Goal: Task Accomplishment & Management: Complete application form

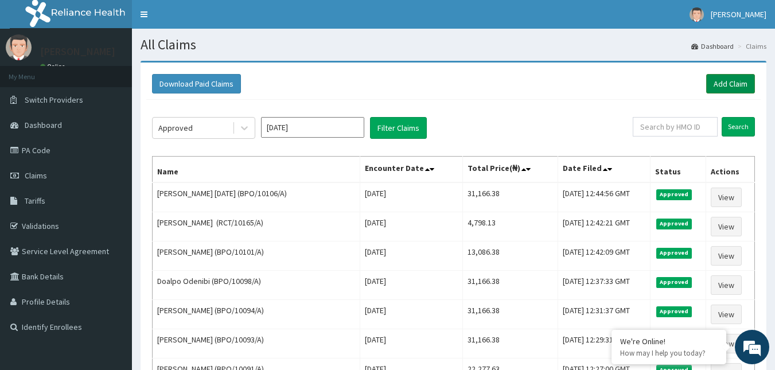
click at [736, 84] on link "Add Claim" at bounding box center [730, 84] width 49 height 20
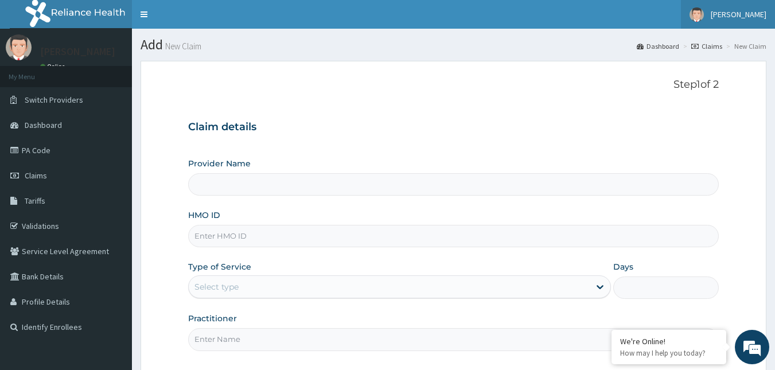
click at [750, 17] on span "[PERSON_NAME]" at bounding box center [739, 14] width 56 height 10
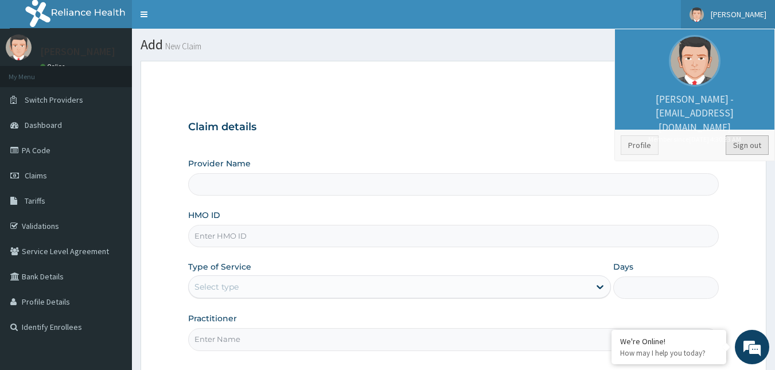
click at [742, 143] on link "Sign out" at bounding box center [747, 145] width 43 height 20
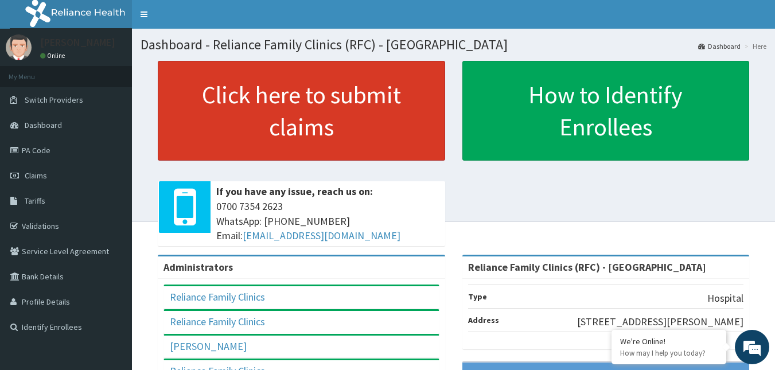
click at [305, 127] on link "Click here to submit claims" at bounding box center [301, 111] width 287 height 100
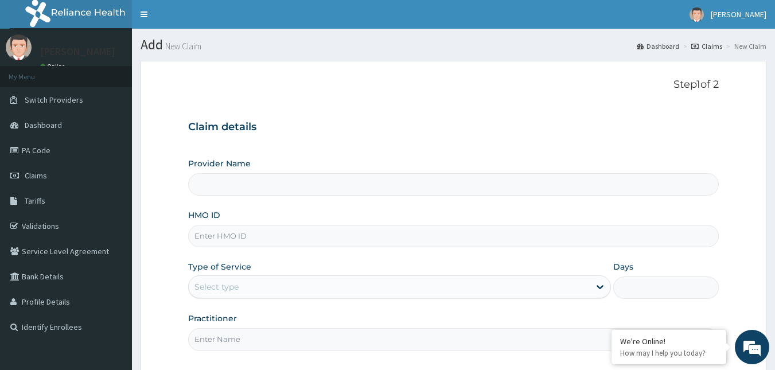
type input "Reliance Family Clinics (RFC) - [GEOGRAPHIC_DATA]"
click at [223, 235] on input "HMO ID" at bounding box center [453, 236] width 531 height 22
click at [227, 239] on input "DGC/10026/A" at bounding box center [453, 236] width 531 height 22
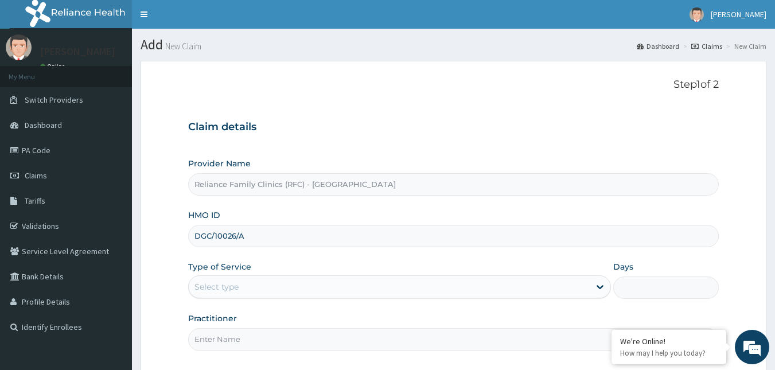
click at [227, 239] on input "DGC/10026/A" at bounding box center [453, 236] width 531 height 22
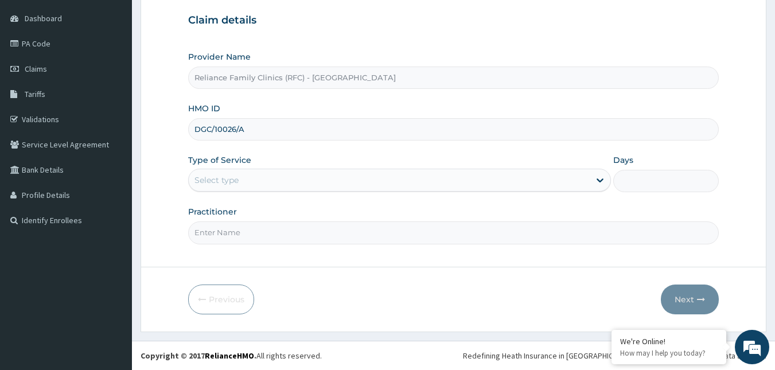
type input "DGC/10026/A"
click at [365, 193] on div "Provider Name Reliance Family Clinics (RFC) - Gbagada HMO ID DGC/10026/A Type o…" at bounding box center [453, 147] width 531 height 193
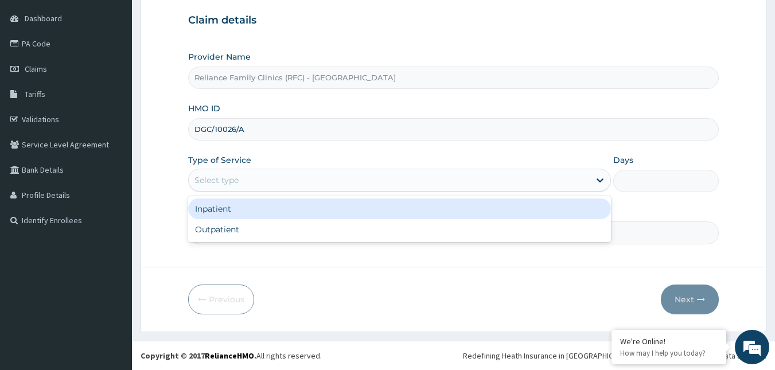
click at [329, 185] on div "Select type" at bounding box center [389, 180] width 401 height 18
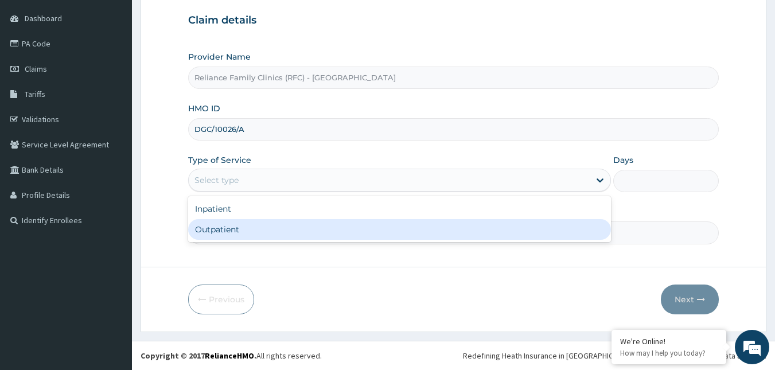
click at [297, 236] on div "Outpatient" at bounding box center [399, 229] width 423 height 21
type input "1"
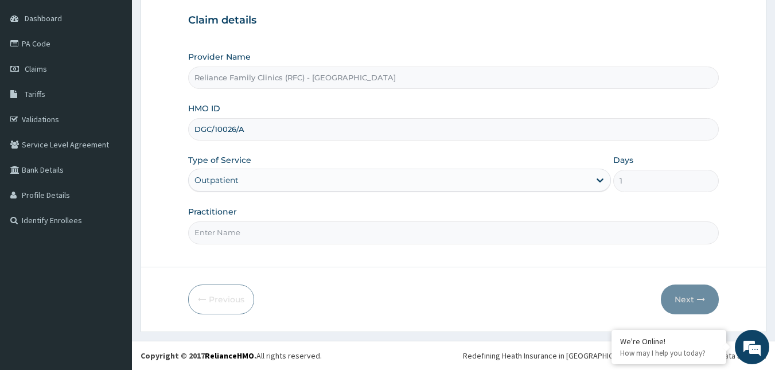
click at [297, 236] on input "Practitioner" at bounding box center [453, 232] width 531 height 22
type input "Faridah"
click at [682, 292] on button "Next" at bounding box center [690, 300] width 58 height 30
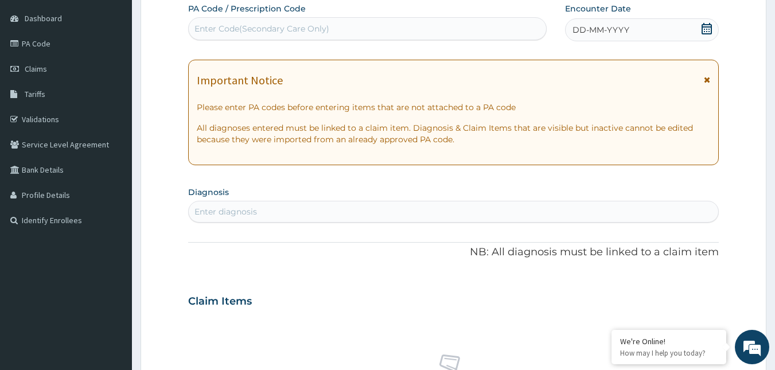
click at [703, 30] on icon at bounding box center [706, 28] width 11 height 11
click at [274, 221] on div "Enter diagnosis" at bounding box center [454, 212] width 530 height 18
type input "HEPATITIS B"
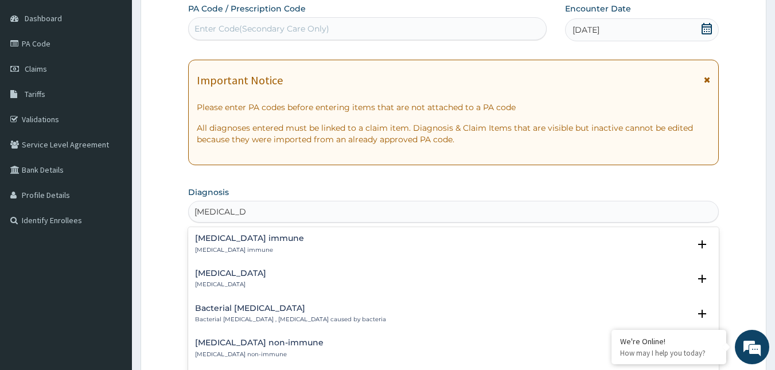
click at [236, 238] on h4 "Hepatitis B immune" at bounding box center [249, 238] width 109 height 9
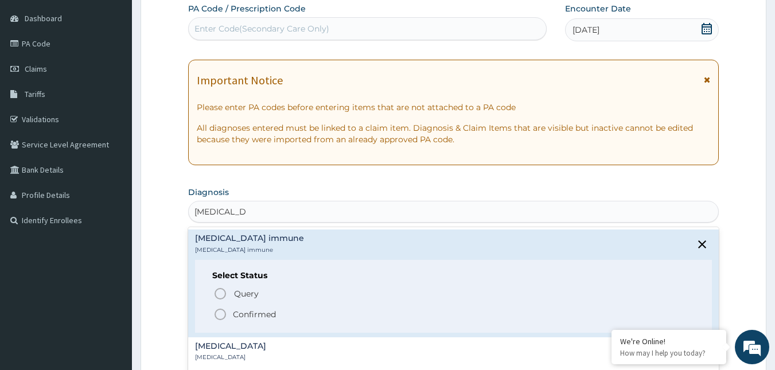
click at [220, 319] on circle "status option filled" at bounding box center [220, 314] width 10 height 10
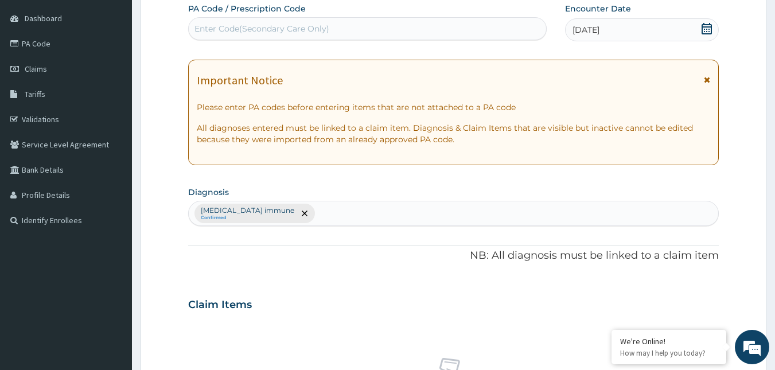
scroll to position [457, 0]
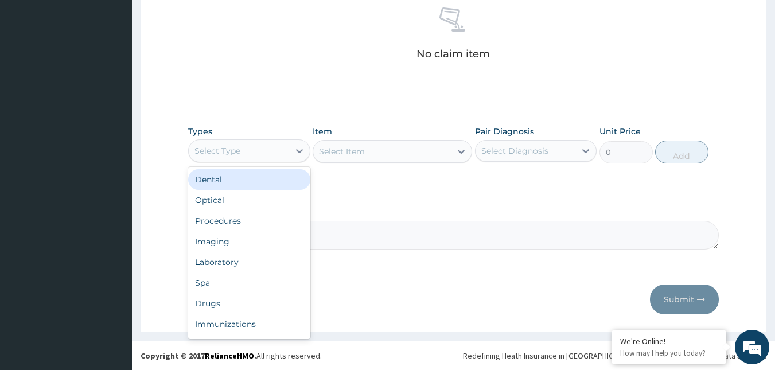
click at [260, 147] on div "Select Type" at bounding box center [239, 151] width 100 height 18
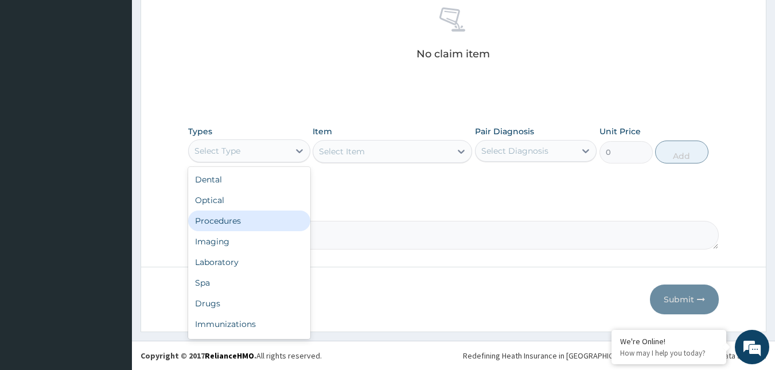
click at [233, 215] on div "Procedures" at bounding box center [249, 221] width 122 height 21
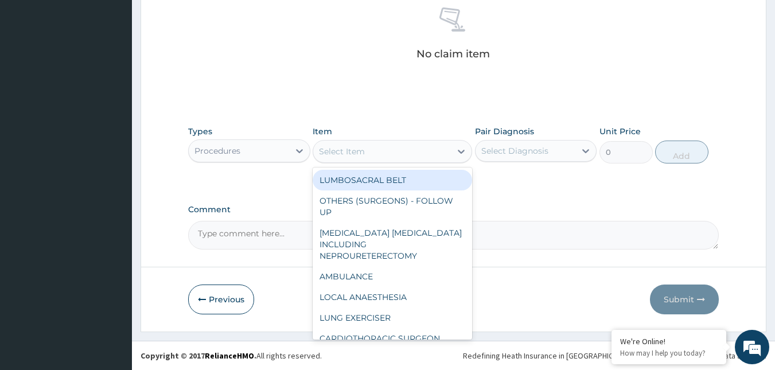
click at [383, 151] on div "Select Item" at bounding box center [382, 151] width 138 height 18
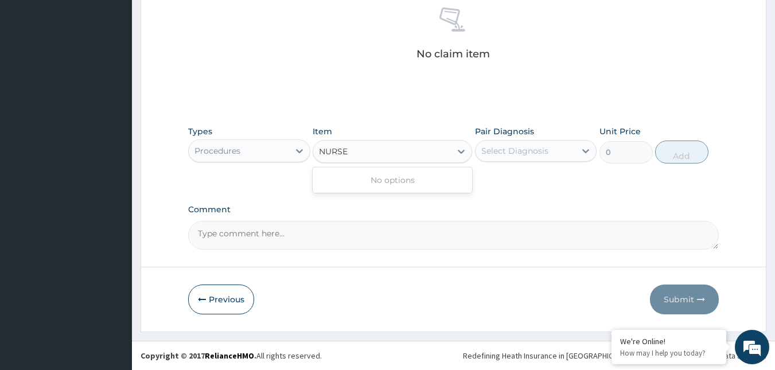
type input "NURS"
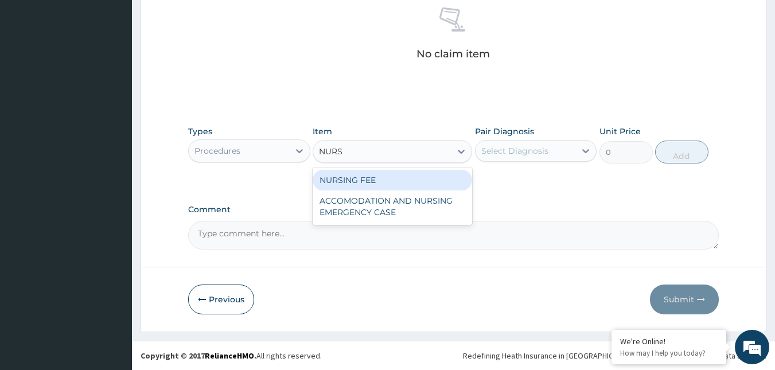
type input "1500"
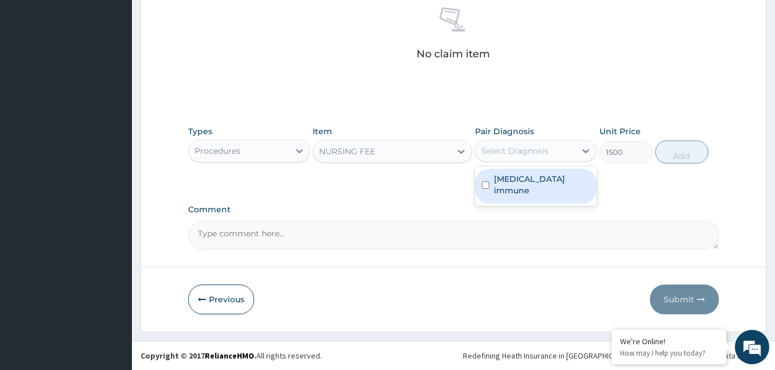
click at [513, 145] on div "Select Diagnosis" at bounding box center [514, 150] width 67 height 11
checkbox input "true"
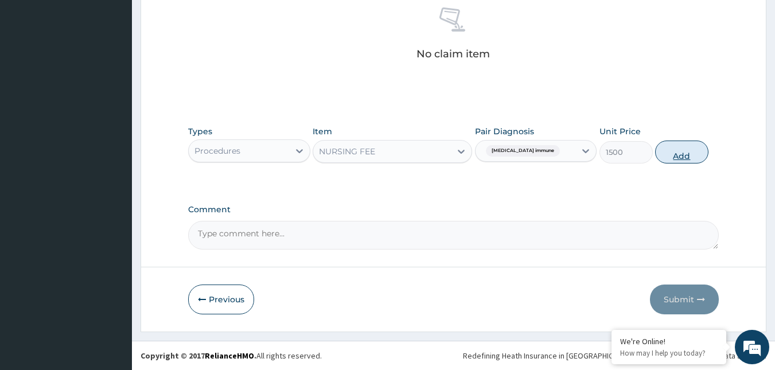
click at [676, 152] on button "Add" at bounding box center [681, 152] width 53 height 23
type input "0"
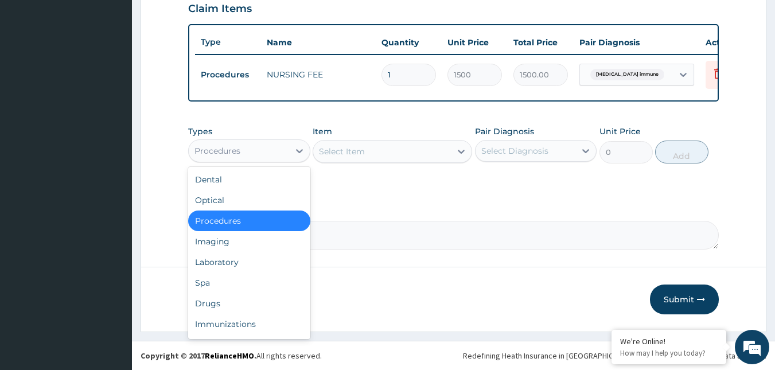
click at [246, 151] on div "Procedures" at bounding box center [239, 151] width 100 height 18
click at [220, 300] on div "Drugs" at bounding box center [249, 303] width 122 height 21
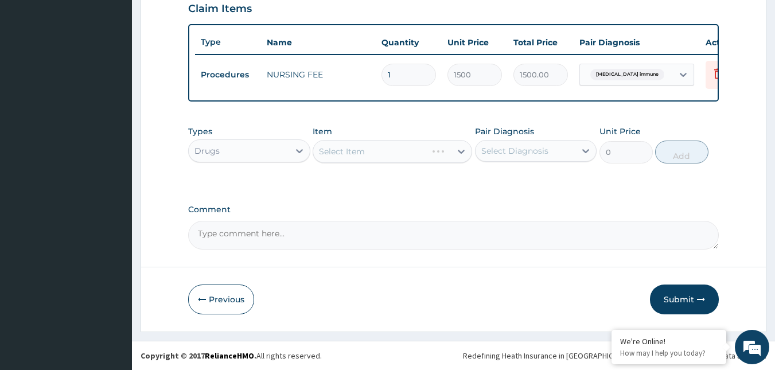
click at [392, 151] on div "Select Item" at bounding box center [393, 151] width 160 height 23
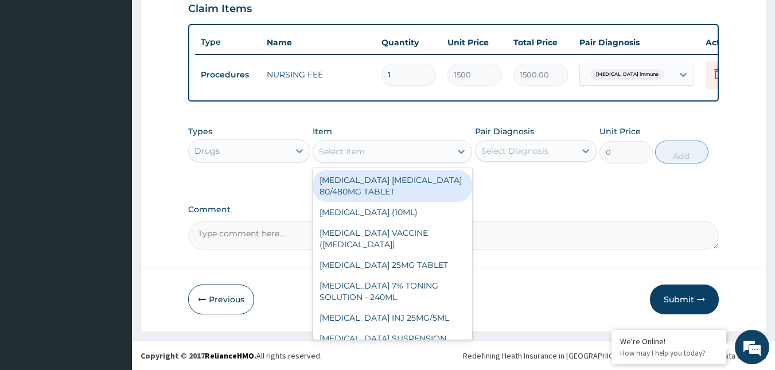
click at [392, 151] on div "Select Item" at bounding box center [382, 151] width 138 height 18
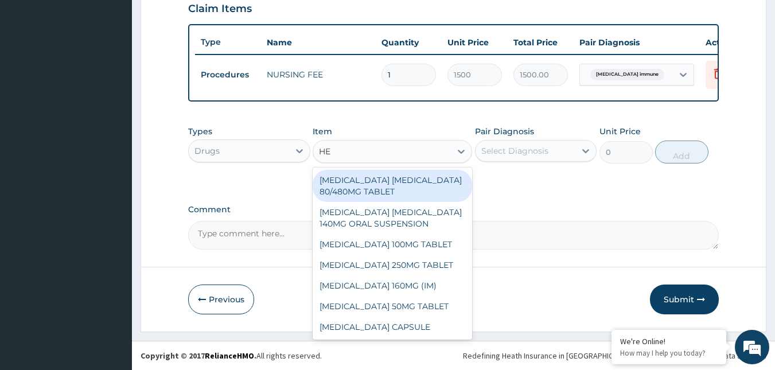
type input "HEP"
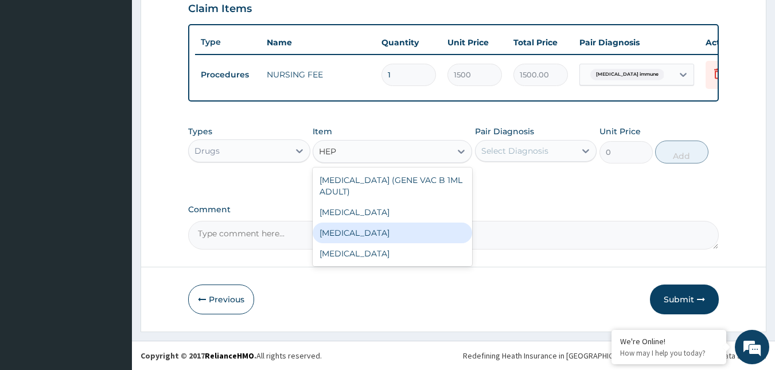
click at [394, 234] on div "HEPATITIS B VACCINE" at bounding box center [393, 233] width 160 height 21
type input "12995"
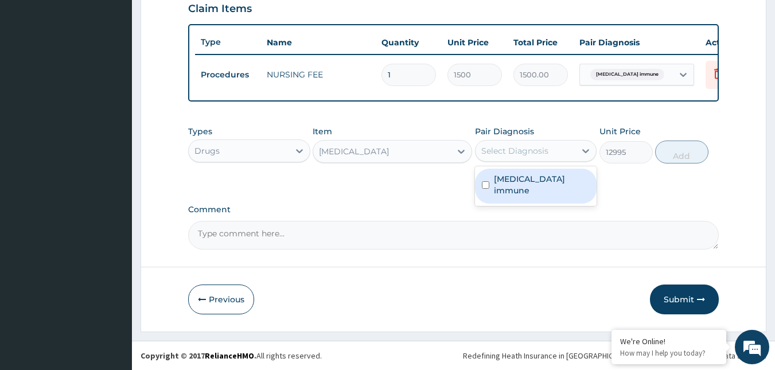
click at [548, 155] on div "Select Diagnosis" at bounding box center [526, 151] width 100 height 18
checkbox input "true"
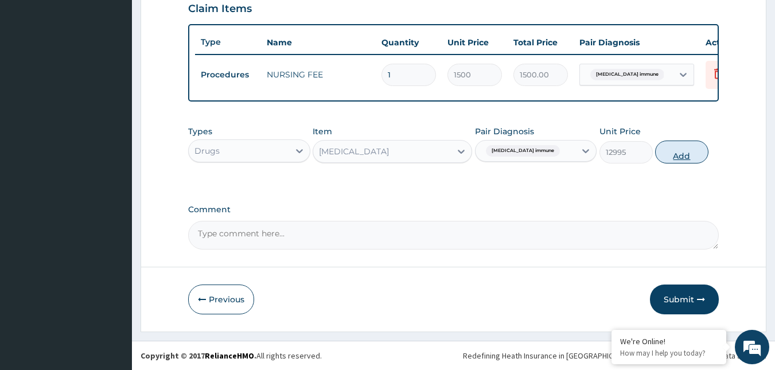
click at [699, 151] on button "Add" at bounding box center [681, 152] width 53 height 23
type input "0"
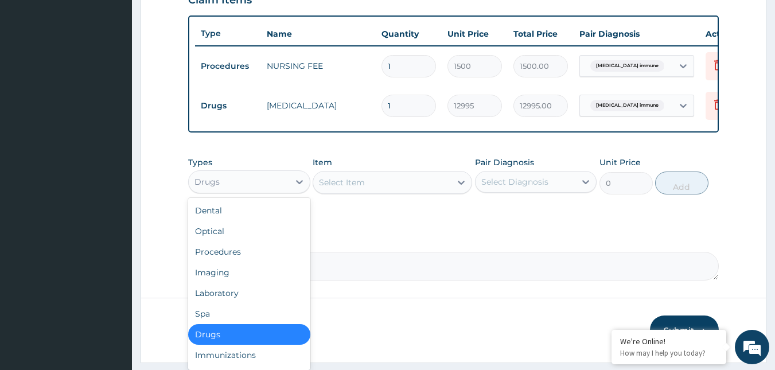
click at [236, 191] on div "Drugs" at bounding box center [239, 182] width 100 height 18
click at [232, 298] on div "Laboratory" at bounding box center [249, 293] width 122 height 21
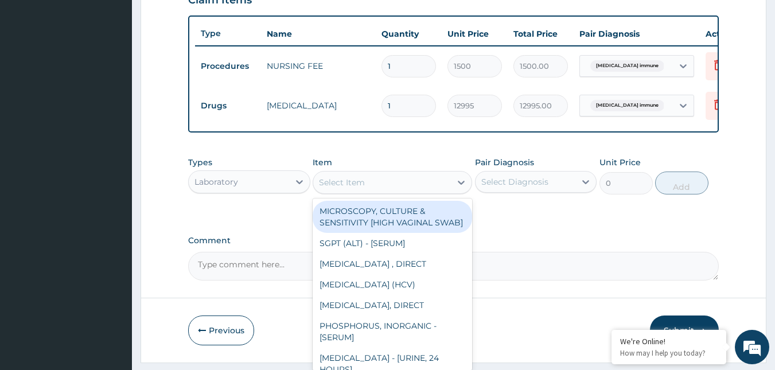
click at [403, 192] on div "Select Item" at bounding box center [382, 182] width 138 height 18
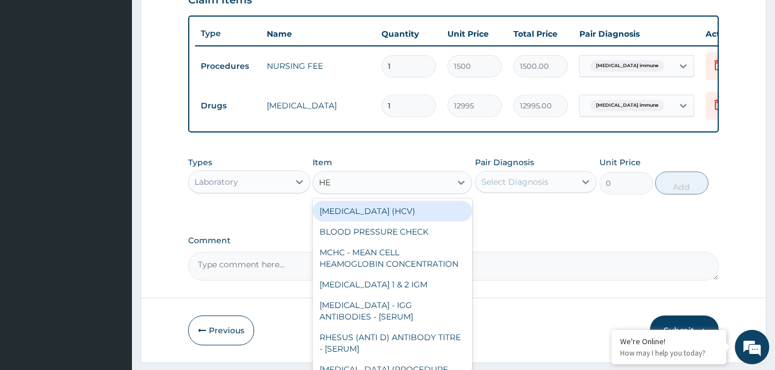
type input "HEP"
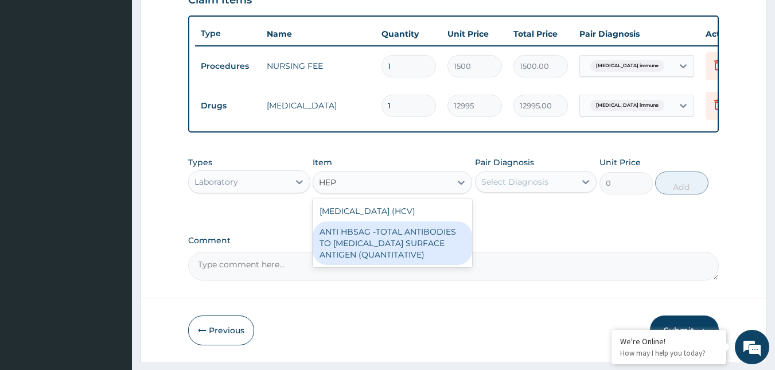
click at [387, 244] on div "ANTI HBSAG -TOTAL ANTIBODIES TO HEPATITIS B SURFACE ANTIGEN (QUANTITATIVE)" at bounding box center [393, 243] width 160 height 44
type input "4085"
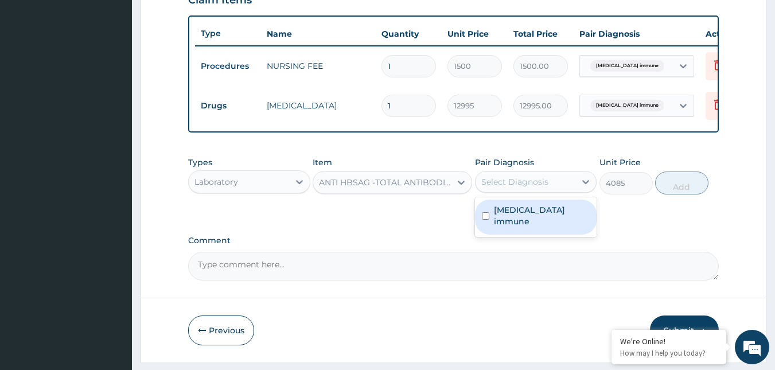
click at [523, 188] on div "Select Diagnosis" at bounding box center [514, 181] width 67 height 11
checkbox input "true"
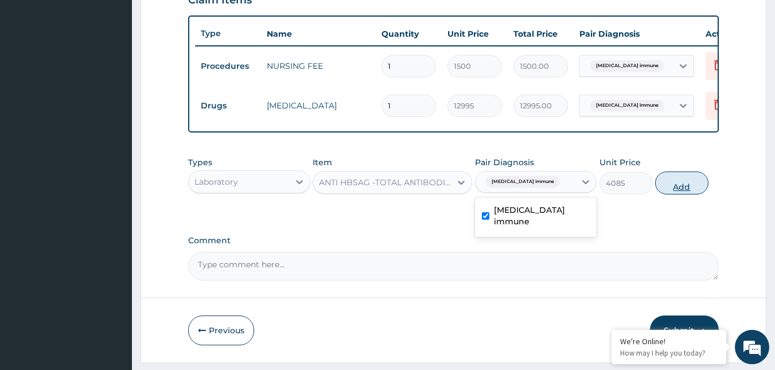
click at [668, 195] on button "Add" at bounding box center [681, 183] width 53 height 23
type input "0"
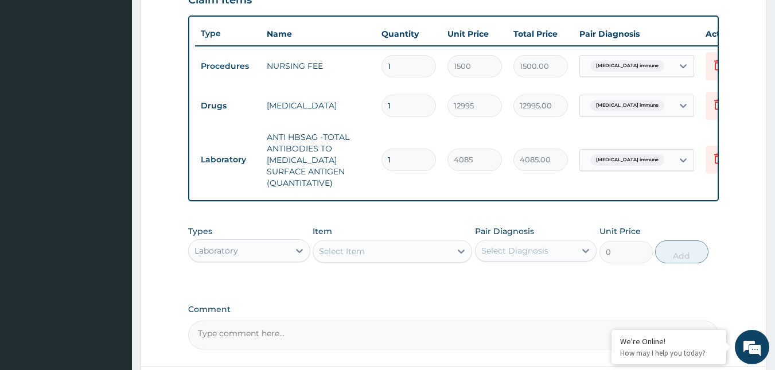
scroll to position [520, 0]
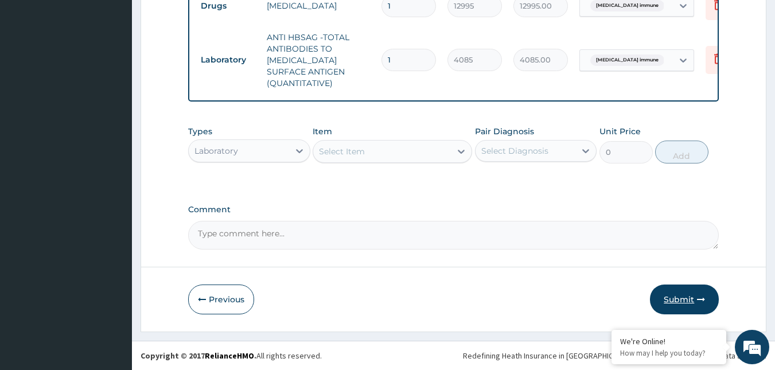
click at [695, 295] on button "Submit" at bounding box center [684, 300] width 69 height 30
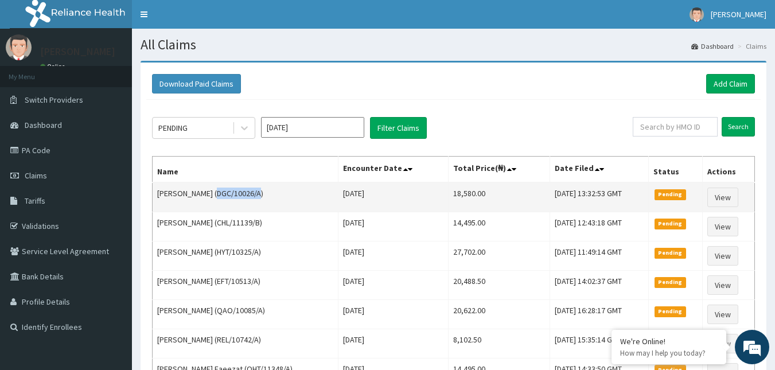
drag, startPoint x: 211, startPoint y: 195, endPoint x: 256, endPoint y: 198, distance: 45.5
click at [256, 198] on td "[PERSON_NAME] (DGC/10026/A)" at bounding box center [246, 197] width 186 height 30
copy td "DGC/10026/A"
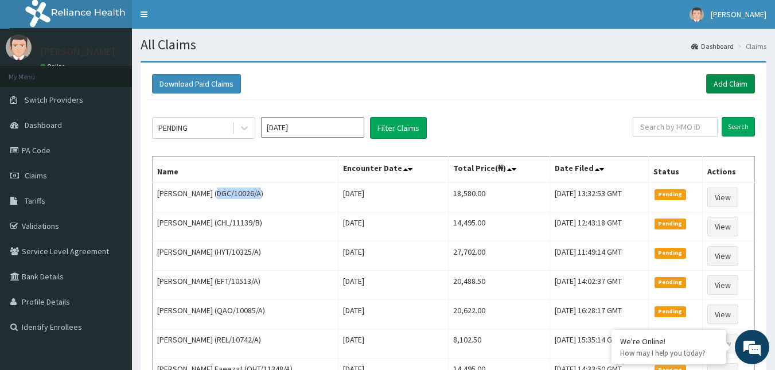
click at [729, 80] on link "Add Claim" at bounding box center [730, 84] width 49 height 20
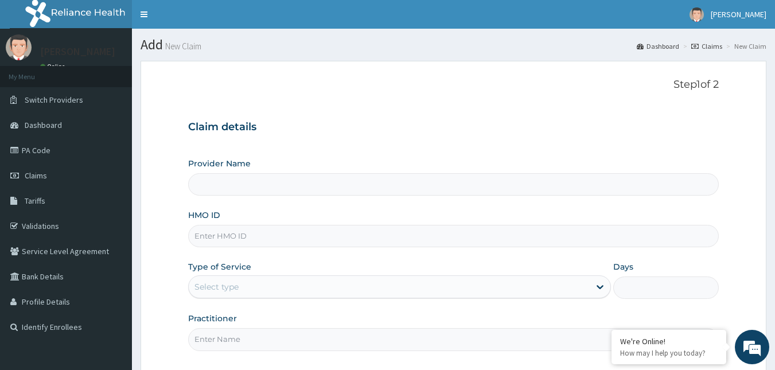
type input "Reliance Family Clinics (RFC) - [GEOGRAPHIC_DATA]"
click at [221, 238] on input "HMO ID" at bounding box center [453, 236] width 531 height 22
paste input "DGC/10026/A"
click at [237, 235] on input "DGC/10026/A" at bounding box center [453, 236] width 531 height 22
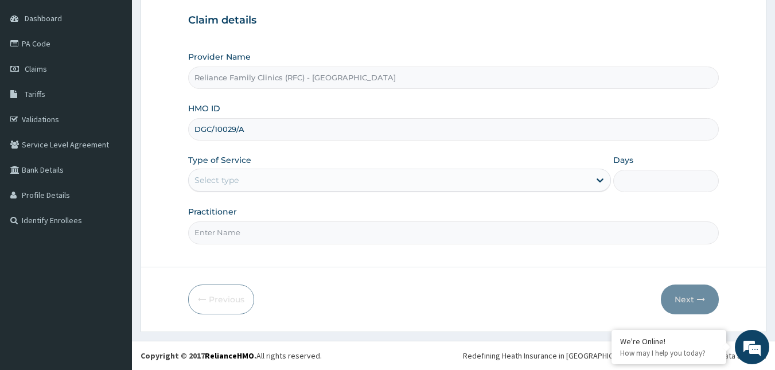
type input "DGC/10029/A"
click at [271, 184] on div "Select type" at bounding box center [389, 180] width 401 height 18
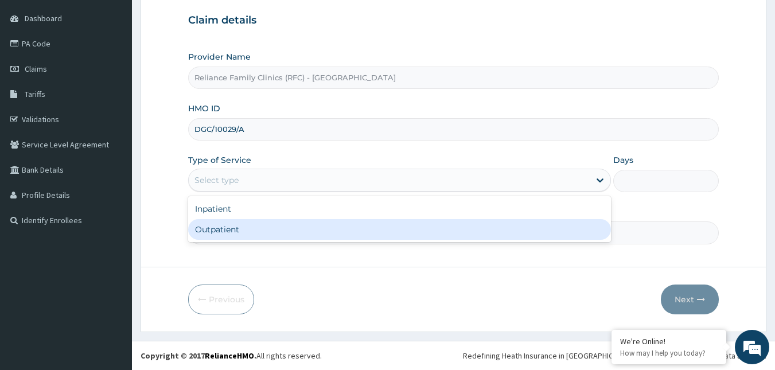
click at [238, 228] on div "Outpatient" at bounding box center [399, 229] width 423 height 21
type input "1"
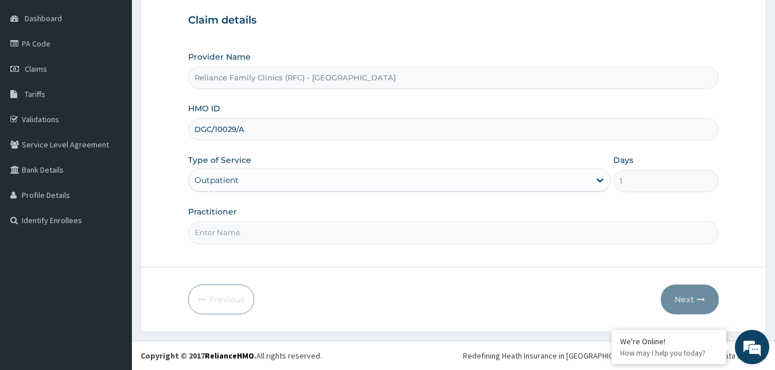
click at [238, 228] on input "Practitioner" at bounding box center [453, 232] width 531 height 22
type input "Faridah"
click at [691, 301] on button "Next" at bounding box center [690, 300] width 58 height 30
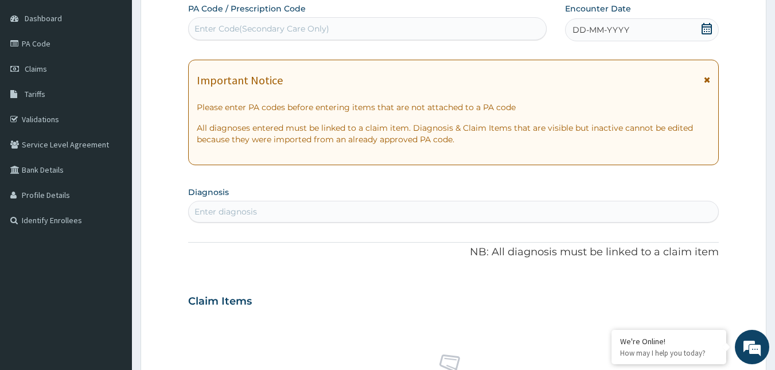
click at [708, 30] on icon at bounding box center [706, 28] width 11 height 11
click at [227, 211] on div "Enter diagnosis" at bounding box center [226, 211] width 63 height 11
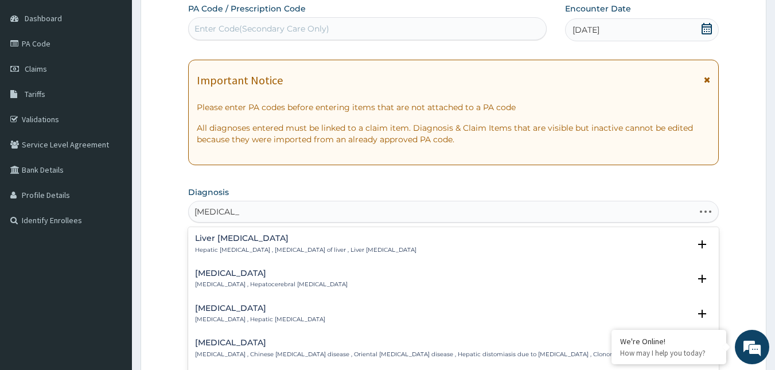
type input "HEPATITIS B"
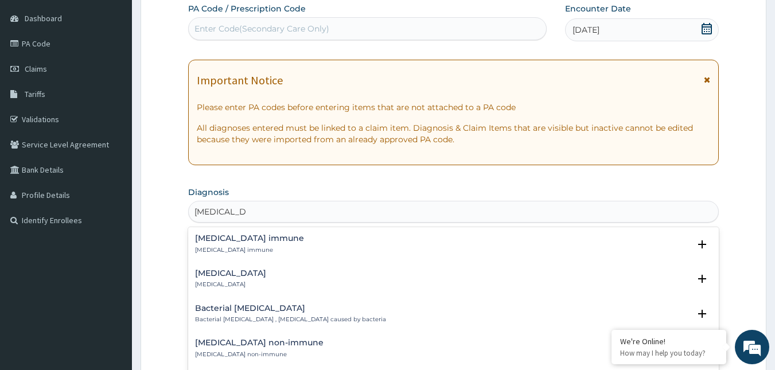
click at [227, 247] on p "[MEDICAL_DATA] immune" at bounding box center [249, 250] width 109 height 8
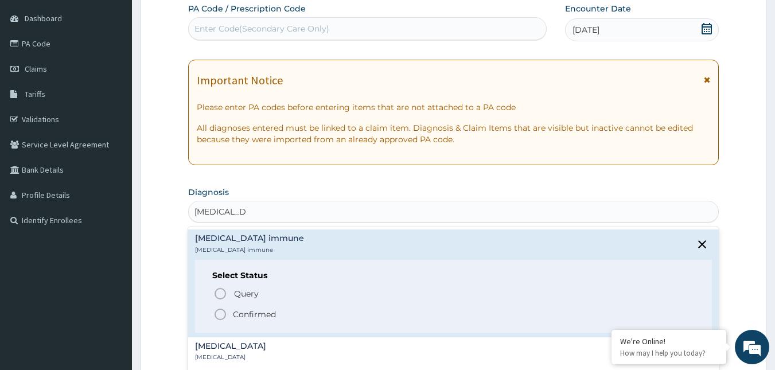
click at [219, 312] on icon "status option filled" at bounding box center [220, 315] width 14 height 14
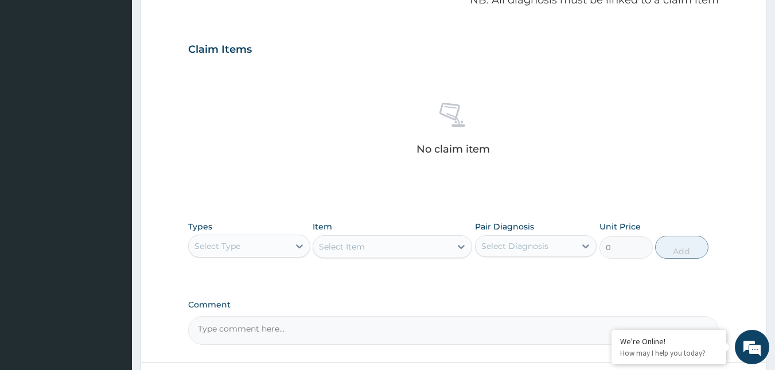
scroll to position [457, 0]
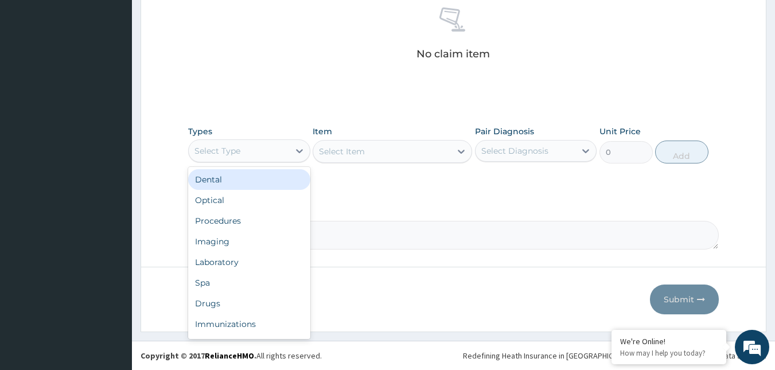
click at [278, 155] on div "Select Type" at bounding box center [239, 151] width 100 height 18
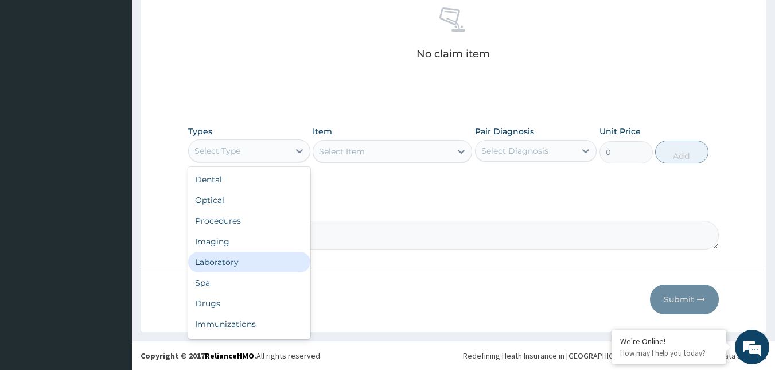
click at [235, 259] on div "Laboratory" at bounding box center [249, 262] width 122 height 21
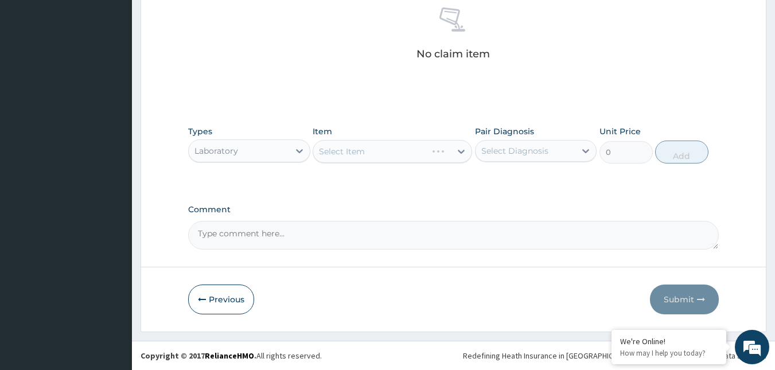
click at [410, 151] on div "Select Item" at bounding box center [393, 151] width 160 height 23
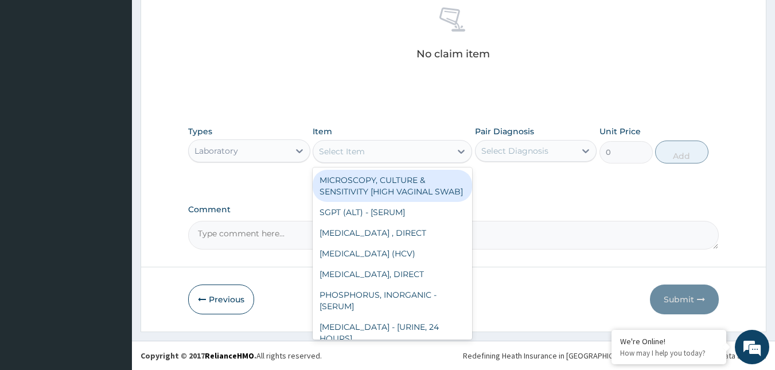
click at [410, 151] on div "Select Item" at bounding box center [382, 151] width 138 height 18
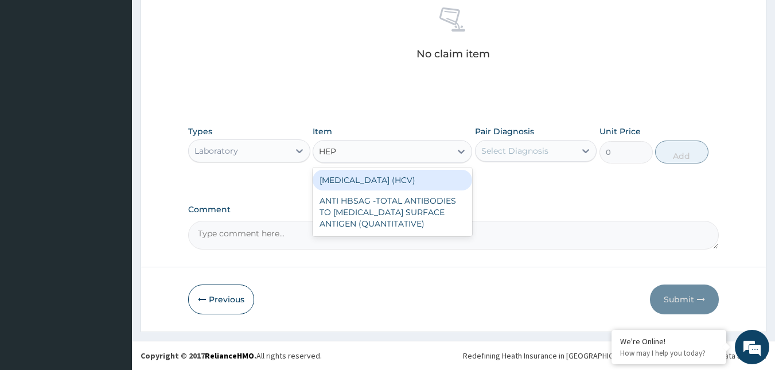
type input "HEPA"
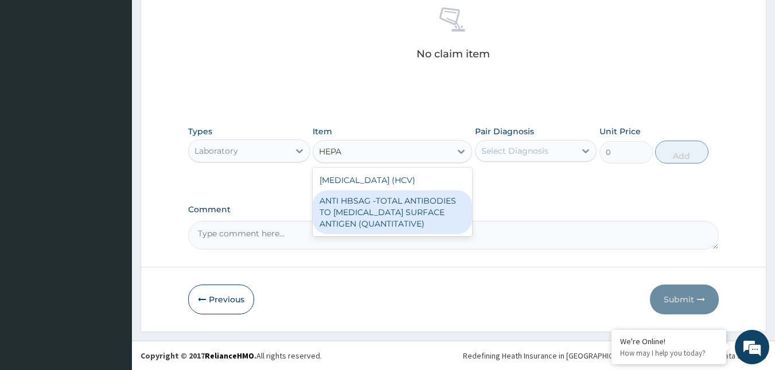
click at [402, 202] on div "ANTI HBSAG -TOTAL ANTIBODIES TO [MEDICAL_DATA] SURFACE ANTIGEN (QUANTITATIVE)" at bounding box center [393, 212] width 160 height 44
type input "4085"
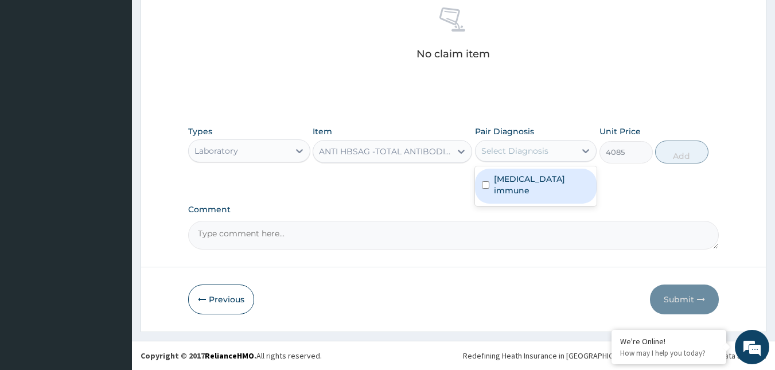
click at [510, 145] on div "Select Diagnosis" at bounding box center [514, 150] width 67 height 11
checkbox input "true"
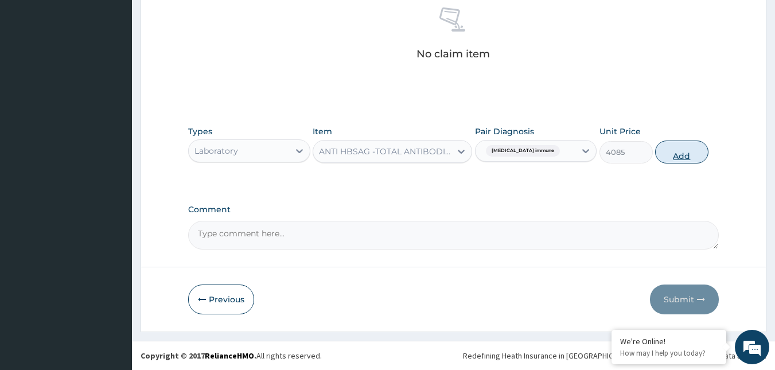
click at [680, 155] on button "Add" at bounding box center [681, 152] width 53 height 23
type input "0"
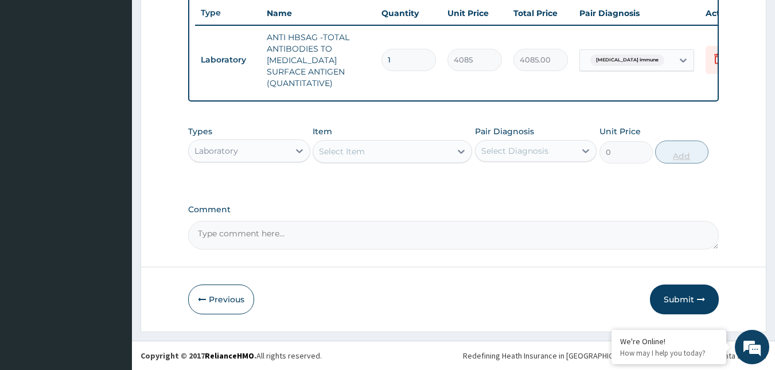
scroll to position [441, 0]
click at [235, 153] on div "Laboratory" at bounding box center [217, 150] width 44 height 11
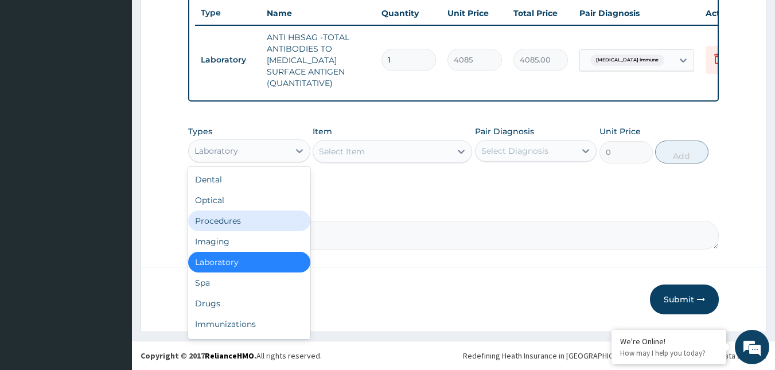
click at [212, 225] on div "Procedures" at bounding box center [249, 221] width 122 height 21
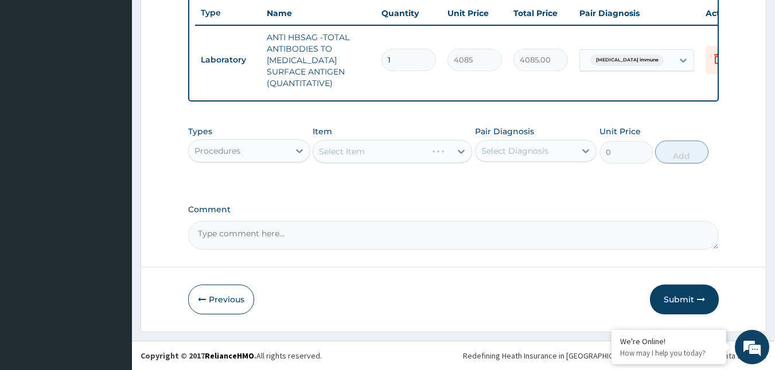
click at [411, 155] on div "Select Item" at bounding box center [393, 151] width 160 height 23
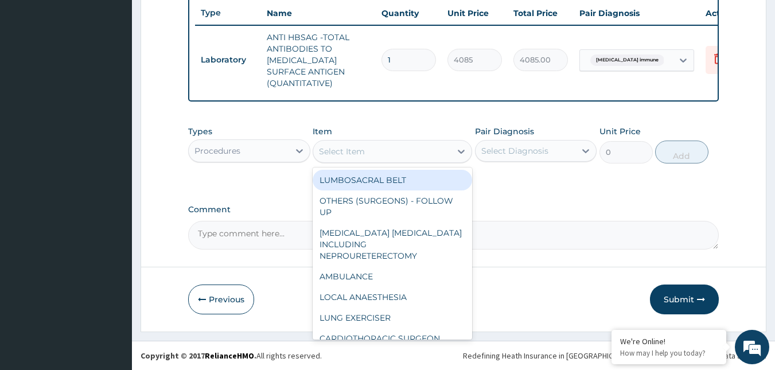
click at [411, 155] on div "Select Item" at bounding box center [382, 151] width 138 height 18
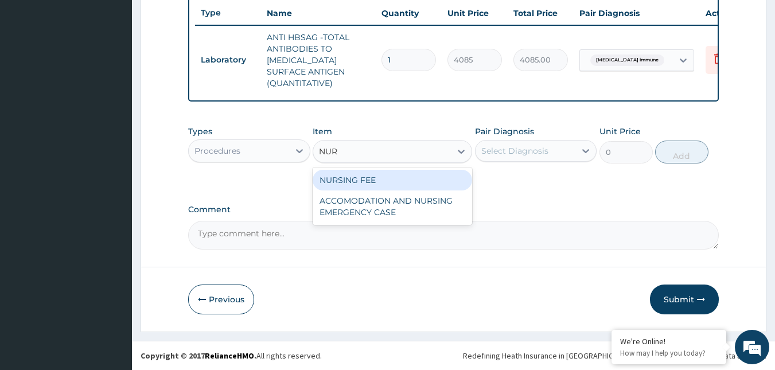
type input "NURS"
type input "1500"
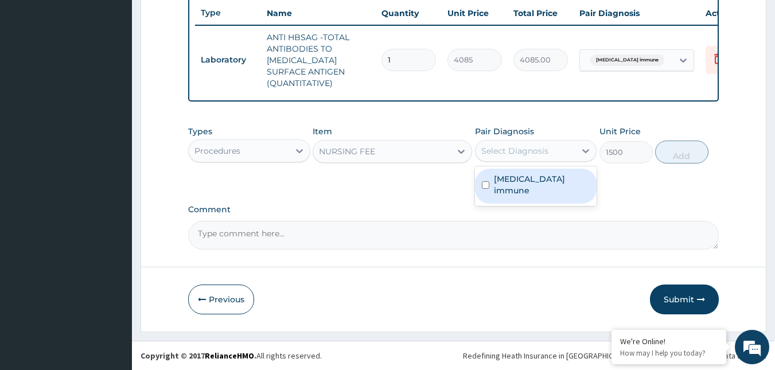
click at [511, 153] on div "Select Diagnosis" at bounding box center [514, 150] width 67 height 11
checkbox input "true"
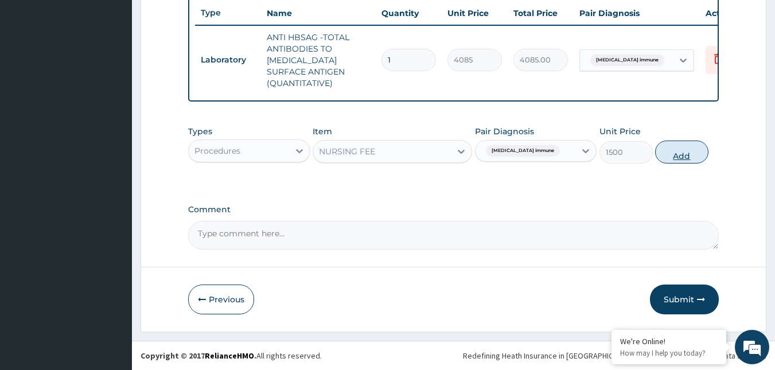
click at [672, 152] on button "Add" at bounding box center [681, 152] width 53 height 23
type input "0"
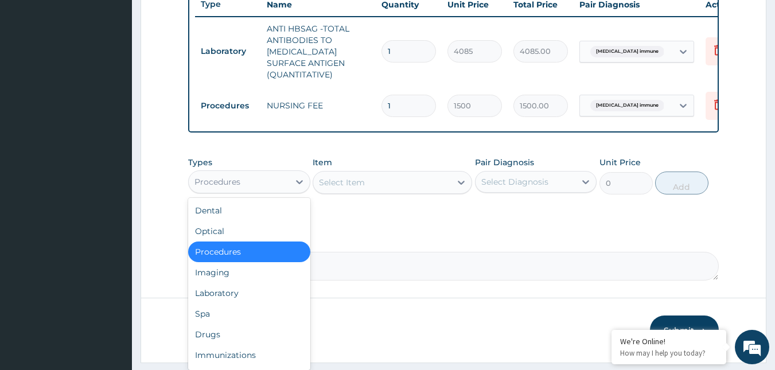
click at [251, 182] on div "Procedures" at bounding box center [239, 182] width 100 height 18
click at [217, 343] on div "Drugs" at bounding box center [249, 334] width 122 height 21
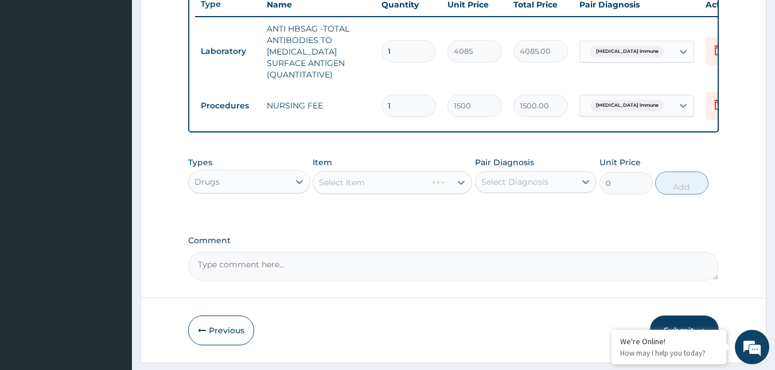
click at [410, 194] on div "Select Item" at bounding box center [393, 182] width 160 height 23
click at [397, 194] on div "Select Item" at bounding box center [393, 182] width 160 height 23
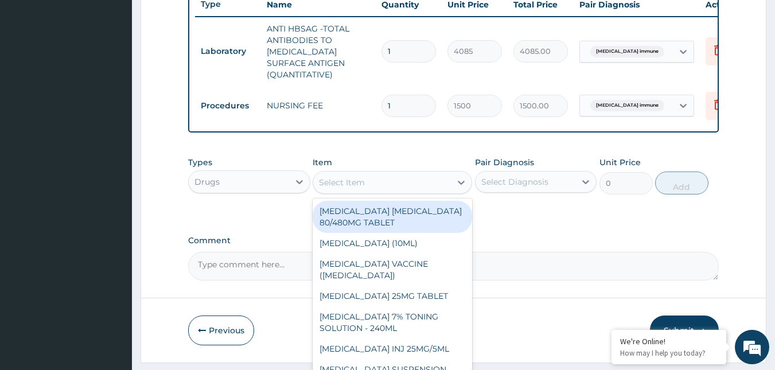
click at [397, 192] on div "Select Item" at bounding box center [382, 182] width 138 height 18
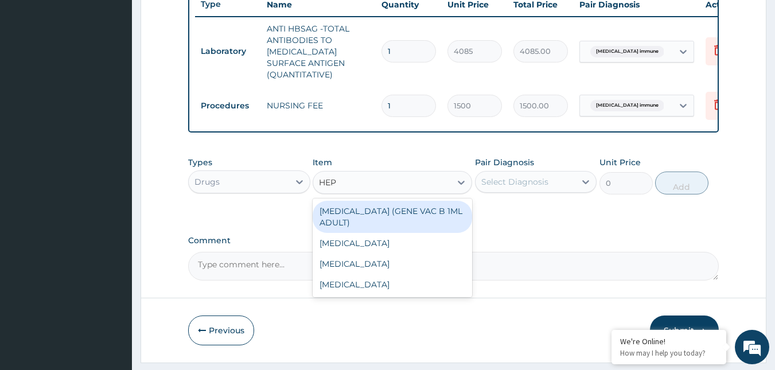
type input "HEPA"
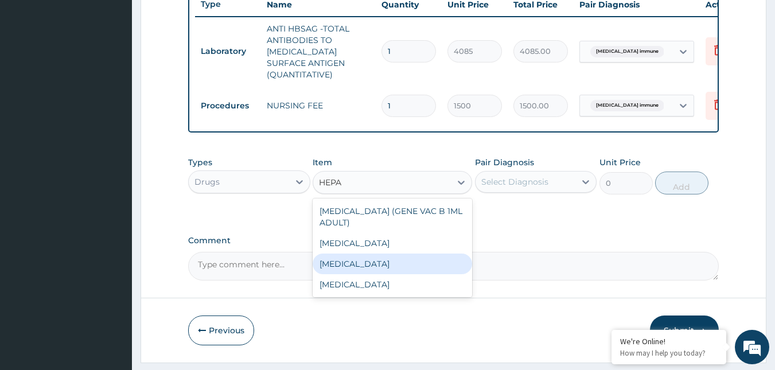
click at [371, 269] on div "HEPATITIS B VACCINE" at bounding box center [393, 264] width 160 height 21
type input "12995"
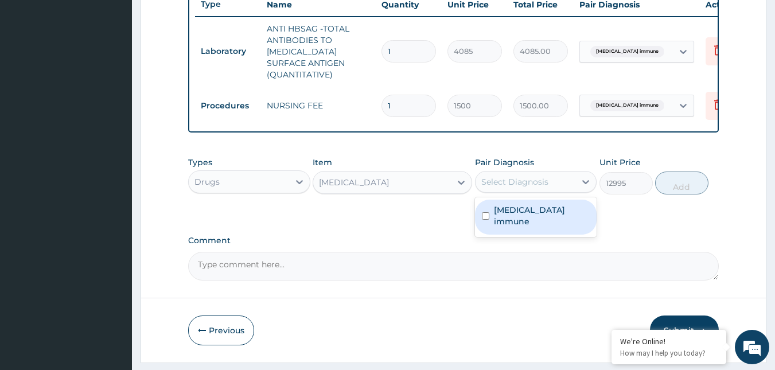
click at [523, 187] on div "Select Diagnosis" at bounding box center [514, 181] width 67 height 11
click at [531, 228] on div "Hepatitis B immune" at bounding box center [536, 217] width 122 height 35
checkbox input "true"
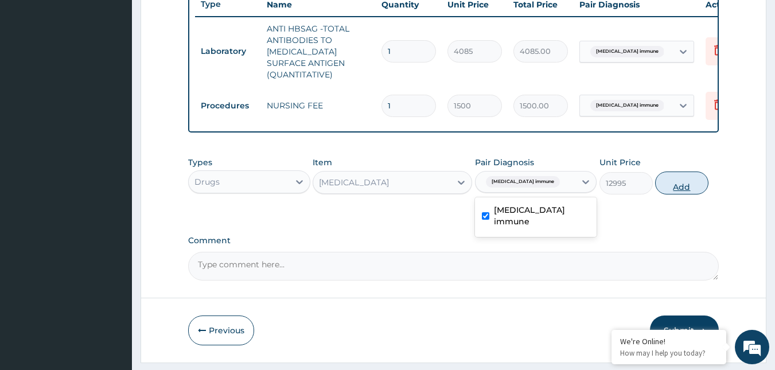
click at [678, 187] on button "Add" at bounding box center [681, 183] width 53 height 23
type input "0"
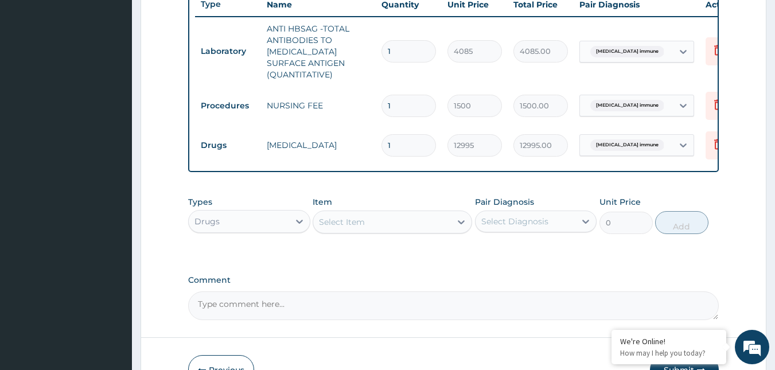
scroll to position [520, 0]
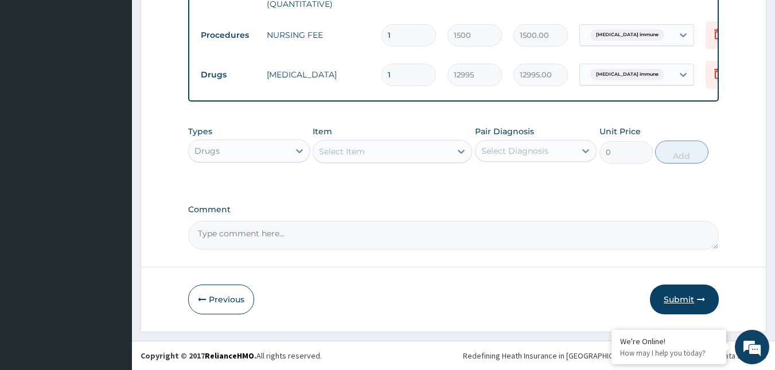
click at [680, 307] on button "Submit" at bounding box center [684, 300] width 69 height 30
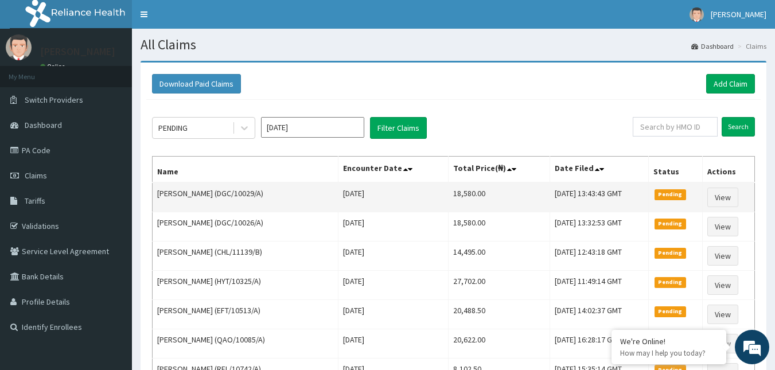
drag, startPoint x: 209, startPoint y: 192, endPoint x: 253, endPoint y: 197, distance: 44.4
click at [253, 197] on td "[PERSON_NAME] (DGC/10029/A)" at bounding box center [246, 197] width 186 height 30
copy td "DGC/10029/A"
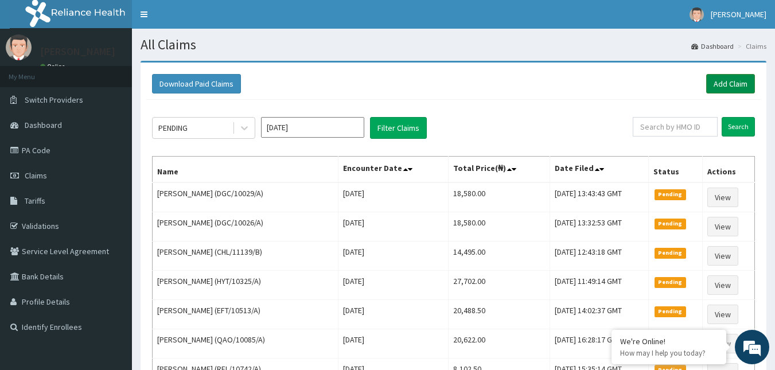
click at [740, 84] on link "Add Claim" at bounding box center [730, 84] width 49 height 20
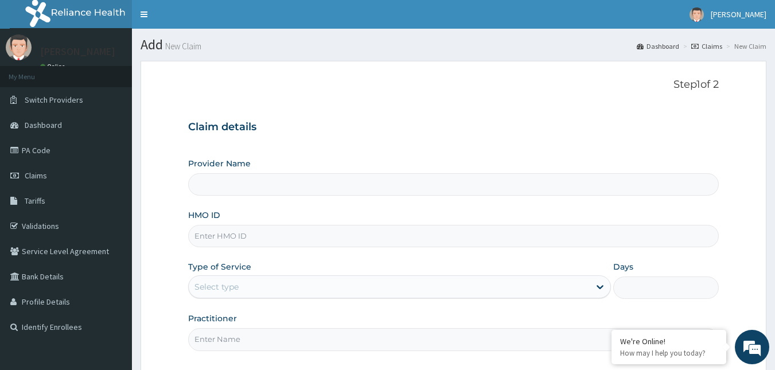
type input "Reliance Family Clinics (RFC) - [GEOGRAPHIC_DATA]"
click at [236, 241] on input "HMO ID" at bounding box center [453, 236] width 531 height 22
paste input "DGC/10029/A"
click at [235, 235] on input "DGC/10029/A" at bounding box center [453, 236] width 531 height 22
type input "DGC/10033/A"
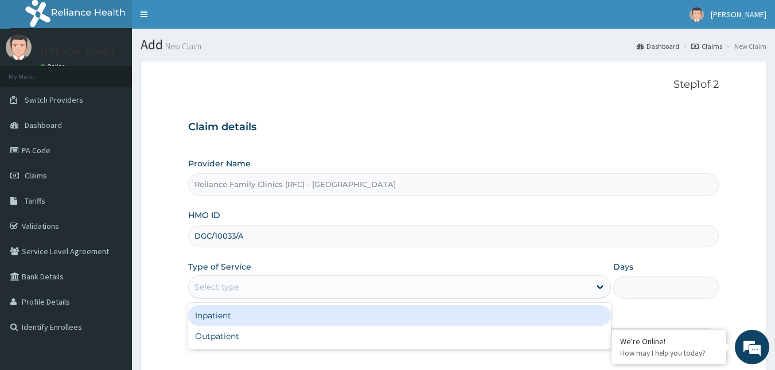
click at [239, 289] on div "Select type" at bounding box center [389, 287] width 401 height 18
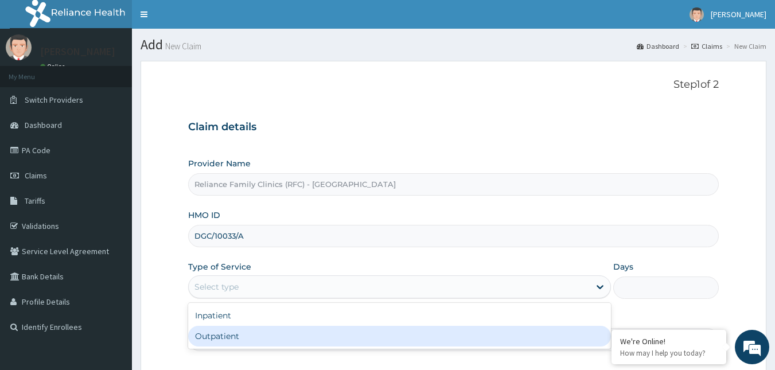
click at [223, 336] on div "Outpatient" at bounding box center [399, 336] width 423 height 21
type input "1"
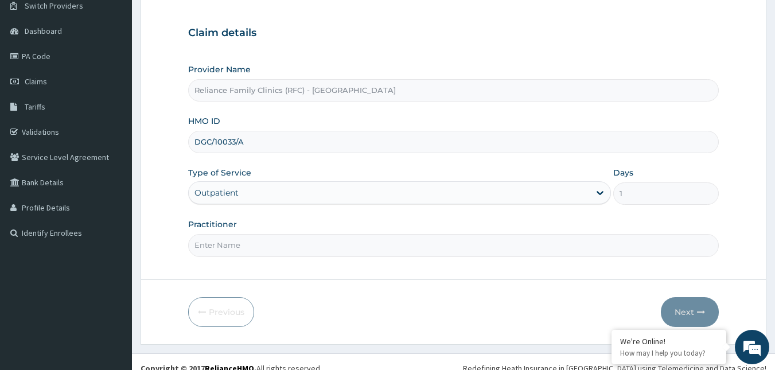
scroll to position [95, 0]
click at [240, 246] on input "Practitioner" at bounding box center [453, 245] width 531 height 22
type input "Faridah"
click at [234, 119] on div "HMO ID DGC/10033/A" at bounding box center [453, 134] width 531 height 38
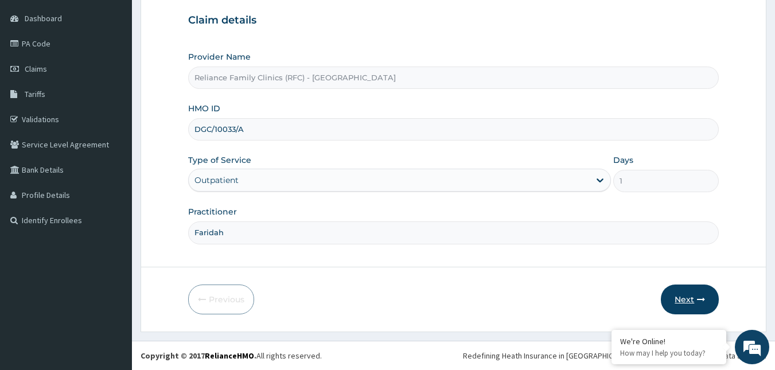
click at [672, 295] on button "Next" at bounding box center [690, 300] width 58 height 30
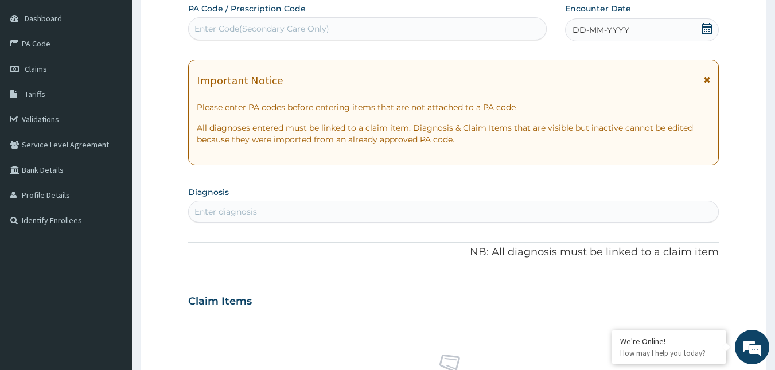
click at [700, 24] on div "DD-MM-YYYY" at bounding box center [642, 29] width 154 height 23
click at [230, 219] on div "Enter diagnosis" at bounding box center [454, 212] width 530 height 18
type input "HEPATITIS B"
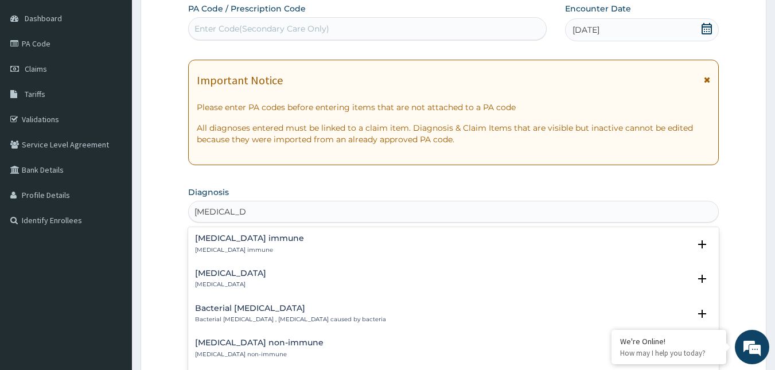
click at [223, 234] on h4 "[MEDICAL_DATA] immune" at bounding box center [249, 238] width 109 height 9
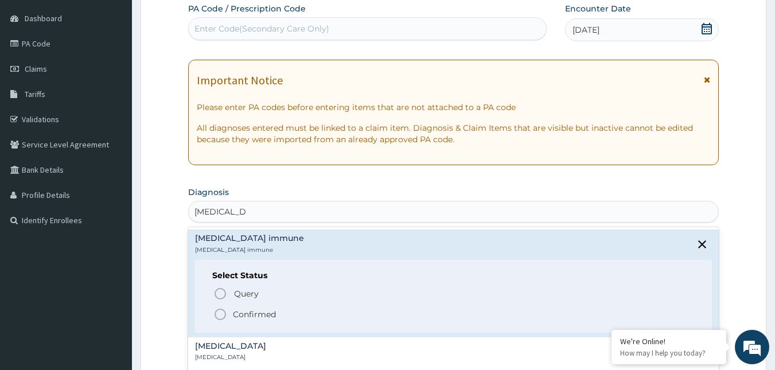
click at [219, 316] on icon "status option filled" at bounding box center [220, 315] width 14 height 14
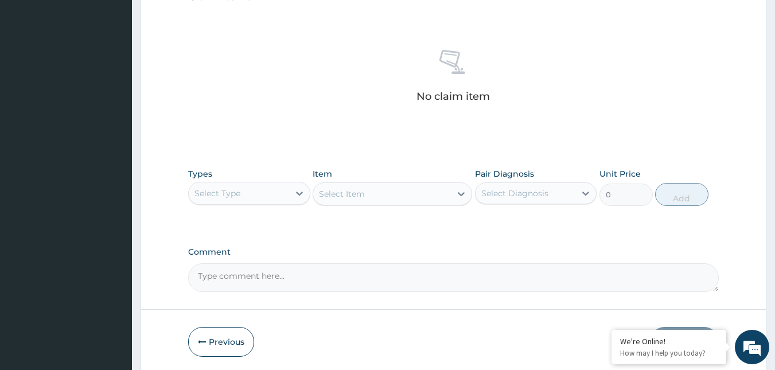
scroll to position [423, 0]
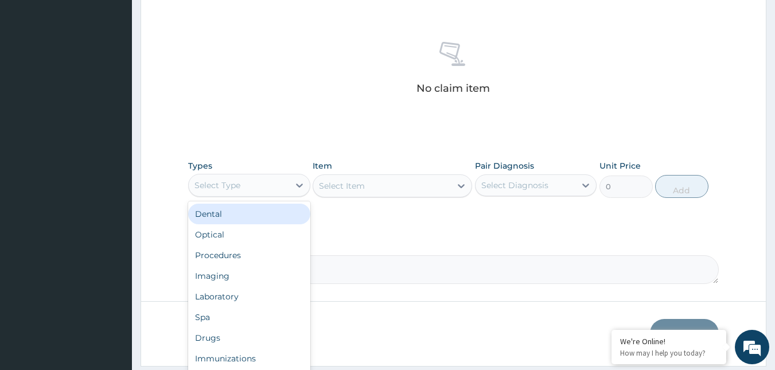
click at [256, 192] on div "Select Type" at bounding box center [239, 185] width 100 height 18
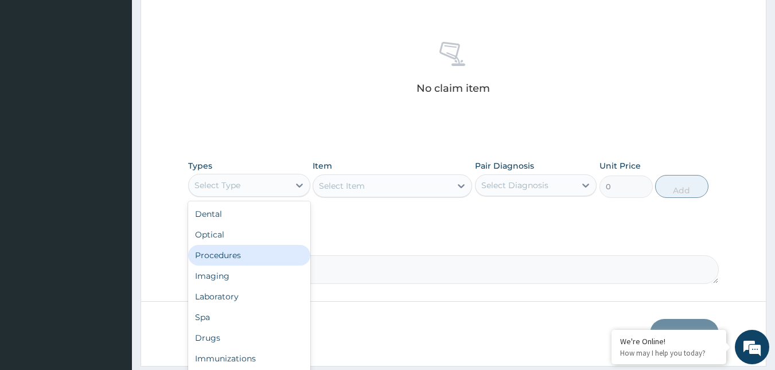
click at [232, 252] on div "Procedures" at bounding box center [249, 255] width 122 height 21
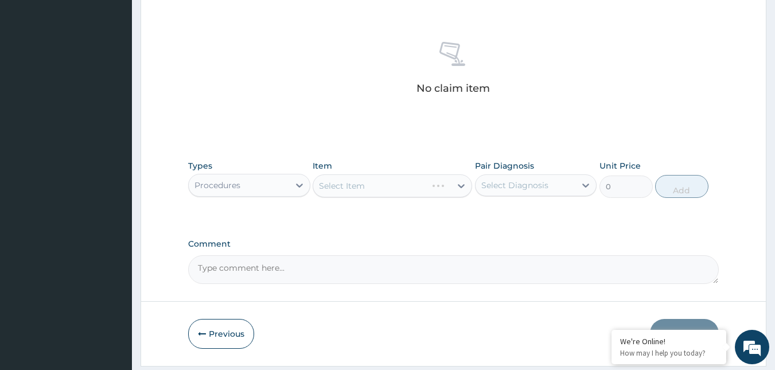
click at [378, 188] on div "Select Item" at bounding box center [393, 185] width 160 height 23
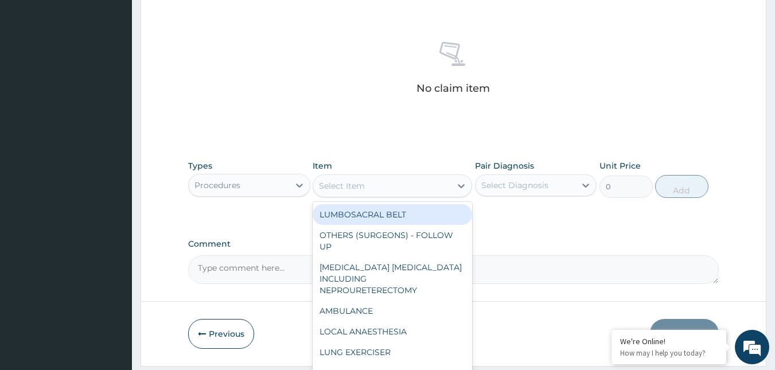
click at [378, 188] on div "Select Item" at bounding box center [382, 186] width 138 height 18
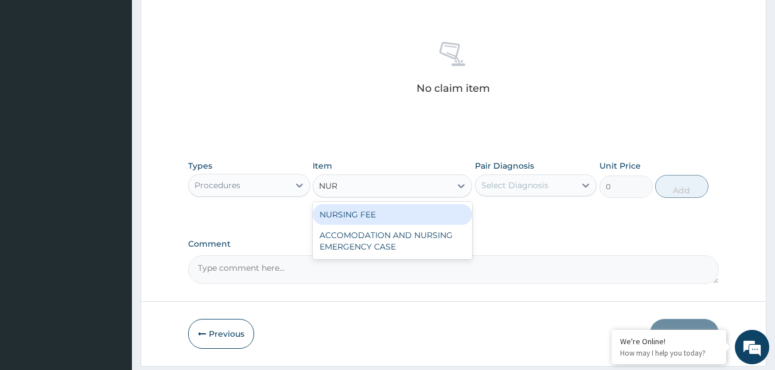
type input "NURS"
type input "1500"
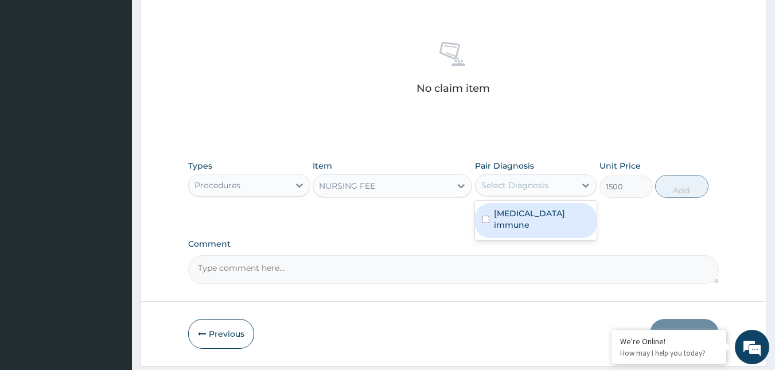
click at [509, 184] on div "Select Diagnosis" at bounding box center [514, 185] width 67 height 11
checkbox input "true"
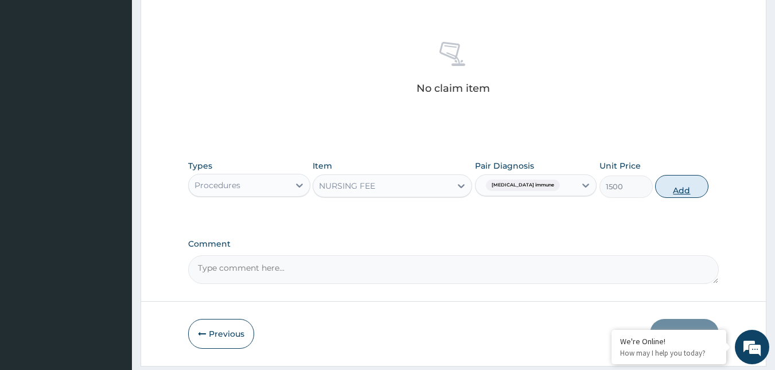
click at [694, 190] on button "Add" at bounding box center [681, 186] width 53 height 23
type input "0"
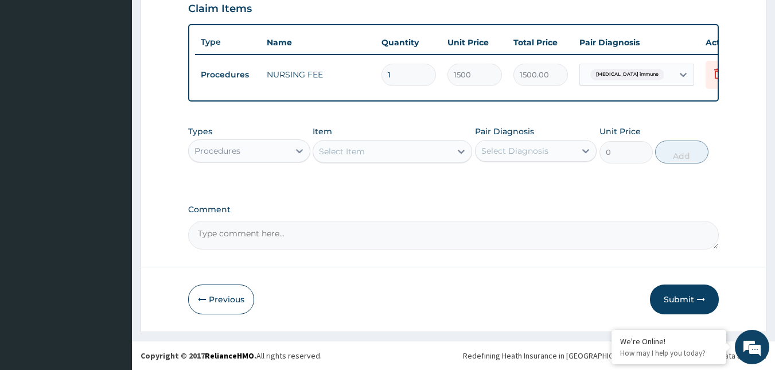
scroll to position [411, 0]
click at [250, 158] on div "Procedures" at bounding box center [239, 151] width 100 height 18
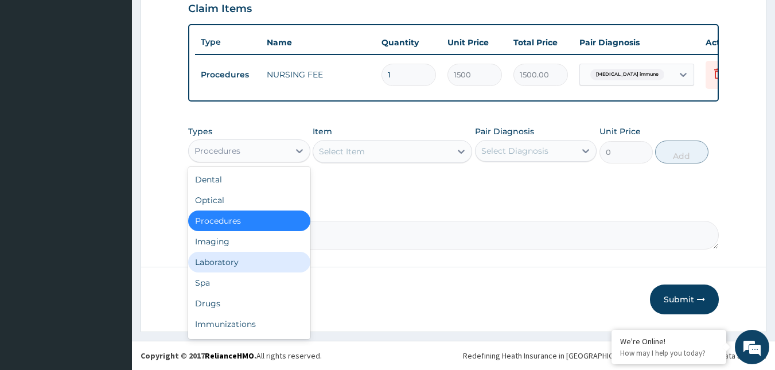
click at [228, 260] on div "Laboratory" at bounding box center [249, 262] width 122 height 21
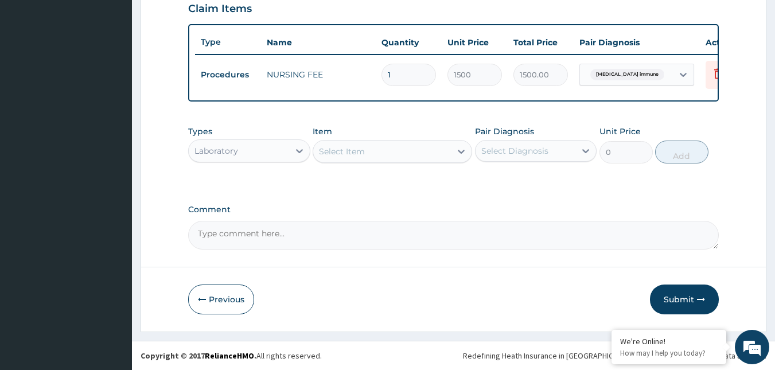
click at [426, 153] on div "Select Item" at bounding box center [382, 151] width 138 height 18
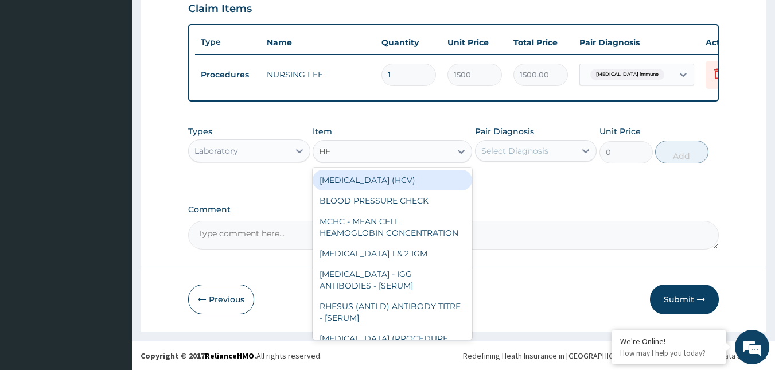
type input "HEP"
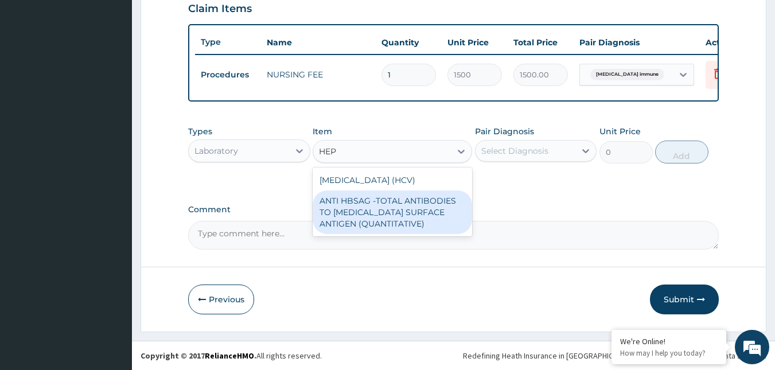
click at [403, 204] on div "ANTI HBSAG -TOTAL ANTIBODIES TO [MEDICAL_DATA] SURFACE ANTIGEN (QUANTITATIVE)" at bounding box center [393, 212] width 160 height 44
type input "4085"
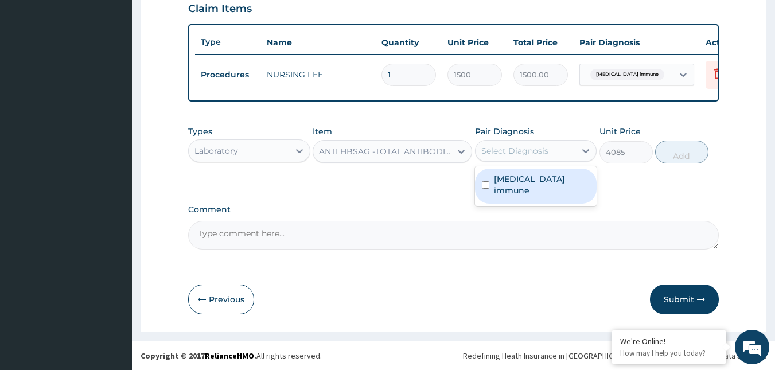
click at [525, 155] on div "Select Diagnosis" at bounding box center [514, 150] width 67 height 11
checkbox input "true"
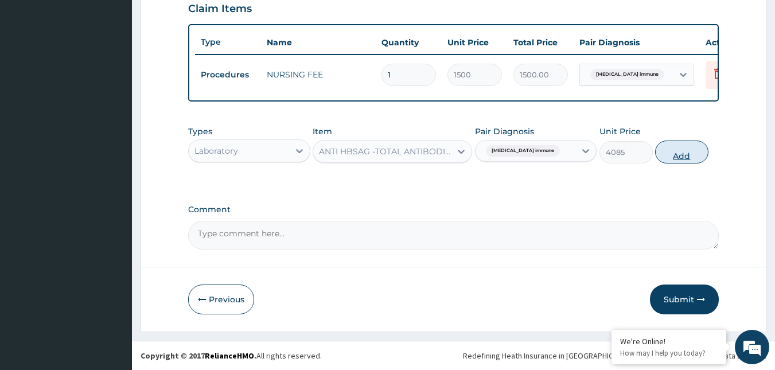
click at [671, 153] on button "Add" at bounding box center [681, 152] width 53 height 23
type input "0"
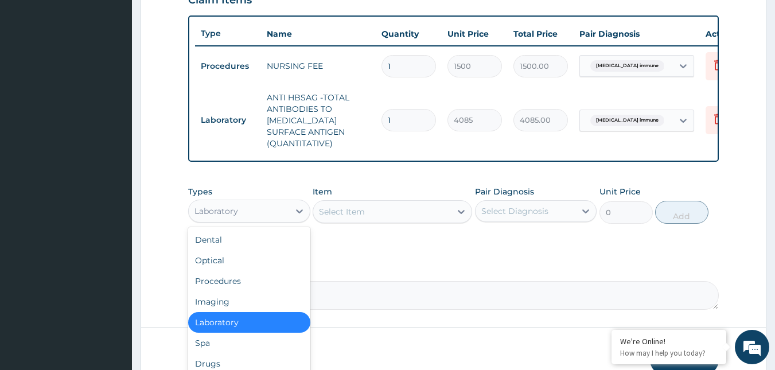
click at [238, 223] on div "Laboratory" at bounding box center [249, 211] width 122 height 23
type input "DR"
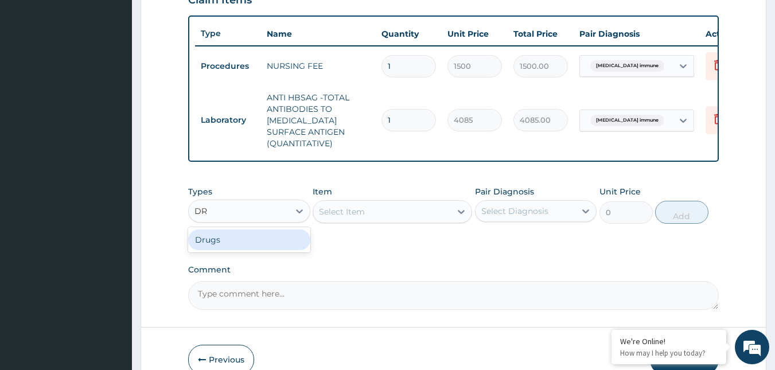
click at [250, 250] on div "Drugs" at bounding box center [249, 240] width 122 height 21
click at [367, 223] on div "Select Item" at bounding box center [393, 211] width 160 height 23
click at [382, 223] on div "Select Item" at bounding box center [393, 211] width 160 height 23
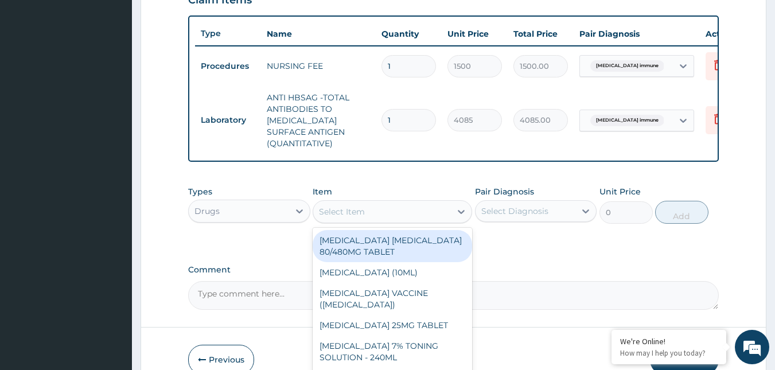
click at [380, 221] on div "Select Item" at bounding box center [382, 212] width 138 height 18
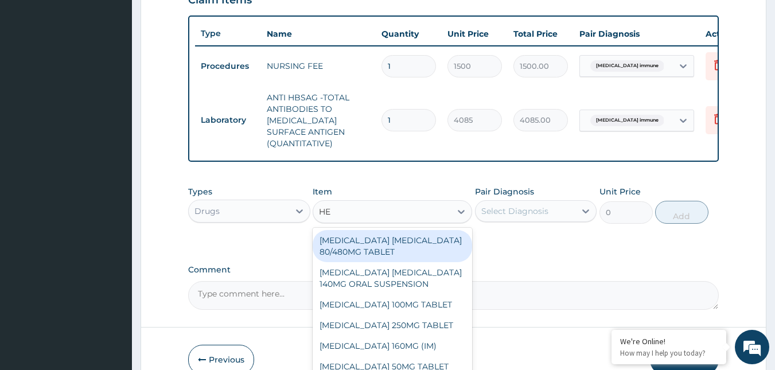
type input "HEP"
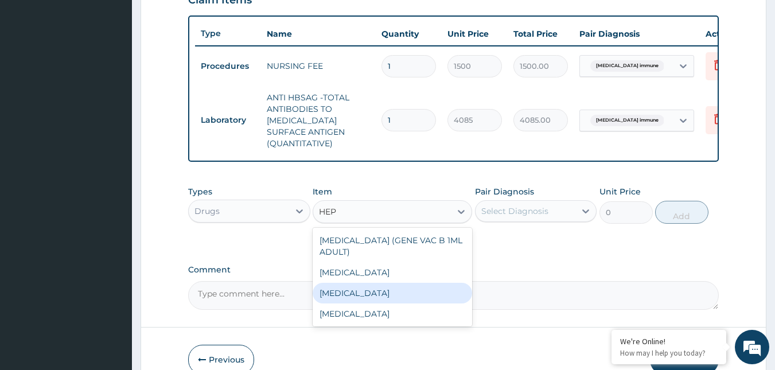
click at [387, 302] on div "[MEDICAL_DATA]" at bounding box center [393, 293] width 160 height 21
type input "12995"
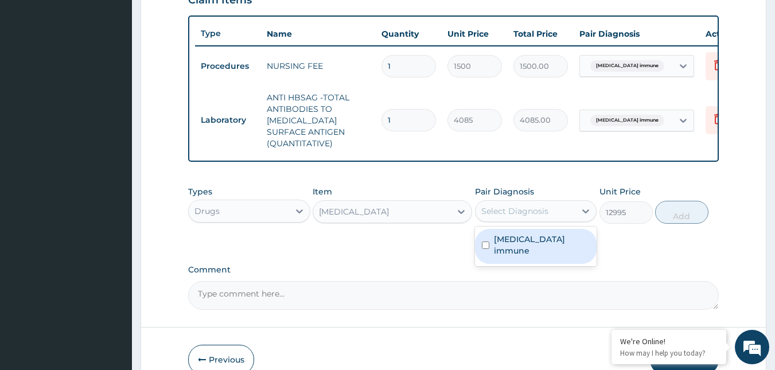
click at [540, 217] on div "Select Diagnosis" at bounding box center [514, 210] width 67 height 11
checkbox input "true"
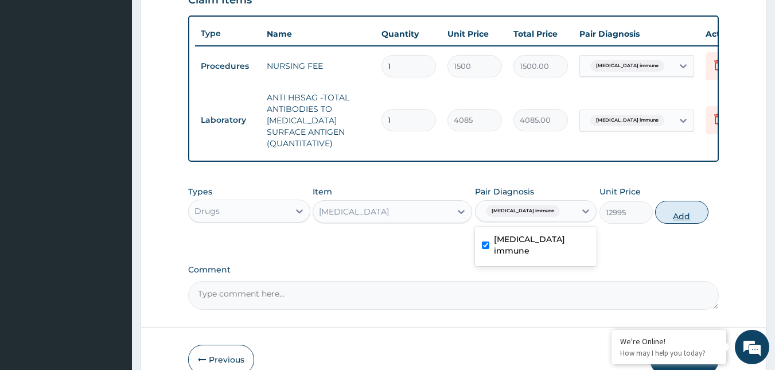
click at [682, 224] on button "Add" at bounding box center [681, 212] width 53 height 23
type input "0"
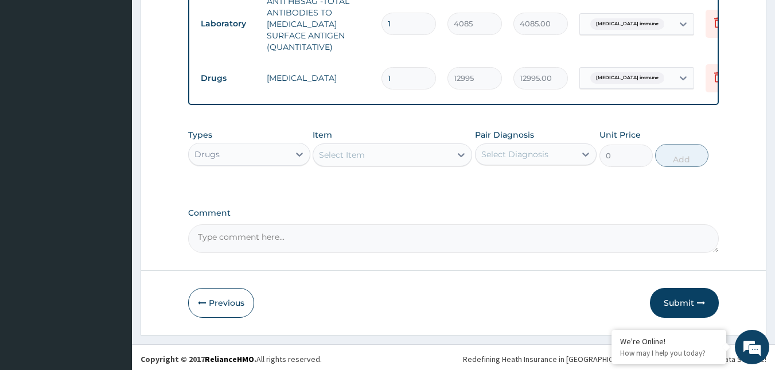
scroll to position [520, 0]
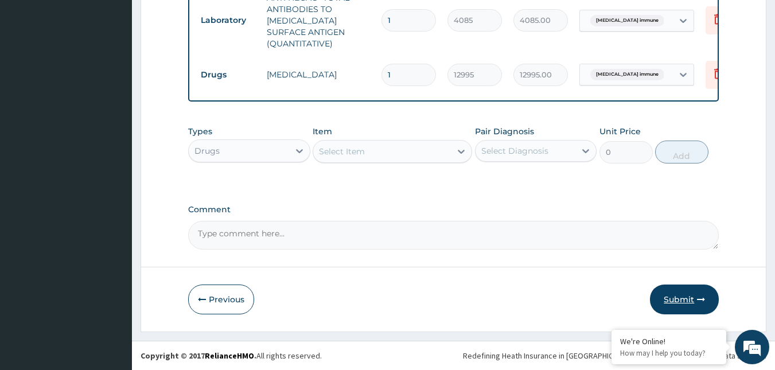
click at [680, 304] on button "Submit" at bounding box center [684, 300] width 69 height 30
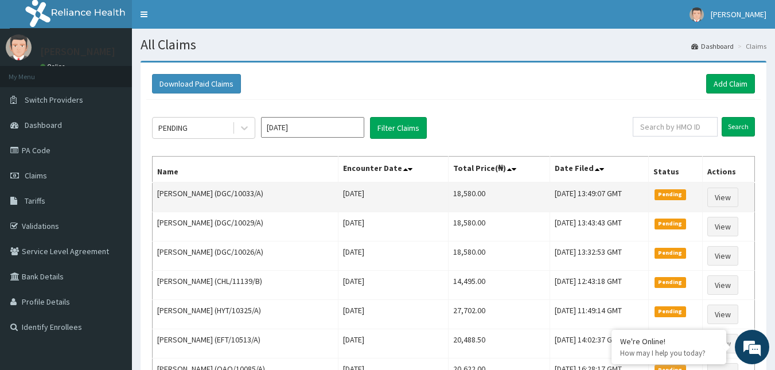
drag, startPoint x: 229, startPoint y: 193, endPoint x: 272, endPoint y: 196, distance: 43.1
click at [272, 196] on td "Segun Jibola Odofin (DGC/10033/A)" at bounding box center [246, 197] width 186 height 30
copy td "DGC/10033/A"
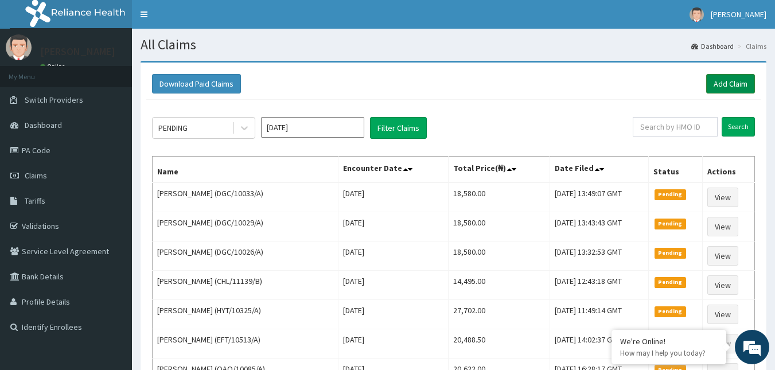
click at [728, 84] on link "Add Claim" at bounding box center [730, 84] width 49 height 20
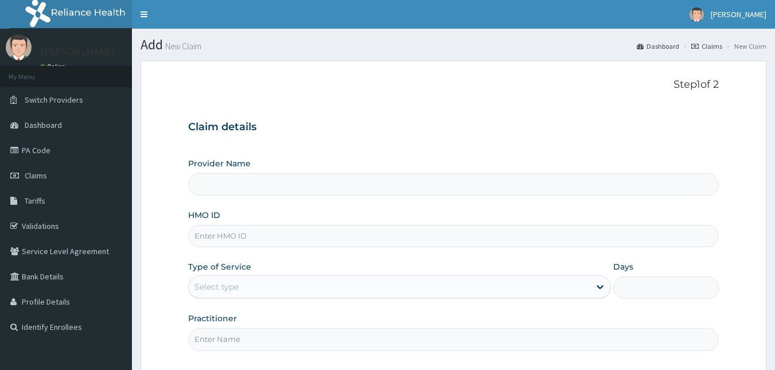
click at [253, 235] on input "HMO ID" at bounding box center [453, 236] width 531 height 22
paste input "DGC/10033/A"
type input "DGC/10033/A"
type input "Reliance Family Clinics (RFC) - [GEOGRAPHIC_DATA]"
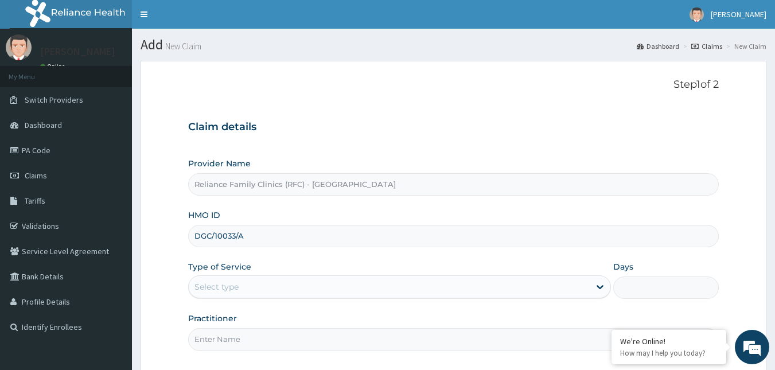
click at [235, 234] on input "DGC/10033/A" at bounding box center [453, 236] width 531 height 22
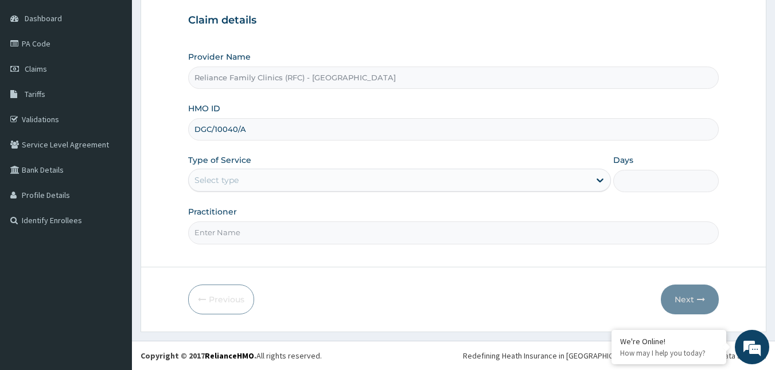
type input "DGC/10040/A"
click at [274, 178] on div "Select type" at bounding box center [389, 180] width 401 height 18
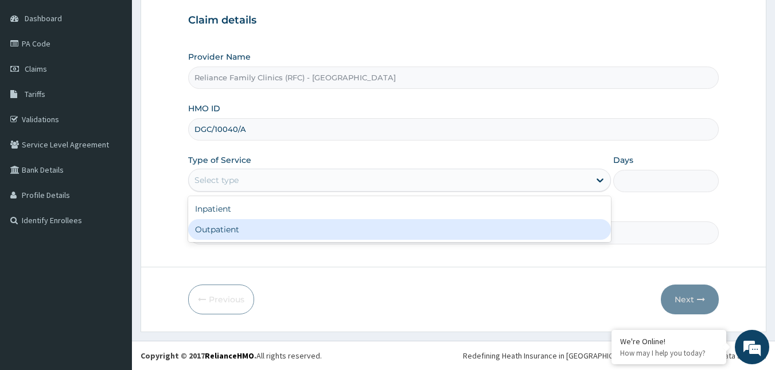
click at [221, 227] on div "Outpatient" at bounding box center [399, 229] width 423 height 21
type input "1"
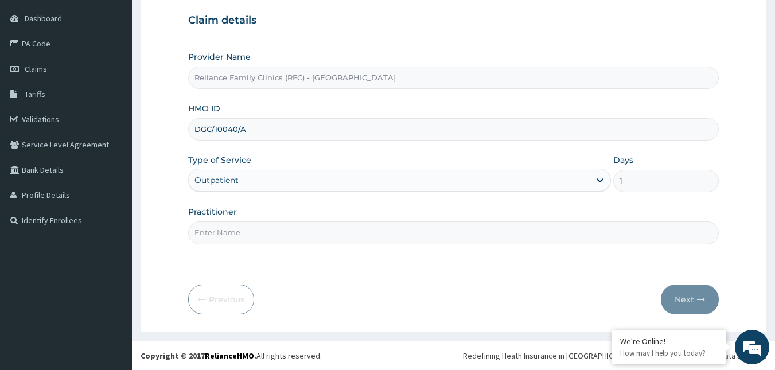
click at [221, 227] on input "Practitioner" at bounding box center [453, 232] width 531 height 22
type input "Faridah"
click at [691, 304] on button "Next" at bounding box center [690, 300] width 58 height 30
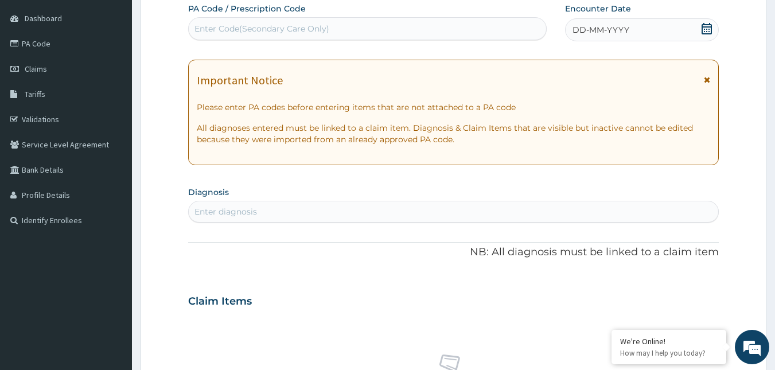
scroll to position [0, 0]
click at [707, 29] on icon at bounding box center [707, 28] width 10 height 11
click at [252, 220] on div "Enter diagnosis" at bounding box center [454, 212] width 530 height 18
type input "[MEDICAL_DATA]"
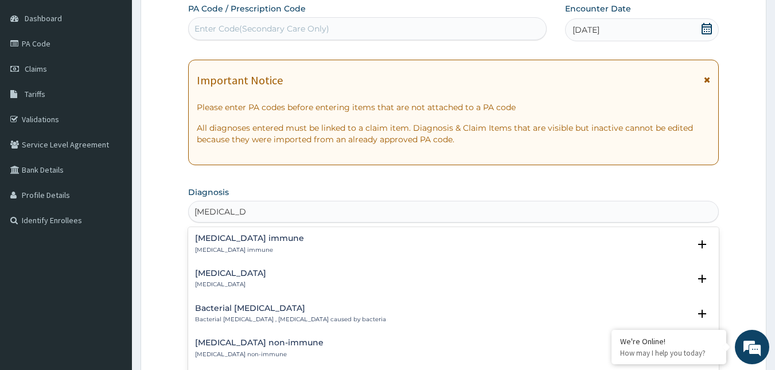
click at [225, 244] on div "[MEDICAL_DATA] immune [MEDICAL_DATA] immune" at bounding box center [249, 244] width 109 height 20
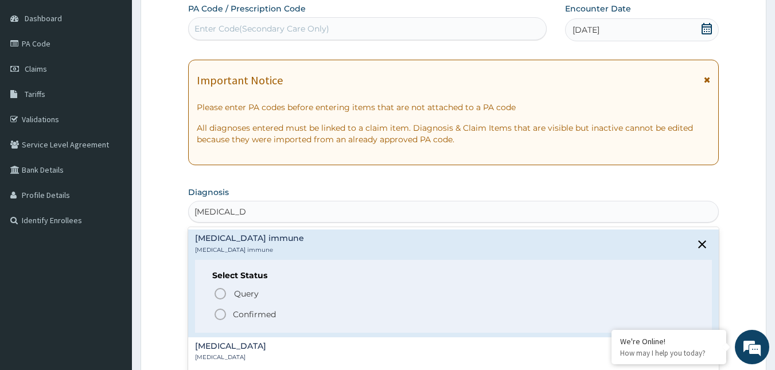
click at [219, 315] on icon "status option filled" at bounding box center [220, 315] width 14 height 14
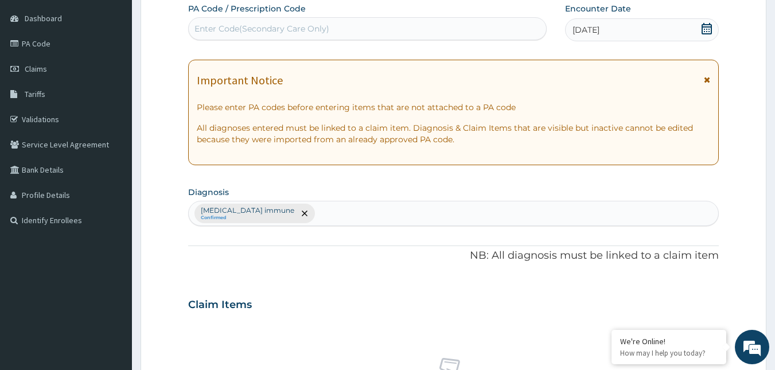
scroll to position [457, 0]
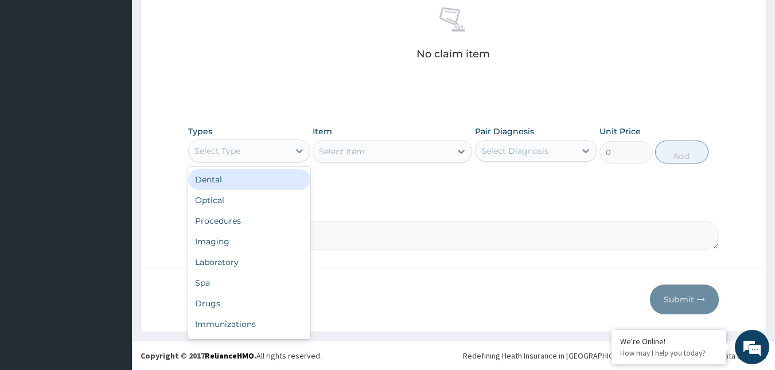
click at [269, 160] on div "Select Type" at bounding box center [249, 150] width 122 height 23
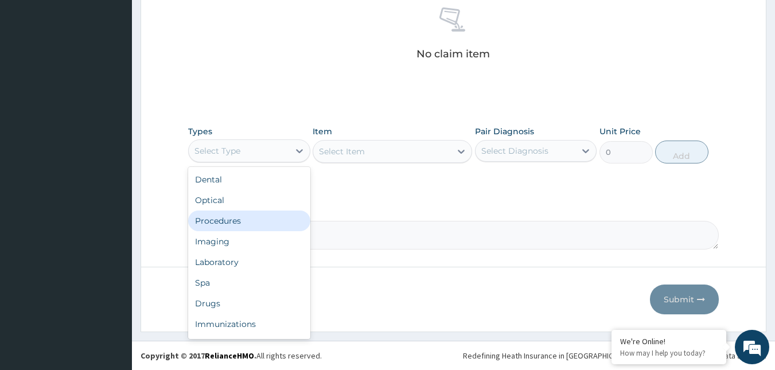
click at [232, 220] on div "Procedures" at bounding box center [249, 221] width 122 height 21
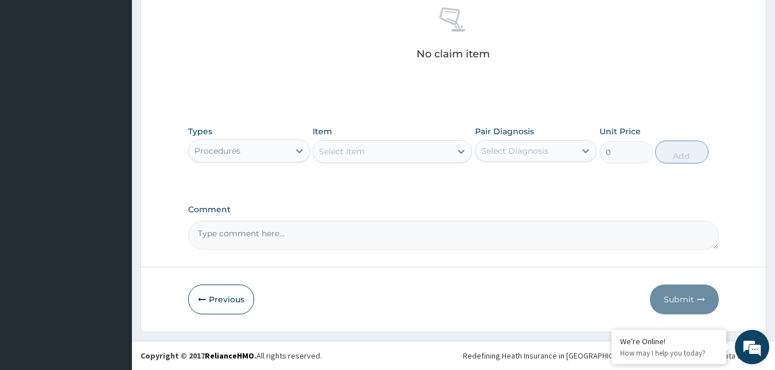
click at [441, 151] on div "Select Item" at bounding box center [382, 151] width 138 height 18
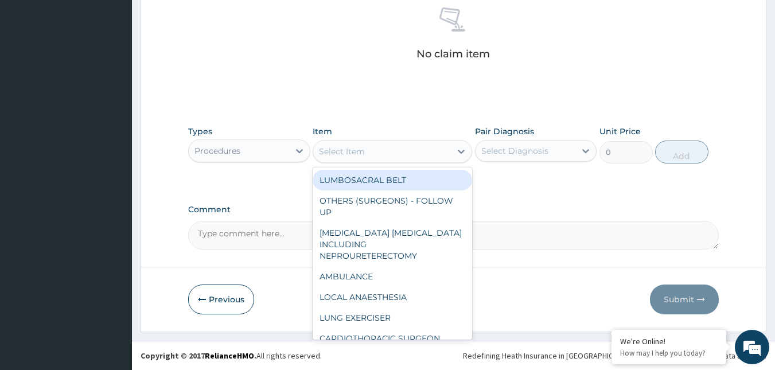
type input "A"
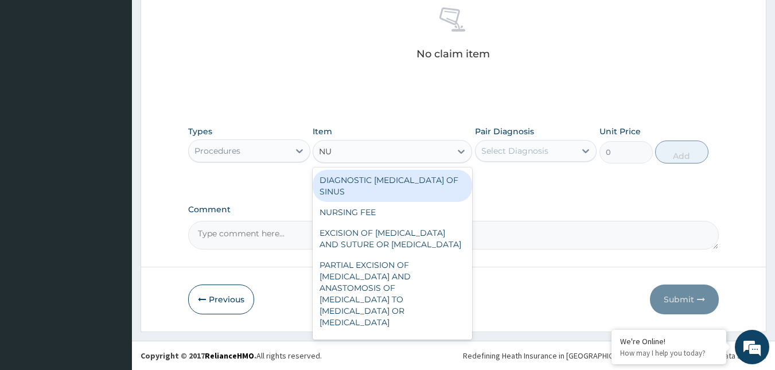
type input "NUR"
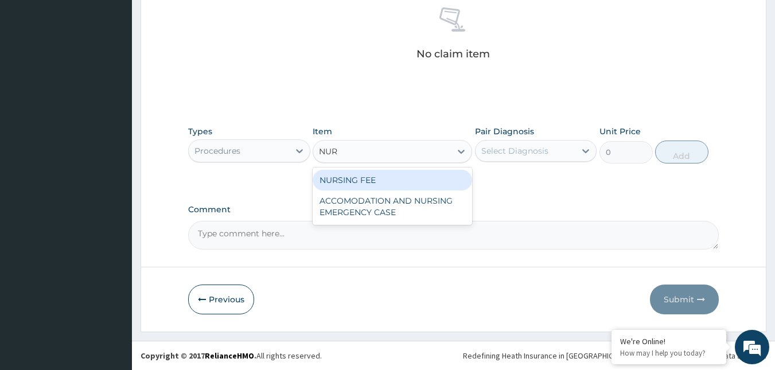
type input "1500"
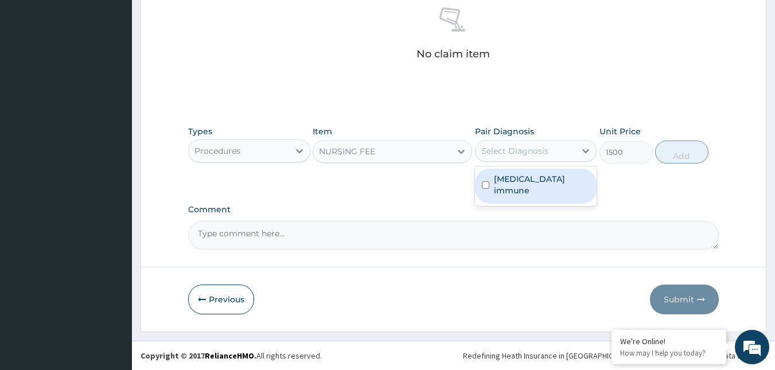
click at [528, 151] on div "Select Diagnosis" at bounding box center [514, 150] width 67 height 11
checkbox input "true"
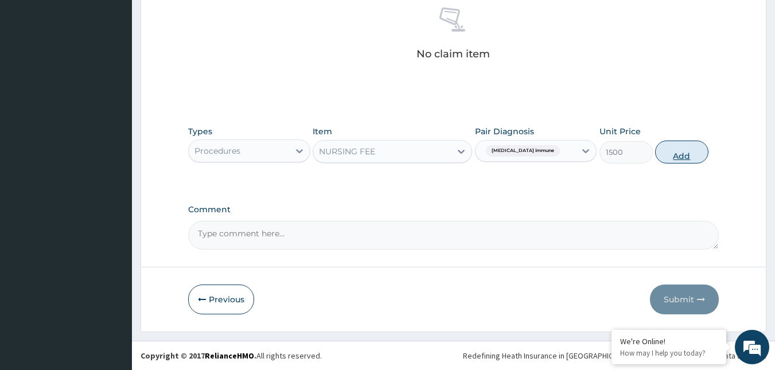
click at [672, 154] on button "Add" at bounding box center [681, 152] width 53 height 23
type input "0"
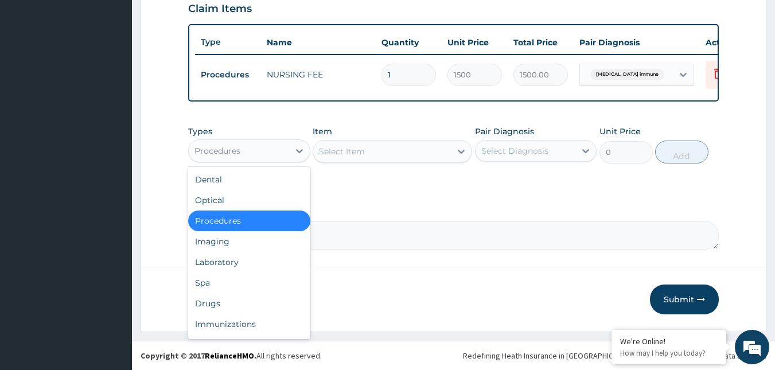
click at [262, 144] on div "Procedures" at bounding box center [239, 151] width 100 height 18
click at [213, 302] on div "Drugs" at bounding box center [249, 303] width 122 height 21
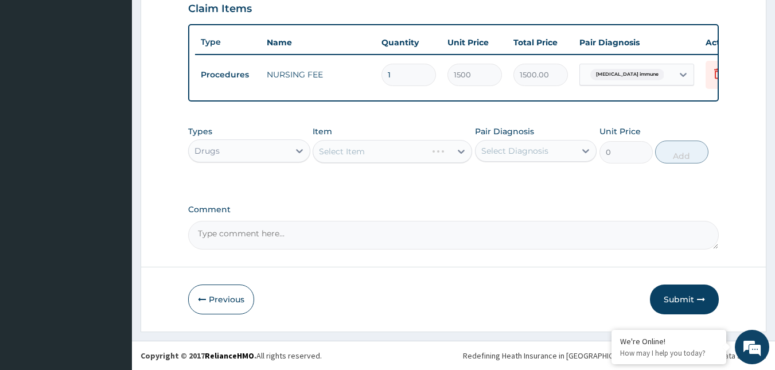
click at [413, 155] on div "Select Item" at bounding box center [393, 151] width 160 height 23
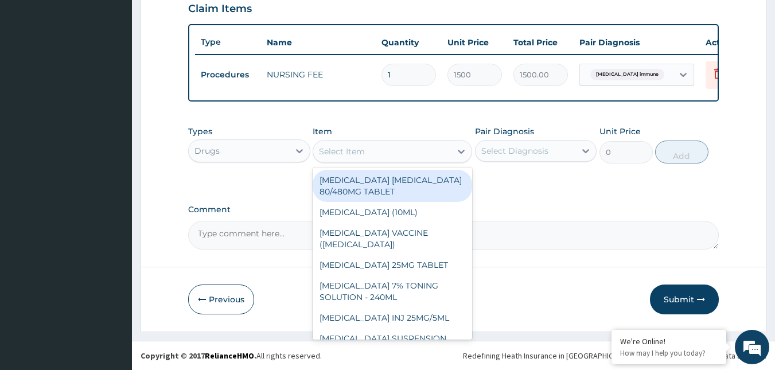
click at [413, 155] on div "Select Item" at bounding box center [382, 151] width 138 height 18
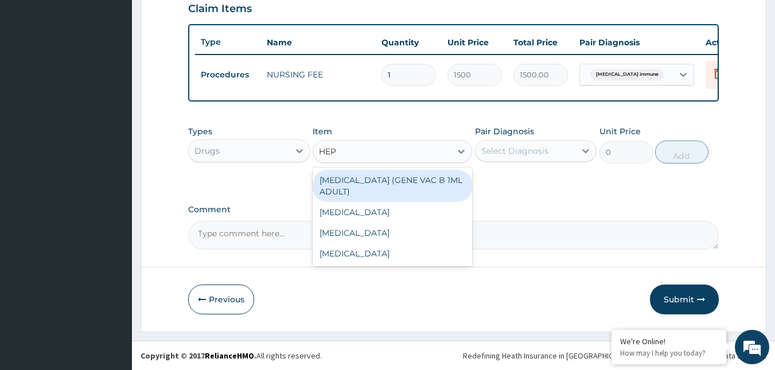
type input "HEPA"
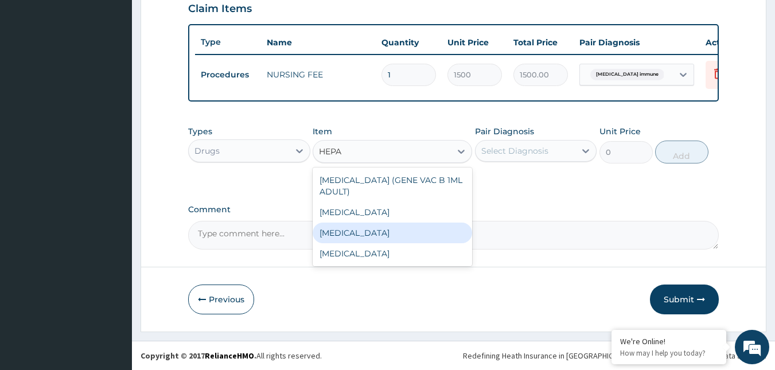
click at [357, 231] on div "[MEDICAL_DATA]" at bounding box center [393, 233] width 160 height 21
type input "12995"
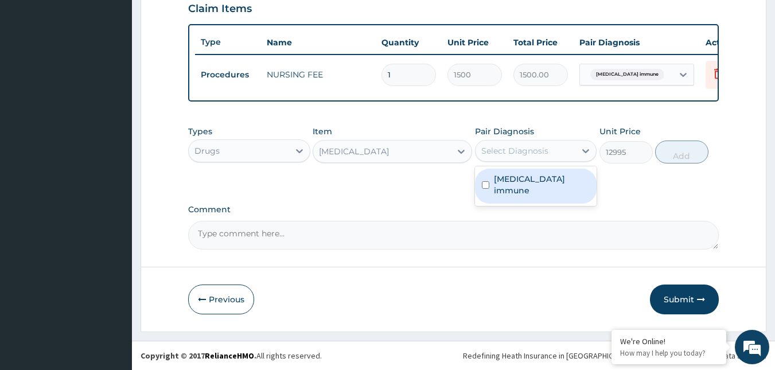
click at [532, 149] on div "Select Diagnosis" at bounding box center [514, 150] width 67 height 11
checkbox input "true"
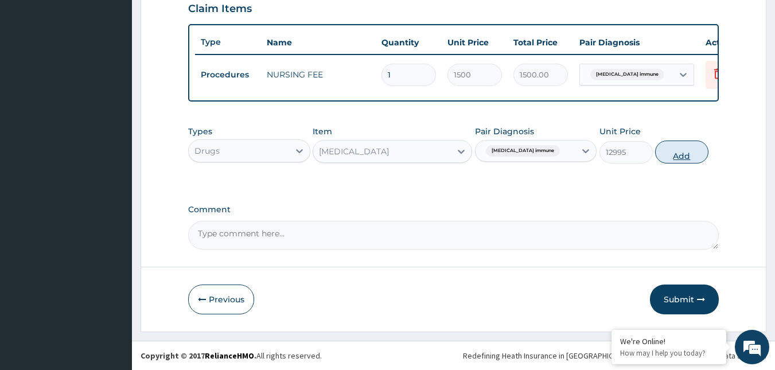
click at [680, 156] on button "Add" at bounding box center [681, 152] width 53 height 23
type input "0"
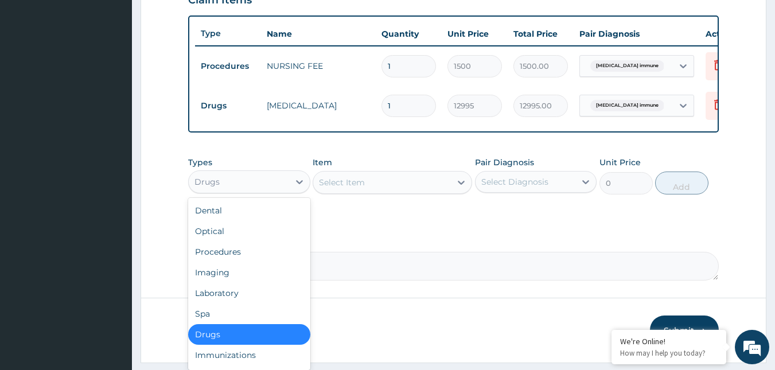
click at [281, 191] on div "Drugs" at bounding box center [239, 182] width 100 height 18
click at [227, 304] on div "Laboratory" at bounding box center [249, 293] width 122 height 21
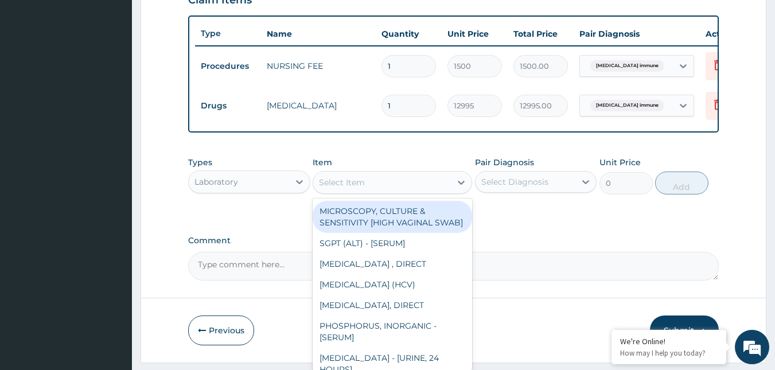
click at [417, 190] on div "Select Item" at bounding box center [382, 182] width 138 height 18
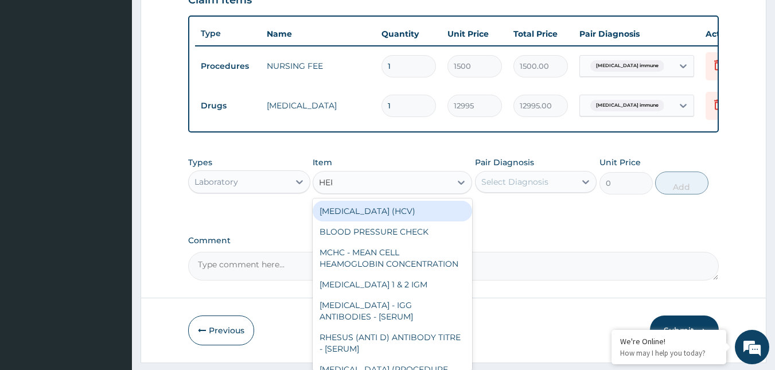
type input "HEPA"
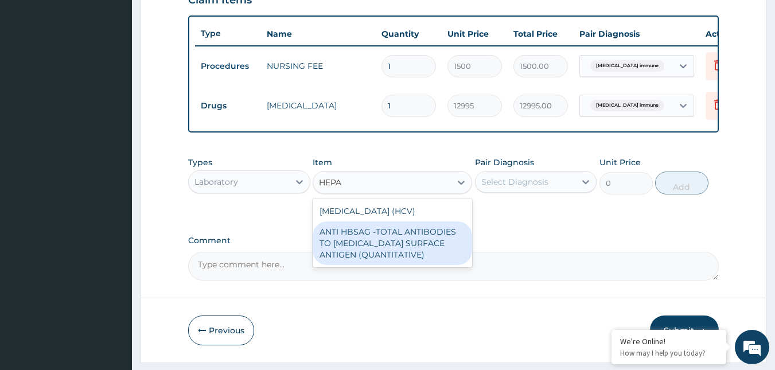
click at [354, 244] on div "ANTI HBSAG -TOTAL ANTIBODIES TO [MEDICAL_DATA] SURFACE ANTIGEN (QUANTITATIVE)" at bounding box center [393, 243] width 160 height 44
type input "4085"
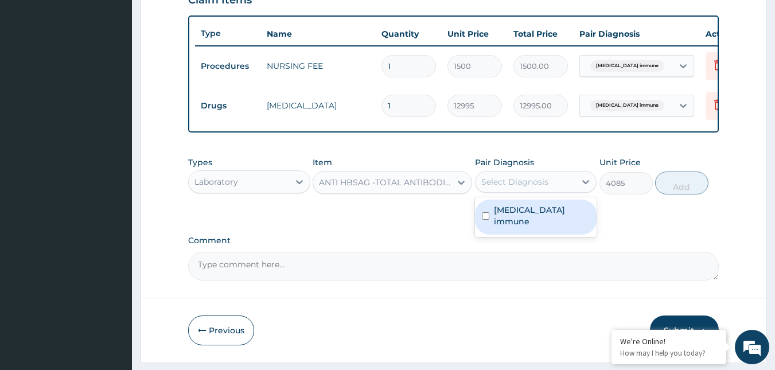
click at [520, 185] on div "Select Diagnosis" at bounding box center [514, 181] width 67 height 11
checkbox input "true"
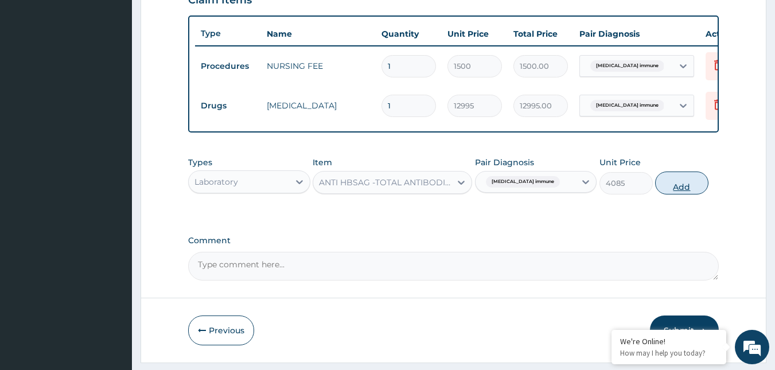
click at [671, 195] on button "Add" at bounding box center [681, 183] width 53 height 23
type input "0"
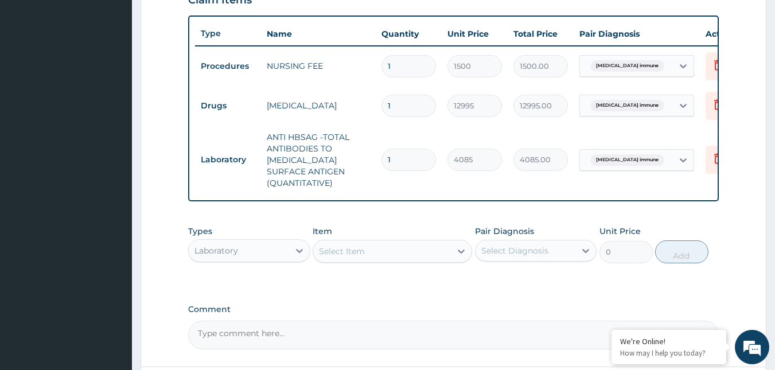
scroll to position [520, 0]
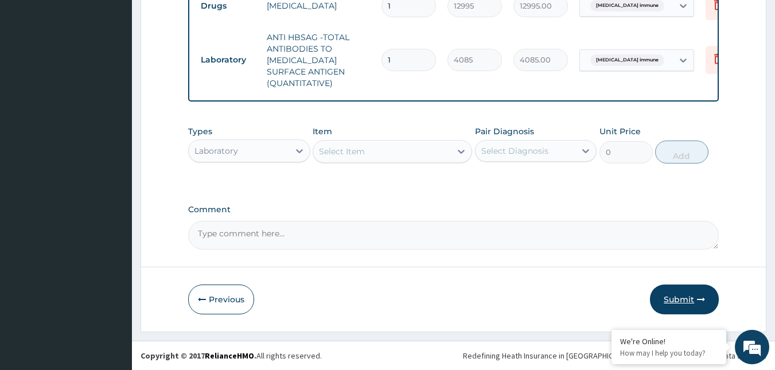
click at [677, 301] on button "Submit" at bounding box center [684, 300] width 69 height 30
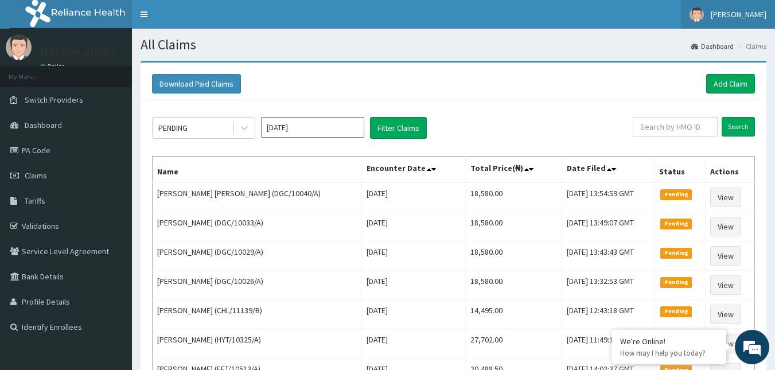
click at [738, 9] on link "[PERSON_NAME]" at bounding box center [728, 14] width 94 height 29
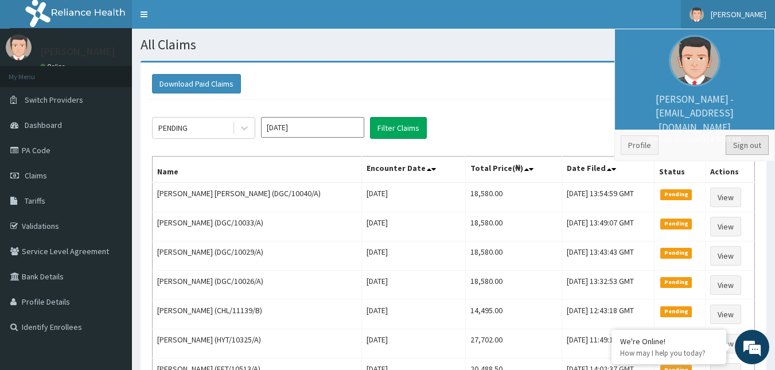
click at [750, 151] on link "Sign out" at bounding box center [747, 145] width 43 height 20
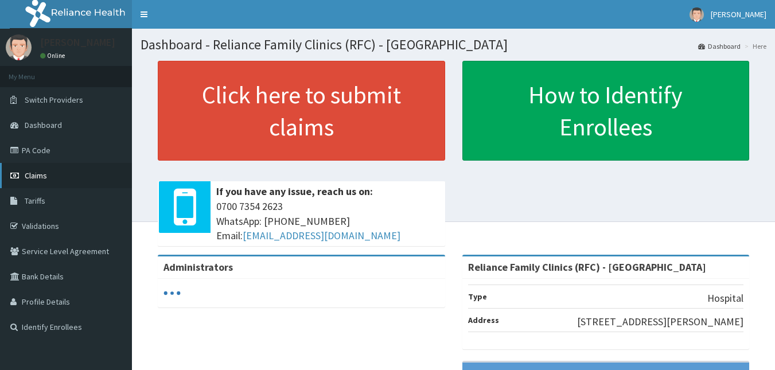
click at [36, 176] on span "Claims" at bounding box center [36, 175] width 22 height 10
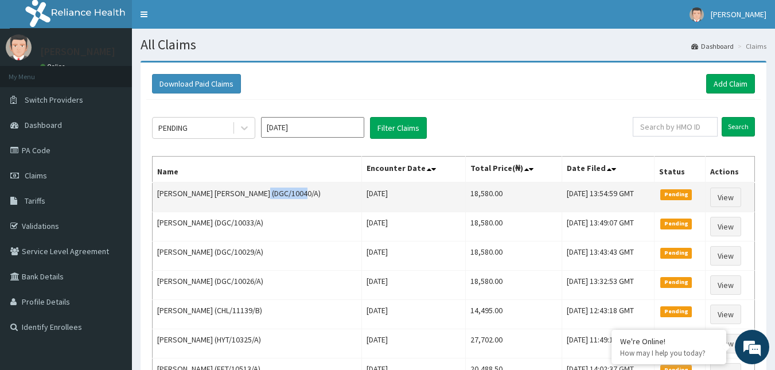
drag, startPoint x: 247, startPoint y: 193, endPoint x: 290, endPoint y: 197, distance: 43.7
click at [290, 197] on td "[PERSON_NAME] [PERSON_NAME] (DGC/10040/A)" at bounding box center [257, 197] width 209 height 30
copy td "DGC/10040/A"
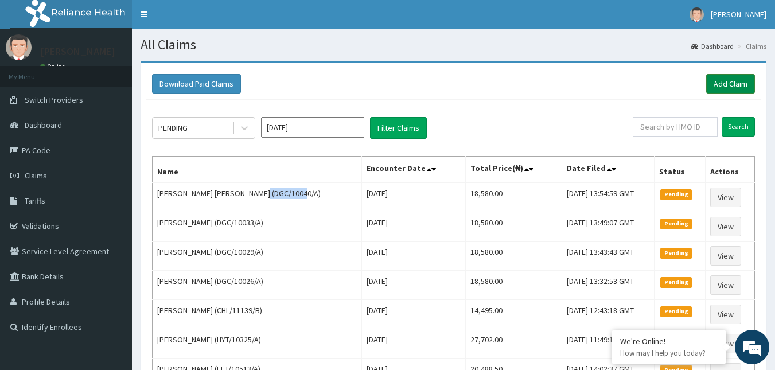
click at [732, 82] on link "Add Claim" at bounding box center [730, 84] width 49 height 20
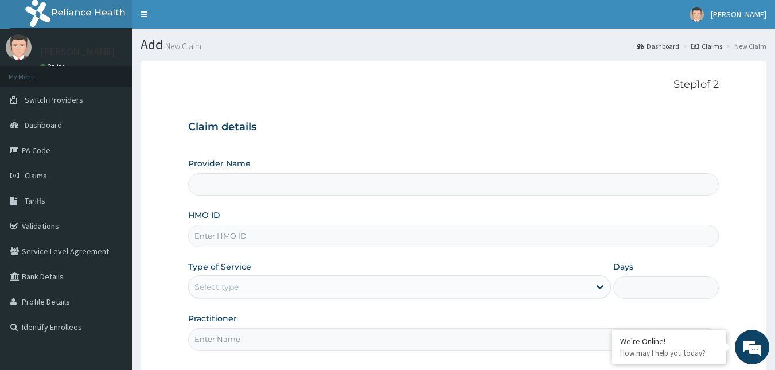
click at [211, 236] on input "HMO ID" at bounding box center [453, 236] width 531 height 22
type input "Reliance Family Clinics (RFC) - Gbagada"
paste input "DGC/10040/A"
click at [236, 235] on input "DGC/10040/A" at bounding box center [453, 236] width 531 height 22
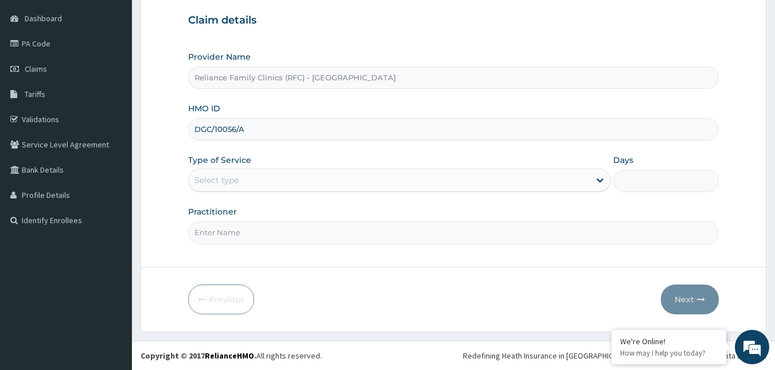
type input "DGC/10056/A"
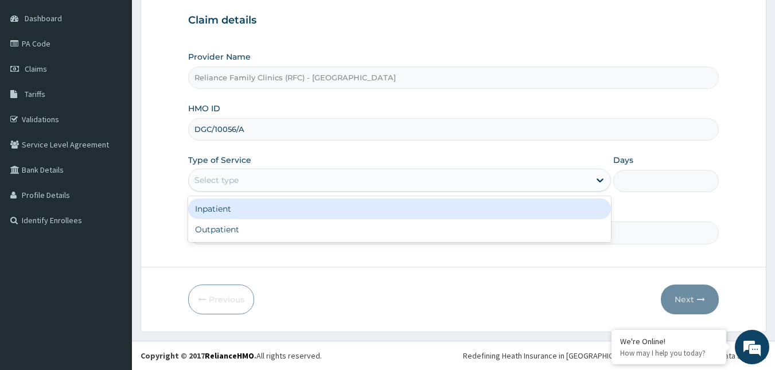
click at [454, 176] on div "Select type" at bounding box center [389, 180] width 401 height 18
click at [344, 219] on div "Inpatient" at bounding box center [399, 209] width 423 height 21
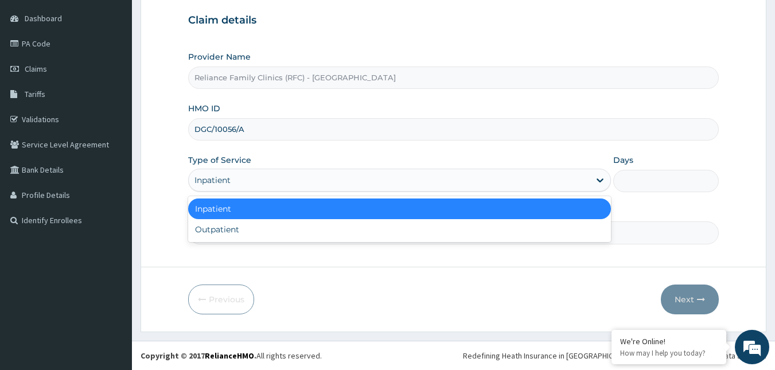
click at [276, 183] on div "Inpatient" at bounding box center [389, 180] width 401 height 18
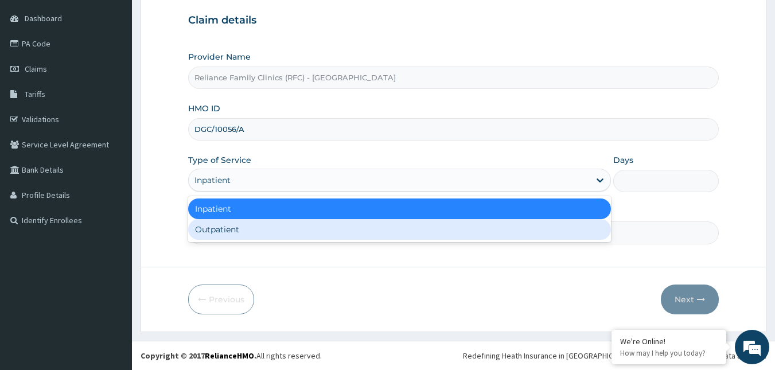
click at [235, 229] on div "Outpatient" at bounding box center [399, 229] width 423 height 21
type input "1"
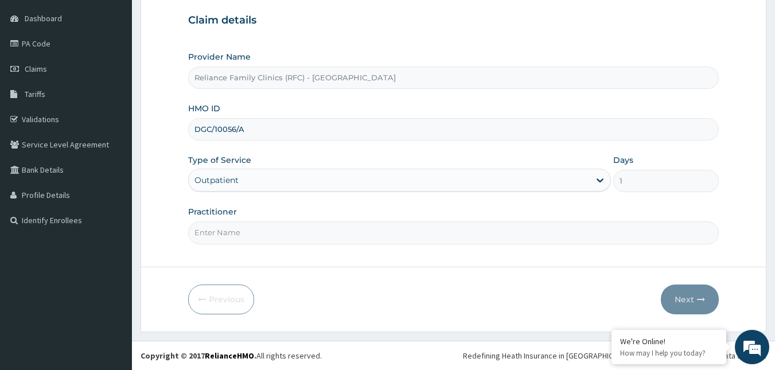
click at [235, 229] on input "Practitioner" at bounding box center [453, 232] width 531 height 22
type input "Faridah"
click at [687, 306] on button "Next" at bounding box center [690, 300] width 58 height 30
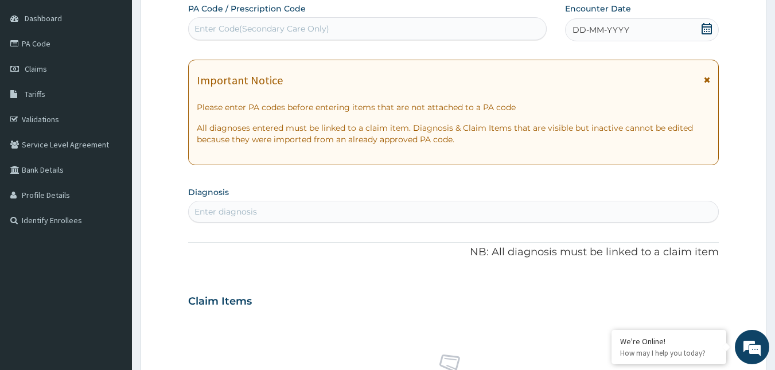
click at [709, 32] on icon at bounding box center [706, 28] width 11 height 11
click at [218, 213] on div "Enter diagnosis" at bounding box center [226, 211] width 63 height 11
type input "HEPATITIS B"
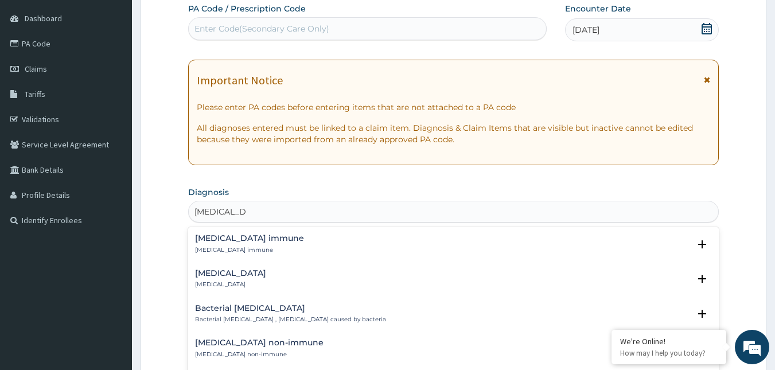
click at [215, 246] on p "Hepatitis B immune" at bounding box center [249, 250] width 109 height 8
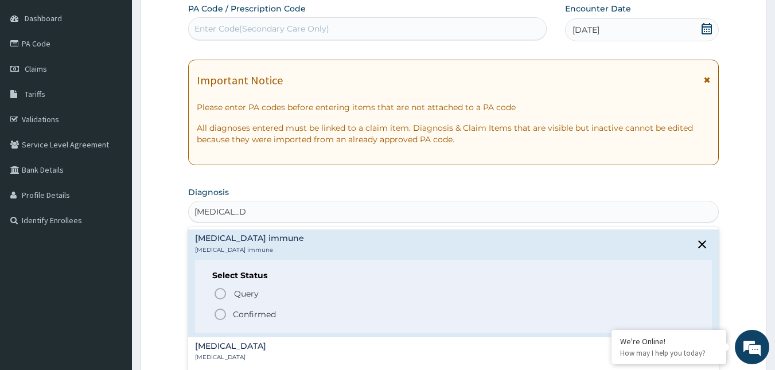
click at [222, 313] on icon "status option filled" at bounding box center [220, 315] width 14 height 14
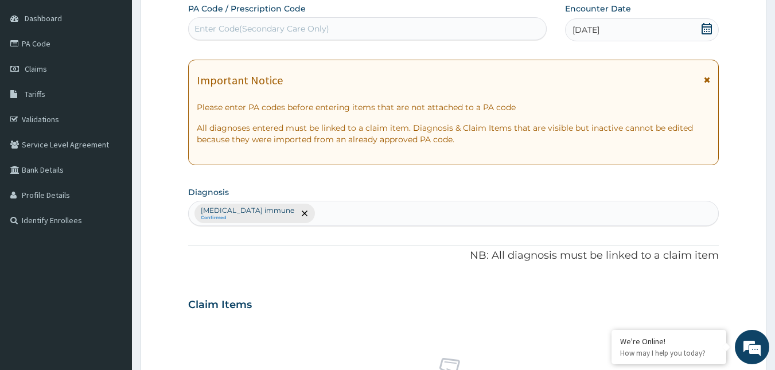
scroll to position [457, 0]
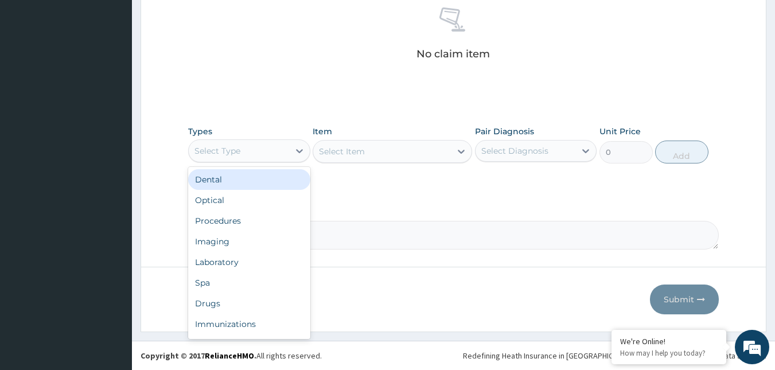
click at [246, 153] on div "Select Type" at bounding box center [239, 151] width 100 height 18
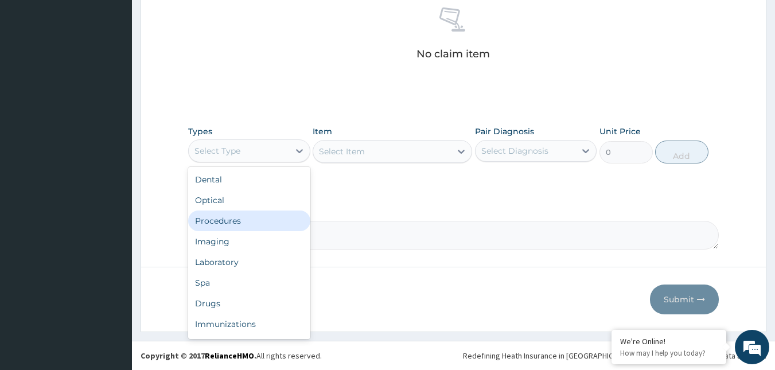
click at [226, 219] on div "Procedures" at bounding box center [249, 221] width 122 height 21
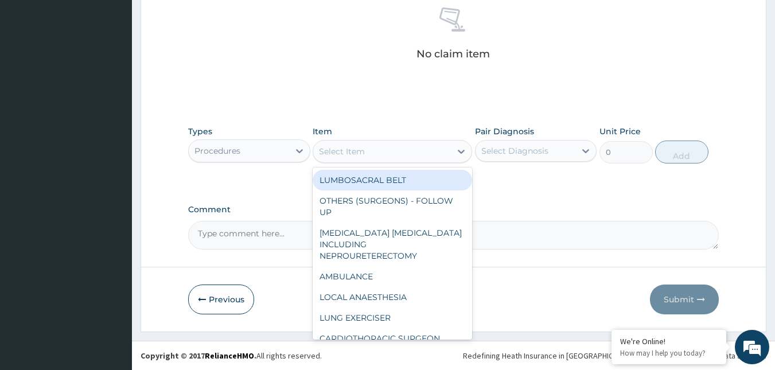
click at [419, 155] on div "Select Item" at bounding box center [382, 151] width 138 height 18
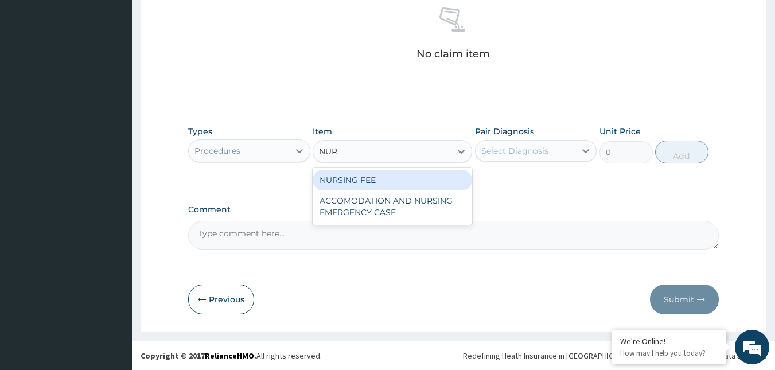
type input "NURS"
type input "1500"
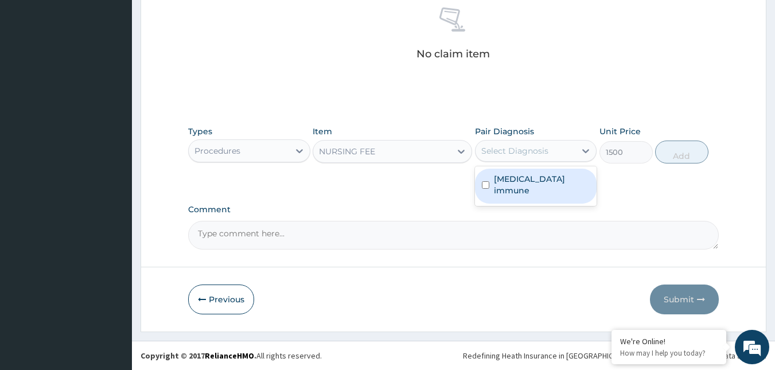
click at [550, 149] on div "Select Diagnosis" at bounding box center [526, 151] width 100 height 18
checkbox input "true"
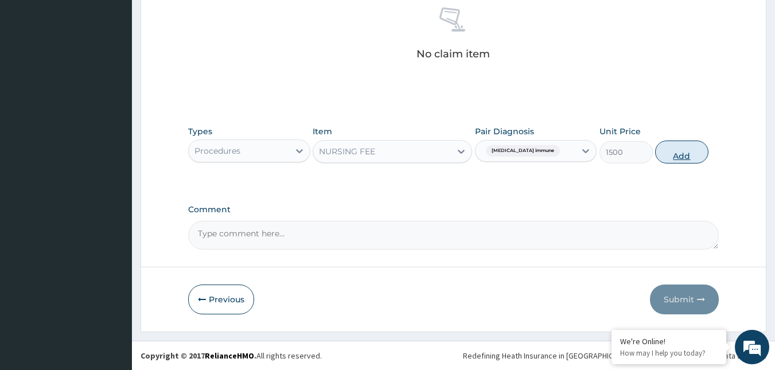
click at [697, 149] on button "Add" at bounding box center [681, 152] width 53 height 23
type input "0"
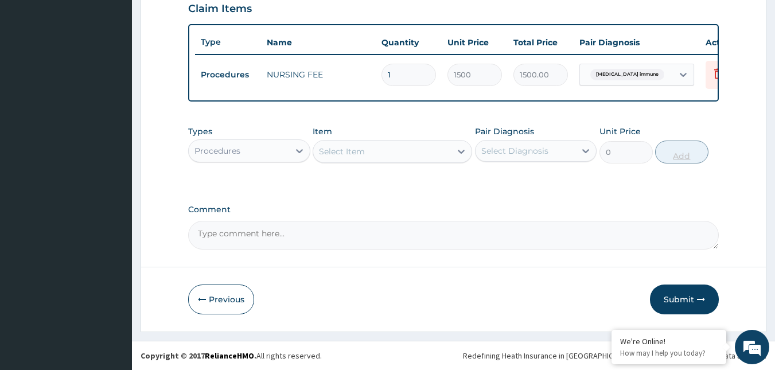
scroll to position [411, 0]
click at [244, 138] on div "Types Procedures" at bounding box center [249, 145] width 122 height 38
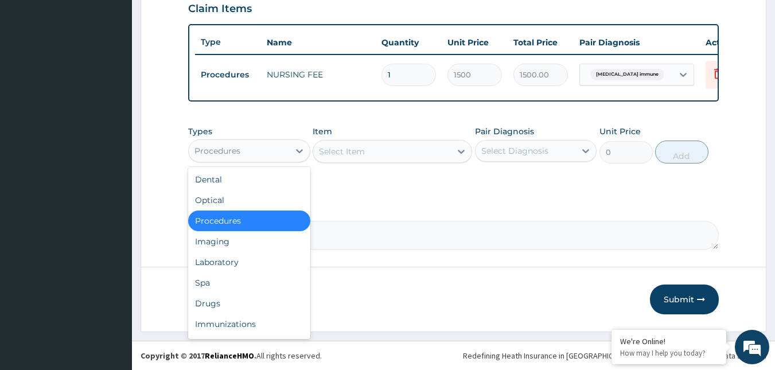
click at [264, 151] on div "Procedures" at bounding box center [239, 151] width 100 height 18
click at [235, 262] on div "Laboratory" at bounding box center [249, 262] width 122 height 21
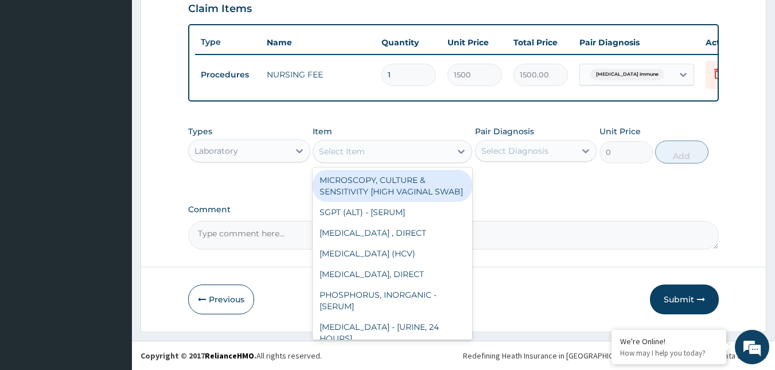
click at [409, 153] on div "Select Item" at bounding box center [382, 151] width 138 height 18
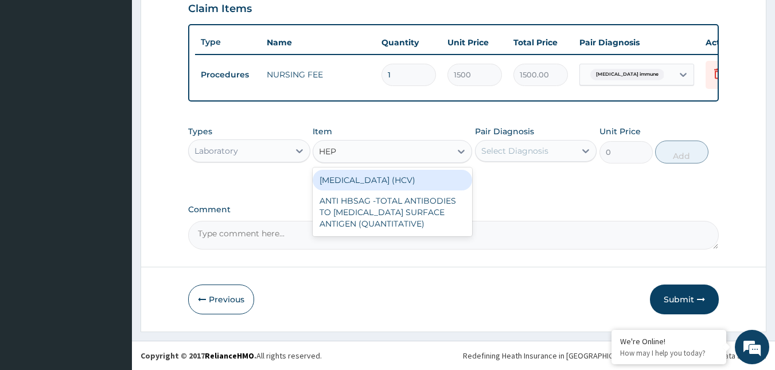
type input "HEPA"
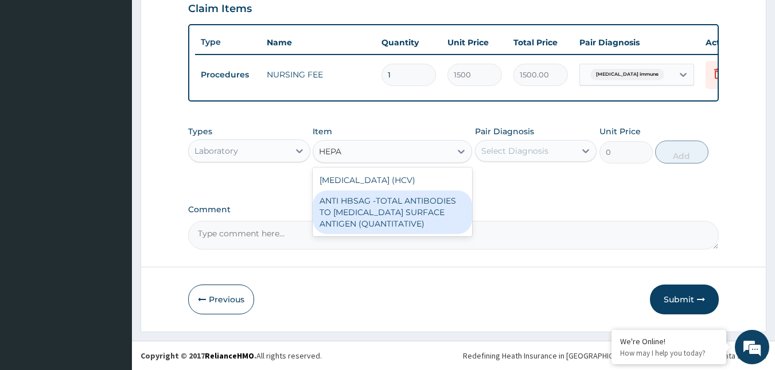
click at [388, 212] on div "ANTI HBSAG -TOTAL ANTIBODIES TO HEPATITIS B SURFACE ANTIGEN (QUANTITATIVE)" at bounding box center [393, 212] width 160 height 44
type input "4085"
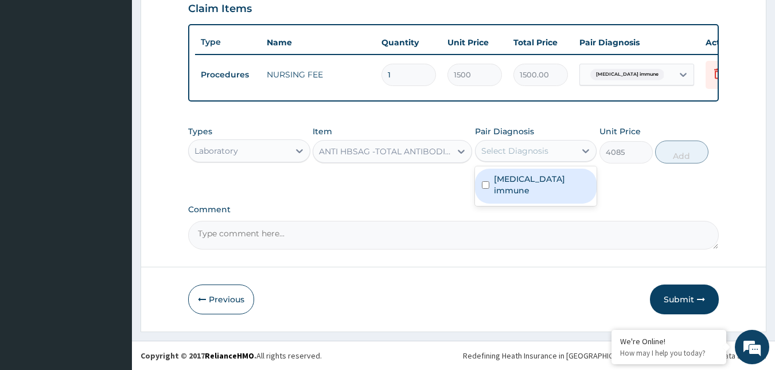
click at [540, 150] on div "Select Diagnosis" at bounding box center [514, 150] width 67 height 11
checkbox input "true"
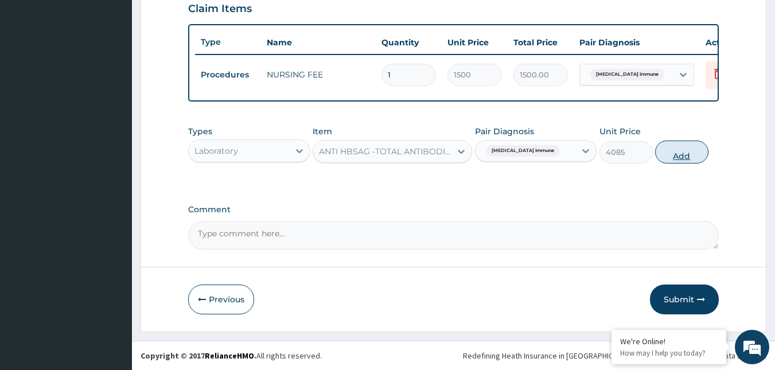
click at [686, 154] on button "Add" at bounding box center [681, 152] width 53 height 23
type input "0"
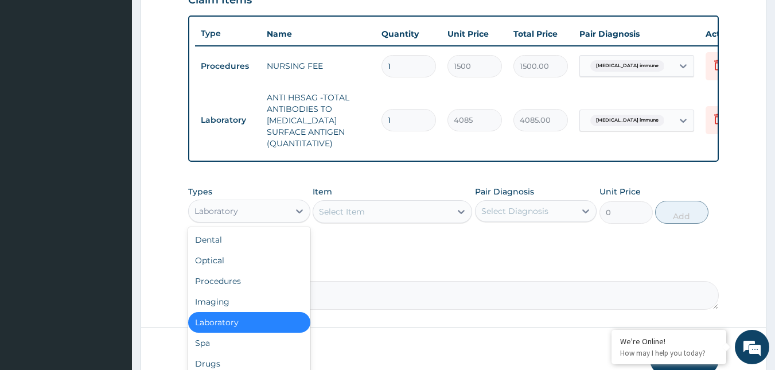
click at [251, 220] on div "Laboratory" at bounding box center [239, 211] width 100 height 18
type input "DR"
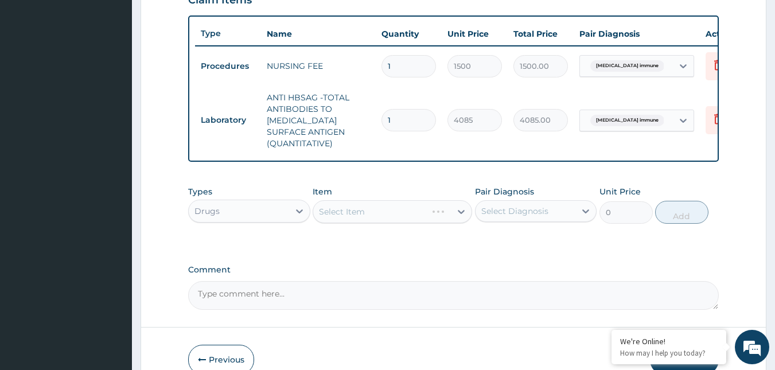
click at [418, 223] on div "Select Item" at bounding box center [393, 211] width 160 height 23
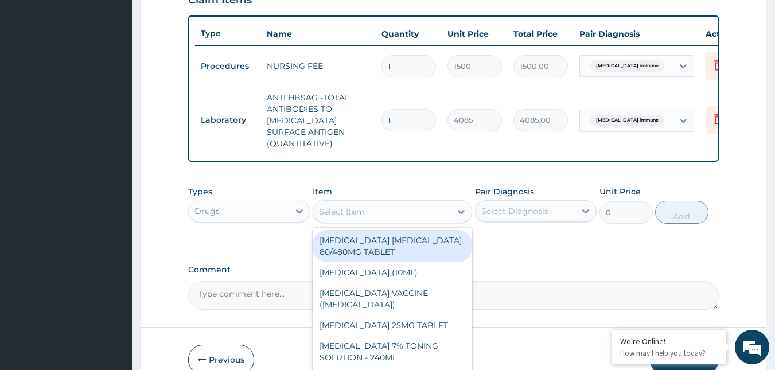
click at [434, 219] on div "Select Item" at bounding box center [382, 212] width 138 height 18
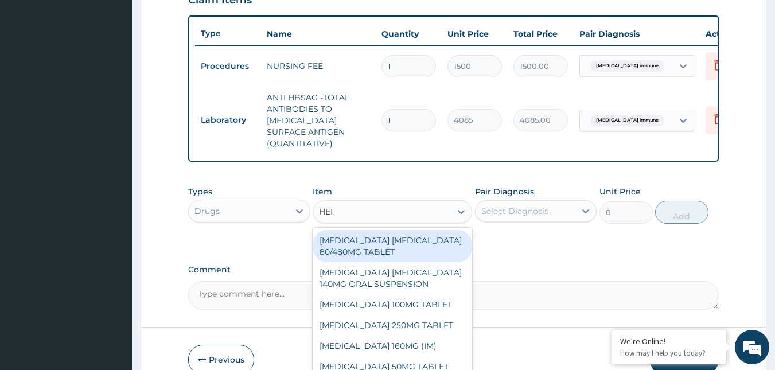
type input "HEPA"
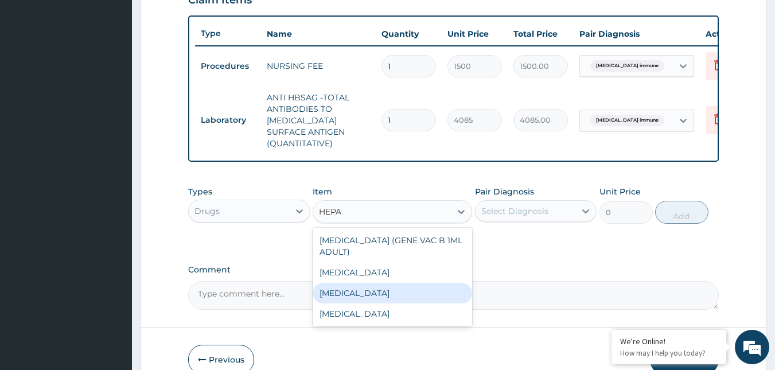
click at [384, 302] on div "[MEDICAL_DATA]" at bounding box center [393, 293] width 160 height 21
type input "12995"
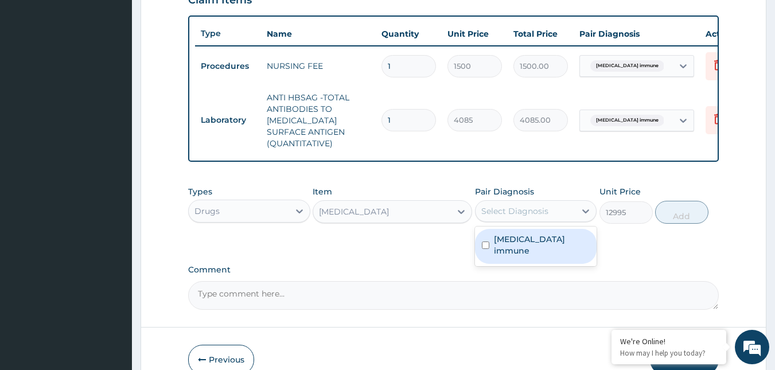
click at [547, 217] on div "Select Diagnosis" at bounding box center [514, 210] width 67 height 11
checkbox input "true"
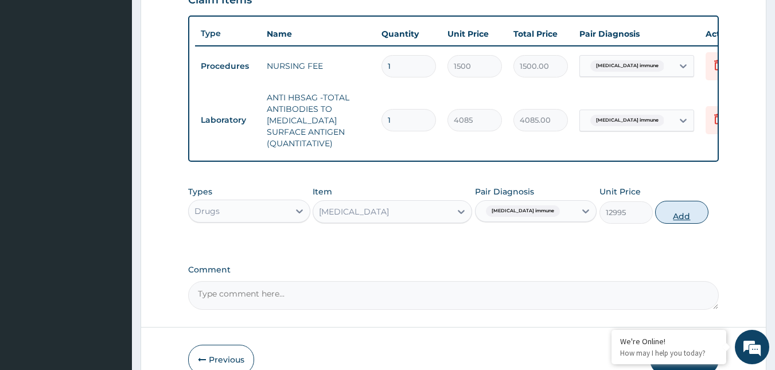
click at [680, 221] on button "Add" at bounding box center [681, 212] width 53 height 23
type input "0"
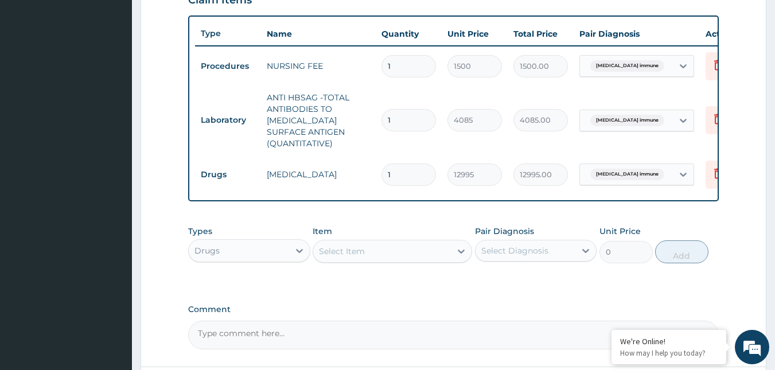
scroll to position [520, 0]
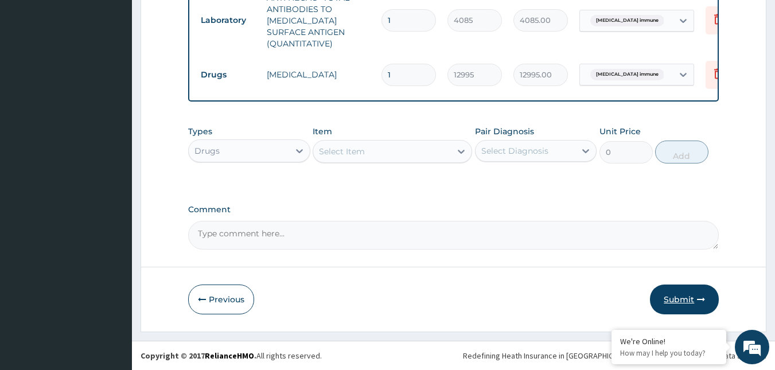
click at [689, 301] on button "Submit" at bounding box center [684, 300] width 69 height 30
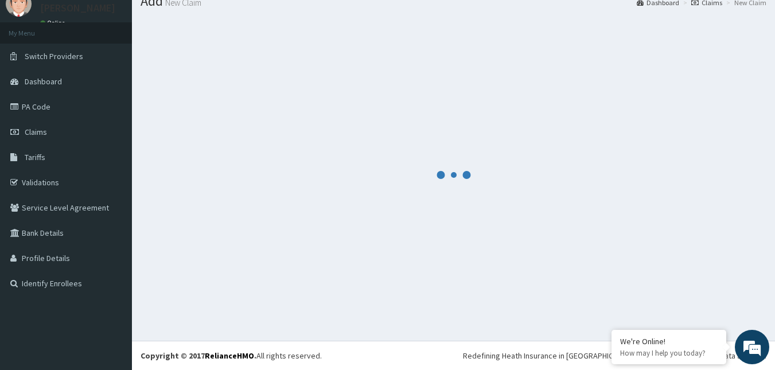
scroll to position [44, 0]
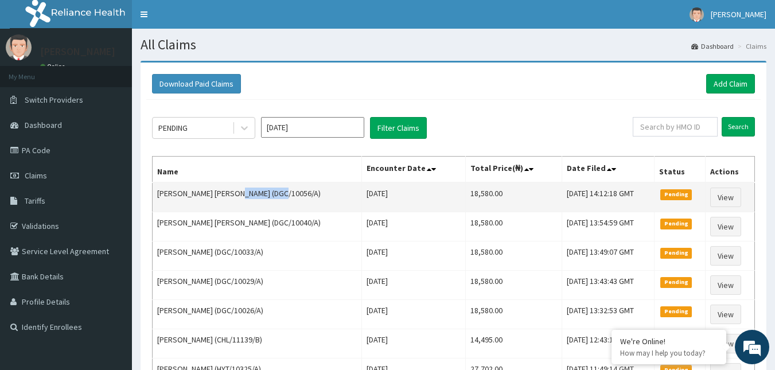
drag, startPoint x: 232, startPoint y: 190, endPoint x: 275, endPoint y: 197, distance: 43.6
click at [275, 197] on td "[PERSON_NAME] [PERSON_NAME] (DGC/10056/A)" at bounding box center [257, 197] width 209 height 30
copy td "DGC/10056/A"
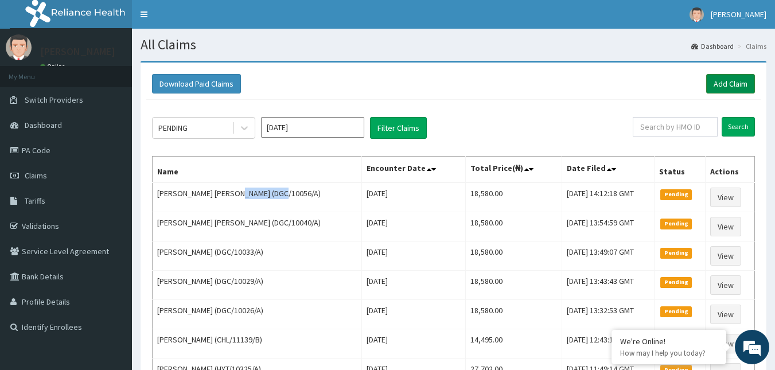
click at [729, 88] on link "Add Claim" at bounding box center [730, 84] width 49 height 20
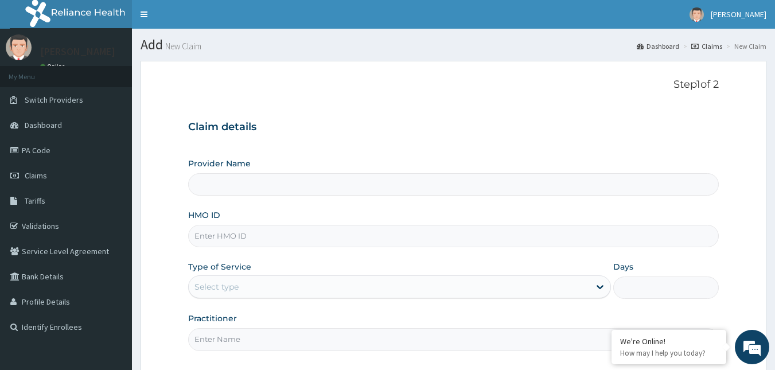
type input "Reliance Family Clinics (RFC) - [GEOGRAPHIC_DATA]"
click at [239, 234] on input "HMO ID" at bounding box center [453, 236] width 531 height 22
paste input "DGC/10056/A"
click at [236, 234] on input "DGC/10056/A" at bounding box center [453, 236] width 531 height 22
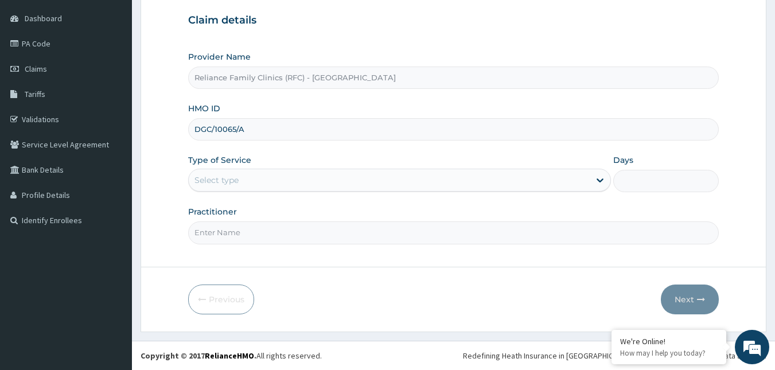
type input "DGC/10065/A"
click at [321, 180] on div "Select type" at bounding box center [389, 180] width 401 height 18
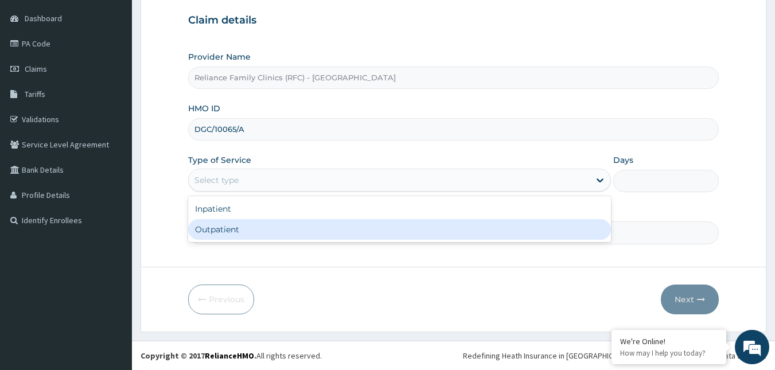
click at [250, 233] on div "Outpatient" at bounding box center [399, 229] width 423 height 21
type input "1"
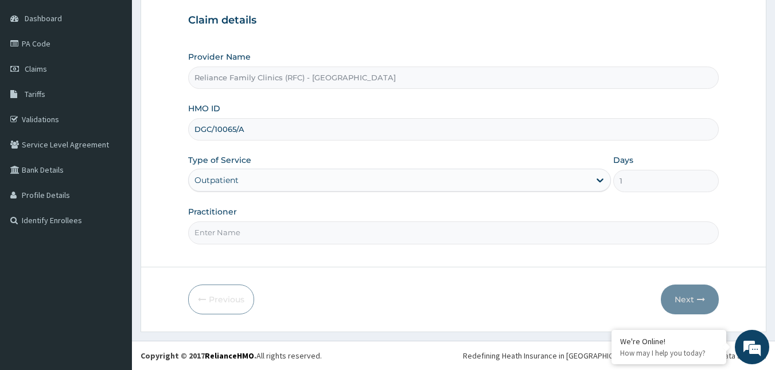
click at [250, 233] on input "Practitioner" at bounding box center [453, 232] width 531 height 22
click at [245, 231] on input "Practitioner" at bounding box center [453, 232] width 531 height 22
type input "Alliyah"
click at [680, 296] on button "Next" at bounding box center [690, 300] width 58 height 30
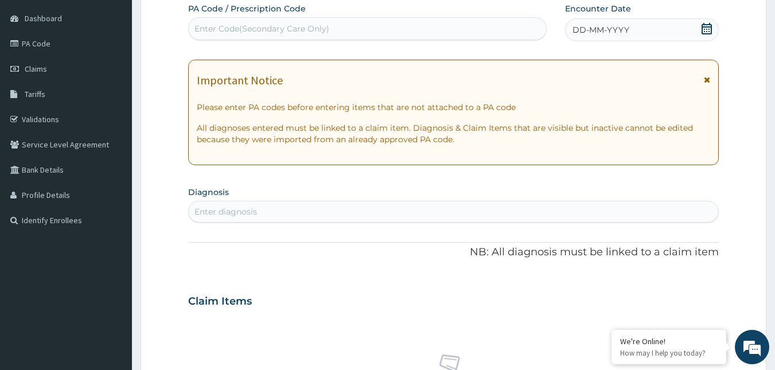
click at [707, 28] on icon at bounding box center [706, 28] width 11 height 11
click at [219, 208] on div "Enter diagnosis" at bounding box center [226, 211] width 63 height 11
type input "[MEDICAL_DATA]"
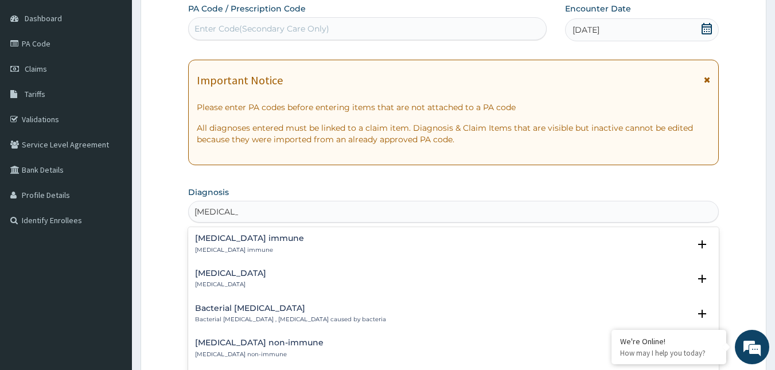
click at [211, 244] on div "Hepatitis B immune Hepatitis B immune" at bounding box center [249, 244] width 109 height 20
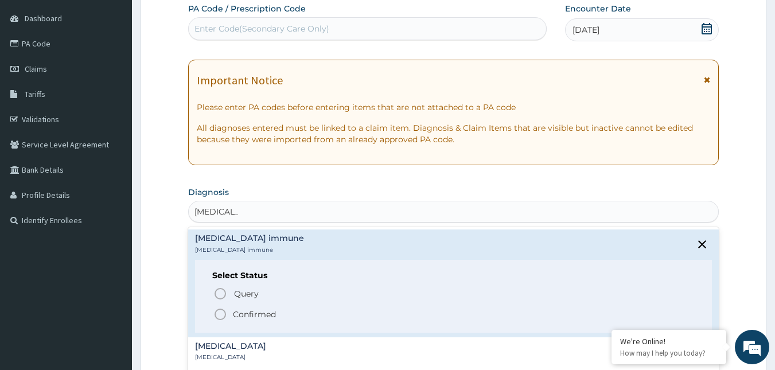
click at [220, 314] on icon "status option filled" at bounding box center [220, 315] width 14 height 14
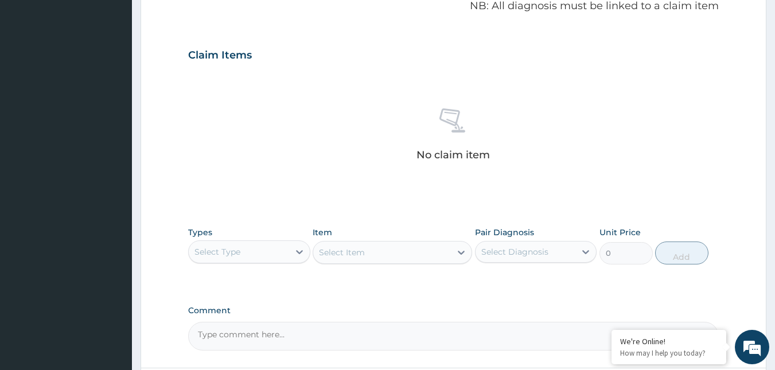
scroll to position [457, 0]
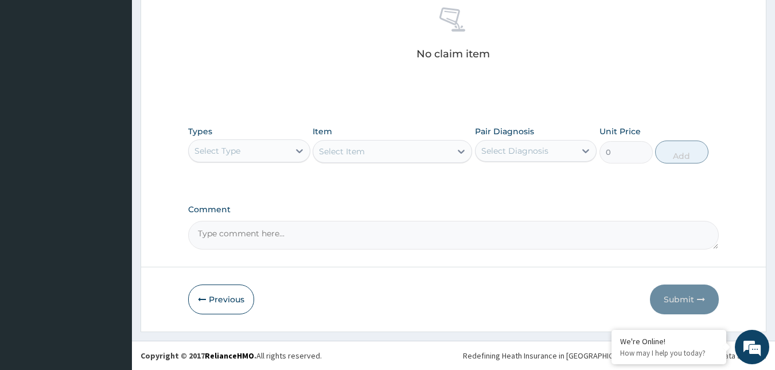
click at [240, 153] on div "Select Type" at bounding box center [239, 151] width 100 height 18
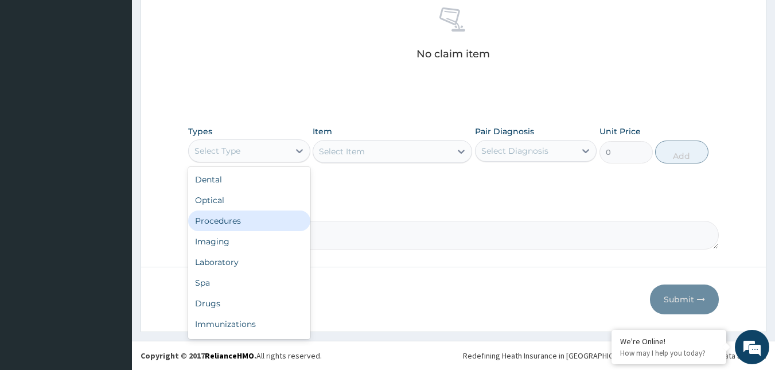
click at [231, 222] on div "Procedures" at bounding box center [249, 221] width 122 height 21
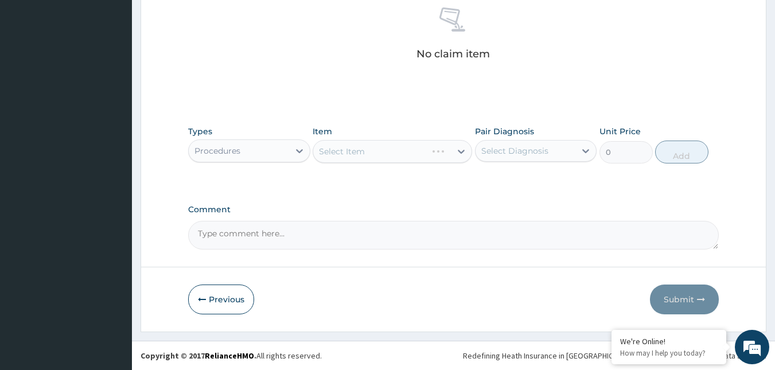
click at [411, 153] on div "Select Item" at bounding box center [393, 151] width 160 height 23
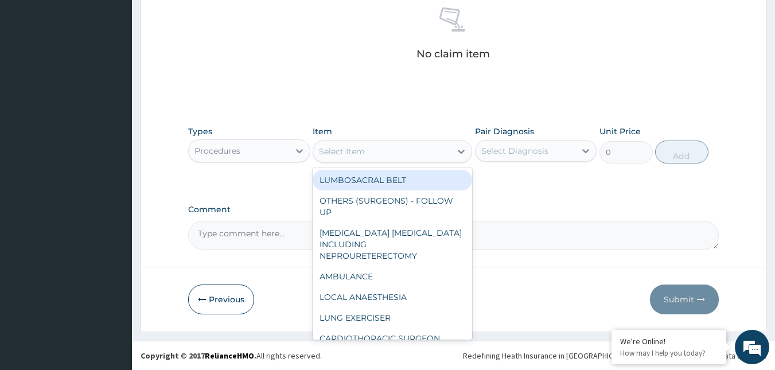
click at [411, 153] on div "Select Item" at bounding box center [382, 151] width 138 height 18
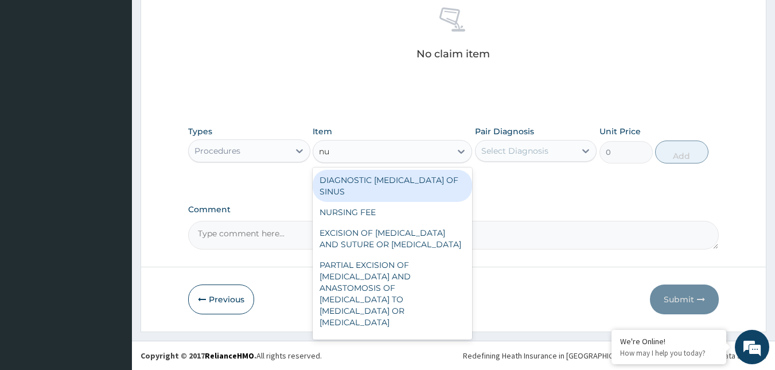
type input "nur"
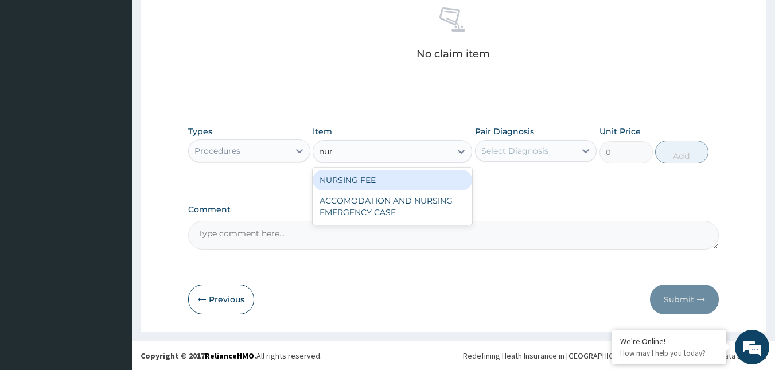
type input "1500"
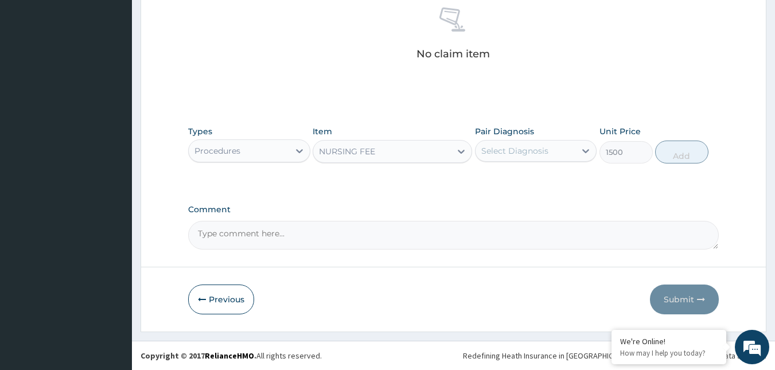
click at [505, 151] on div "Select Diagnosis" at bounding box center [514, 150] width 67 height 11
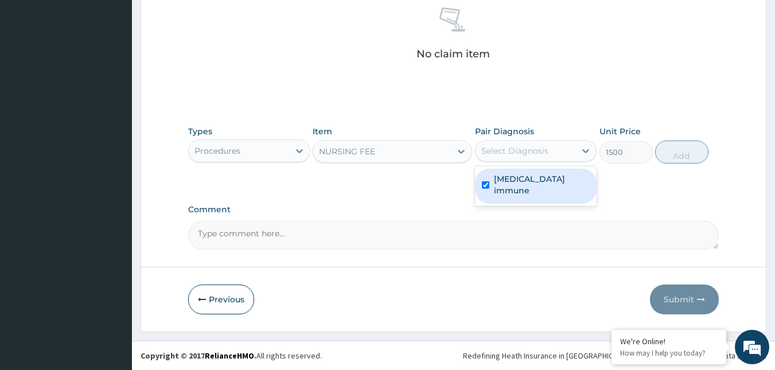
checkbox input "true"
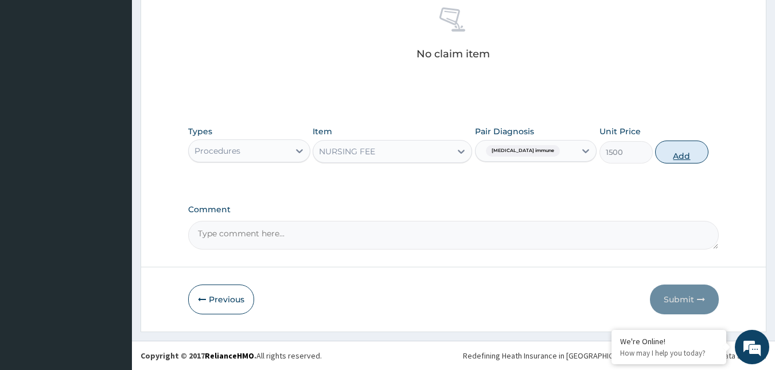
click at [660, 152] on button "Add" at bounding box center [681, 152] width 53 height 23
type input "0"
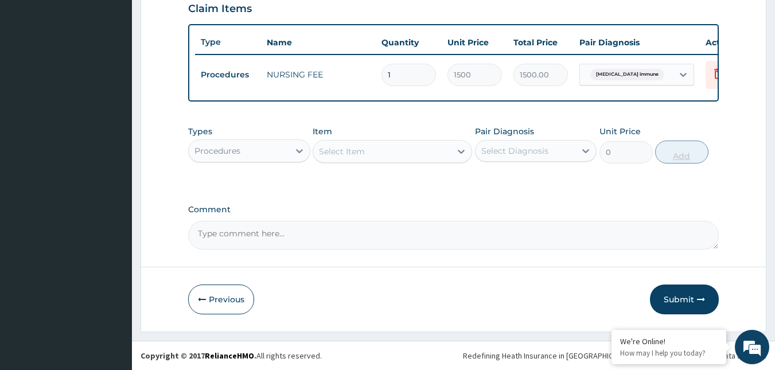
scroll to position [411, 0]
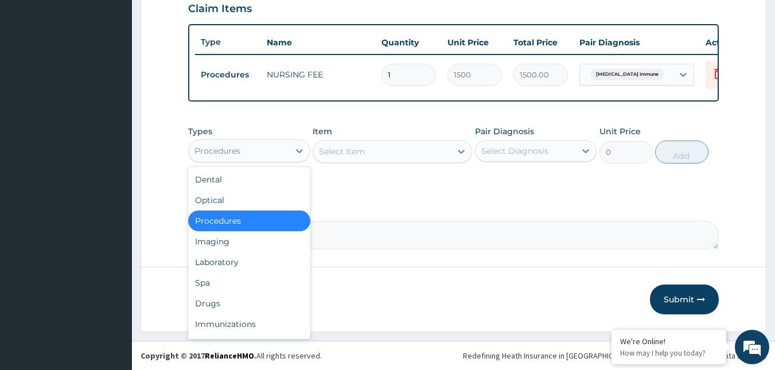
click at [250, 146] on div "Procedures" at bounding box center [239, 151] width 100 height 18
click at [238, 259] on div "Laboratory" at bounding box center [249, 262] width 122 height 21
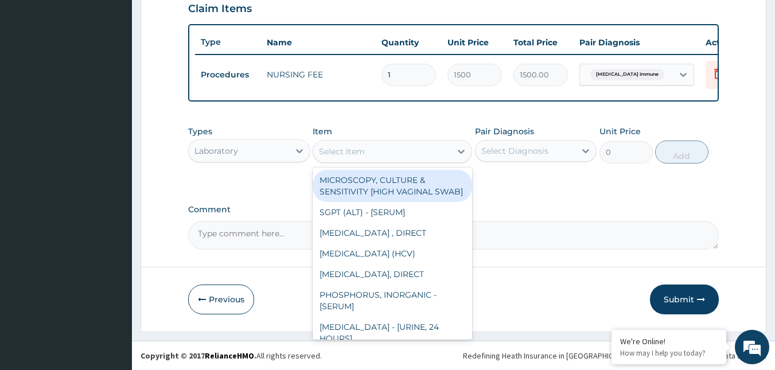
click at [417, 142] on div "Select Item" at bounding box center [382, 151] width 138 height 18
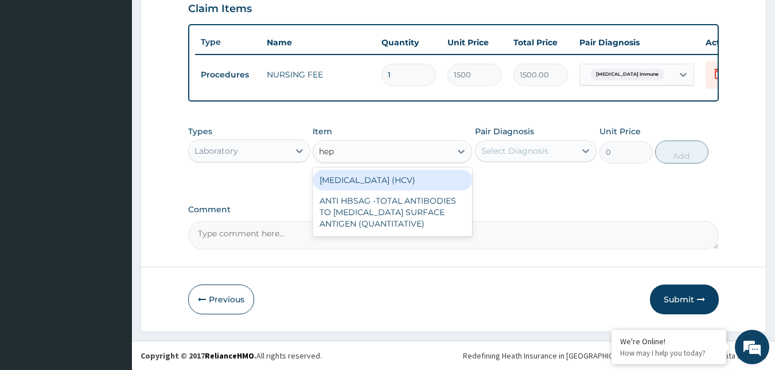
type input "hepa"
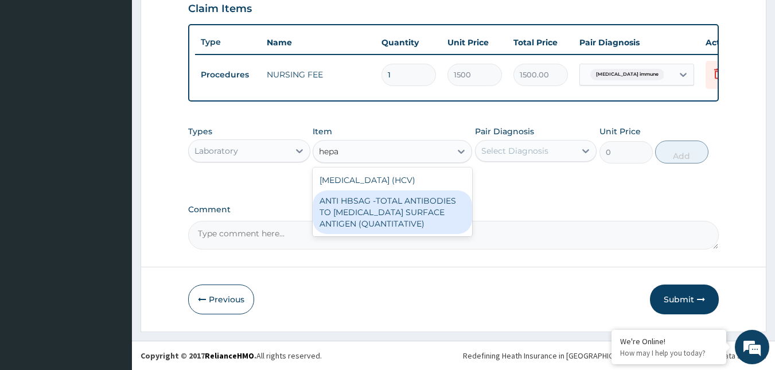
click at [384, 208] on div "ANTI HBSAG -TOTAL ANTIBODIES TO [MEDICAL_DATA] SURFACE ANTIGEN (QUANTITATIVE)" at bounding box center [393, 212] width 160 height 44
type input "4085"
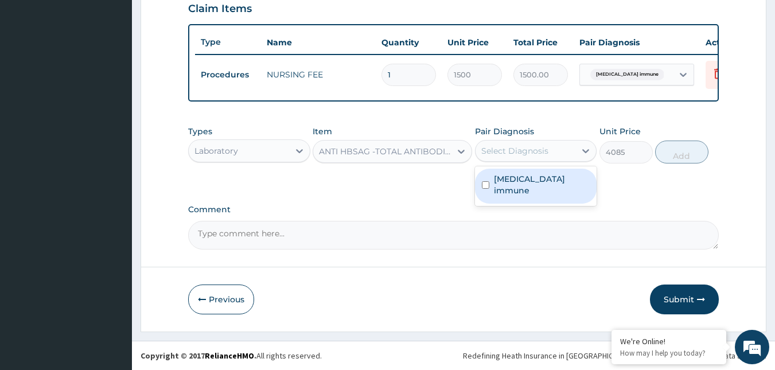
click at [522, 158] on div "Select Diagnosis" at bounding box center [526, 151] width 100 height 18
checkbox input "true"
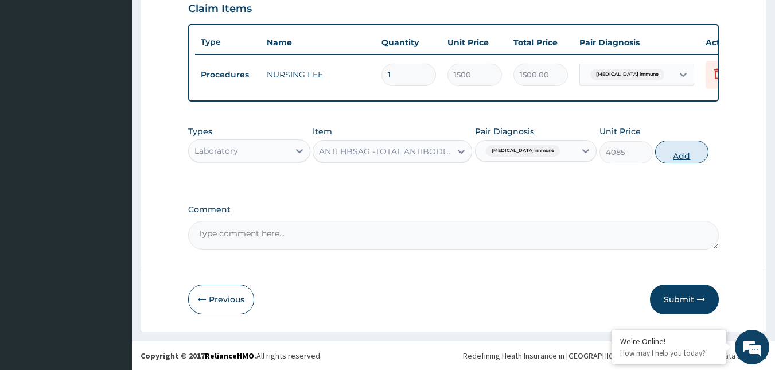
click at [681, 155] on button "Add" at bounding box center [681, 152] width 53 height 23
type input "0"
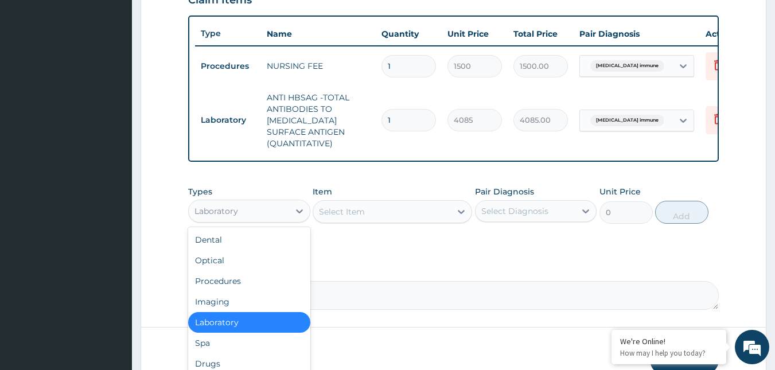
click at [268, 220] on div "Laboratory" at bounding box center [239, 211] width 100 height 18
type input "dr"
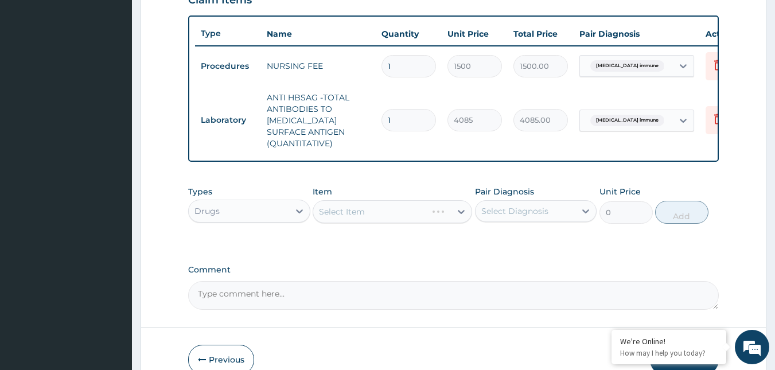
click at [402, 223] on div "Select Item" at bounding box center [393, 211] width 160 height 23
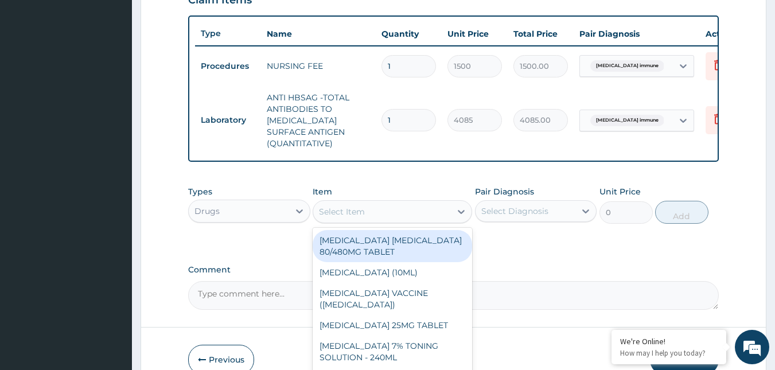
click at [387, 216] on div "Select Item" at bounding box center [382, 212] width 138 height 18
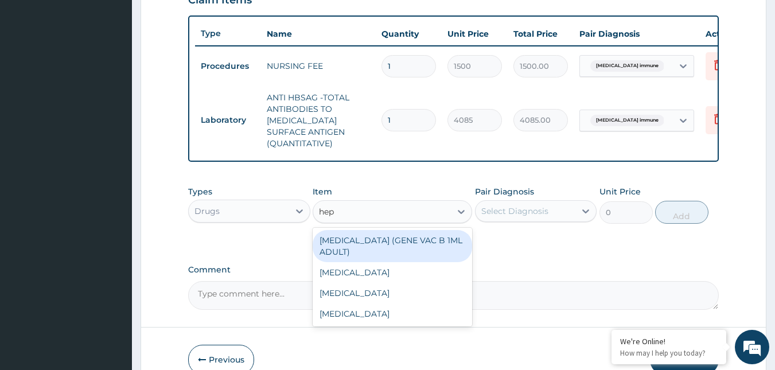
type input "hepa"
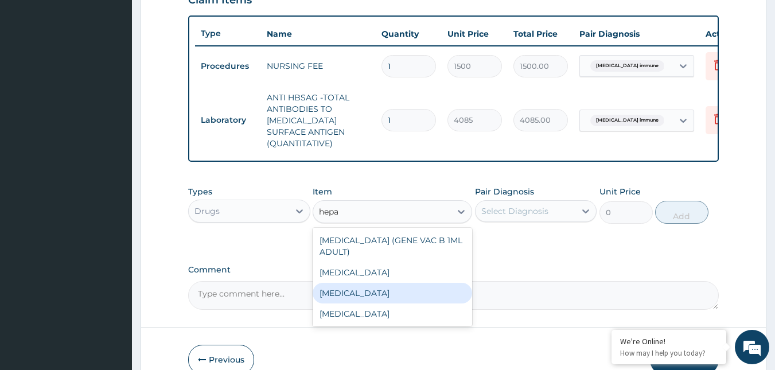
click at [379, 297] on div "[MEDICAL_DATA]" at bounding box center [393, 293] width 160 height 21
type input "12995"
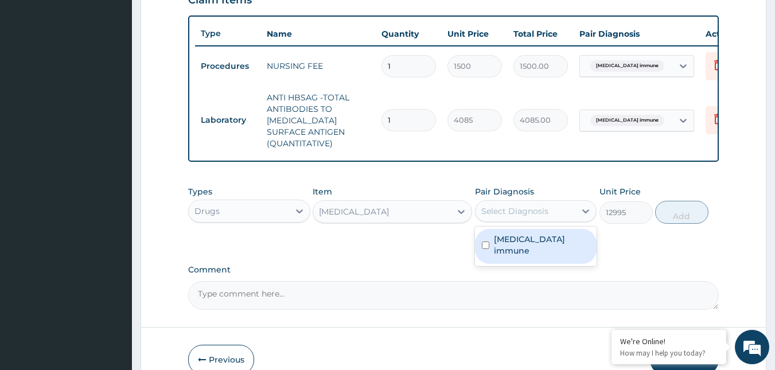
click at [508, 217] on div "Select Diagnosis" at bounding box center [514, 210] width 67 height 11
checkbox input "true"
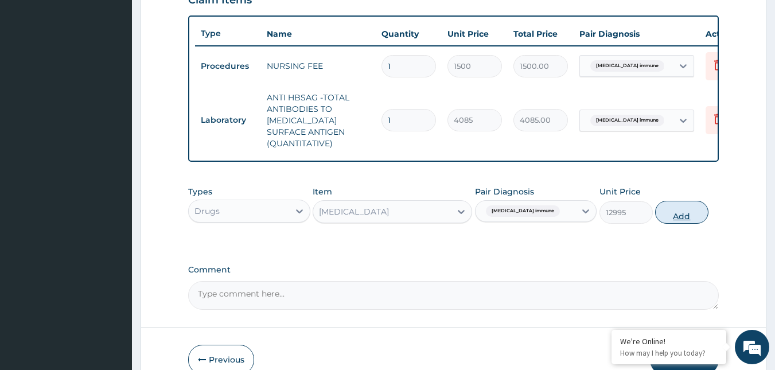
click at [683, 224] on button "Add" at bounding box center [681, 212] width 53 height 23
type input "0"
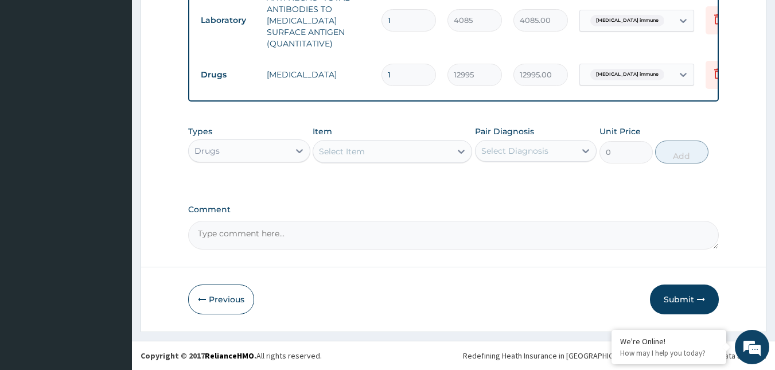
scroll to position [520, 0]
click at [672, 301] on button "Submit" at bounding box center [684, 300] width 69 height 30
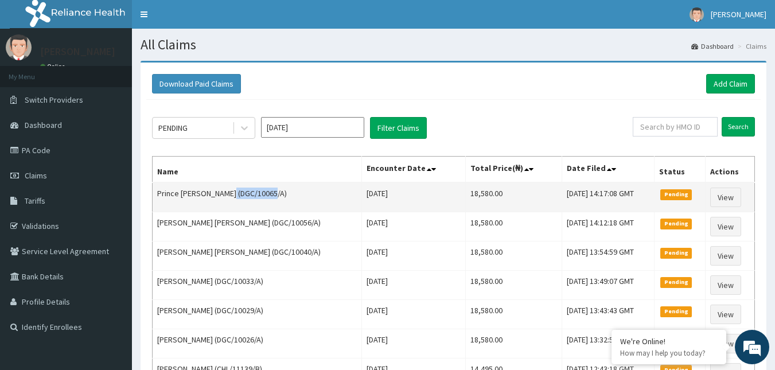
drag, startPoint x: 229, startPoint y: 192, endPoint x: 272, endPoint y: 199, distance: 43.6
click at [272, 199] on td "Prince [PERSON_NAME] (DGC/10065/A)" at bounding box center [257, 197] width 209 height 30
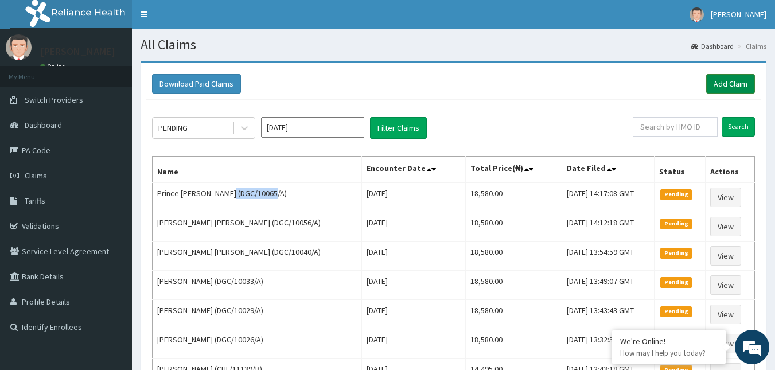
click at [734, 79] on link "Add Claim" at bounding box center [730, 84] width 49 height 20
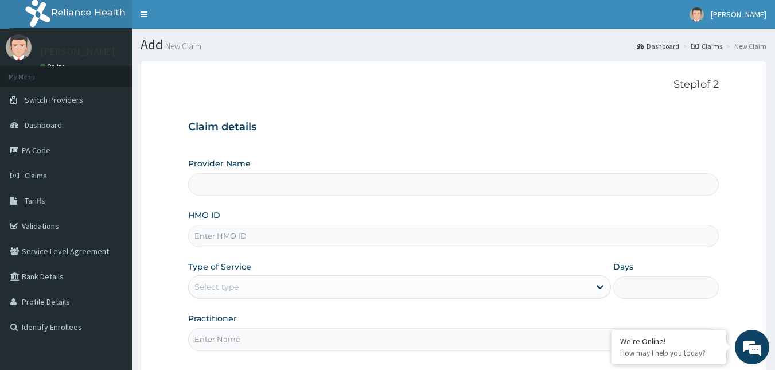
type input "Reliance Family Clinics (RFC) - [GEOGRAPHIC_DATA]"
click at [231, 242] on input "HMO ID" at bounding box center [453, 236] width 531 height 22
paste input "DGC/10065/A"
click at [234, 236] on input "DGC/10065/A" at bounding box center [453, 236] width 531 height 22
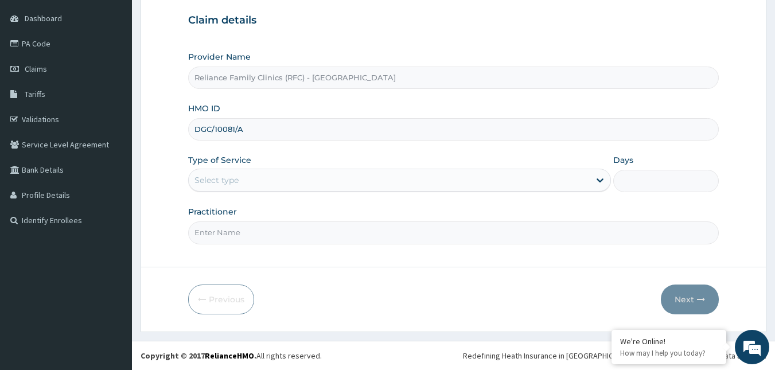
type input "DGC/10081/A"
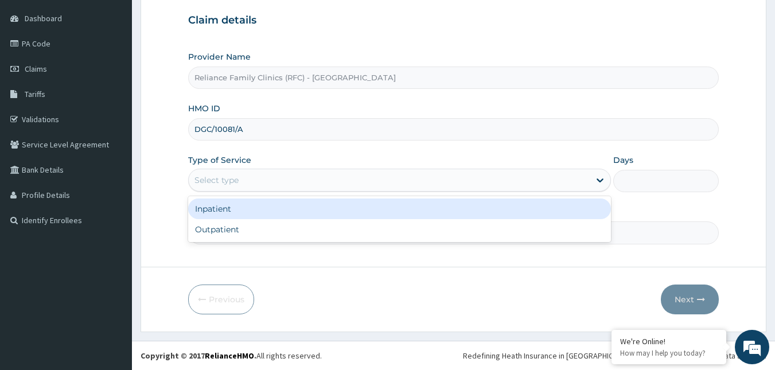
click at [314, 178] on div "Select type" at bounding box center [389, 180] width 401 height 18
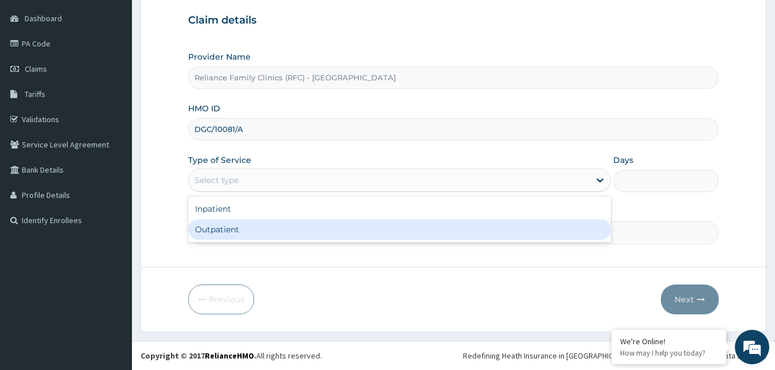
click at [255, 228] on div "Outpatient" at bounding box center [399, 229] width 423 height 21
type input "1"
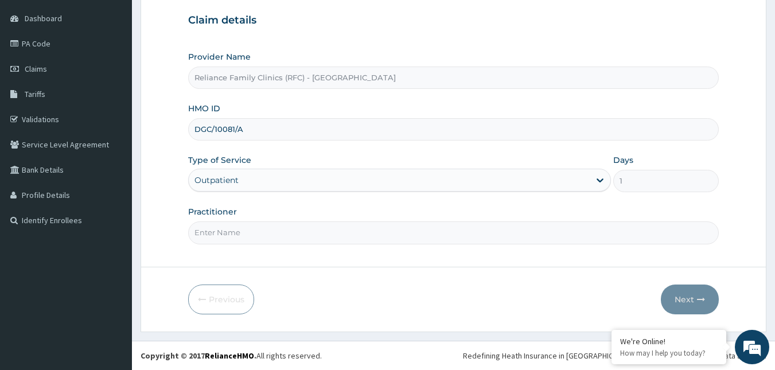
click at [255, 228] on input "Practitioner" at bounding box center [453, 232] width 531 height 22
type input "Alliyah"
click at [694, 293] on button "Next" at bounding box center [690, 300] width 58 height 30
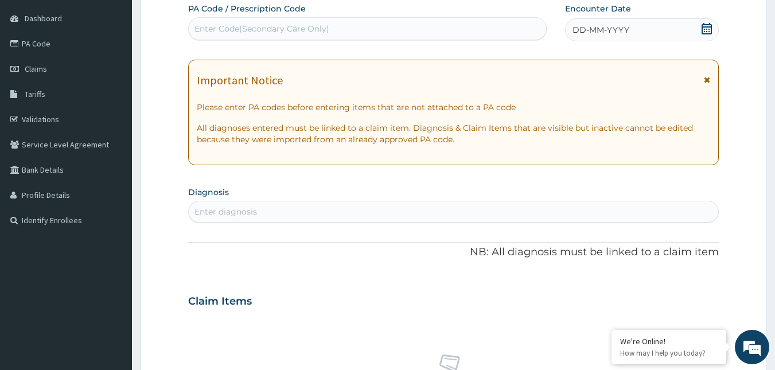
click at [709, 32] on icon at bounding box center [706, 28] width 11 height 11
click at [335, 207] on div "Enter diagnosis" at bounding box center [454, 212] width 530 height 18
type input "hepatitis b"
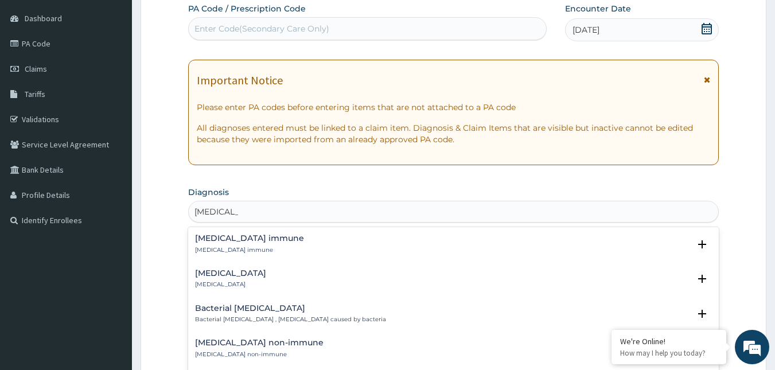
click at [241, 251] on p "Hepatitis B immune" at bounding box center [249, 250] width 109 height 8
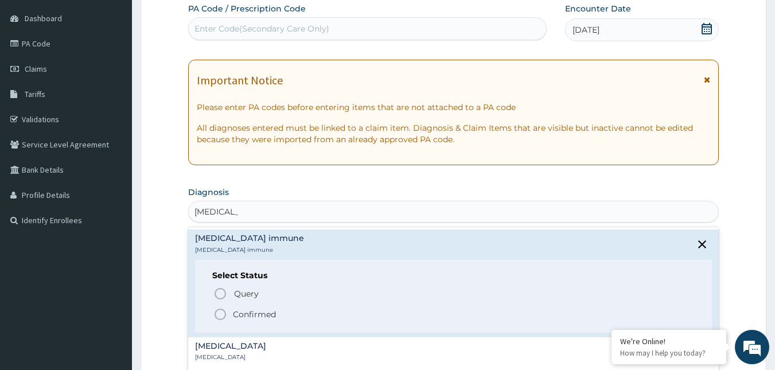
click at [220, 315] on icon "status option filled" at bounding box center [220, 315] width 14 height 14
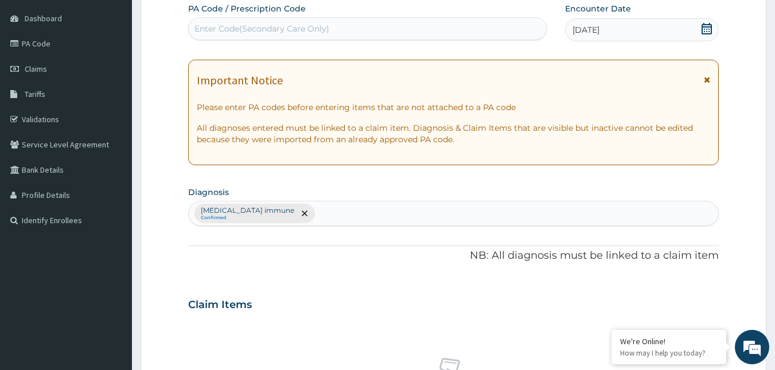
scroll to position [457, 0]
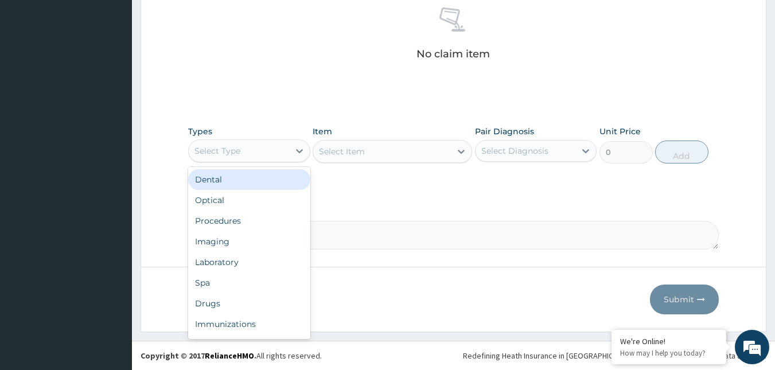
click at [252, 155] on div "Select Type" at bounding box center [239, 151] width 100 height 18
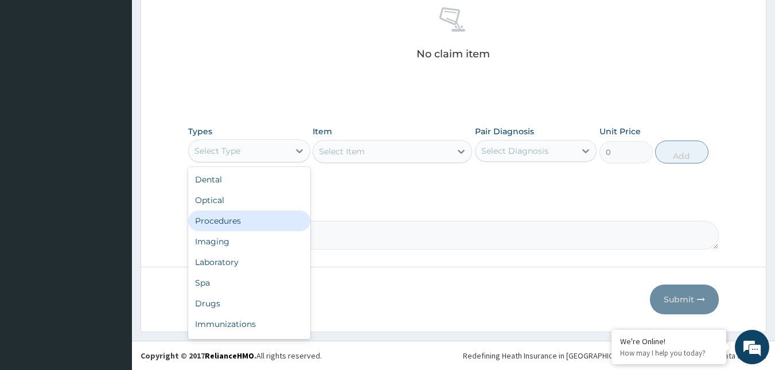
click at [231, 217] on div "Procedures" at bounding box center [249, 221] width 122 height 21
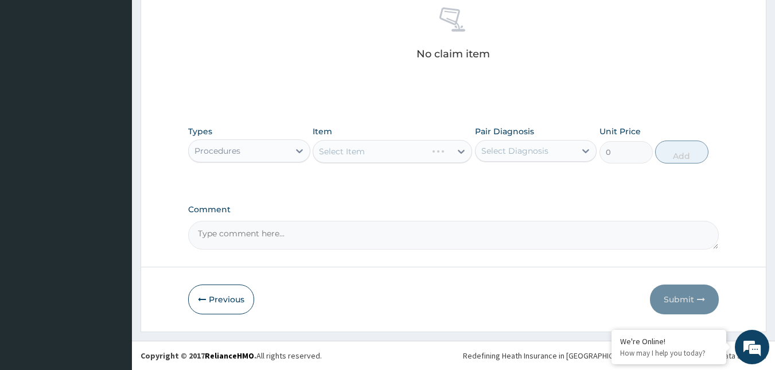
click at [417, 150] on div "Select Item" at bounding box center [393, 151] width 160 height 23
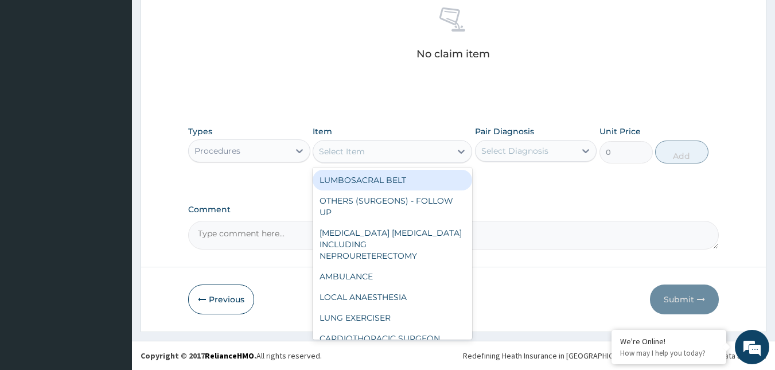
click at [417, 150] on div "Select Item" at bounding box center [382, 151] width 138 height 18
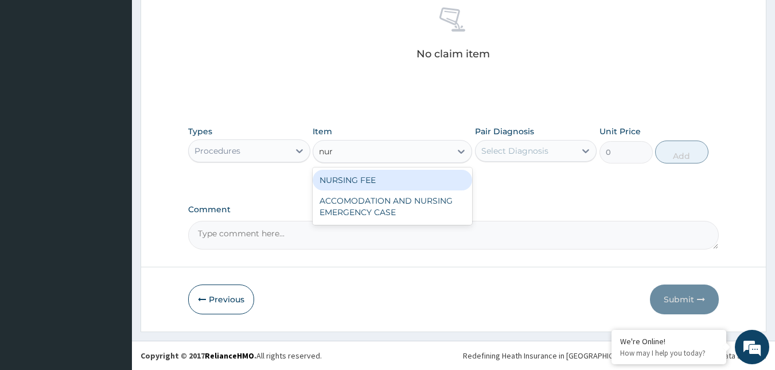
type input "nurs"
type input "1500"
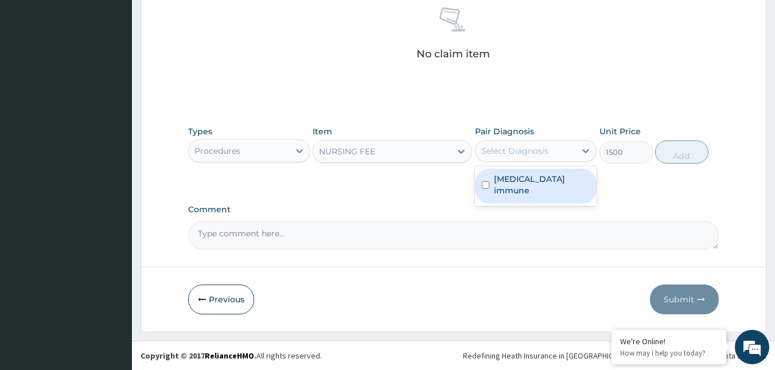
click at [536, 149] on div "Select Diagnosis" at bounding box center [514, 150] width 67 height 11
checkbox input "true"
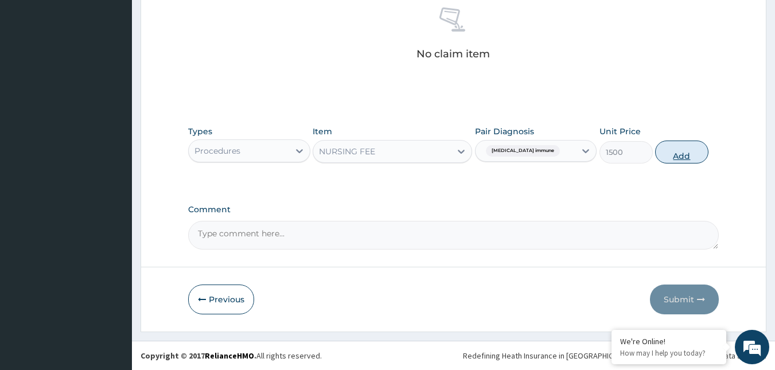
click at [682, 153] on button "Add" at bounding box center [681, 152] width 53 height 23
type input "0"
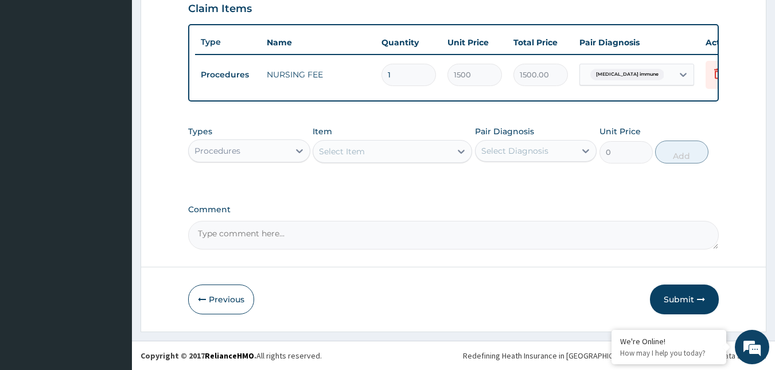
scroll to position [411, 0]
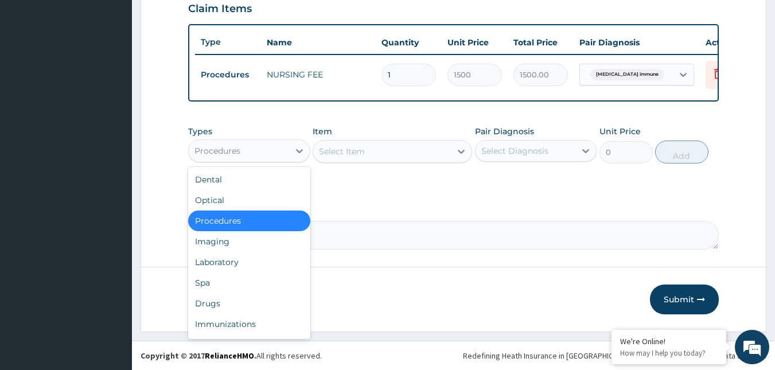
click at [236, 150] on div "Procedures" at bounding box center [218, 150] width 46 height 11
click at [234, 259] on div "Laboratory" at bounding box center [249, 262] width 122 height 21
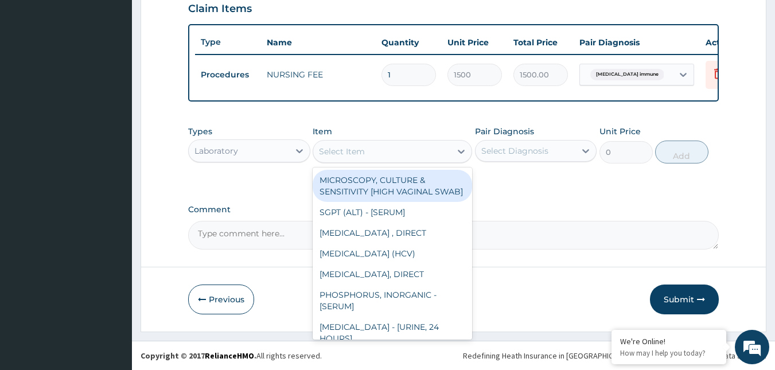
click at [399, 149] on div "Select Item" at bounding box center [382, 151] width 138 height 18
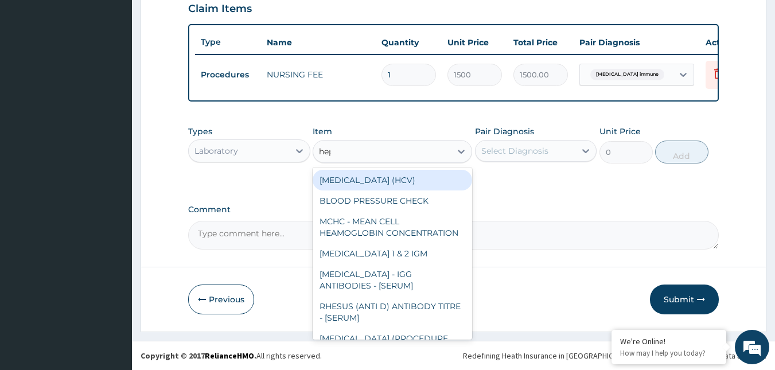
type input "hepa"
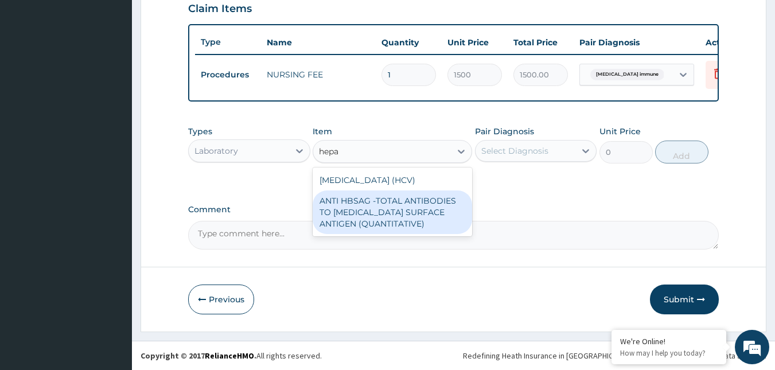
click at [366, 208] on div "ANTI HBSAG -TOTAL ANTIBODIES TO [MEDICAL_DATA] SURFACE ANTIGEN (QUANTITATIVE)" at bounding box center [393, 212] width 160 height 44
type input "4085"
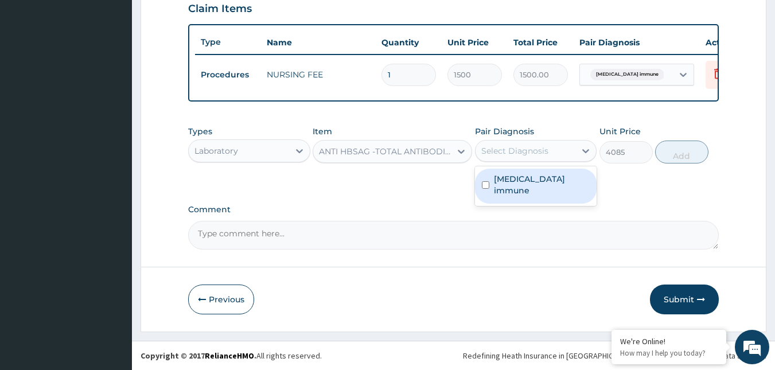
click at [512, 151] on div "Select Diagnosis" at bounding box center [514, 150] width 67 height 11
checkbox input "true"
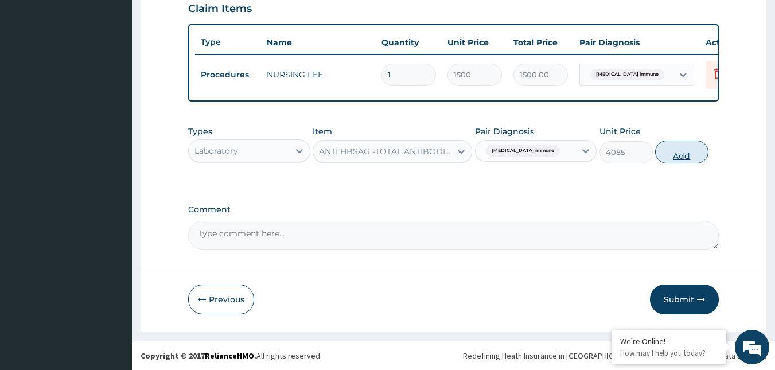
click at [662, 151] on button "Add" at bounding box center [681, 152] width 53 height 23
type input "0"
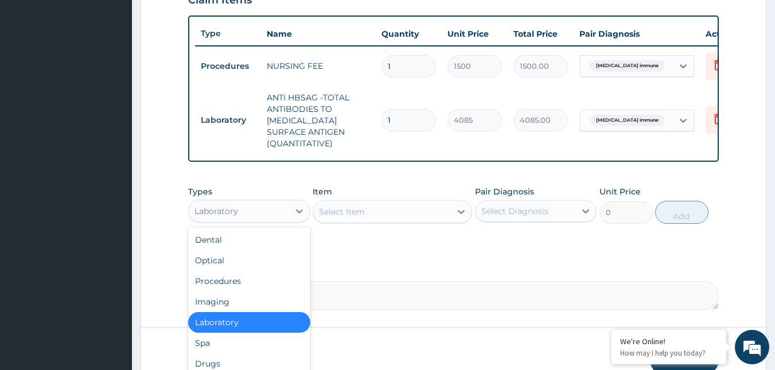
click at [267, 217] on div "Laboratory" at bounding box center [239, 211] width 100 height 18
type input "dr"
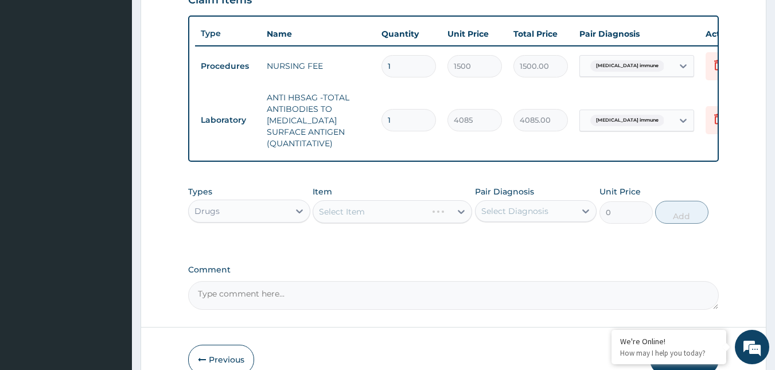
click at [443, 223] on div "Select Item" at bounding box center [393, 211] width 160 height 23
click at [408, 219] on div "Select Item" at bounding box center [393, 211] width 160 height 23
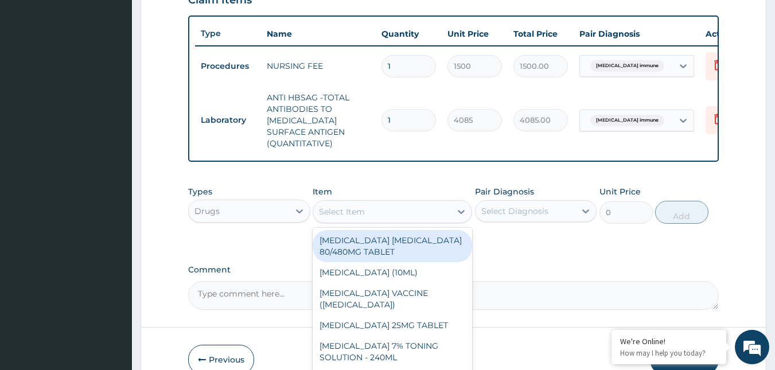
click at [408, 219] on div "Select Item" at bounding box center [382, 212] width 138 height 18
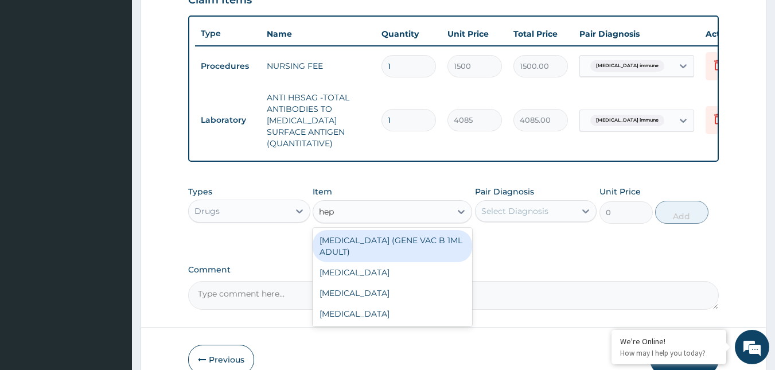
type input "hepa"
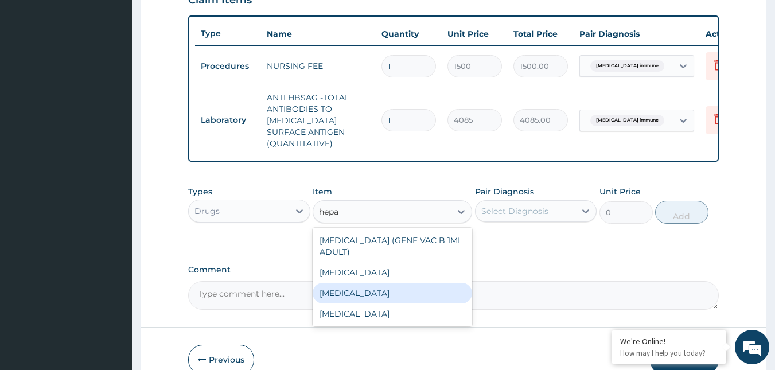
click at [386, 304] on div "[MEDICAL_DATA]" at bounding box center [393, 293] width 160 height 21
type input "12995"
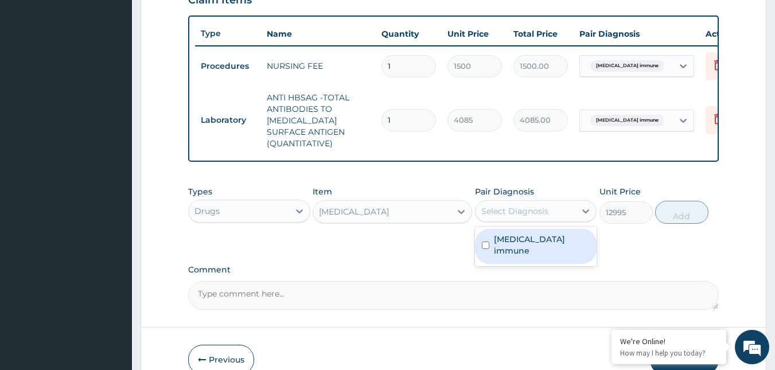
click at [524, 217] on div "Select Diagnosis" at bounding box center [514, 210] width 67 height 11
checkbox input "true"
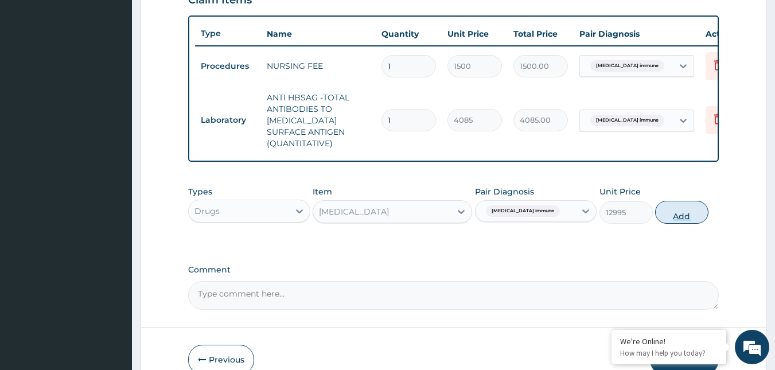
click at [664, 224] on button "Add" at bounding box center [681, 212] width 53 height 23
type input "0"
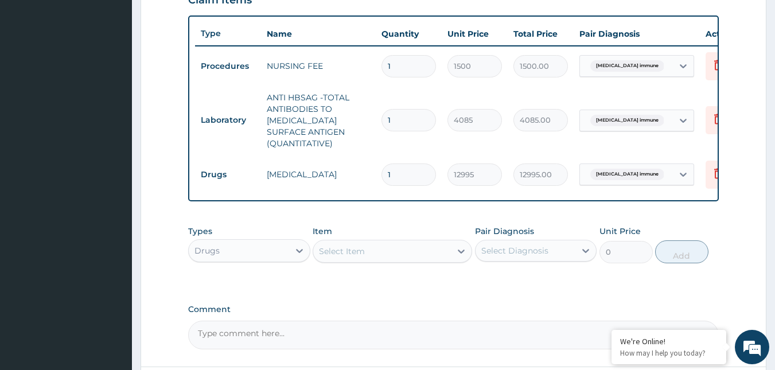
scroll to position [520, 0]
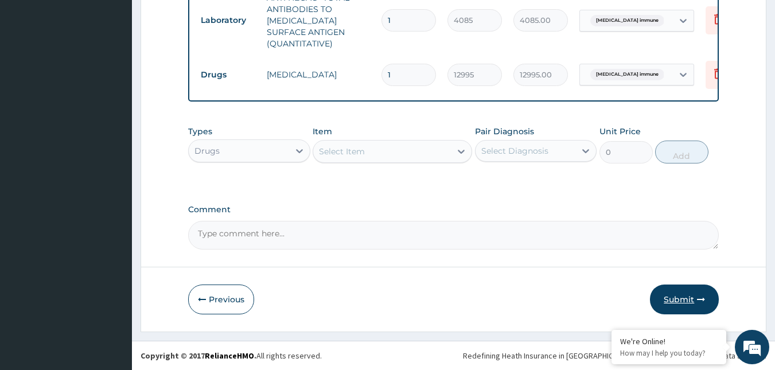
click at [690, 300] on button "Submit" at bounding box center [684, 300] width 69 height 30
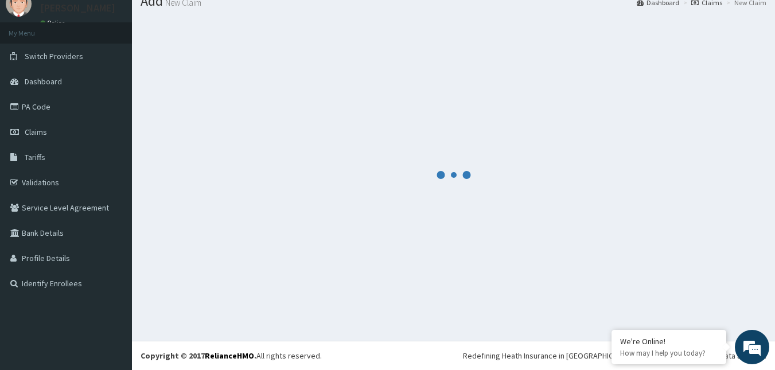
scroll to position [44, 0]
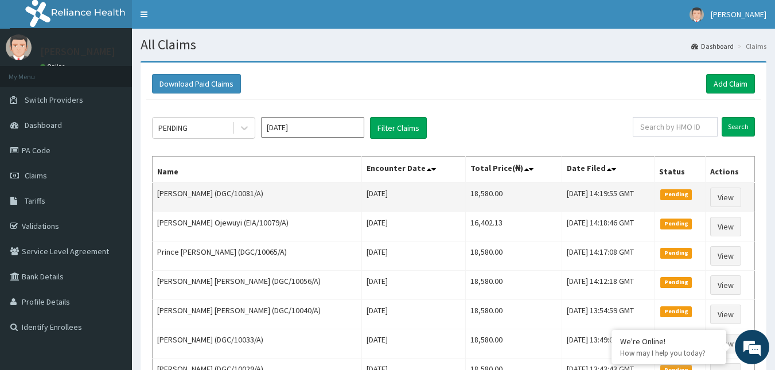
drag, startPoint x: 243, startPoint y: 193, endPoint x: 287, endPoint y: 202, distance: 45.0
click at [287, 202] on td "[PERSON_NAME] (DGC/10081/A)" at bounding box center [257, 197] width 209 height 30
copy td "DGC/10081/A"
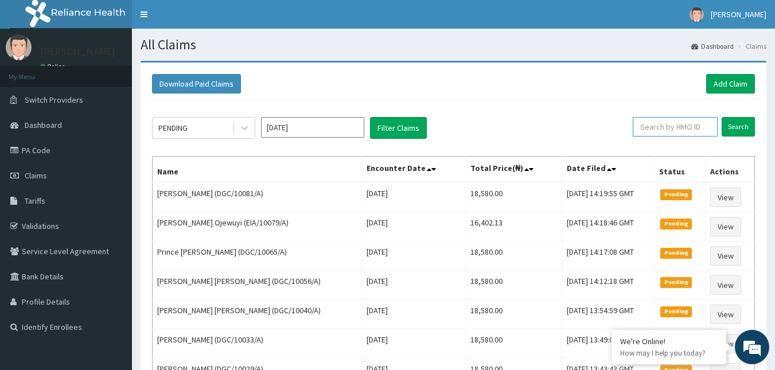
click at [664, 118] on input "text" at bounding box center [675, 127] width 85 height 20
paste input "DGC/10081/A"
type input "DGC/10081/A"
click at [745, 130] on input "Search" at bounding box center [738, 127] width 33 height 20
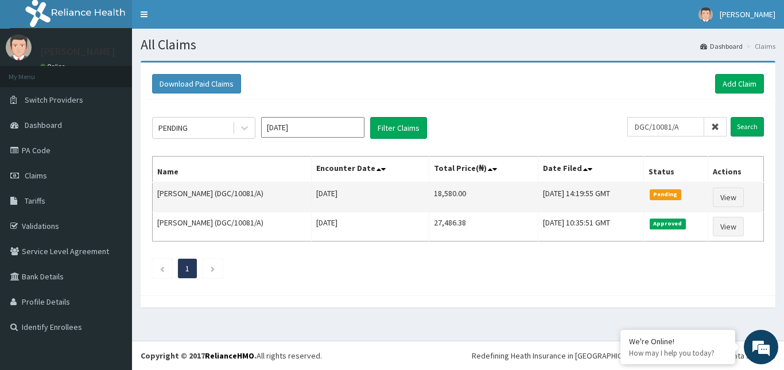
drag, startPoint x: 244, startPoint y: 193, endPoint x: 291, endPoint y: 197, distance: 46.7
click at [291, 197] on td "[PERSON_NAME] (DGC/10081/A)" at bounding box center [232, 197] width 159 height 30
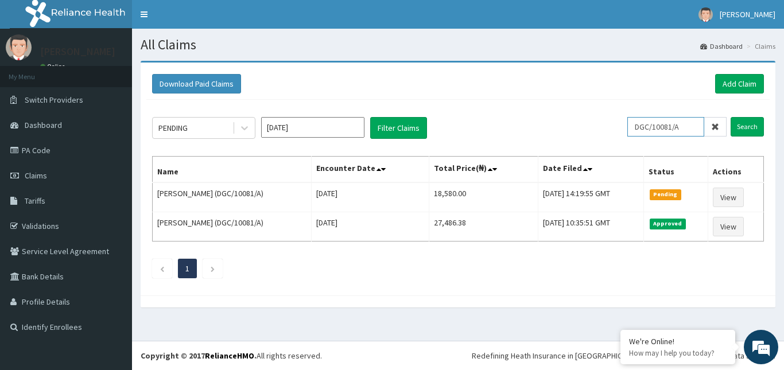
click at [663, 129] on input "DGC/10081/A" at bounding box center [665, 127] width 77 height 20
click at [730, 82] on link "Add Claim" at bounding box center [739, 84] width 49 height 20
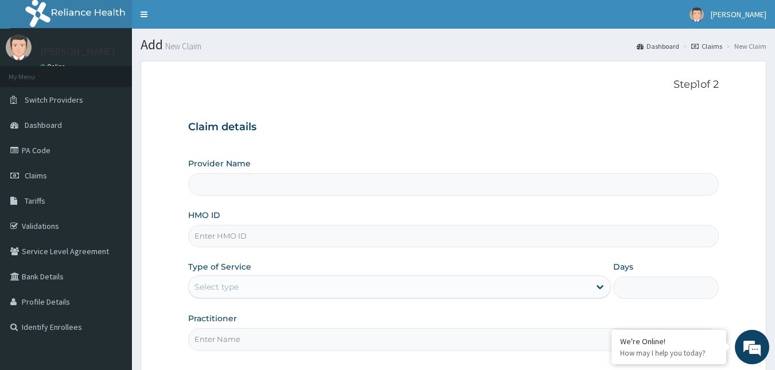
type input "Reliance Family Clinics (RFC) - Gbagada"
click at [229, 241] on input "HMO ID" at bounding box center [453, 236] width 531 height 22
paste input "DGC/10081/A"
click at [234, 232] on input "DGC/10081/A" at bounding box center [453, 236] width 531 height 22
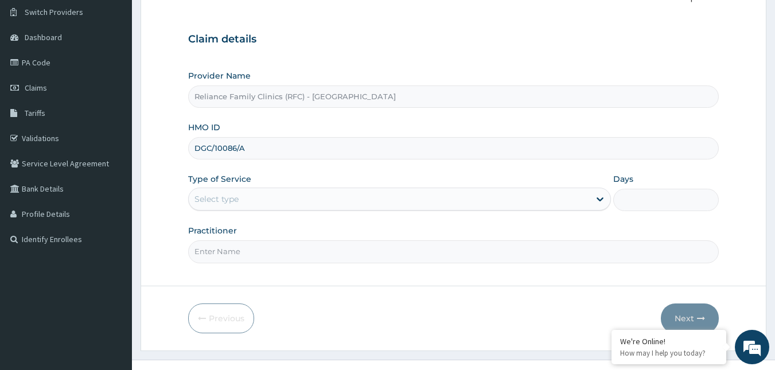
scroll to position [107, 0]
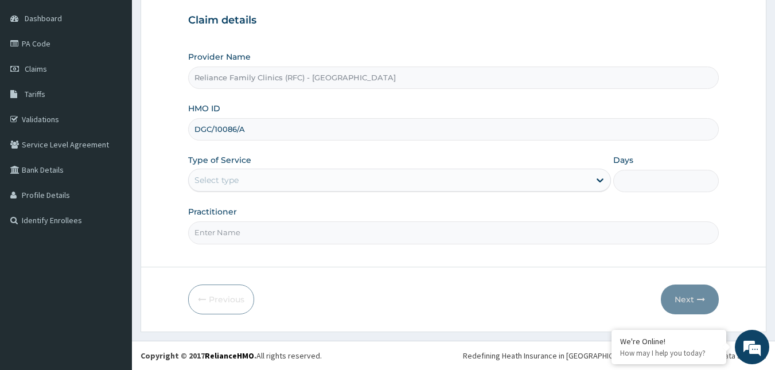
type input "DGC/10086/A"
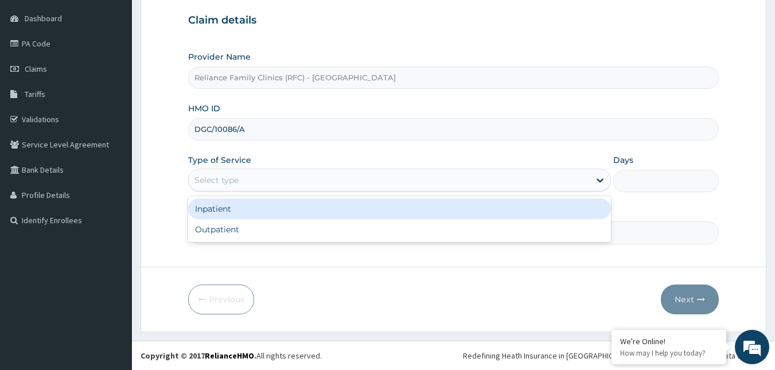
click at [301, 176] on div "Select type" at bounding box center [389, 180] width 401 height 18
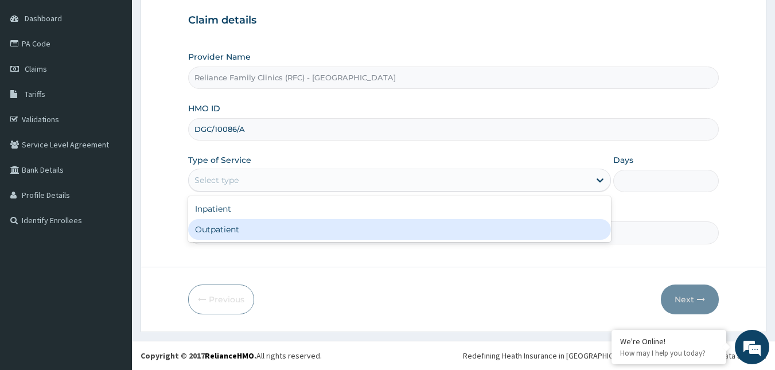
click at [234, 236] on div "Outpatient" at bounding box center [399, 229] width 423 height 21
type input "1"
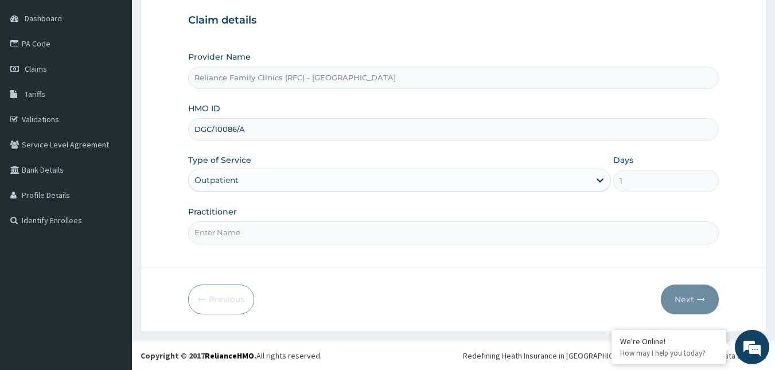
click at [234, 236] on input "Practitioner" at bounding box center [453, 232] width 531 height 22
click at [216, 239] on input "Practitioner" at bounding box center [453, 232] width 531 height 22
type input "Alliyah"
click at [676, 301] on button "Next" at bounding box center [690, 300] width 58 height 30
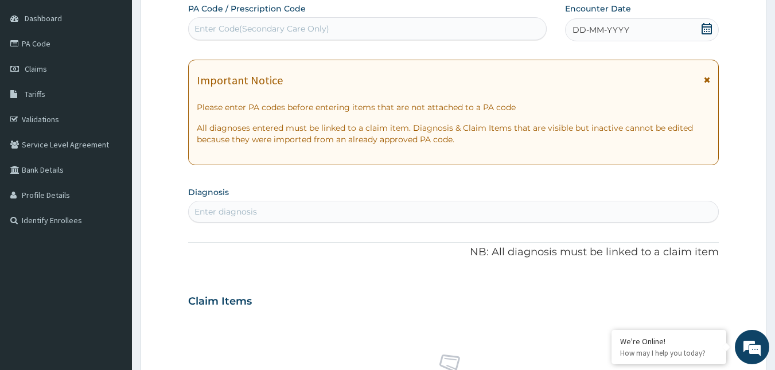
click at [708, 29] on icon at bounding box center [706, 28] width 11 height 11
click at [267, 212] on div "Enter diagnosis" at bounding box center [454, 212] width 530 height 18
type input "well adult m"
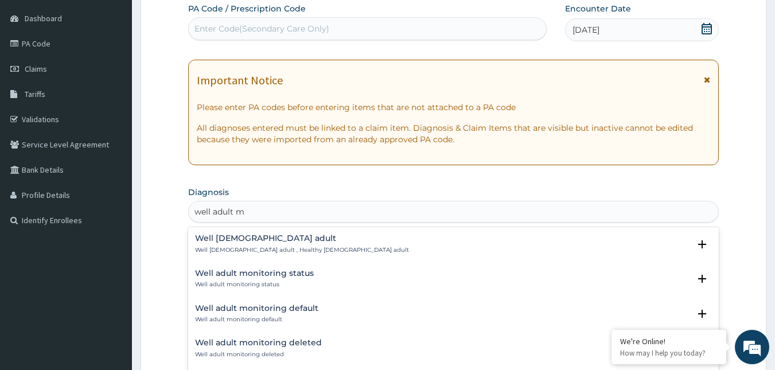
click at [237, 278] on h4 "Well adult monitoring status" at bounding box center [254, 273] width 119 height 9
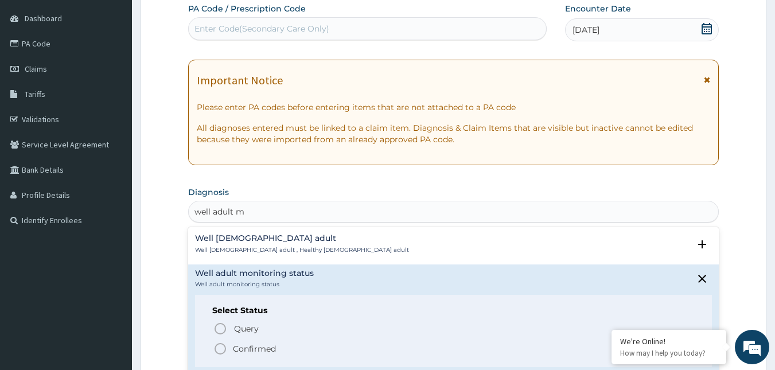
click at [223, 349] on icon "status option filled" at bounding box center [220, 349] width 14 height 14
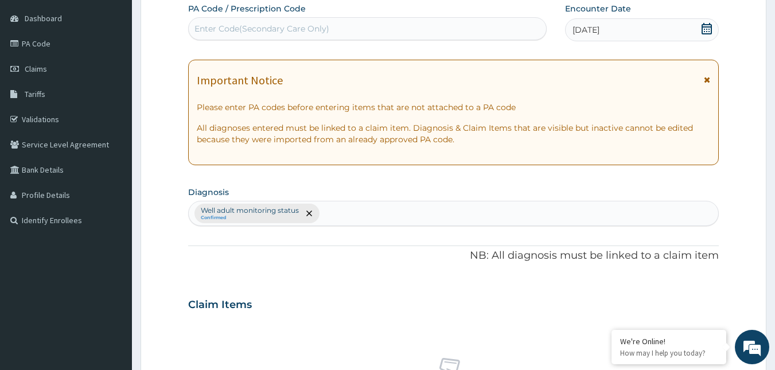
scroll to position [457, 0]
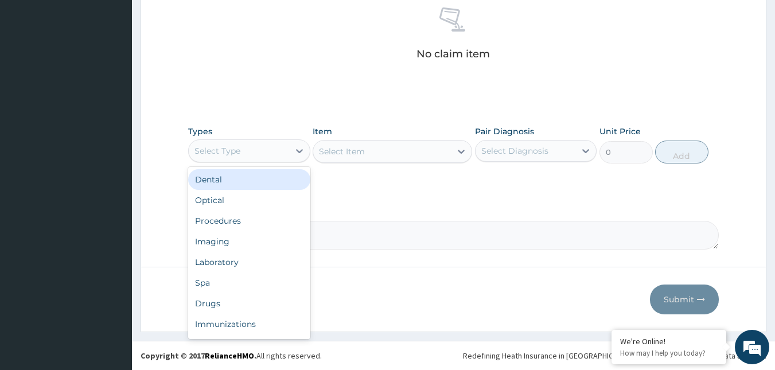
click at [258, 152] on div "Select Type" at bounding box center [239, 151] width 100 height 18
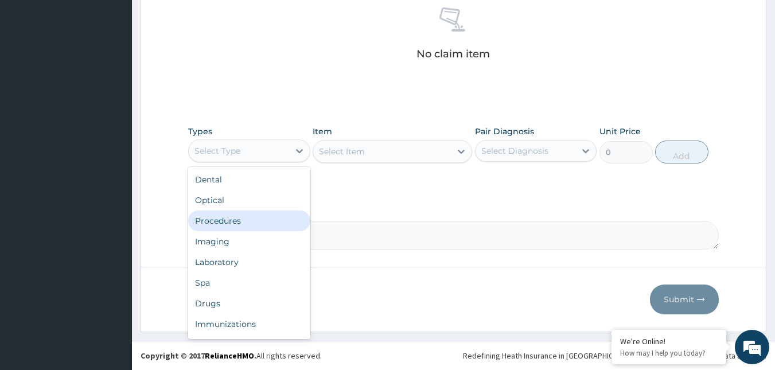
click at [227, 215] on div "Procedures" at bounding box center [249, 221] width 122 height 21
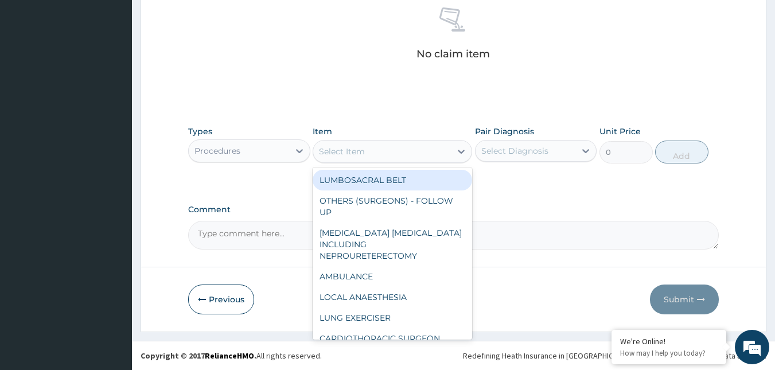
click at [414, 154] on div "Select Item" at bounding box center [382, 151] width 138 height 18
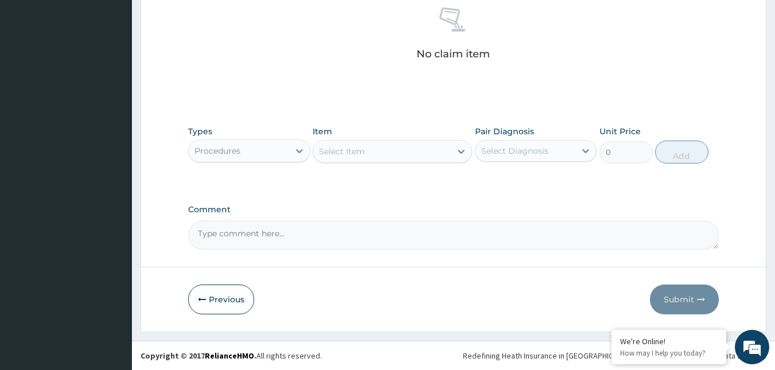
click at [414, 154] on div "Select Item" at bounding box center [382, 151] width 138 height 18
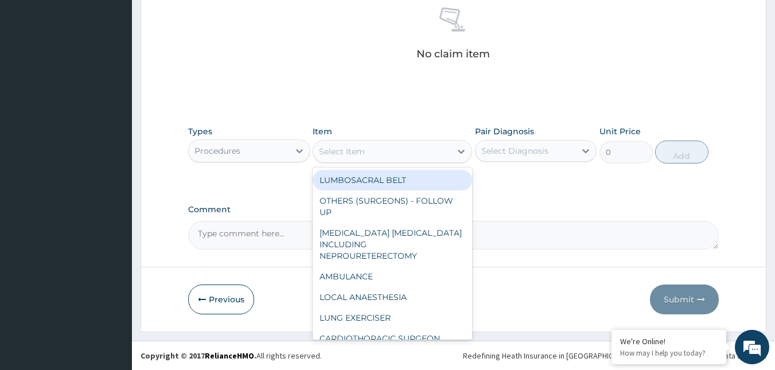
click at [414, 154] on div "Select Item" at bounding box center [382, 151] width 138 height 18
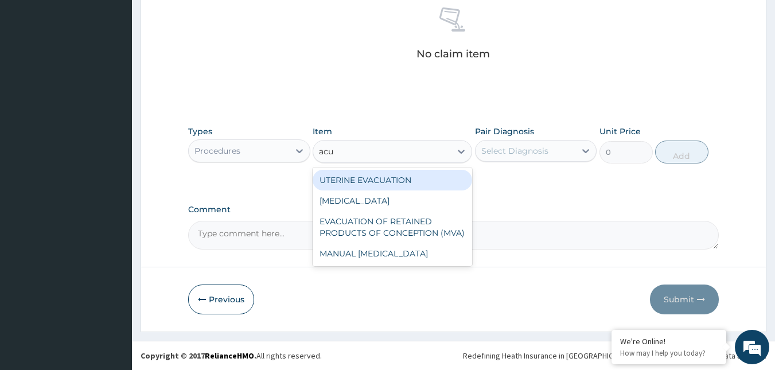
type input "acui"
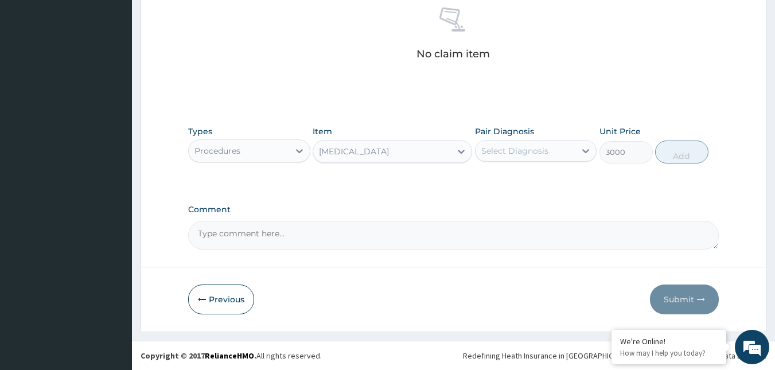
type input "3000"
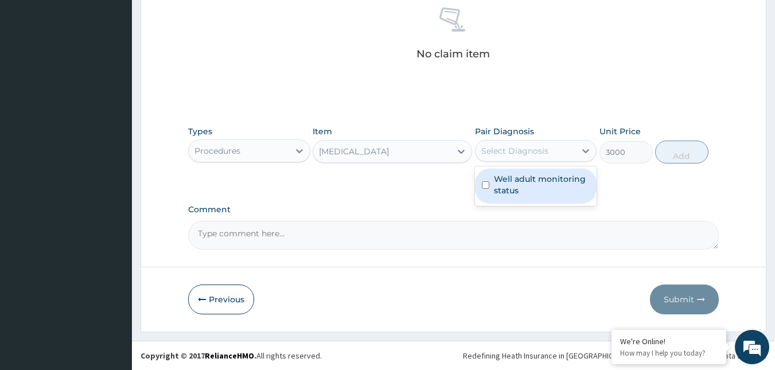
click at [504, 151] on div "Select Diagnosis" at bounding box center [514, 150] width 67 height 11
checkbox input "true"
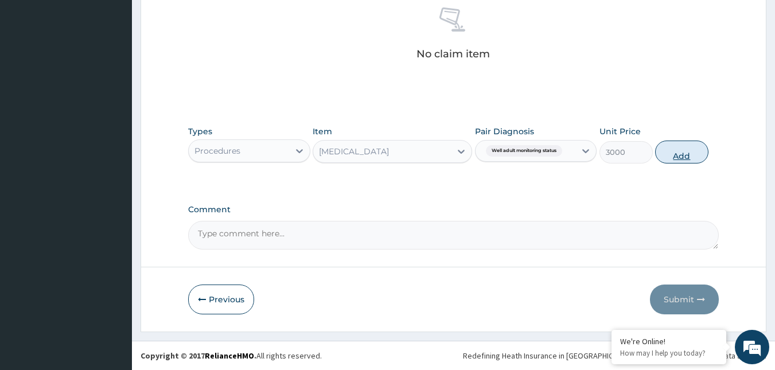
click at [673, 158] on button "Add" at bounding box center [681, 152] width 53 height 23
type input "0"
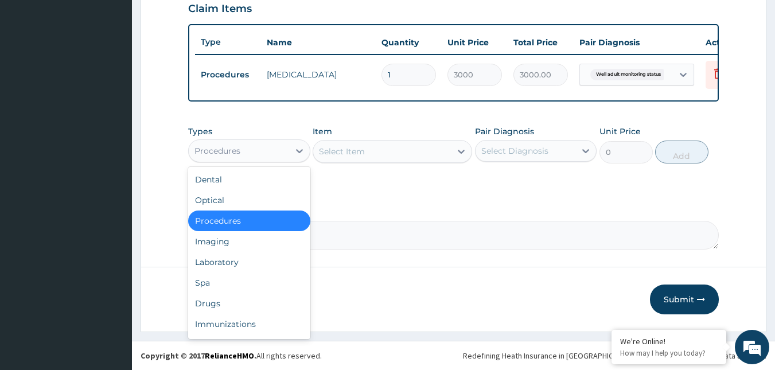
click at [242, 151] on div "Procedures" at bounding box center [239, 151] width 100 height 18
click at [227, 265] on div "Laboratory" at bounding box center [249, 262] width 122 height 21
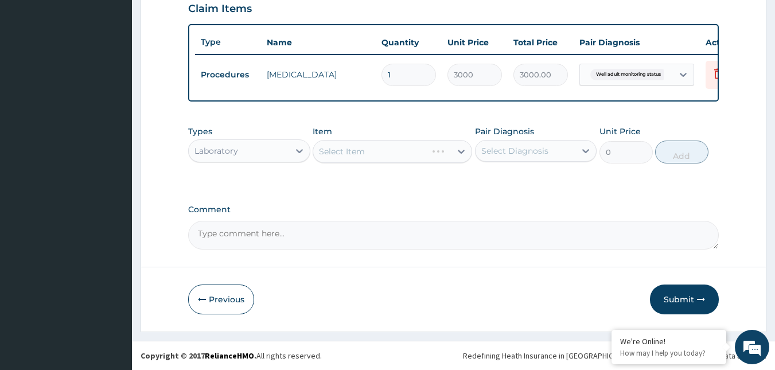
click at [355, 153] on div "Select Item" at bounding box center [393, 151] width 160 height 23
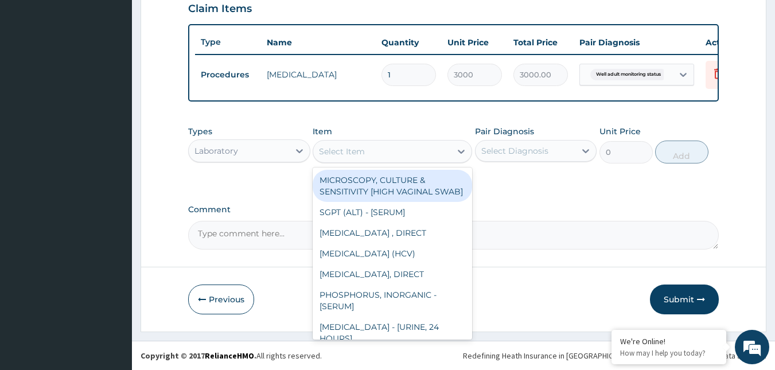
click at [355, 153] on div "Select Item" at bounding box center [342, 151] width 46 height 11
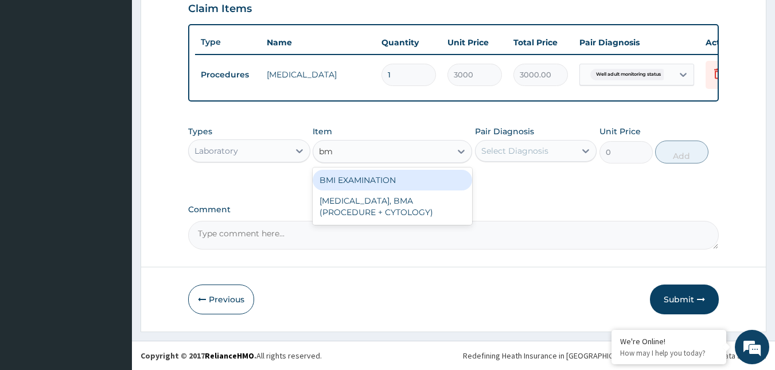
type input "bmi"
type input "1225.5"
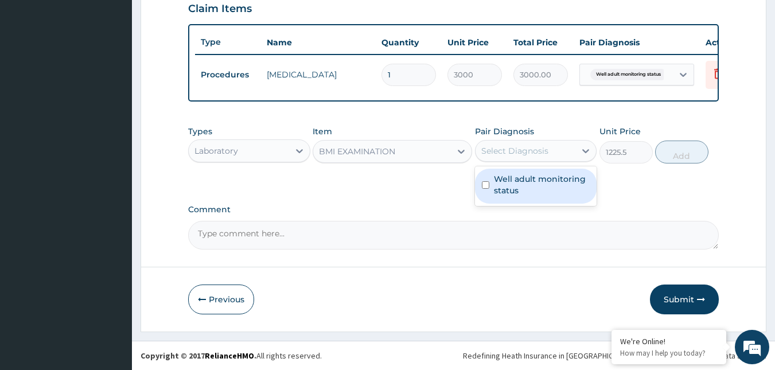
click at [522, 154] on div "Select Diagnosis" at bounding box center [514, 150] width 67 height 11
checkbox input "true"
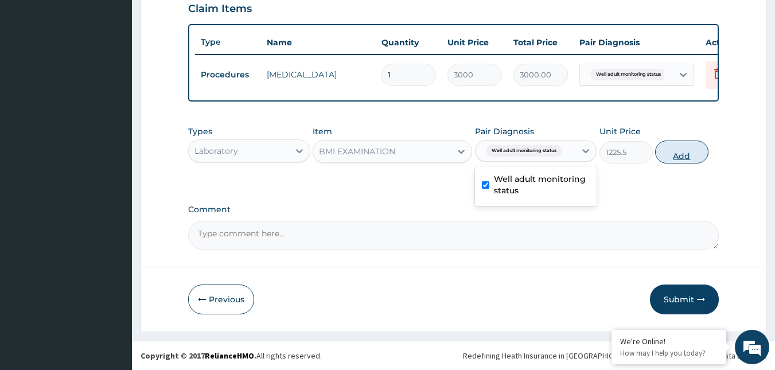
click at [675, 153] on button "Add" at bounding box center [681, 152] width 53 height 23
type input "0"
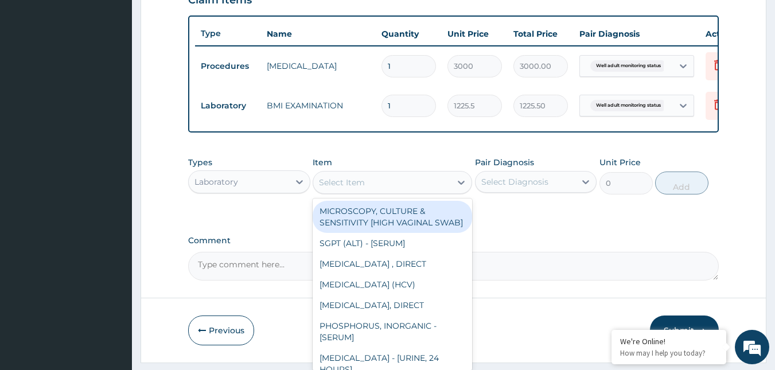
click at [415, 186] on div "Select Item" at bounding box center [382, 182] width 138 height 18
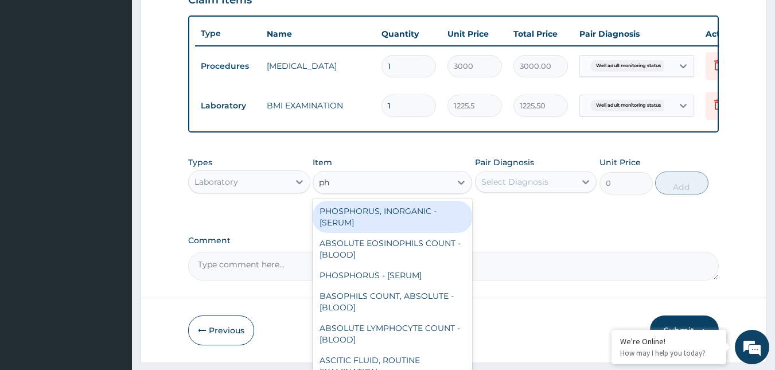
type input "phy"
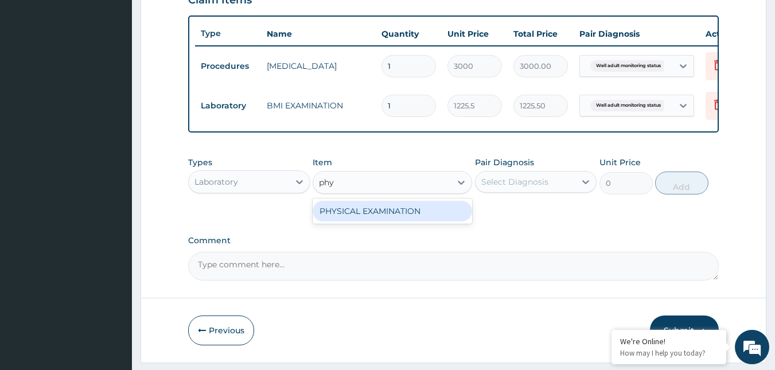
type input "1225.5"
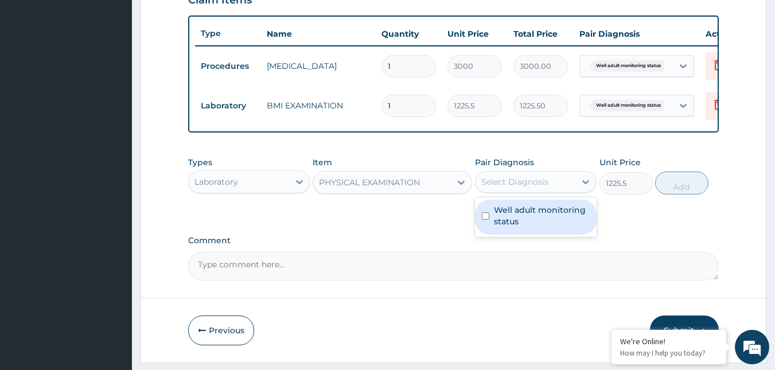
click at [513, 188] on div "Select Diagnosis" at bounding box center [514, 181] width 67 height 11
checkbox input "true"
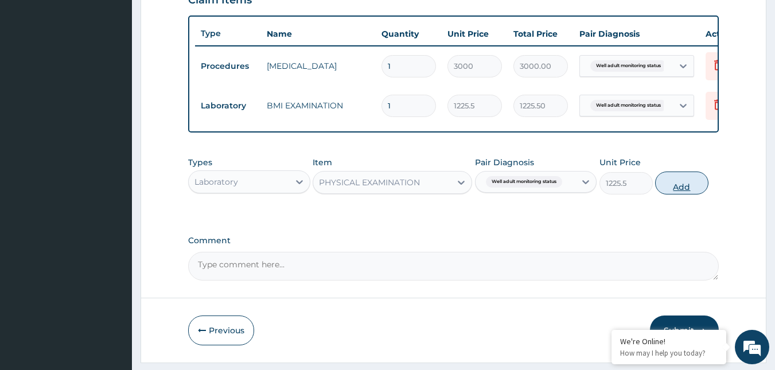
click at [666, 191] on button "Add" at bounding box center [681, 183] width 53 height 23
type input "0"
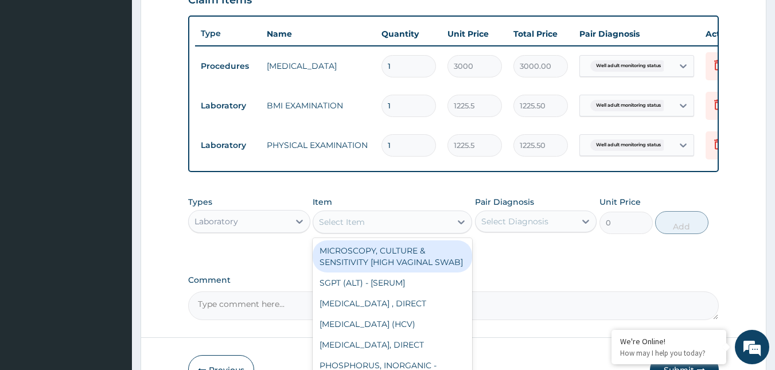
click at [442, 231] on div "Select Item" at bounding box center [382, 222] width 138 height 18
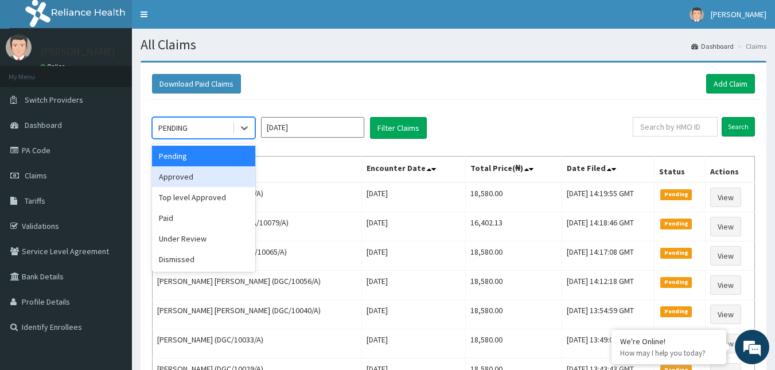
drag, startPoint x: 243, startPoint y: 136, endPoint x: 192, endPoint y: 174, distance: 64.4
click at [192, 139] on div "option Approved focused, 2 of 6. 6 results available. Use Up and Down to choose…" at bounding box center [203, 128] width 103 height 22
click at [192, 174] on div "Approved" at bounding box center [203, 176] width 103 height 21
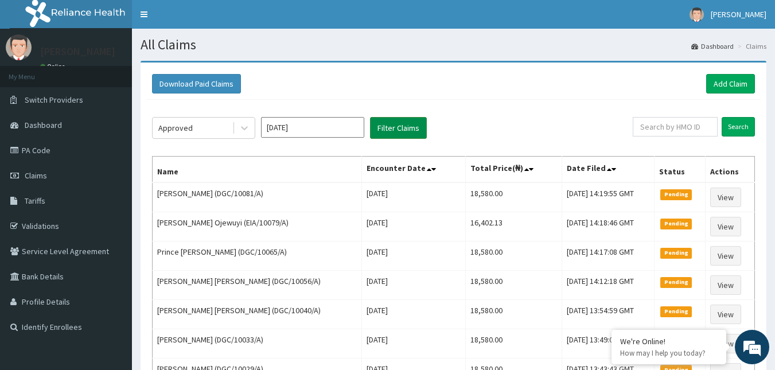
click at [385, 127] on button "Filter Claims" at bounding box center [398, 128] width 57 height 22
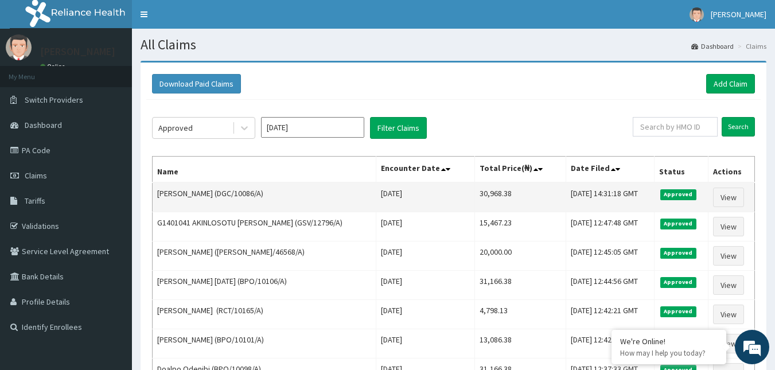
drag, startPoint x: 232, startPoint y: 190, endPoint x: 275, endPoint y: 197, distance: 43.1
click at [275, 197] on td "[PERSON_NAME] (DGC/10086/A)" at bounding box center [265, 197] width 224 height 30
copy td "DGC/10086/A"
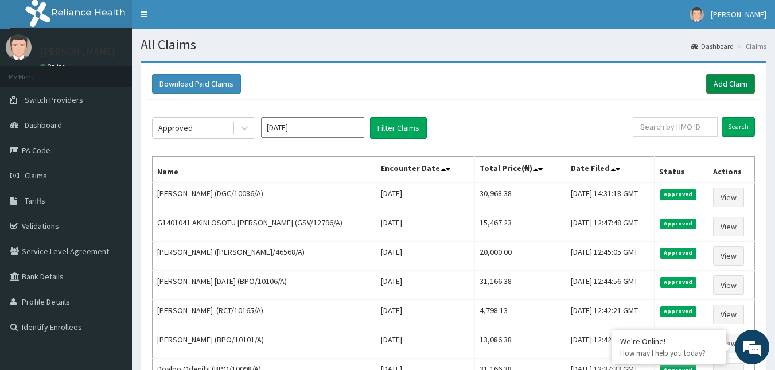
click at [740, 76] on link "Add Claim" at bounding box center [730, 84] width 49 height 20
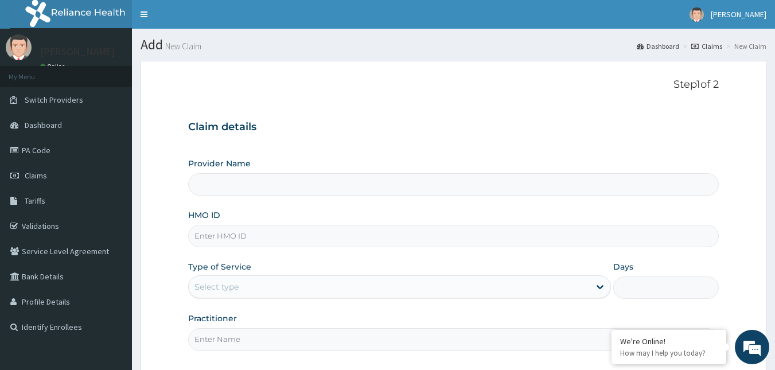
type input "Reliance Family Clinics (RFC) - [GEOGRAPHIC_DATA]"
click at [211, 242] on input "HMO ID" at bounding box center [453, 236] width 531 height 22
paste input "DGC/10086/A"
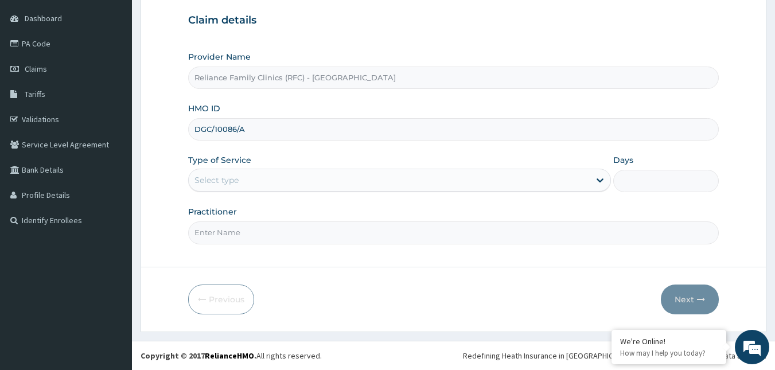
type input "DGC/10086/A"
click at [302, 182] on div "Select type" at bounding box center [389, 180] width 401 height 18
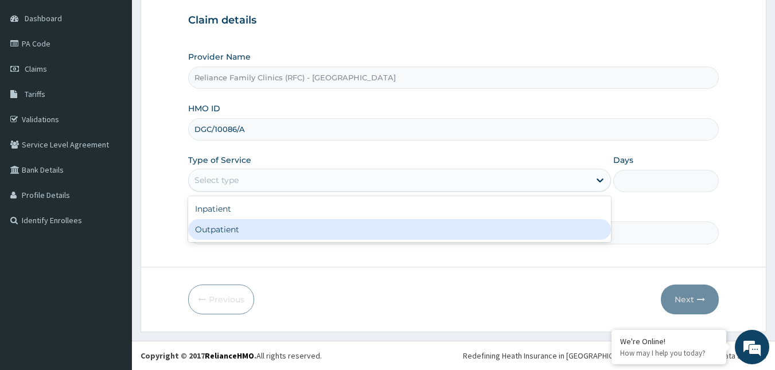
click at [248, 233] on div "Outpatient" at bounding box center [399, 229] width 423 height 21
type input "1"
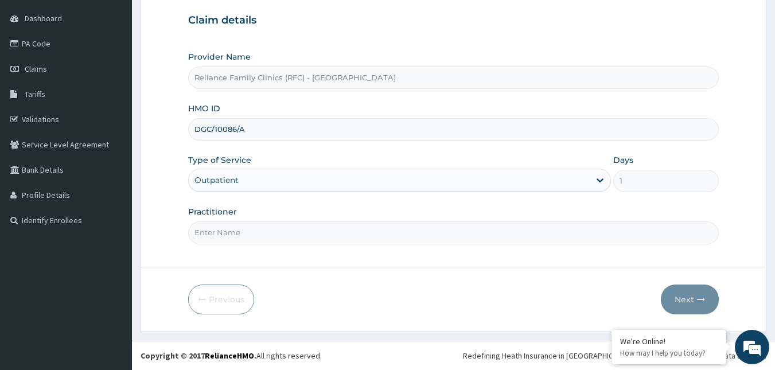
click at [248, 233] on input "Practitioner" at bounding box center [453, 232] width 531 height 22
type input "Alliyah"
click at [683, 296] on button "Next" at bounding box center [690, 300] width 58 height 30
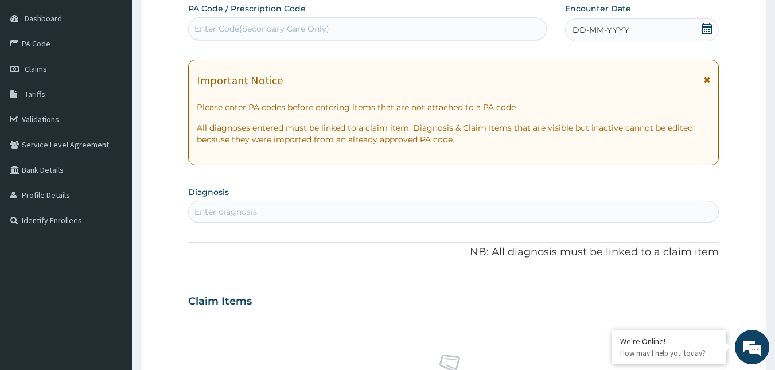
click at [697, 22] on div "DD-MM-YYYY" at bounding box center [642, 29] width 154 height 23
click at [248, 223] on div "Enter diagnosis" at bounding box center [453, 212] width 531 height 22
type input "hepatitis b"
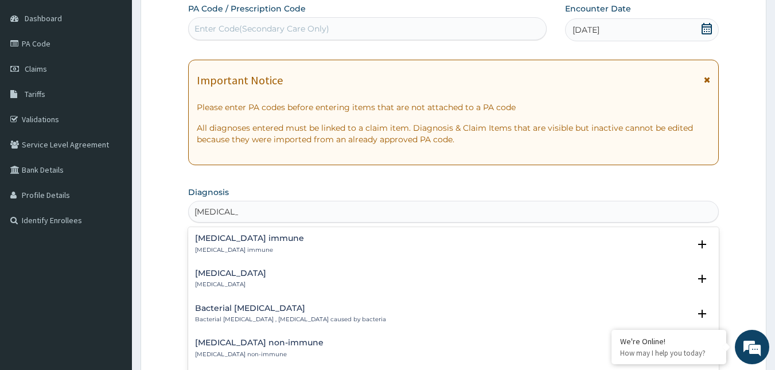
click at [214, 243] on h4 "Hepatitis B immune" at bounding box center [249, 238] width 109 height 9
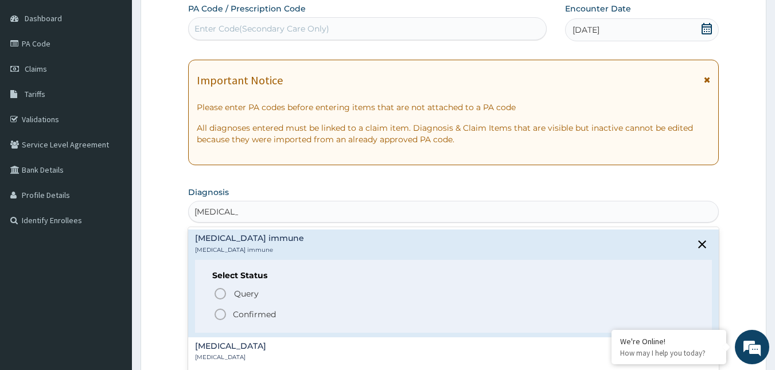
click at [220, 316] on icon "status option filled" at bounding box center [220, 315] width 14 height 14
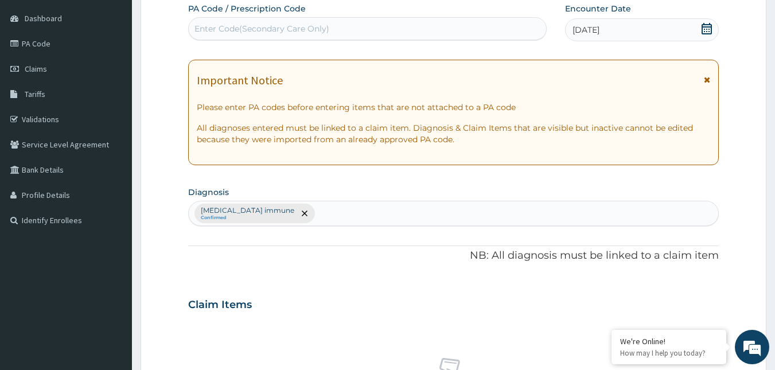
scroll to position [457, 0]
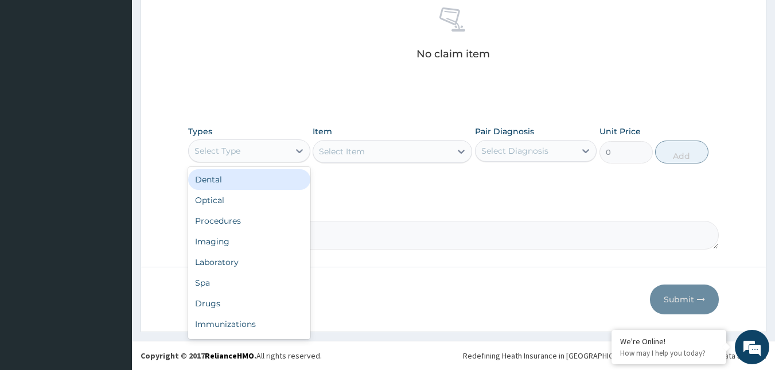
click at [274, 147] on div "Select Type" at bounding box center [239, 151] width 100 height 18
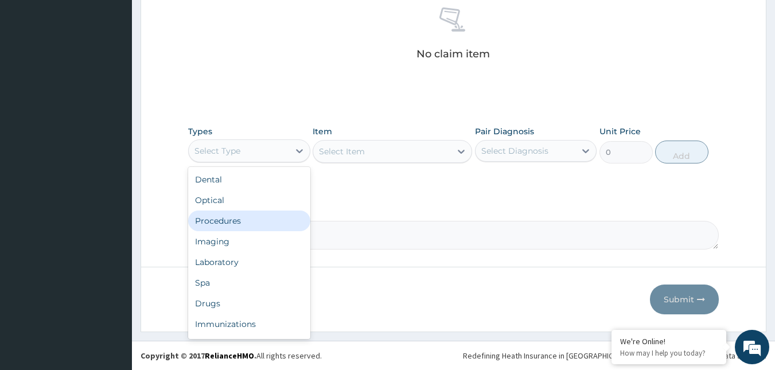
click at [225, 221] on div "Procedures" at bounding box center [249, 221] width 122 height 21
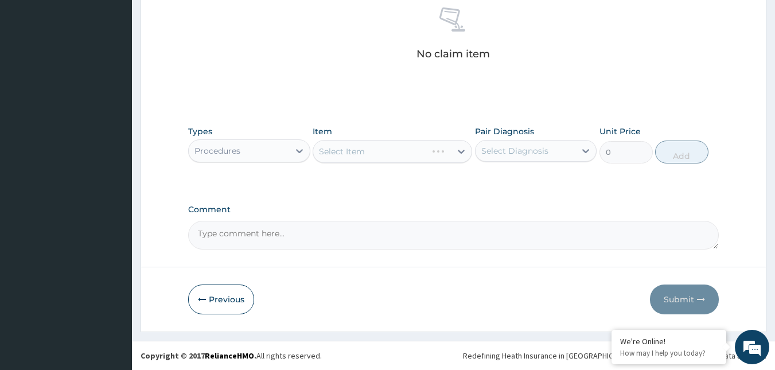
click at [413, 150] on div "Select Item" at bounding box center [393, 151] width 160 height 23
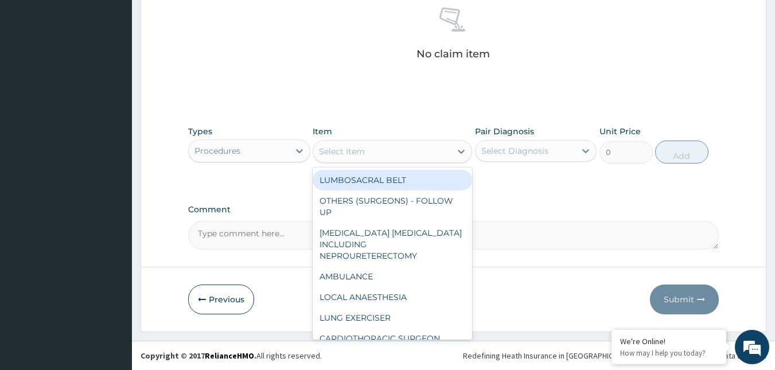
click at [413, 150] on div "Select Item" at bounding box center [382, 151] width 138 height 18
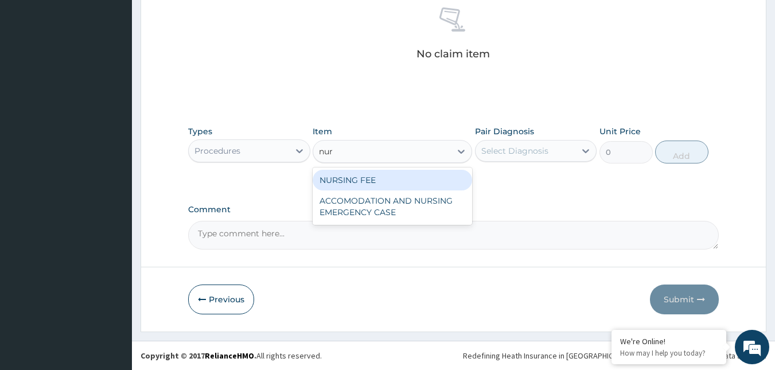
type input "nurs"
type input "1500"
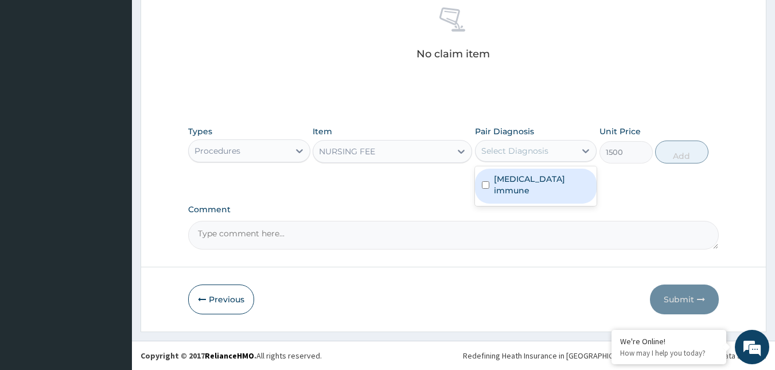
click at [544, 146] on div "Select Diagnosis" at bounding box center [514, 150] width 67 height 11
checkbox input "true"
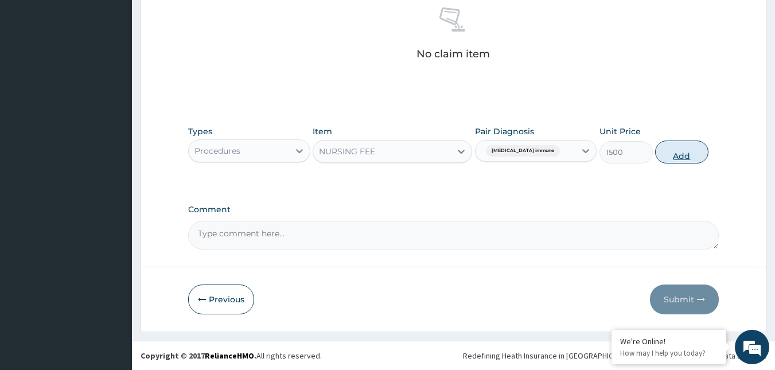
click at [675, 158] on button "Add" at bounding box center [681, 152] width 53 height 23
type input "0"
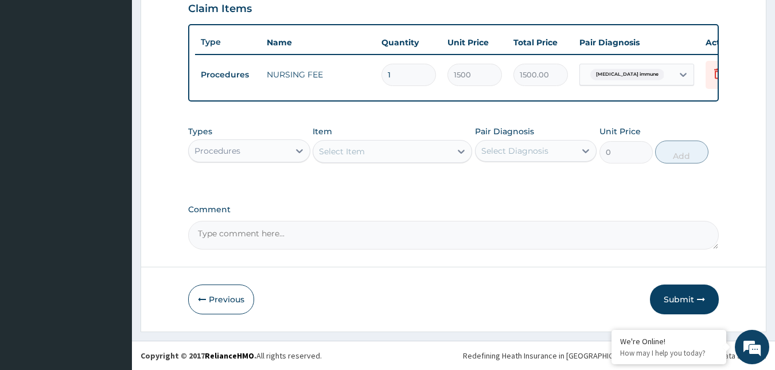
scroll to position [411, 0]
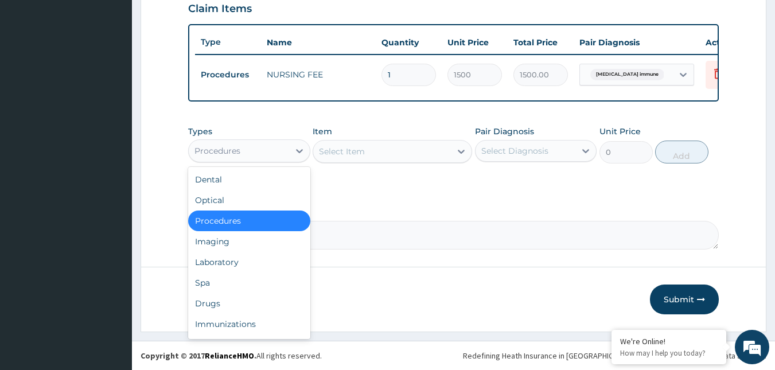
click at [263, 151] on div "Procedures" at bounding box center [239, 151] width 100 height 18
click at [224, 267] on div "Laboratory" at bounding box center [249, 262] width 122 height 21
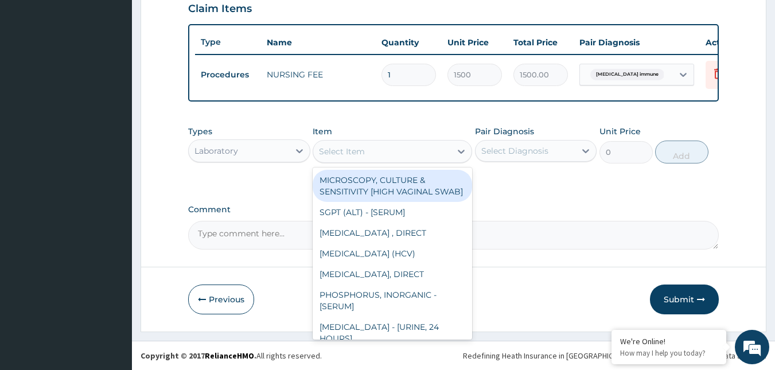
click at [384, 158] on div "Select Item" at bounding box center [382, 151] width 138 height 18
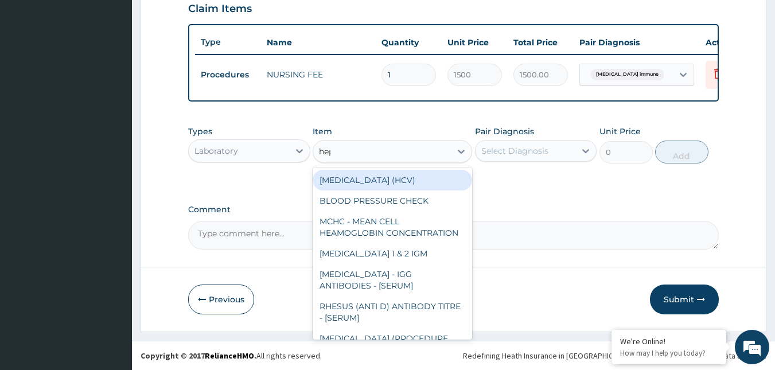
type input "hepa"
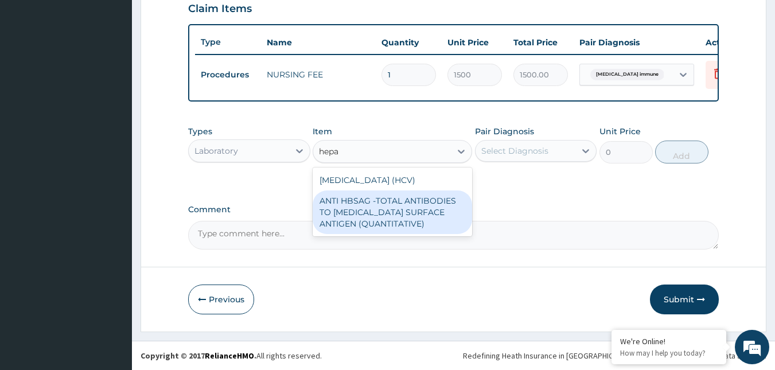
click at [363, 200] on div "ANTI HBSAG -TOTAL ANTIBODIES TO HEPATITIS B SURFACE ANTIGEN (QUANTITATIVE)" at bounding box center [393, 212] width 160 height 44
type input "4085"
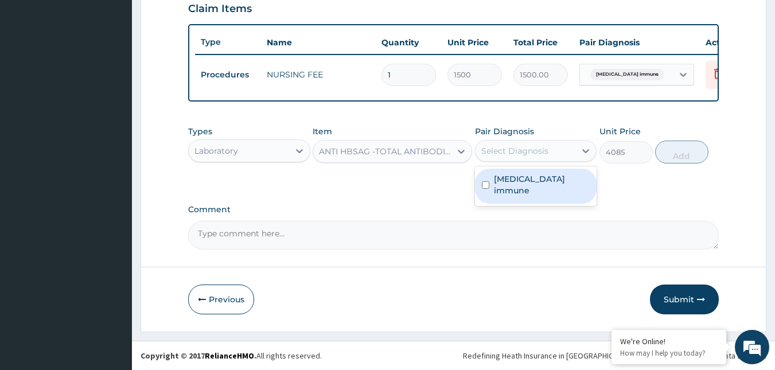
click at [550, 144] on div "Select Diagnosis" at bounding box center [526, 151] width 100 height 18
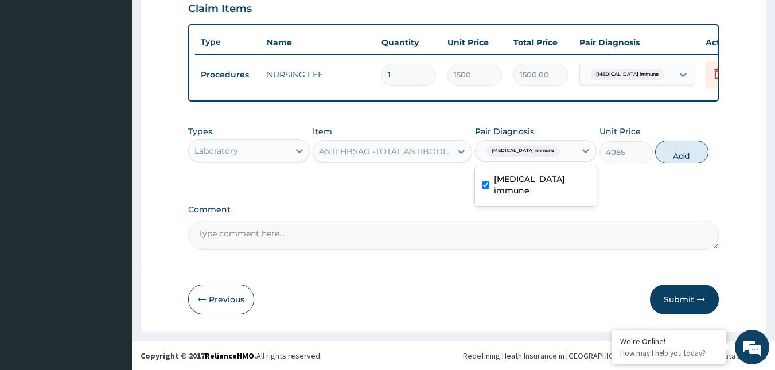
checkbox input "true"
click at [687, 150] on button "Add" at bounding box center [681, 152] width 53 height 23
type input "0"
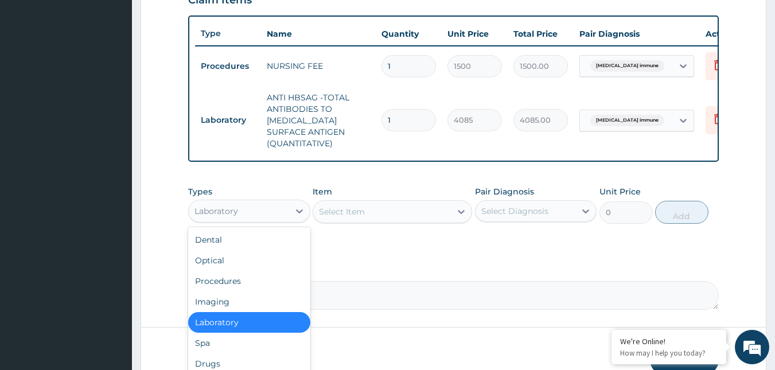
click at [263, 220] on div "Laboratory" at bounding box center [239, 211] width 100 height 18
type input "dr"
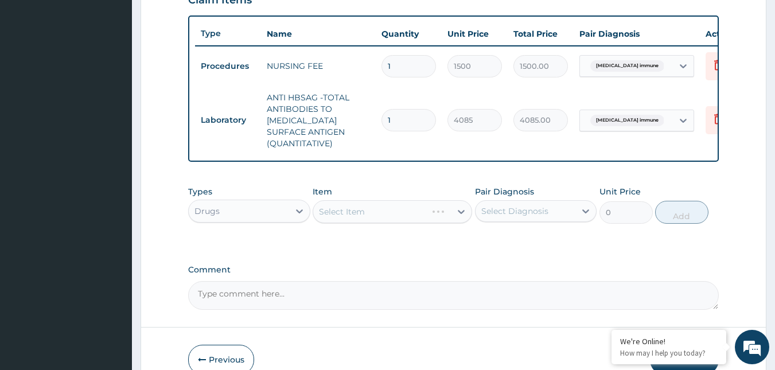
click at [379, 220] on div "Select Item" at bounding box center [393, 211] width 160 height 23
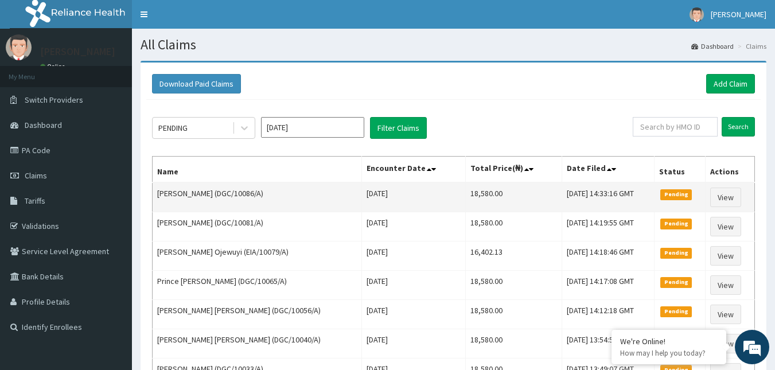
drag, startPoint x: 232, startPoint y: 195, endPoint x: 277, endPoint y: 197, distance: 44.8
click at [277, 197] on td "[PERSON_NAME] (DGC/10086/A)" at bounding box center [257, 197] width 209 height 30
copy td "DGC/10086/A"
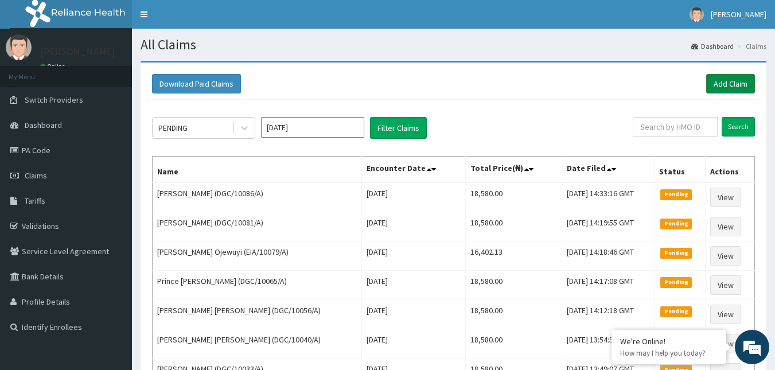
click at [724, 80] on link "Add Claim" at bounding box center [730, 84] width 49 height 20
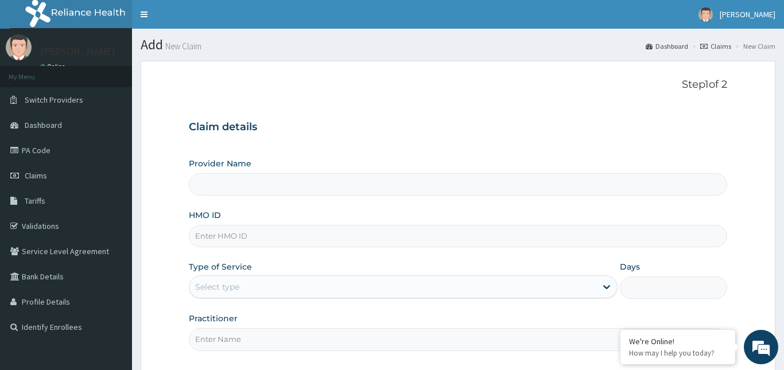
type input "Reliance Family Clinics (RFC) - [GEOGRAPHIC_DATA]"
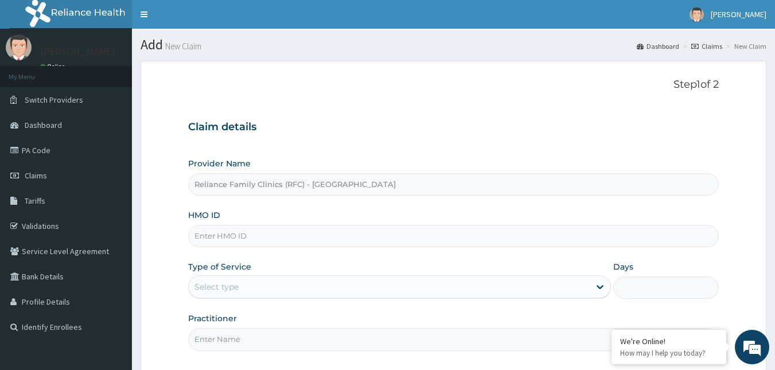
click at [218, 241] on input "HMO ID" at bounding box center [453, 236] width 531 height 22
paste input "DGC/10086/A"
click at [235, 240] on input "DGC/10086/A" at bounding box center [453, 236] width 531 height 22
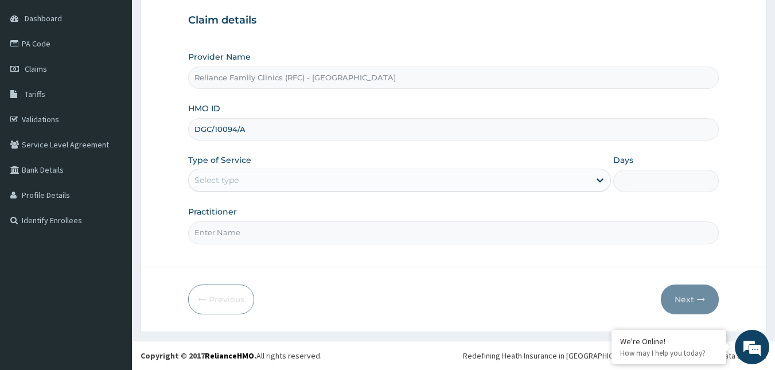
type input "DGC/10094/A"
click at [263, 183] on div "Select type" at bounding box center [389, 180] width 401 height 18
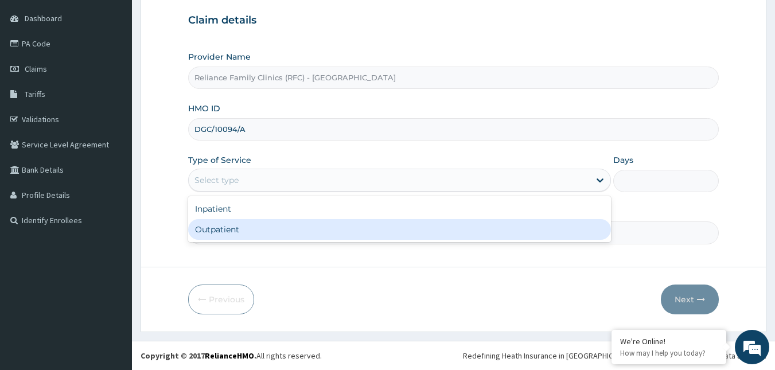
click at [247, 236] on div "Outpatient" at bounding box center [399, 229] width 423 height 21
type input "1"
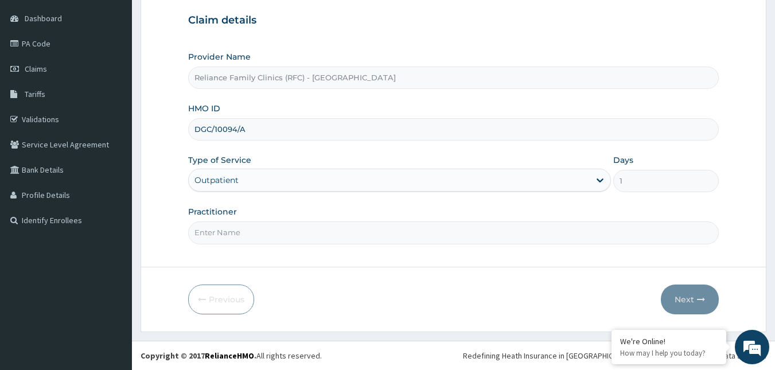
click at [247, 236] on input "Practitioner" at bounding box center [453, 232] width 531 height 22
type input "Alliyah"
click at [683, 300] on button "Next" at bounding box center [690, 300] width 58 height 30
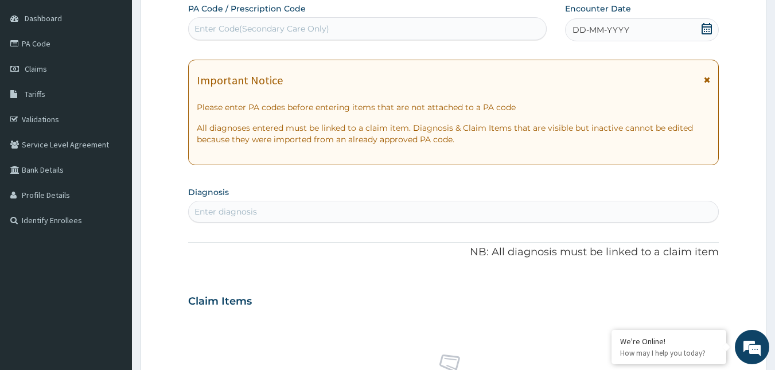
click at [705, 30] on icon at bounding box center [706, 28] width 11 height 11
click at [258, 203] on div "Enter diagnosis" at bounding box center [454, 212] width 530 height 18
type input "[MEDICAL_DATA]"
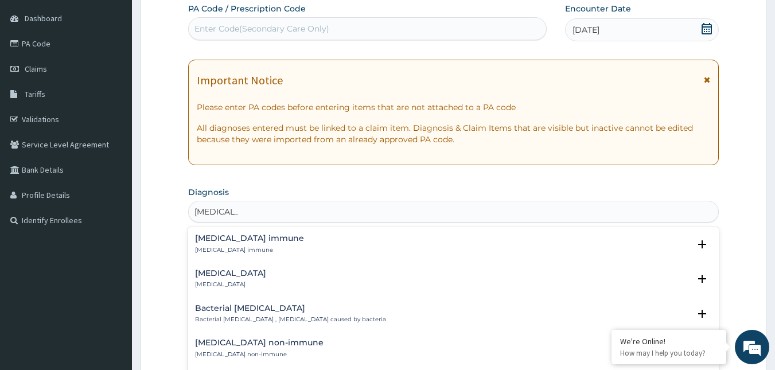
click at [221, 242] on h4 "[MEDICAL_DATA] immune" at bounding box center [249, 238] width 109 height 9
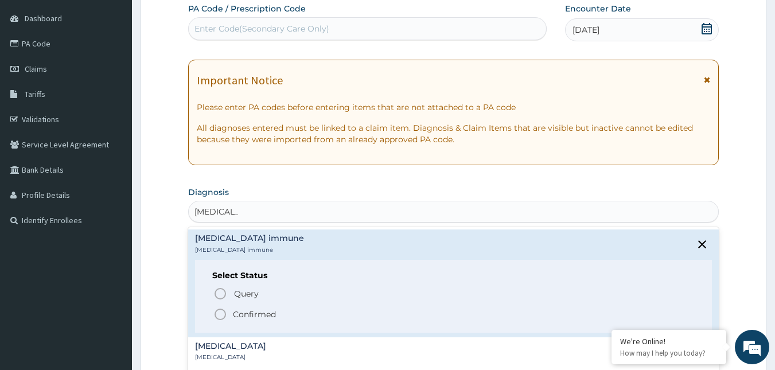
click at [223, 314] on icon "status option filled" at bounding box center [220, 315] width 14 height 14
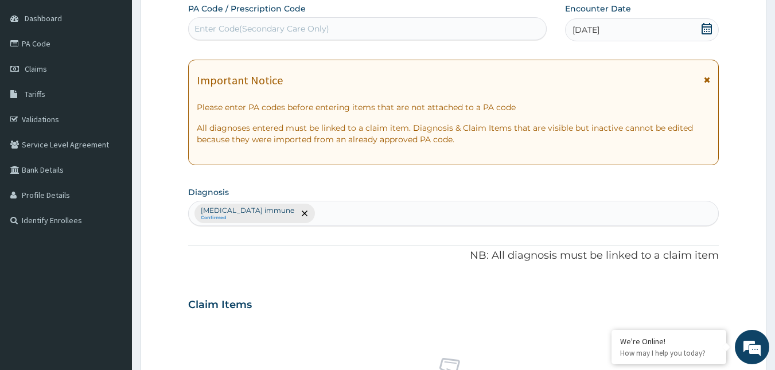
scroll to position [457, 0]
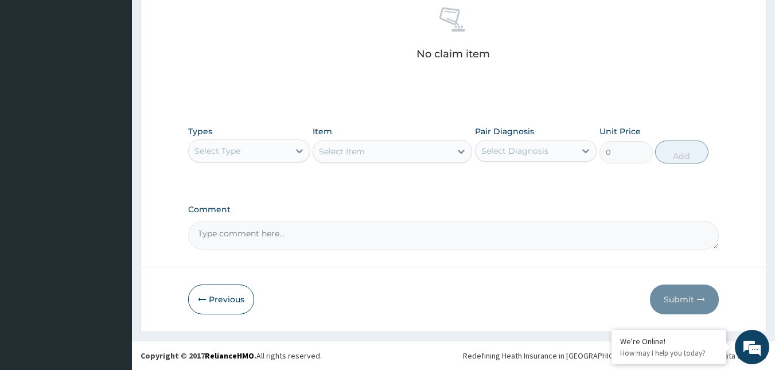
click at [279, 161] on div "Select Type" at bounding box center [249, 150] width 122 height 23
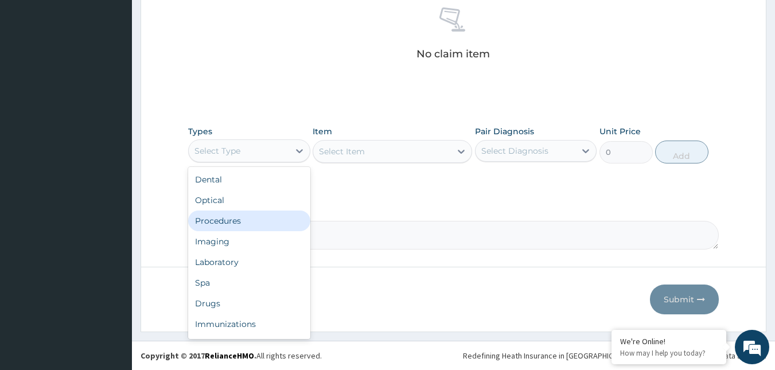
click at [239, 225] on div "Procedures" at bounding box center [249, 221] width 122 height 21
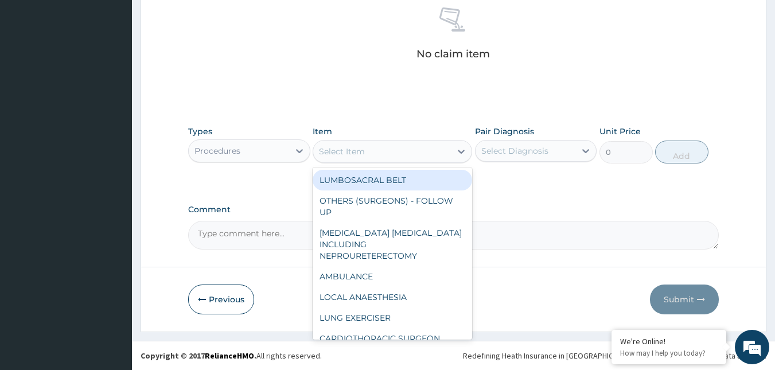
click at [386, 151] on div "Select Item" at bounding box center [382, 151] width 138 height 18
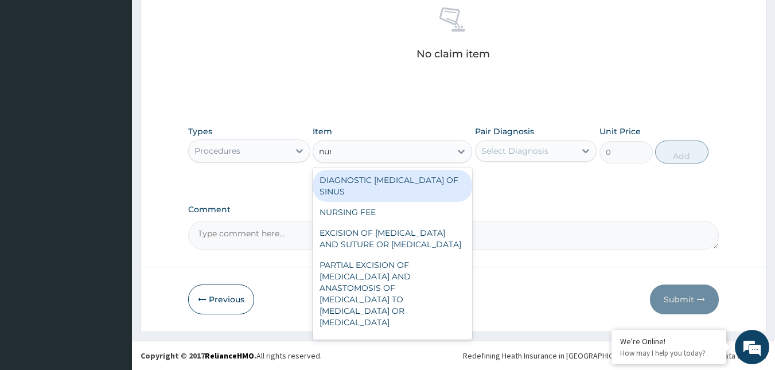
type input "nurs"
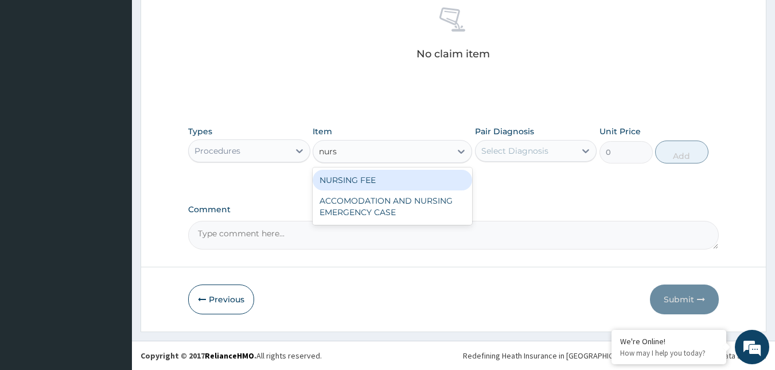
type input "1500"
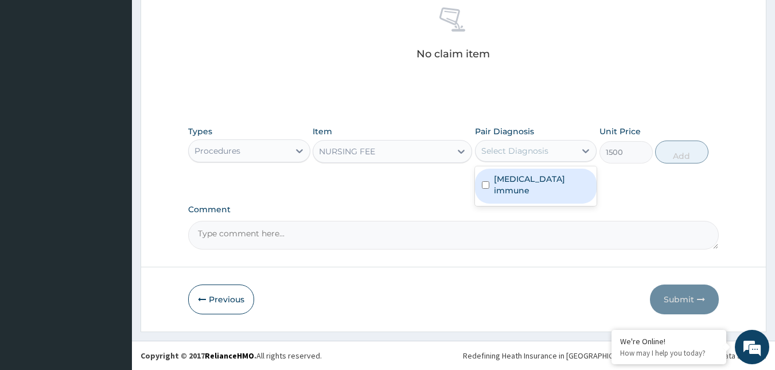
click at [535, 158] on div "Select Diagnosis" at bounding box center [526, 151] width 100 height 18
checkbox input "true"
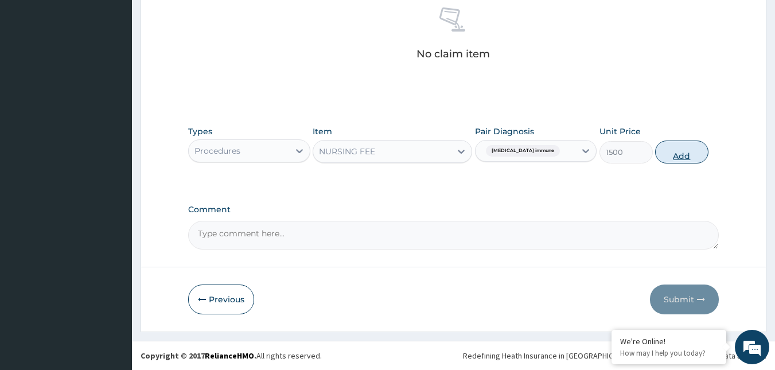
click at [663, 155] on button "Add" at bounding box center [681, 152] width 53 height 23
type input "0"
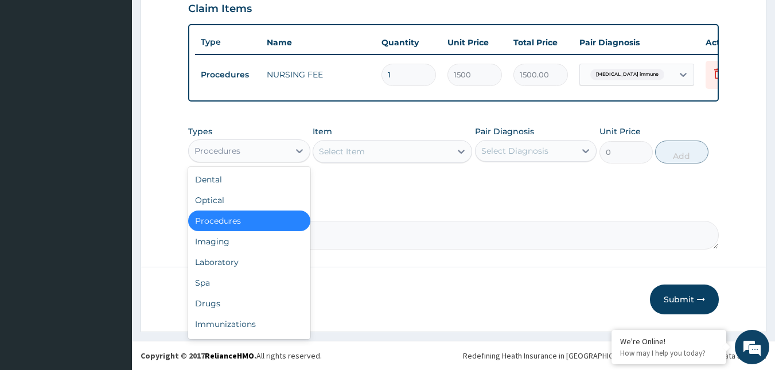
click at [267, 148] on div "Procedures" at bounding box center [239, 151] width 100 height 18
click at [221, 263] on div "Laboratory" at bounding box center [249, 262] width 122 height 21
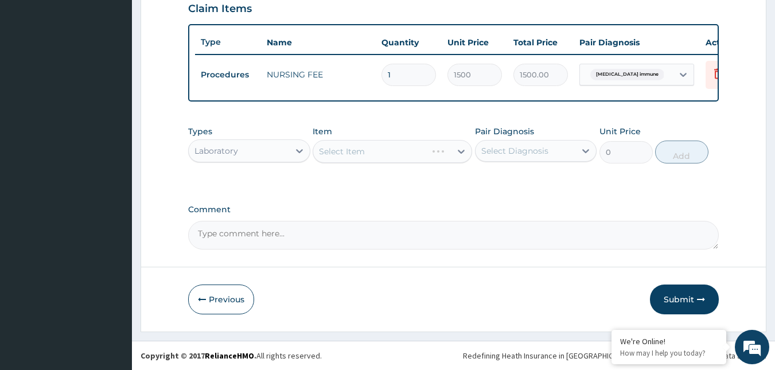
click at [402, 158] on div "Select Item" at bounding box center [393, 151] width 160 height 23
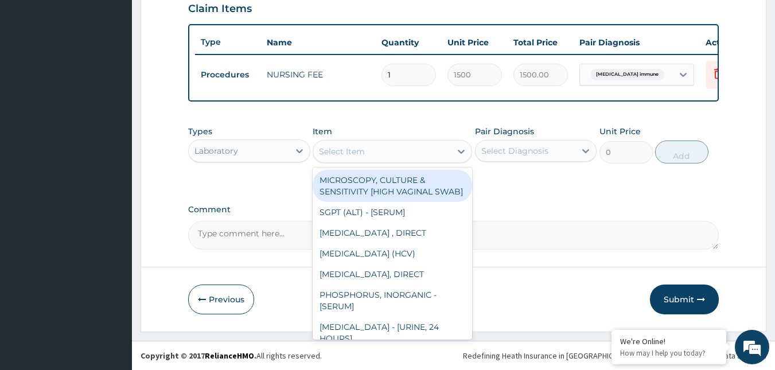
click at [402, 158] on div "Select Item" at bounding box center [382, 151] width 138 height 18
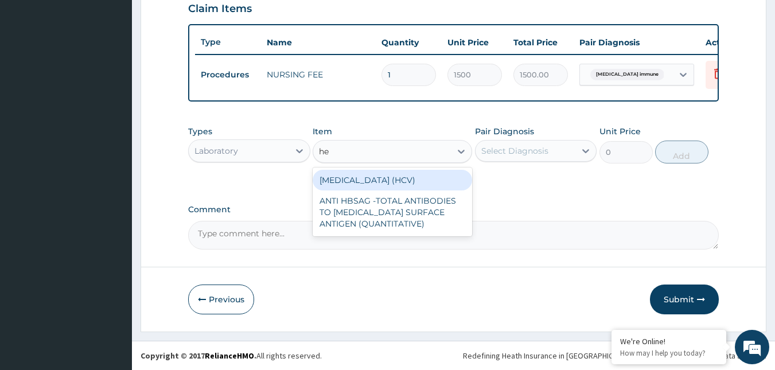
type input "hep"
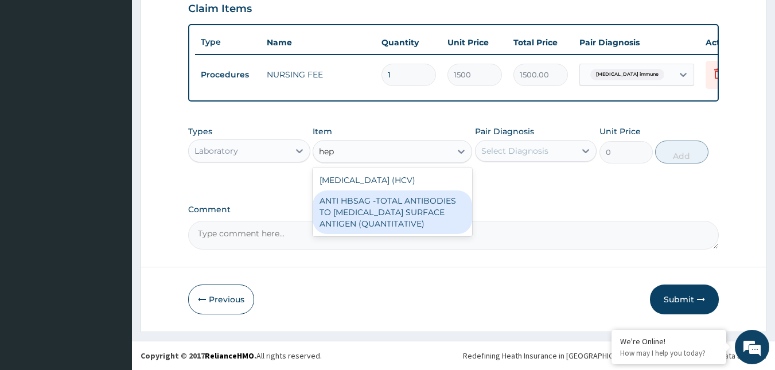
click at [381, 220] on div "ANTI HBSAG -TOTAL ANTIBODIES TO [MEDICAL_DATA] SURFACE ANTIGEN (QUANTITATIVE)" at bounding box center [393, 212] width 160 height 44
type input "4085"
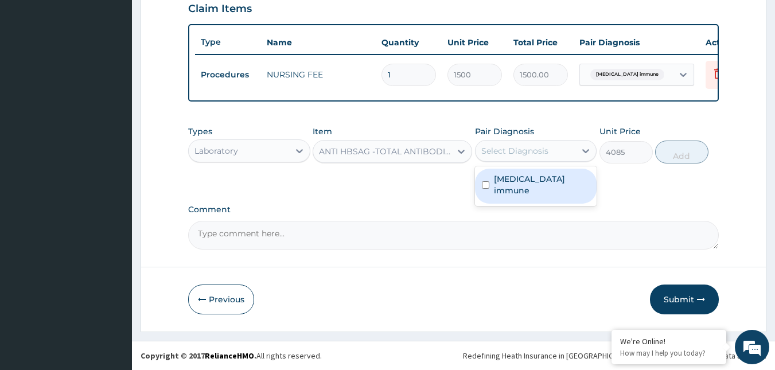
click at [528, 155] on div "Select Diagnosis" at bounding box center [514, 150] width 67 height 11
click at [544, 181] on label "[MEDICAL_DATA] immune" at bounding box center [542, 184] width 96 height 23
checkbox input "true"
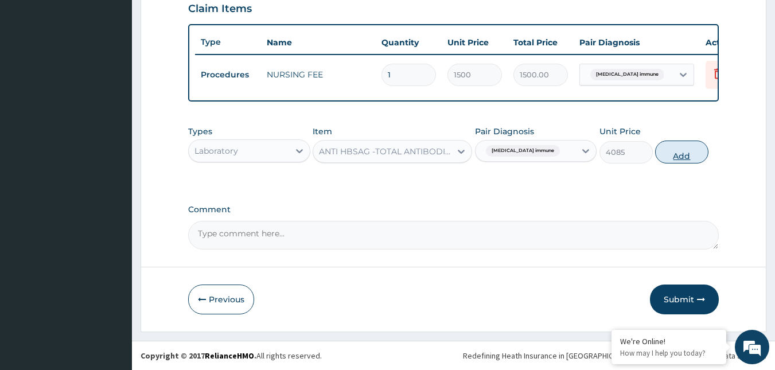
click at [680, 152] on button "Add" at bounding box center [681, 152] width 53 height 23
type input "0"
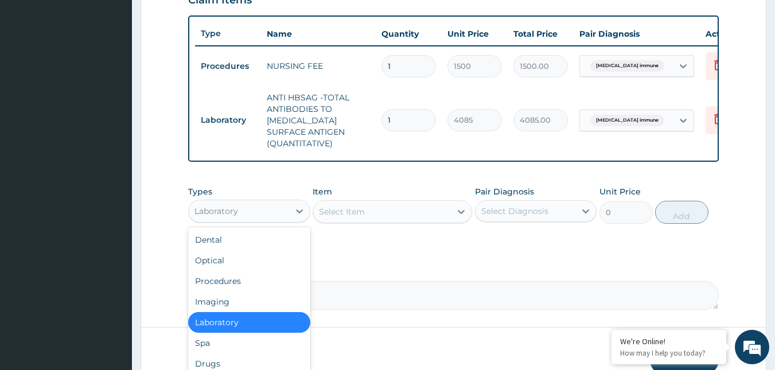
click at [256, 217] on div "Laboratory" at bounding box center [239, 211] width 100 height 18
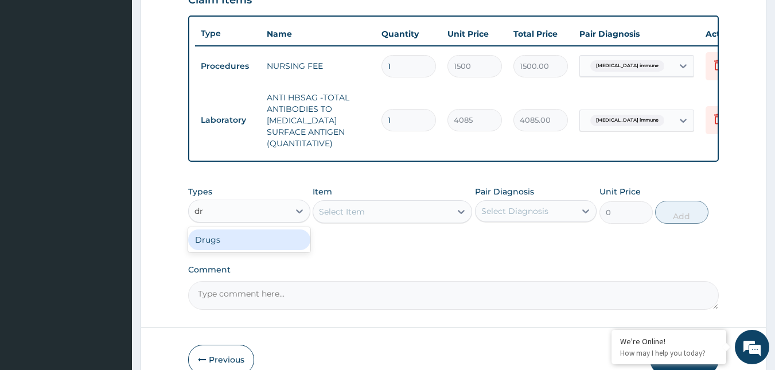
type input "dru"
click at [391, 222] on div "Select Item" at bounding box center [393, 211] width 160 height 23
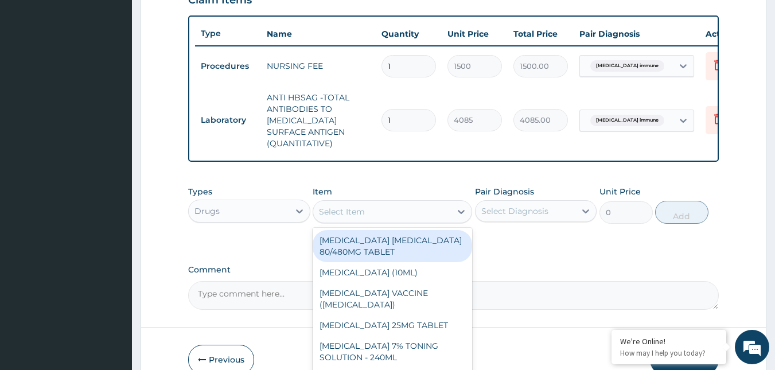
click at [391, 221] on div "Select Item" at bounding box center [382, 212] width 138 height 18
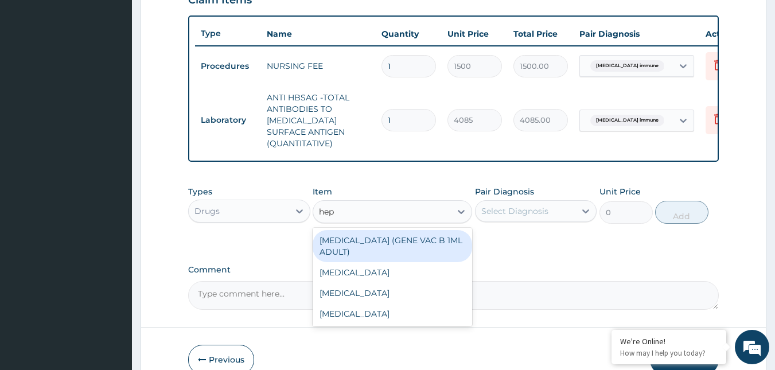
type input "hepa"
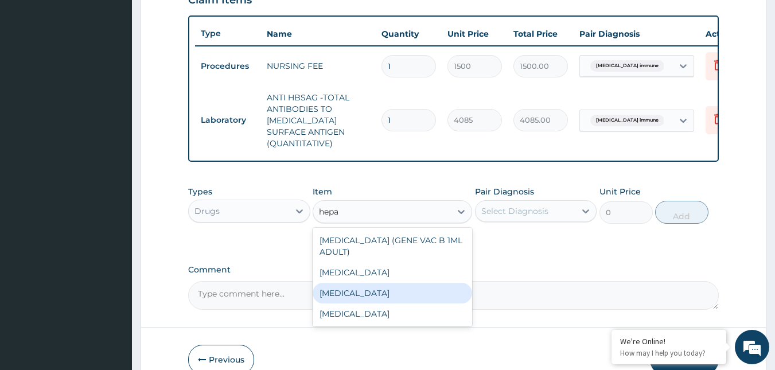
click at [364, 295] on div "[MEDICAL_DATA]" at bounding box center [393, 293] width 160 height 21
type input "12995"
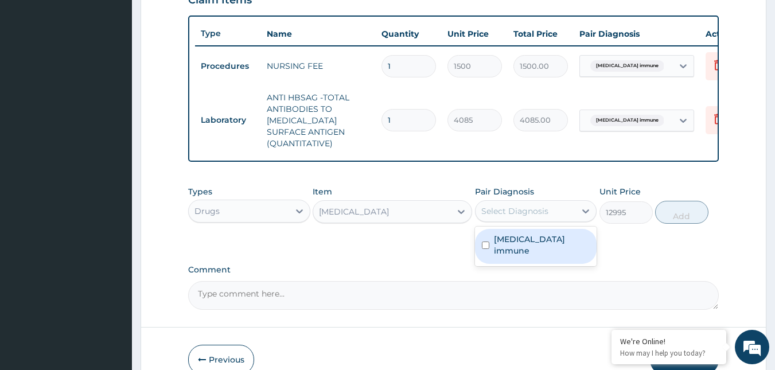
click at [516, 217] on div "Select Diagnosis" at bounding box center [514, 210] width 67 height 11
checkbox input "true"
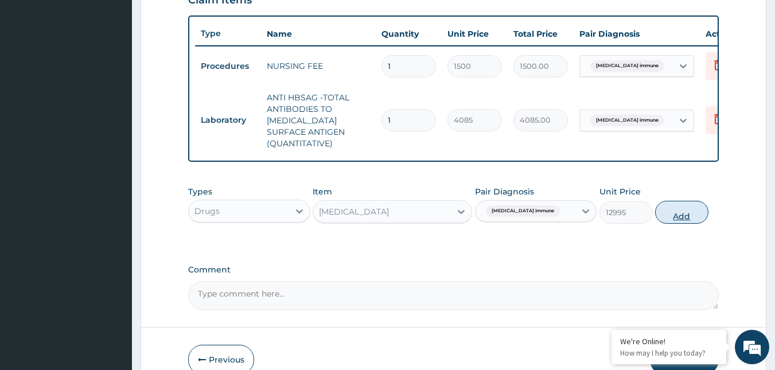
click at [682, 219] on button "Add" at bounding box center [681, 212] width 53 height 23
type input "0"
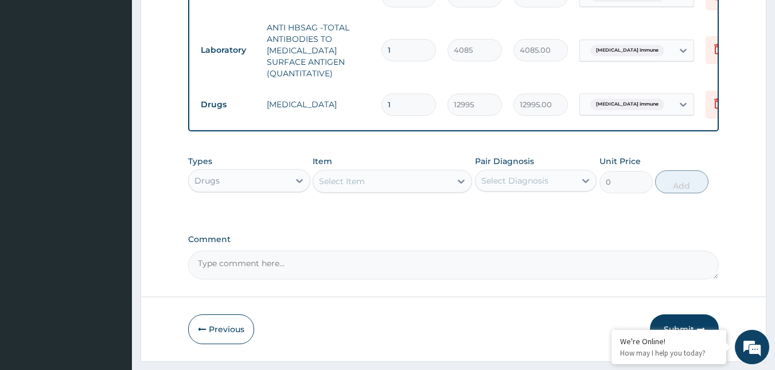
scroll to position [520, 0]
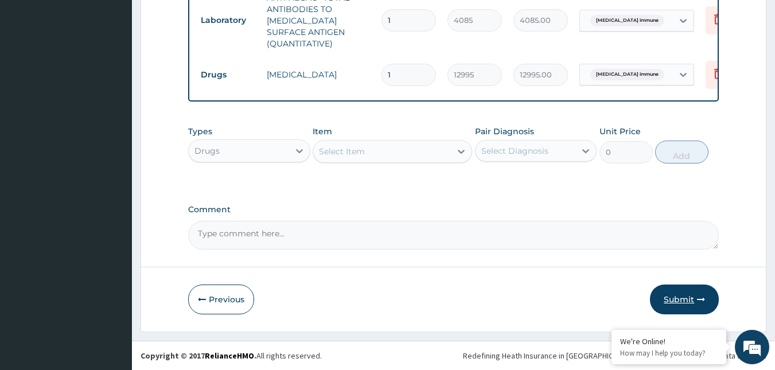
click at [678, 300] on button "Submit" at bounding box center [684, 300] width 69 height 30
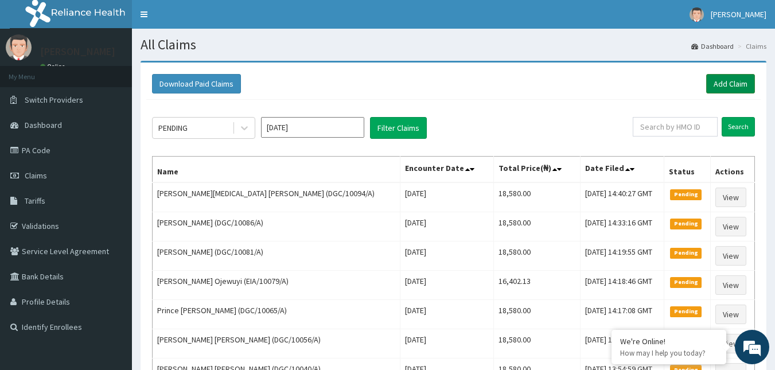
click at [737, 85] on link "Add Claim" at bounding box center [730, 84] width 49 height 20
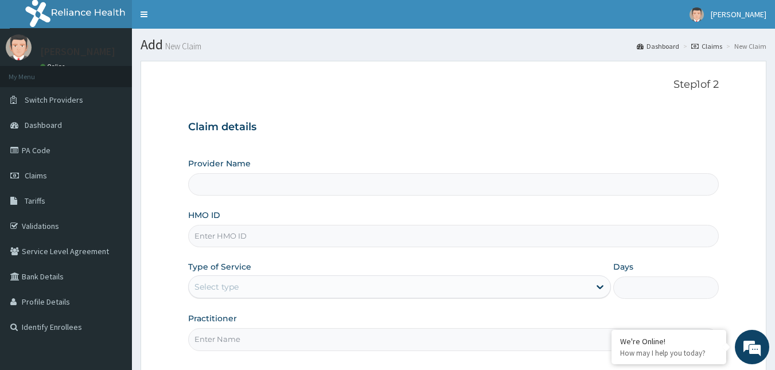
click at [215, 236] on input "HMO ID" at bounding box center [453, 236] width 531 height 22
paste input "DGC/10086/A"
type input "Reliance Family Clinics (RFC) - Gbagada"
type input "DGC/10086/A"
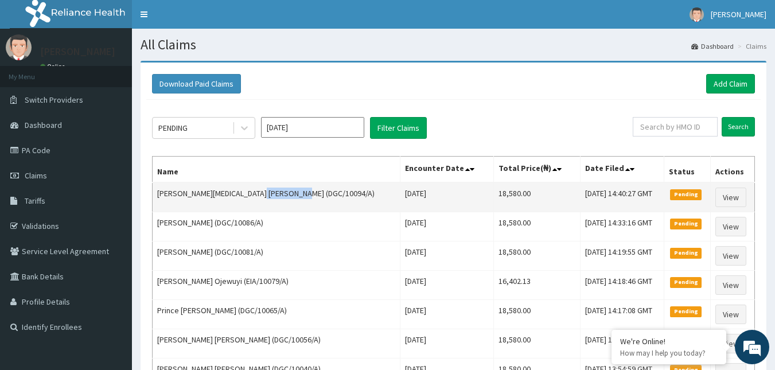
drag, startPoint x: 247, startPoint y: 190, endPoint x: 289, endPoint y: 201, distance: 43.7
click at [289, 201] on td "[PERSON_NAME][MEDICAL_DATA] [PERSON_NAME] (DGC/10094/A)" at bounding box center [277, 197] width 248 height 30
copy td "DGC/10094/A"
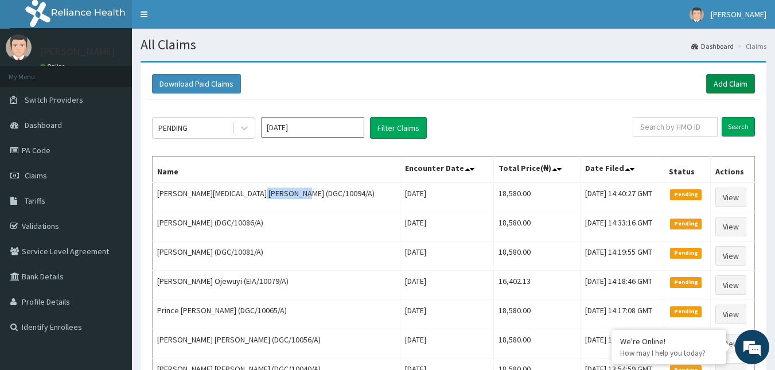
click at [726, 80] on link "Add Claim" at bounding box center [730, 84] width 49 height 20
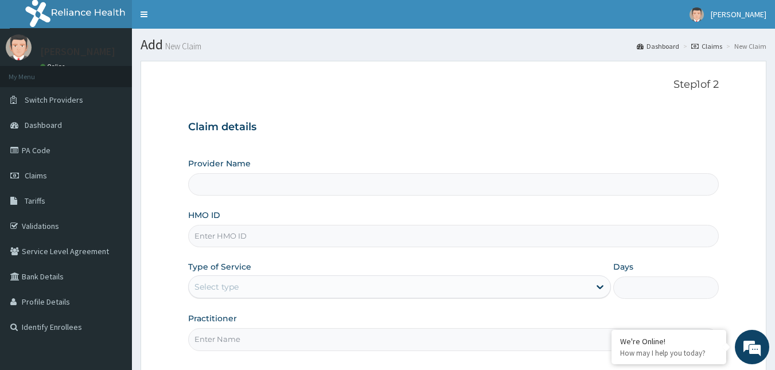
type input "Reliance Family Clinics (RFC) - [GEOGRAPHIC_DATA]"
click at [219, 231] on input "HMO ID" at bounding box center [453, 236] width 531 height 22
paste input "DGC/10094/A"
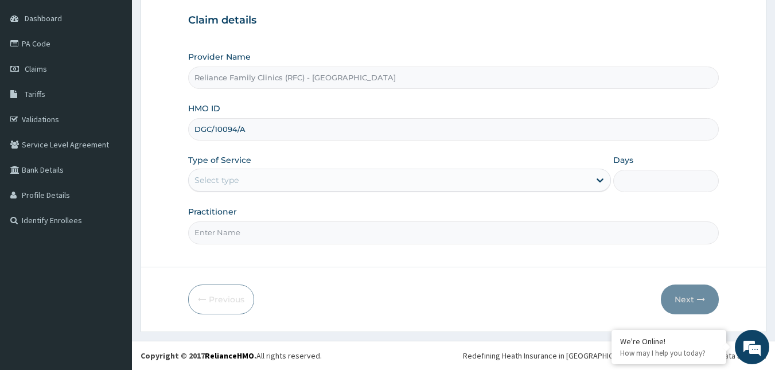
type input "DGC/10094/A"
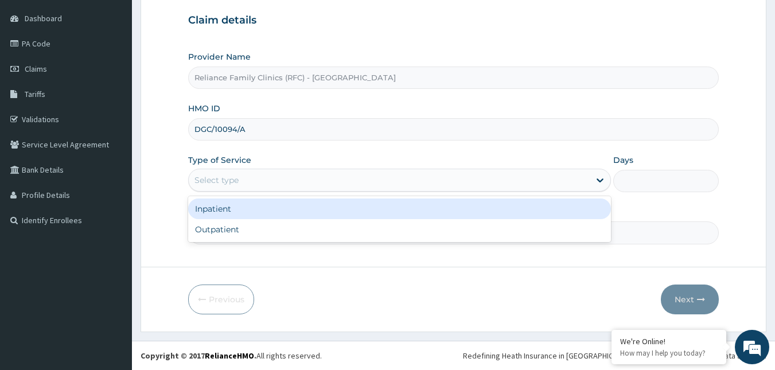
click at [335, 186] on div "Select type" at bounding box center [389, 180] width 401 height 18
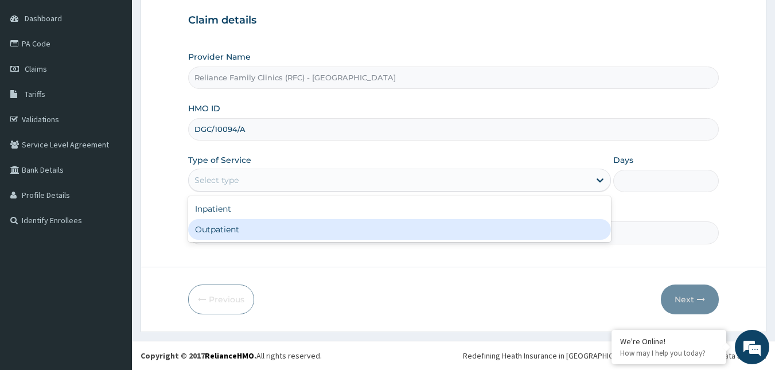
scroll to position [0, 0]
click at [242, 228] on div "Outpatient" at bounding box center [399, 229] width 423 height 21
type input "1"
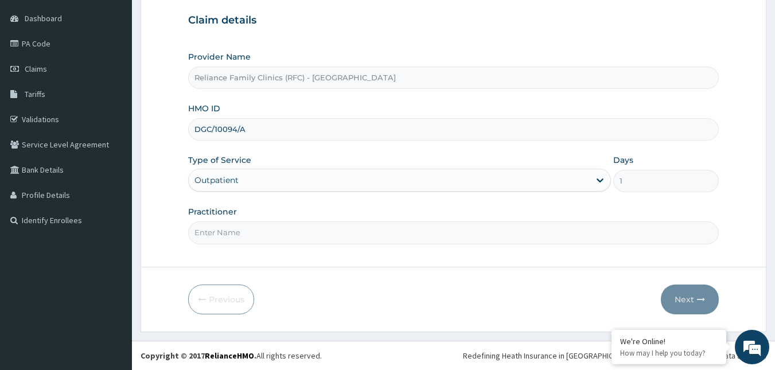
click at [242, 228] on input "Practitioner" at bounding box center [453, 232] width 531 height 22
type input "Alliyah"
click at [677, 297] on button "Next" at bounding box center [690, 300] width 58 height 30
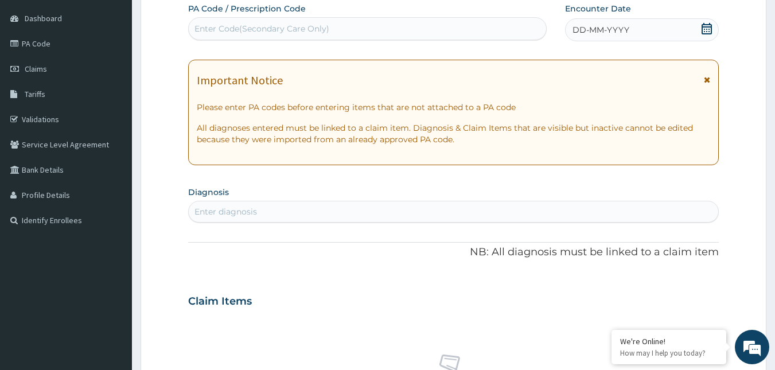
click at [700, 28] on div "DD-MM-YYYY" at bounding box center [642, 29] width 154 height 23
click at [304, 204] on div "Enter diagnosis" at bounding box center [454, 212] width 530 height 18
type input "well adult moni"
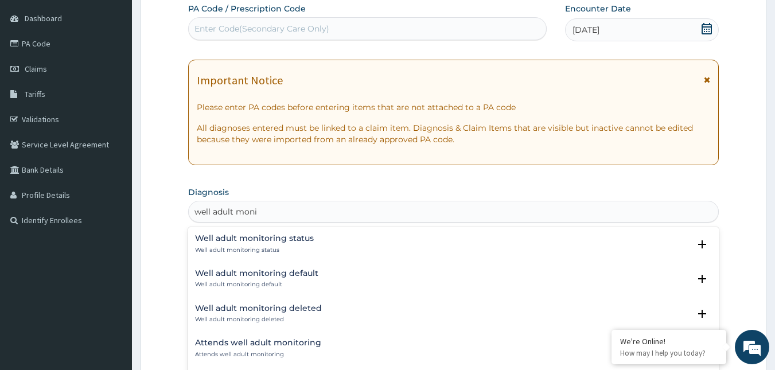
click at [237, 245] on div "Well adult monitoring status Well adult monitoring status" at bounding box center [254, 244] width 119 height 20
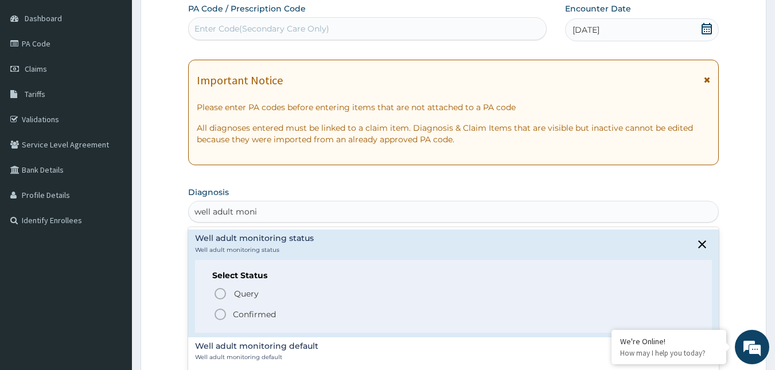
click at [220, 315] on icon "status option filled" at bounding box center [220, 315] width 14 height 14
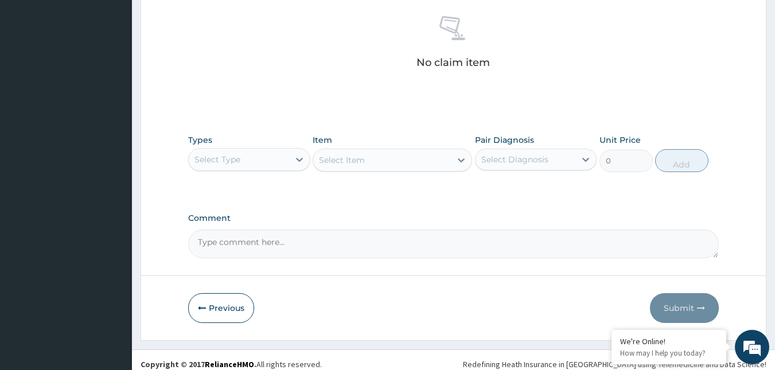
scroll to position [457, 0]
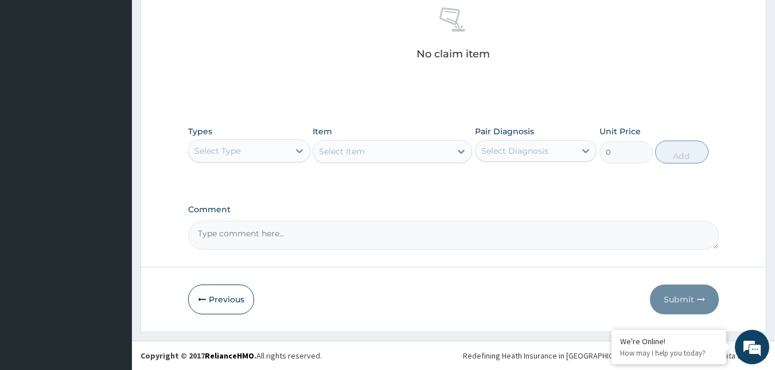
click at [282, 152] on div "Select Type" at bounding box center [239, 151] width 100 height 18
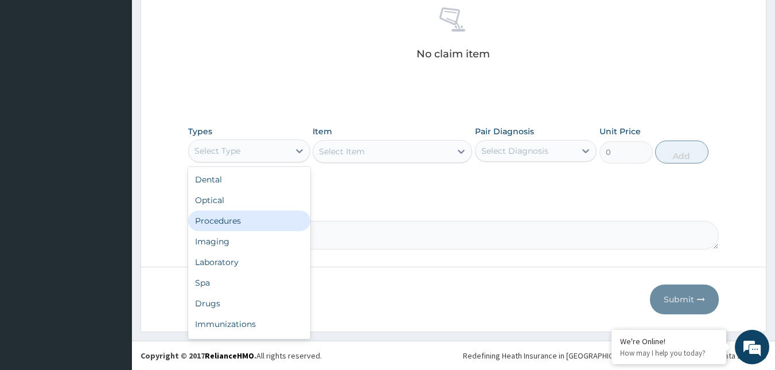
click at [232, 220] on div "Procedures" at bounding box center [249, 221] width 122 height 21
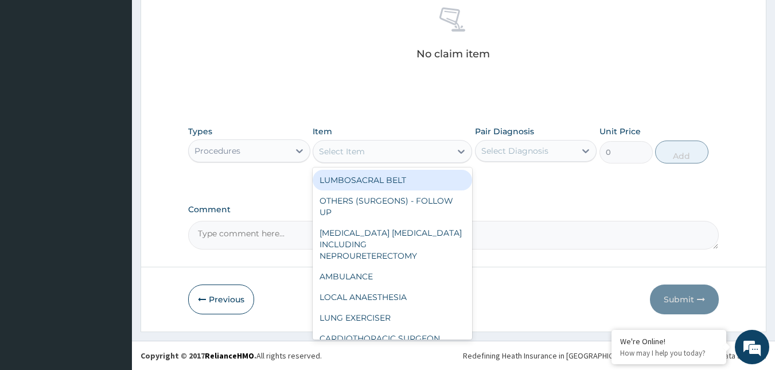
click at [417, 145] on div "Select Item" at bounding box center [382, 151] width 138 height 18
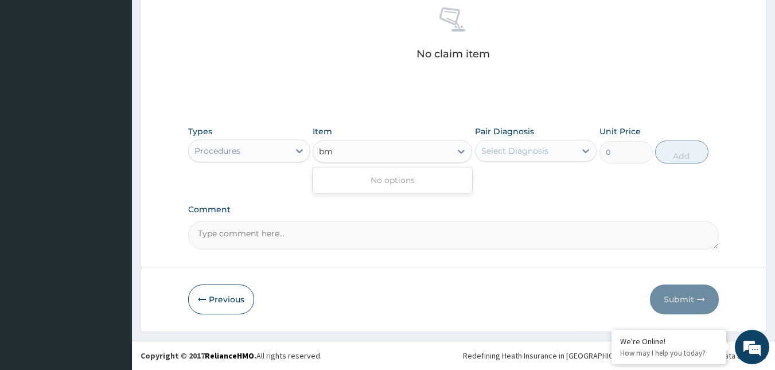
type input "b"
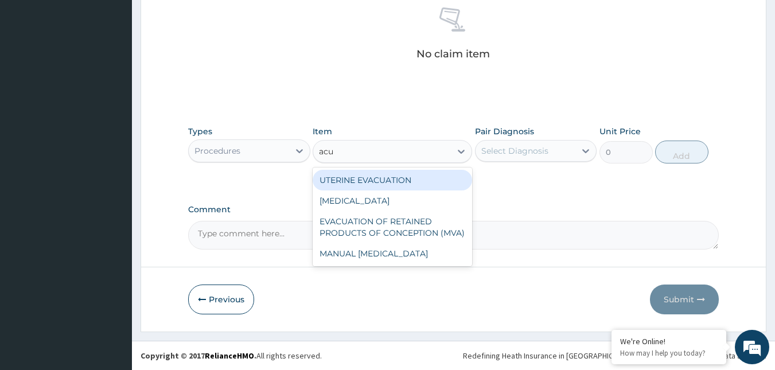
type input "acui"
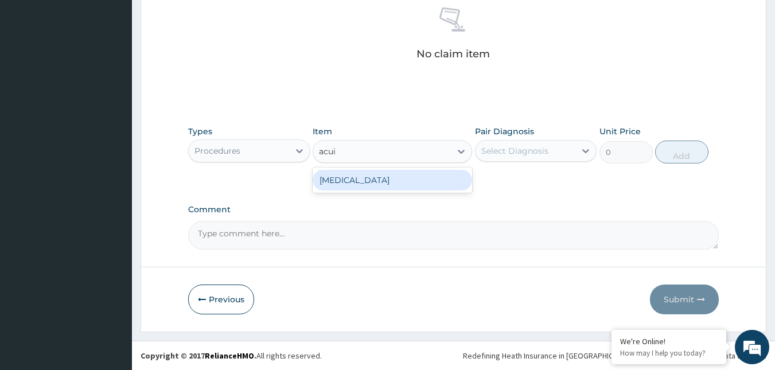
type input "3000"
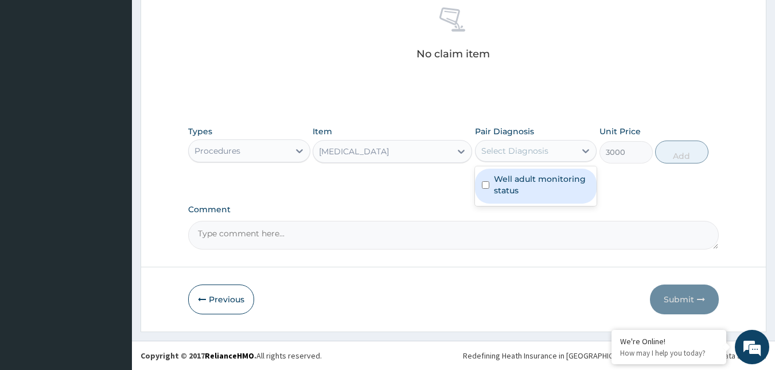
click at [517, 151] on div "Select Diagnosis" at bounding box center [514, 150] width 67 height 11
checkbox input "true"
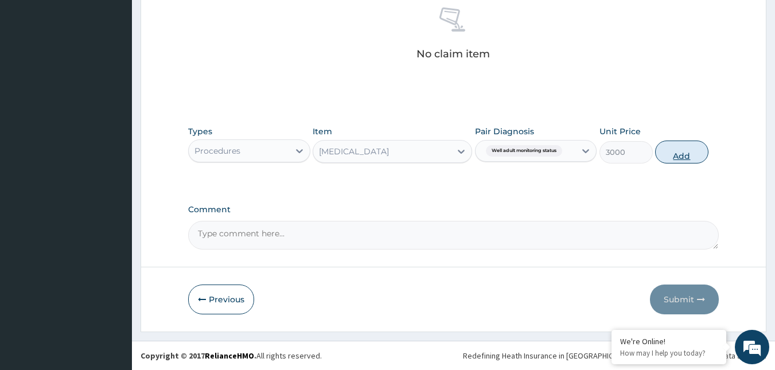
click at [665, 155] on button "Add" at bounding box center [681, 152] width 53 height 23
type input "0"
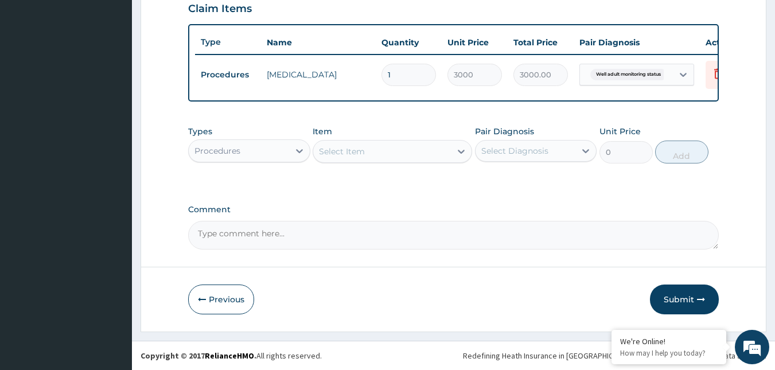
scroll to position [411, 0]
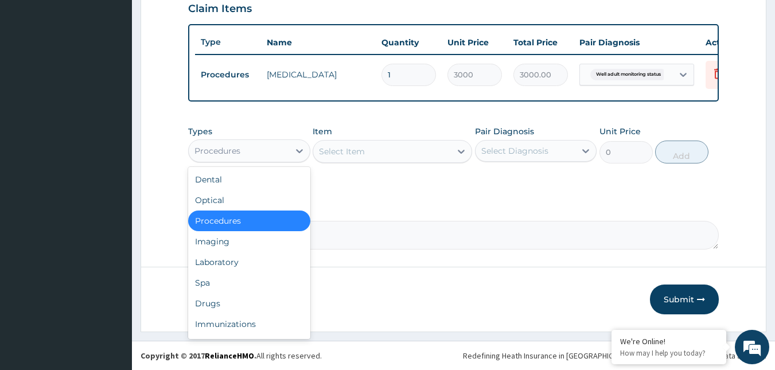
click at [247, 154] on div "Procedures" at bounding box center [239, 151] width 100 height 18
click at [203, 304] on div "Drugs" at bounding box center [249, 303] width 122 height 21
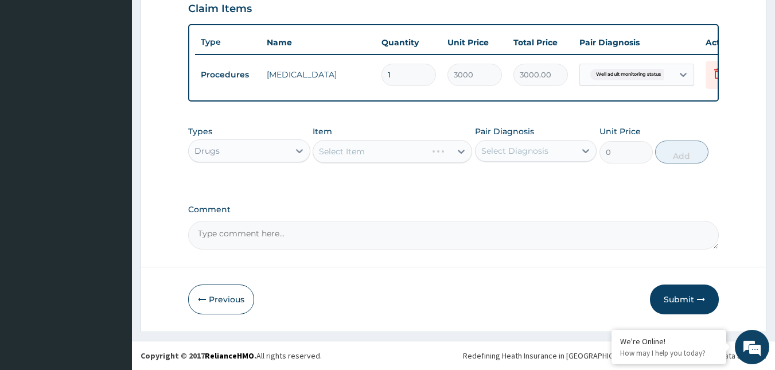
click at [400, 147] on div "Select Item" at bounding box center [393, 151] width 160 height 23
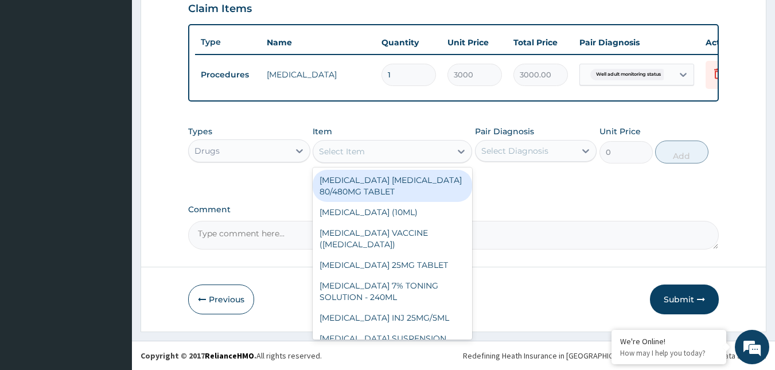
click at [400, 147] on div "Select Item" at bounding box center [382, 151] width 138 height 18
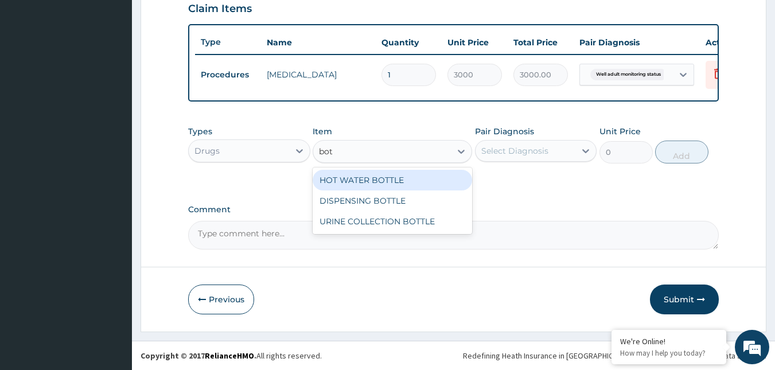
type input "bott"
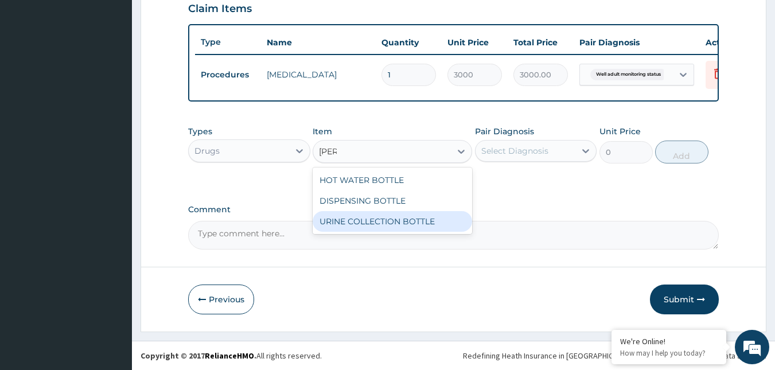
click at [372, 216] on div "URINE COLLECTION BOTTLE" at bounding box center [393, 221] width 160 height 21
type input "198"
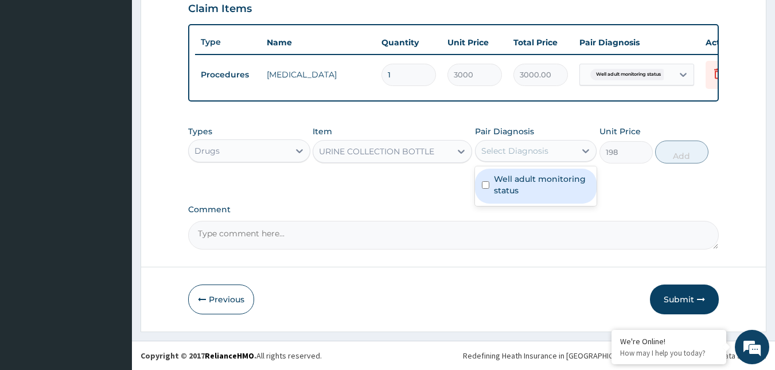
click at [538, 158] on div "Select Diagnosis" at bounding box center [526, 151] width 100 height 18
checkbox input "true"
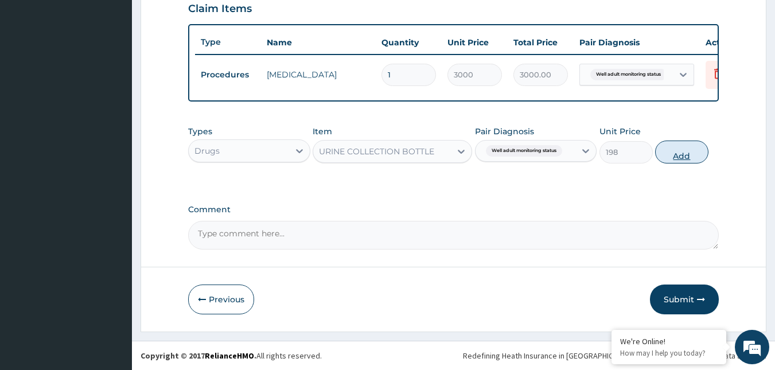
click at [689, 156] on button "Add" at bounding box center [681, 152] width 53 height 23
type input "0"
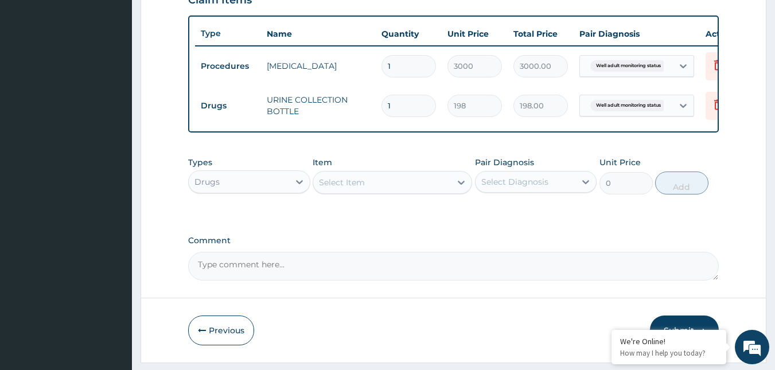
click at [240, 191] on div "Drugs" at bounding box center [239, 182] width 100 height 18
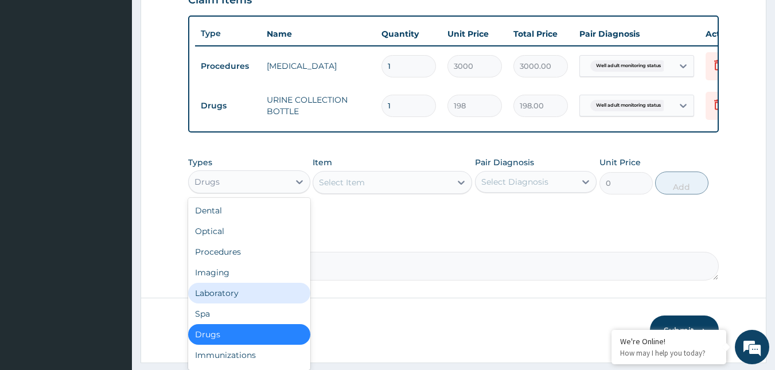
click at [224, 304] on div "Laboratory" at bounding box center [249, 293] width 122 height 21
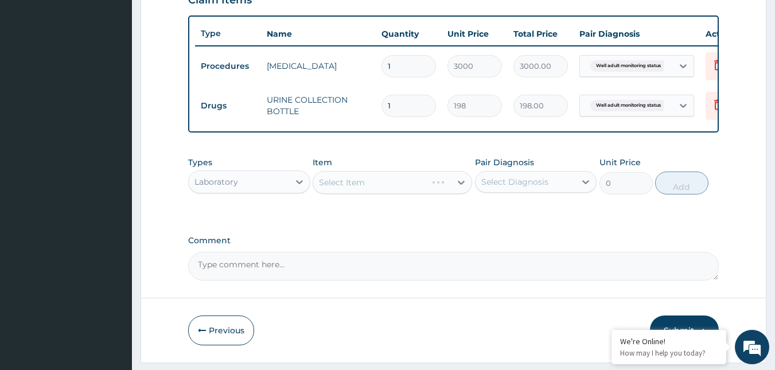
click at [403, 194] on div "Select Item" at bounding box center [393, 182] width 160 height 23
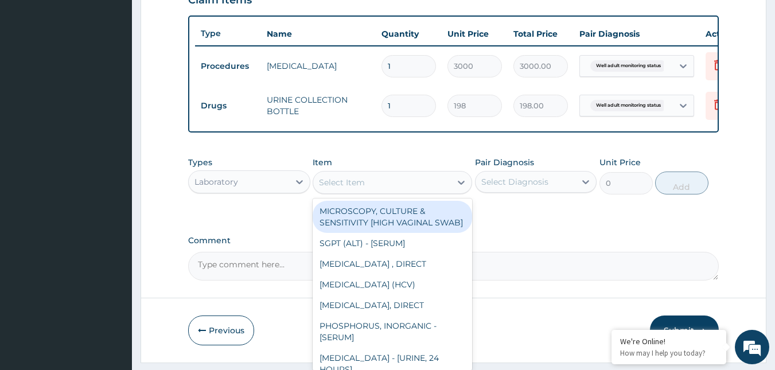
click at [416, 189] on div "Select Item" at bounding box center [382, 182] width 138 height 18
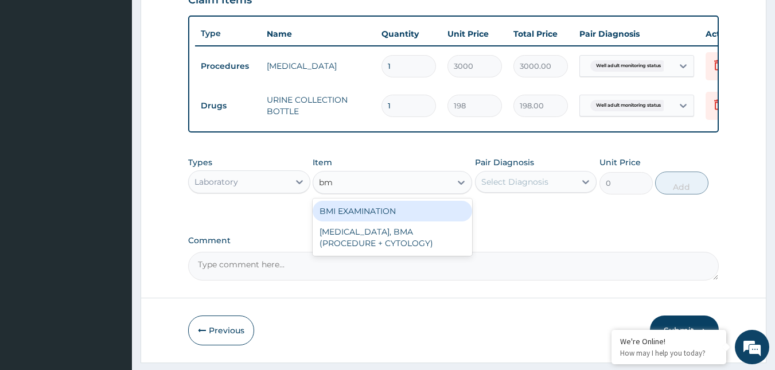
type input "bmi"
type input "1225.5"
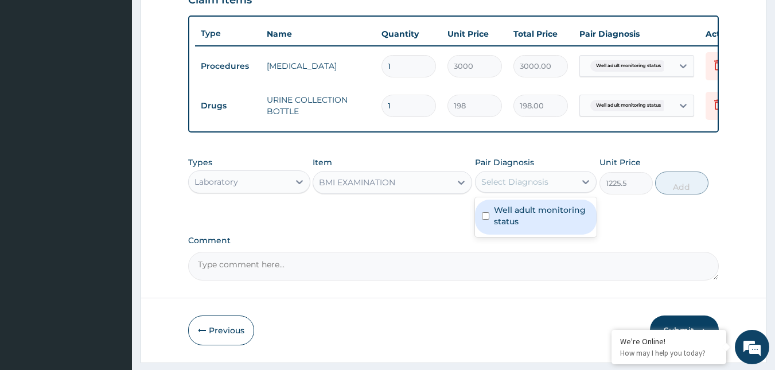
click at [533, 188] on div "Select Diagnosis" at bounding box center [514, 181] width 67 height 11
checkbox input "true"
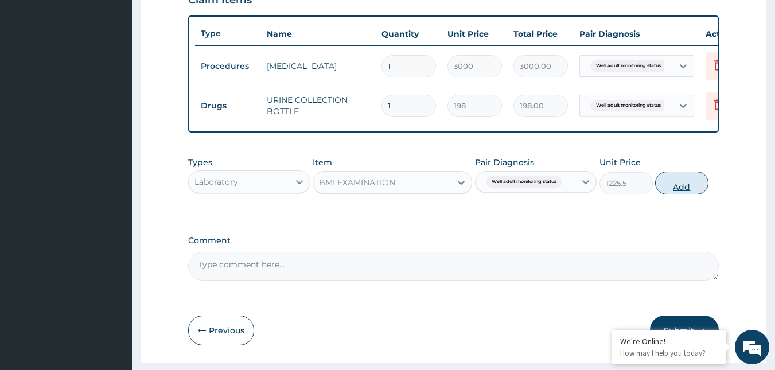
click at [675, 192] on button "Add" at bounding box center [681, 183] width 53 height 23
type input "0"
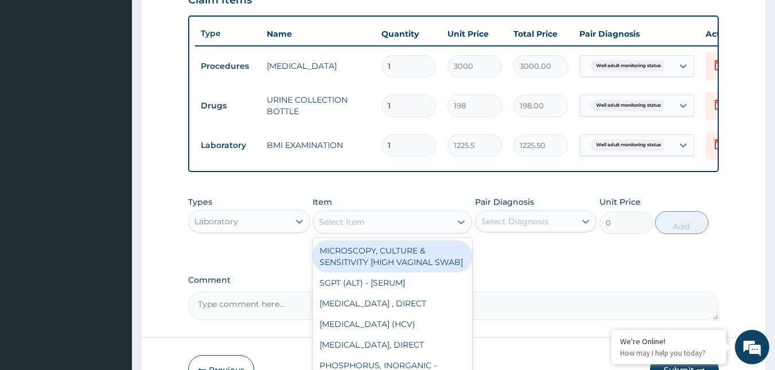
click at [414, 231] on div "Select Item" at bounding box center [382, 222] width 138 height 18
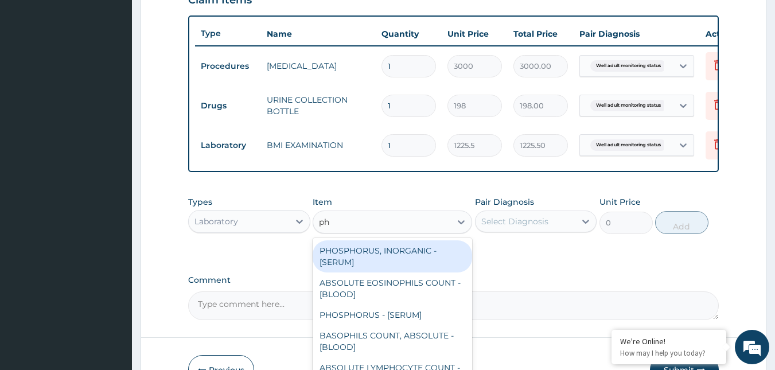
type input "phy"
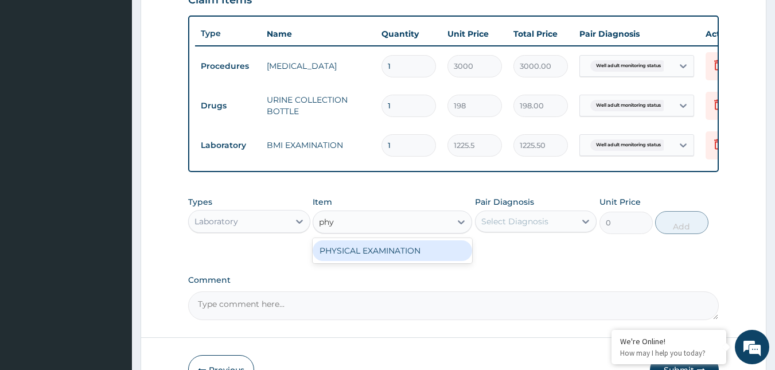
type input "1225.5"
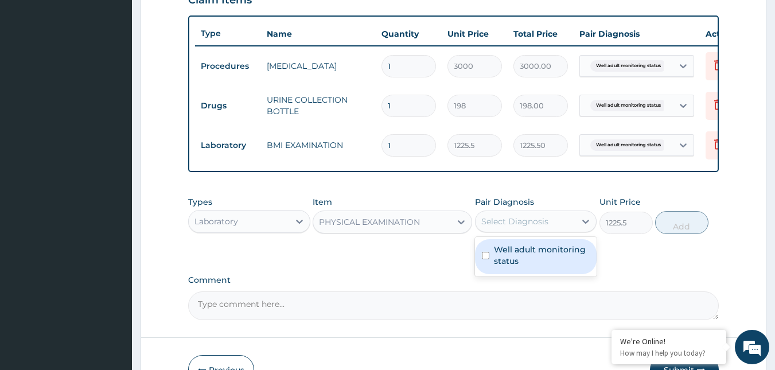
click at [532, 231] on div "Select Diagnosis" at bounding box center [526, 221] width 100 height 18
checkbox input "true"
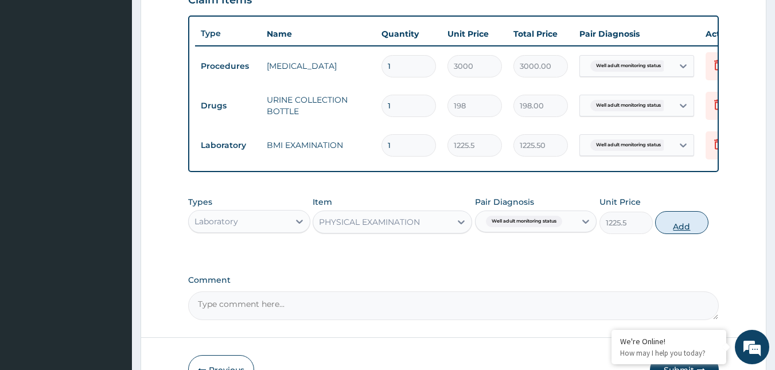
click at [668, 234] on button "Add" at bounding box center [681, 222] width 53 height 23
type input "0"
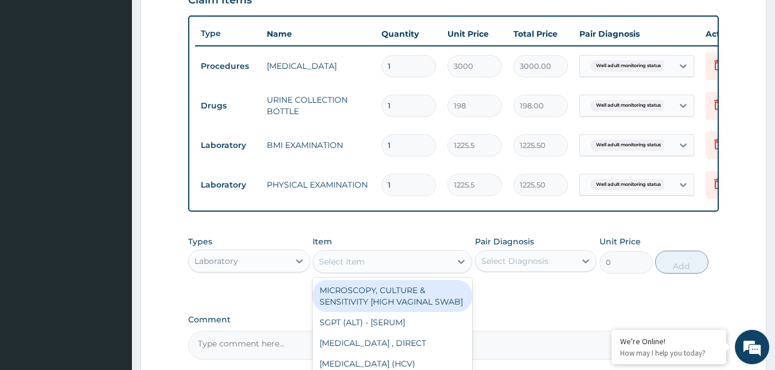
click at [398, 270] on div "Select Item" at bounding box center [382, 261] width 138 height 18
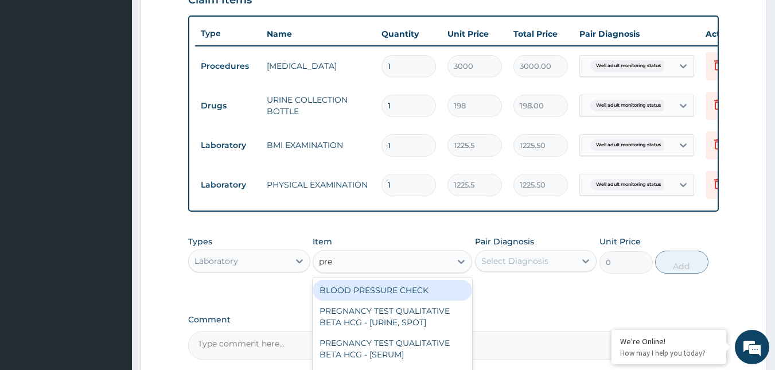
type input "pres"
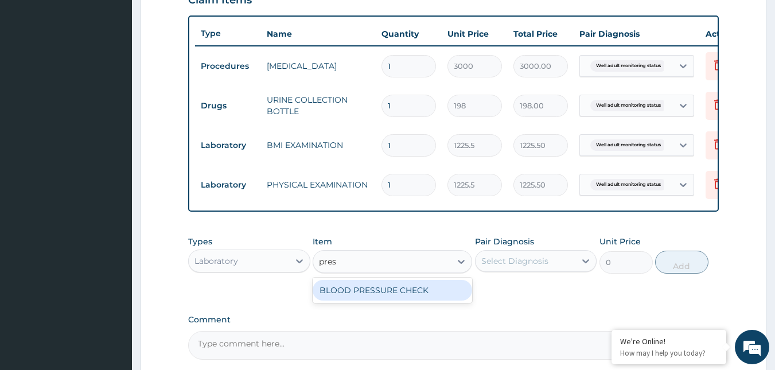
type input "1225.5"
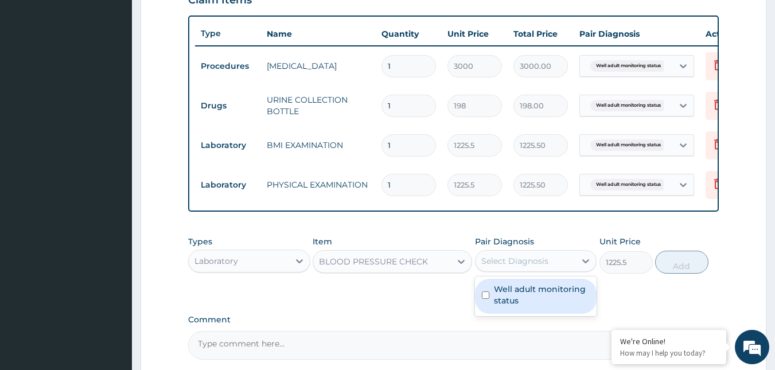
click at [528, 267] on div "Select Diagnosis" at bounding box center [514, 260] width 67 height 11
checkbox input "true"
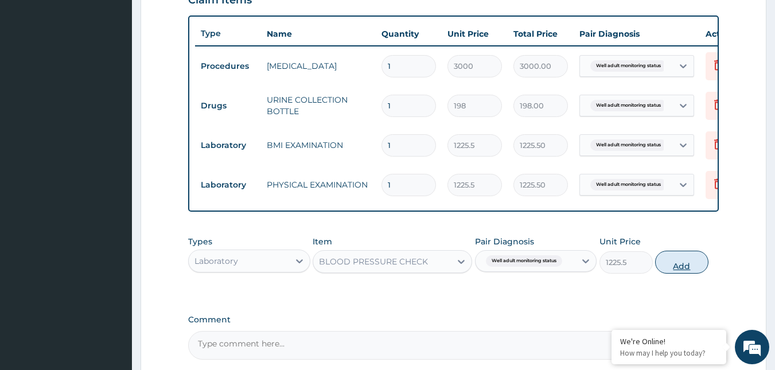
click at [669, 267] on button "Add" at bounding box center [681, 262] width 53 height 23
type input "0"
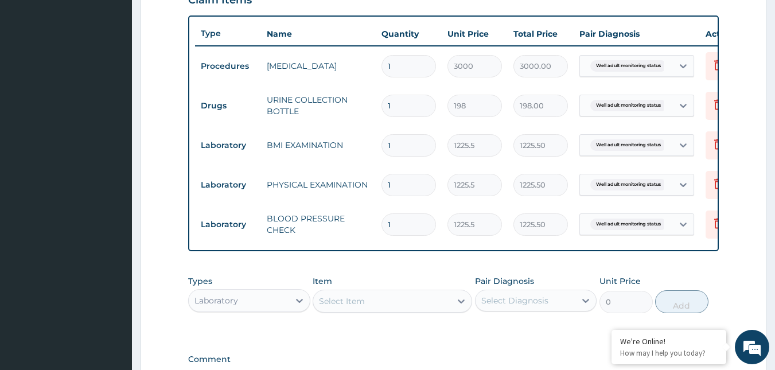
scroll to position [570, 0]
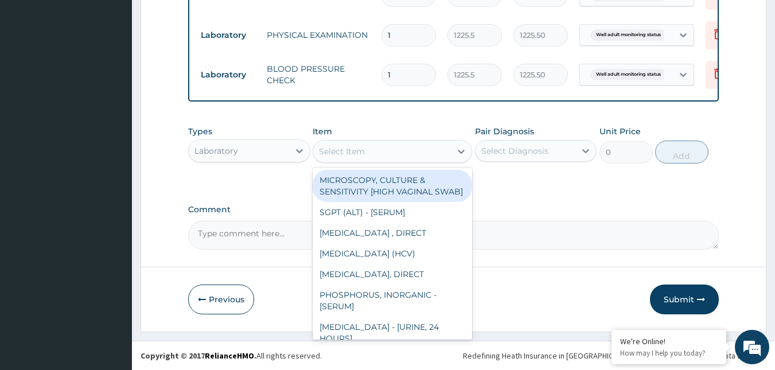
click at [400, 144] on div "Select Item" at bounding box center [382, 151] width 138 height 18
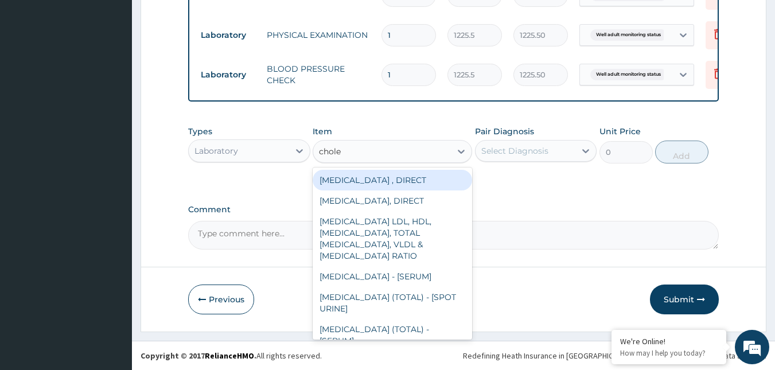
type input "choles"
type input "2880"
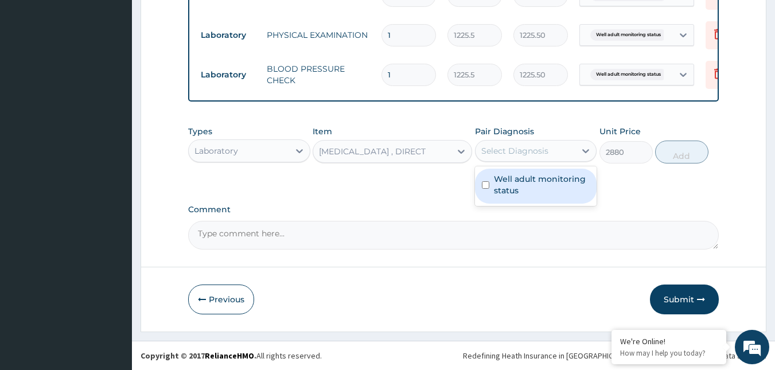
click at [525, 147] on div "Select Diagnosis" at bounding box center [514, 150] width 67 height 11
checkbox input "true"
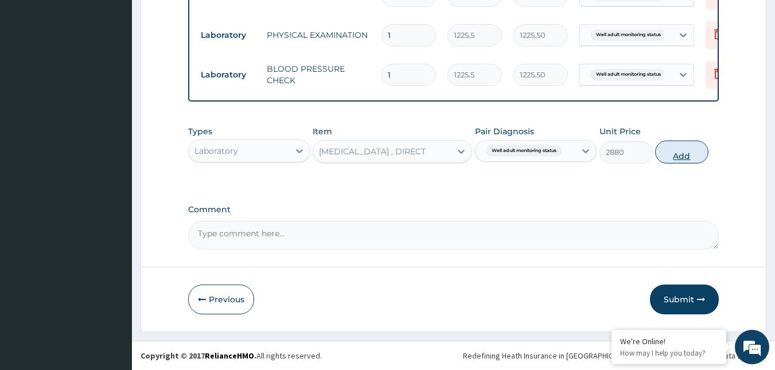
click at [694, 157] on button "Add" at bounding box center [681, 152] width 53 height 23
type input "0"
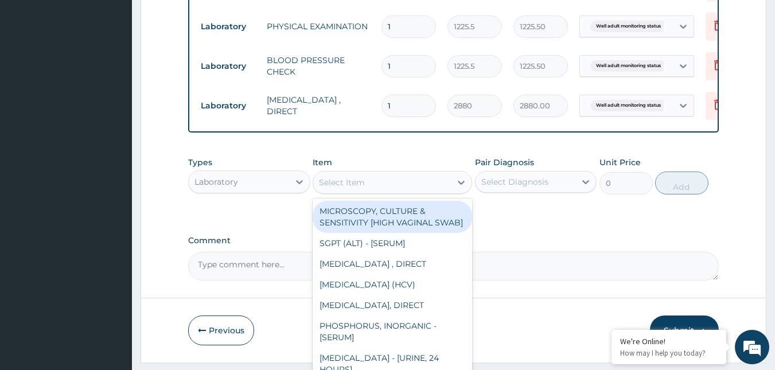
click at [390, 189] on div "Select Item" at bounding box center [382, 182] width 138 height 18
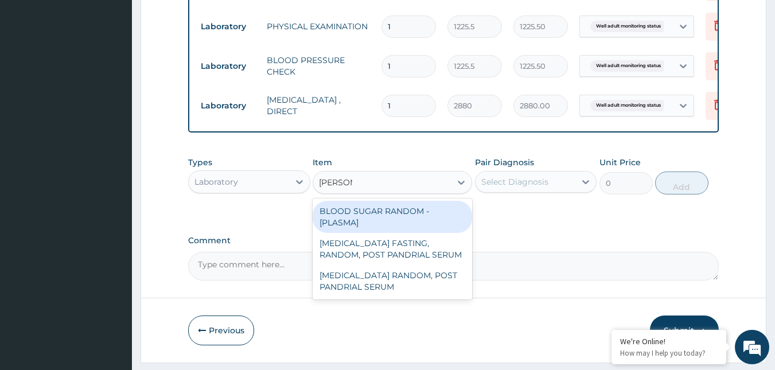
type input "random"
type input "1800"
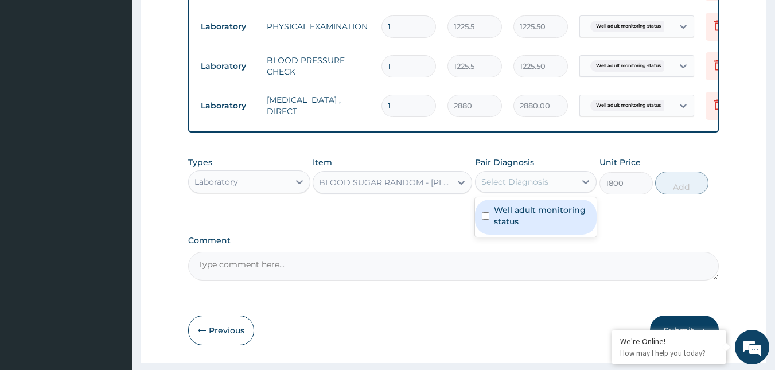
click at [522, 187] on div "Select Diagnosis" at bounding box center [514, 181] width 67 height 11
checkbox input "true"
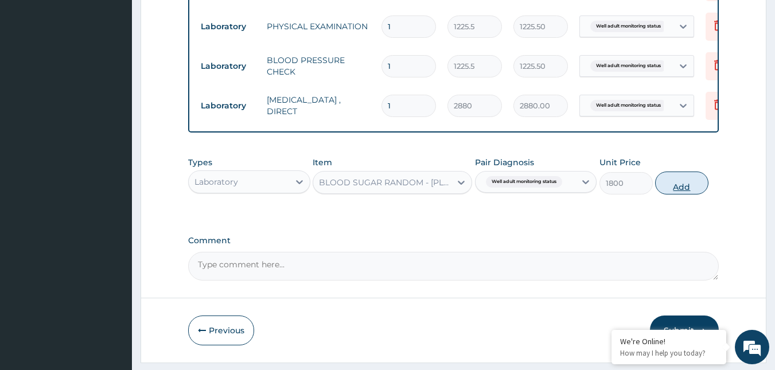
click at [668, 194] on button "Add" at bounding box center [681, 183] width 53 height 23
type input "0"
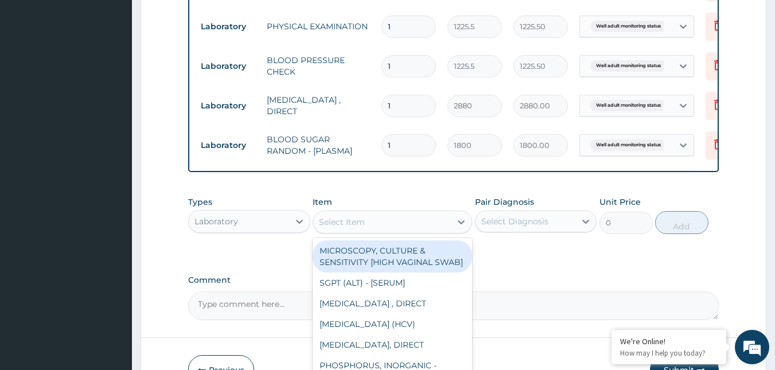
click at [384, 231] on div "Select Item" at bounding box center [382, 222] width 138 height 18
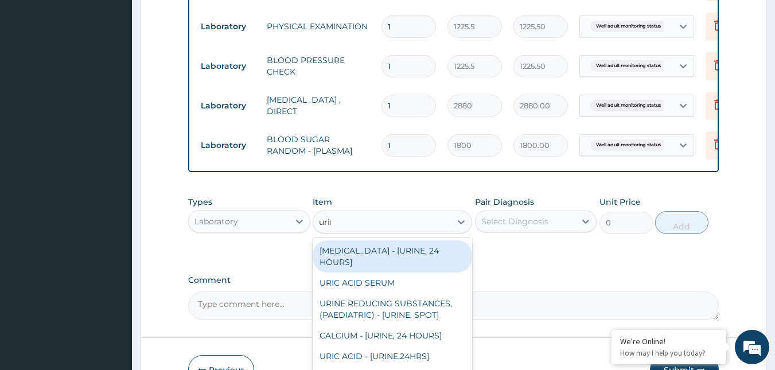
type input "urina"
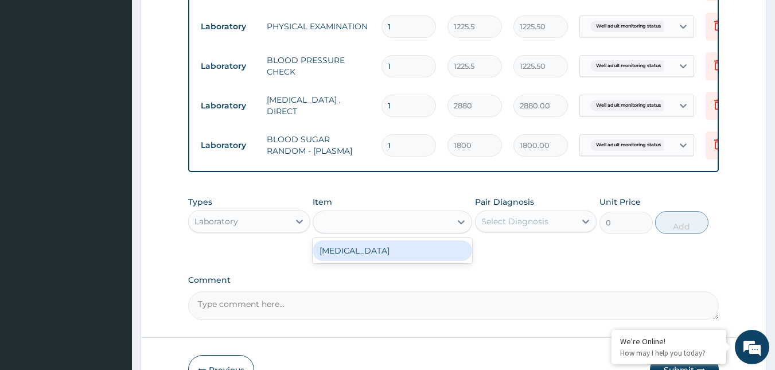
type input "1531.875"
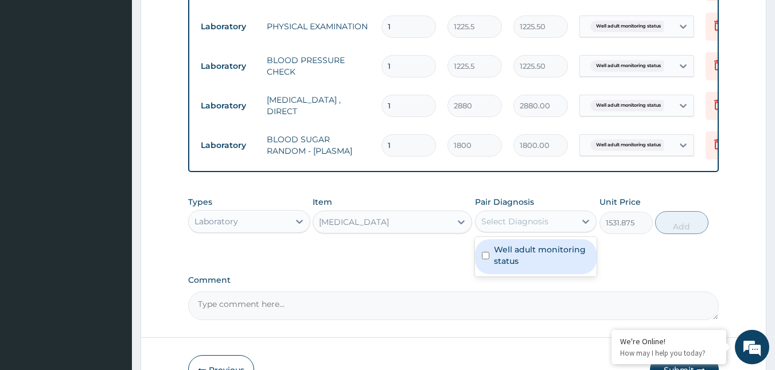
click at [508, 227] on div "Select Diagnosis" at bounding box center [514, 221] width 67 height 11
checkbox input "true"
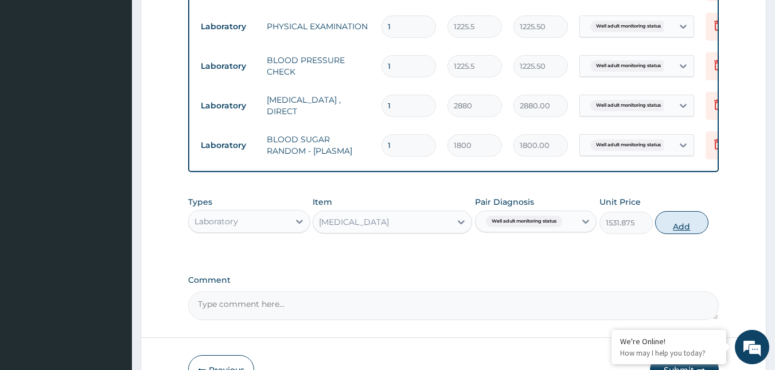
click at [678, 234] on button "Add" at bounding box center [681, 222] width 53 height 23
type input "0"
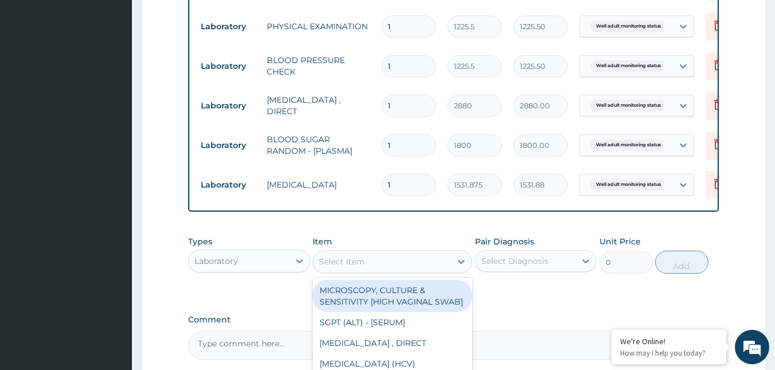
click at [401, 271] on div "Select Item" at bounding box center [382, 261] width 138 height 18
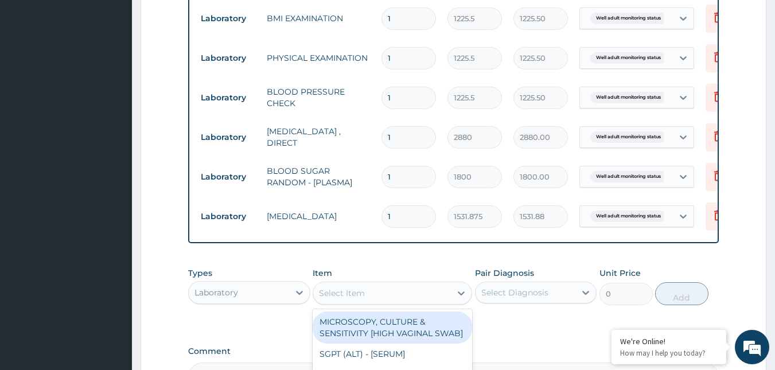
scroll to position [689, 0]
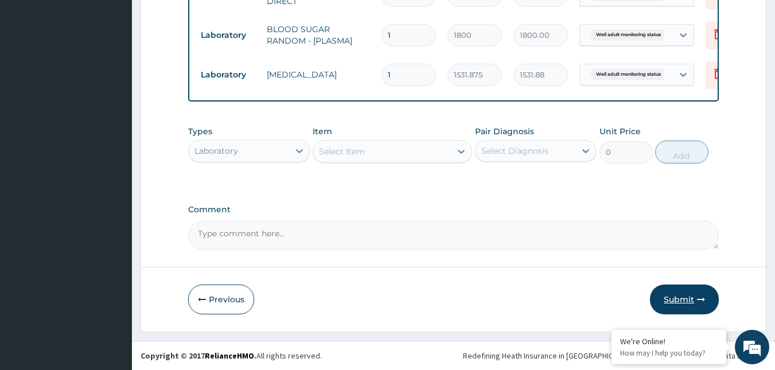
click at [689, 309] on button "Submit" at bounding box center [684, 300] width 69 height 30
click at [667, 298] on button "Submit" at bounding box center [684, 300] width 69 height 30
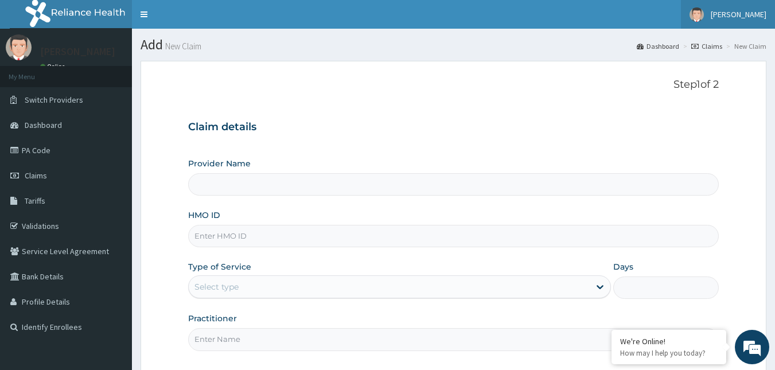
click at [739, 18] on span "[PERSON_NAME]" at bounding box center [739, 14] width 56 height 10
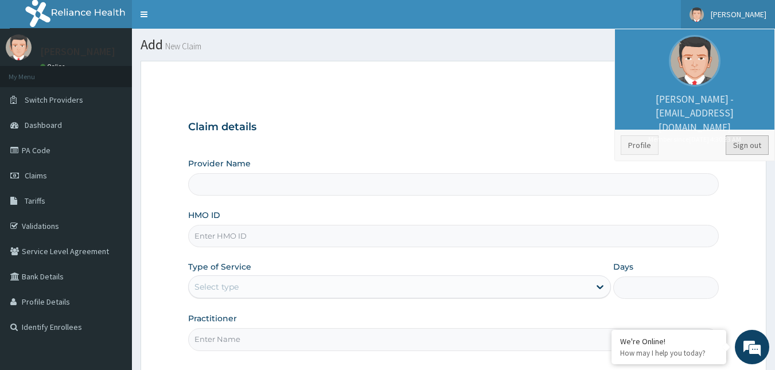
click at [741, 149] on link "Sign out" at bounding box center [747, 145] width 43 height 20
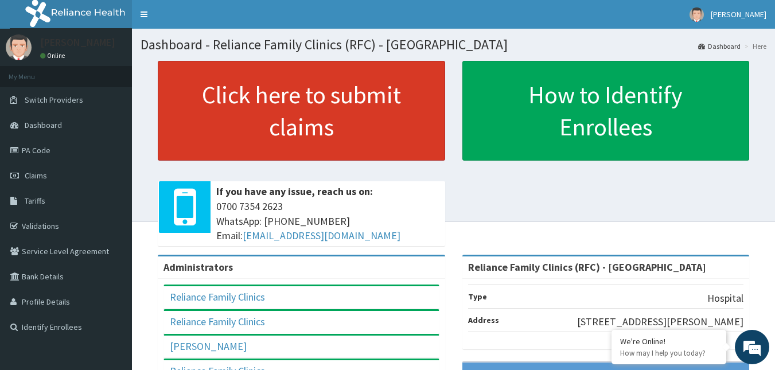
click at [311, 120] on link "Click here to submit claims" at bounding box center [301, 111] width 287 height 100
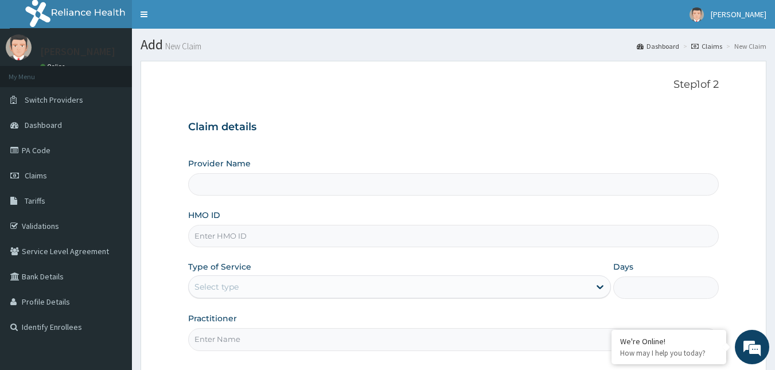
type input "Reliance Family Clinics (RFC) - [GEOGRAPHIC_DATA]"
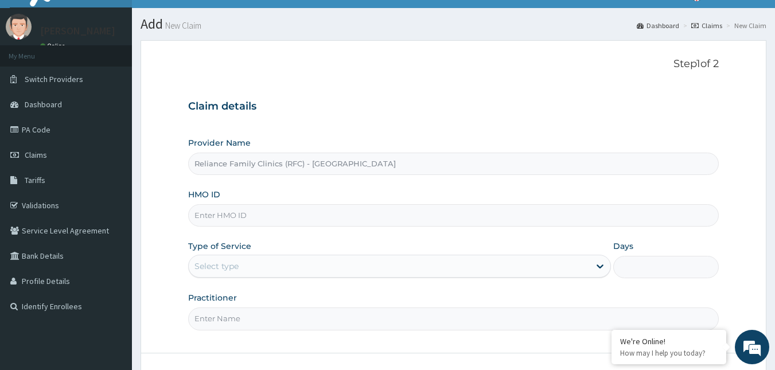
scroll to position [57, 0]
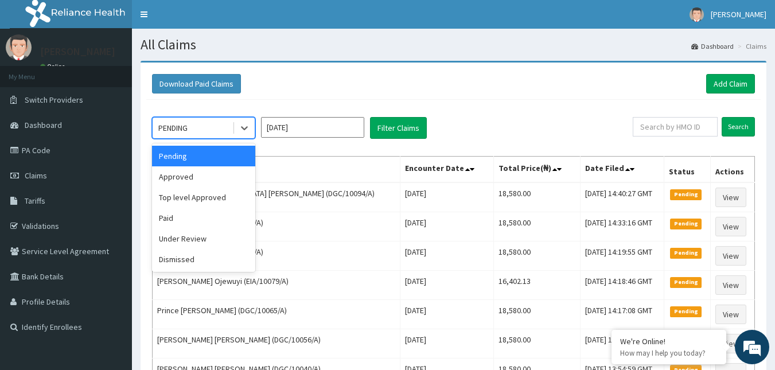
click at [234, 129] on span at bounding box center [234, 127] width 1 height 11
click at [197, 170] on div "Approved" at bounding box center [203, 176] width 103 height 21
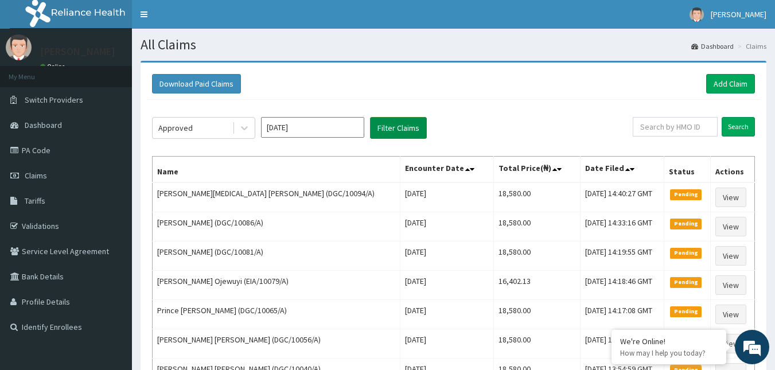
click at [388, 125] on button "Filter Claims" at bounding box center [398, 128] width 57 height 22
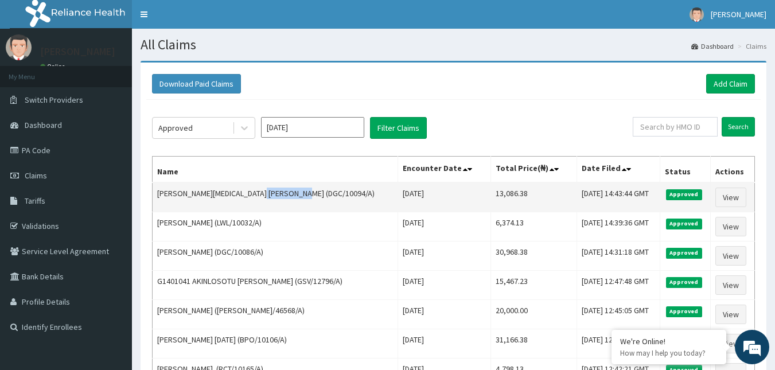
drag, startPoint x: 248, startPoint y: 192, endPoint x: 292, endPoint y: 200, distance: 44.9
click at [292, 200] on td "[PERSON_NAME][MEDICAL_DATA] [PERSON_NAME] (DGC/10094/A)" at bounding box center [276, 197] width 246 height 30
copy td "DGC/10094/A"
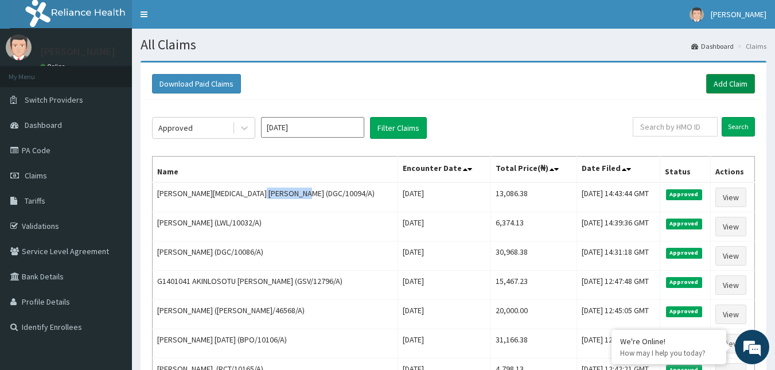
click at [727, 84] on link "Add Claim" at bounding box center [730, 84] width 49 height 20
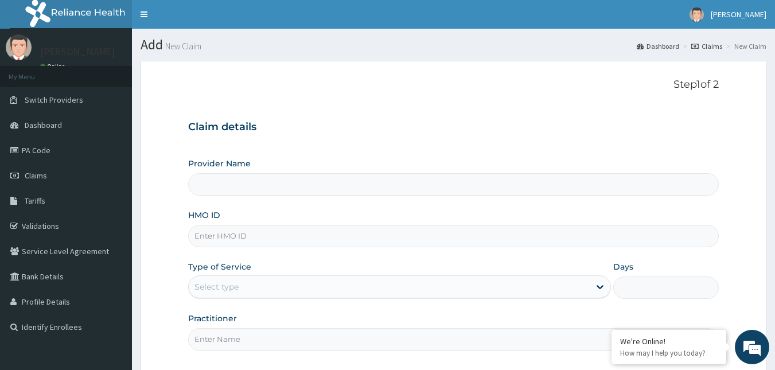
type input "Reliance Family Clinics (RFC) - [GEOGRAPHIC_DATA]"
click at [219, 234] on input "HMO ID" at bounding box center [453, 236] width 531 height 22
paste input "DGC/10094/A"
click at [237, 235] on input "DGC/10094/A" at bounding box center [453, 236] width 531 height 22
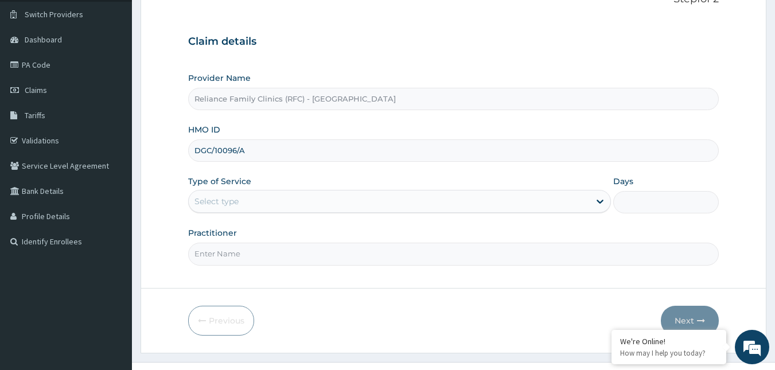
scroll to position [107, 0]
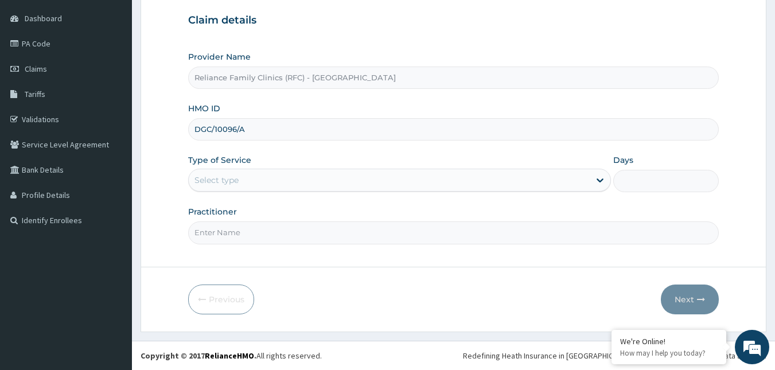
type input "DGC/10096/A"
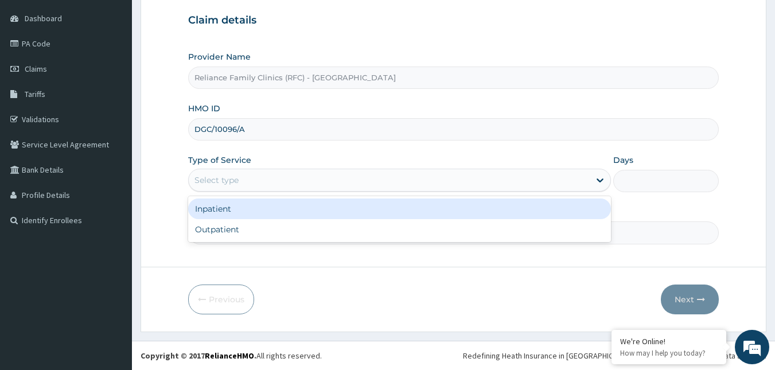
click at [268, 178] on div "Select type" at bounding box center [389, 180] width 401 height 18
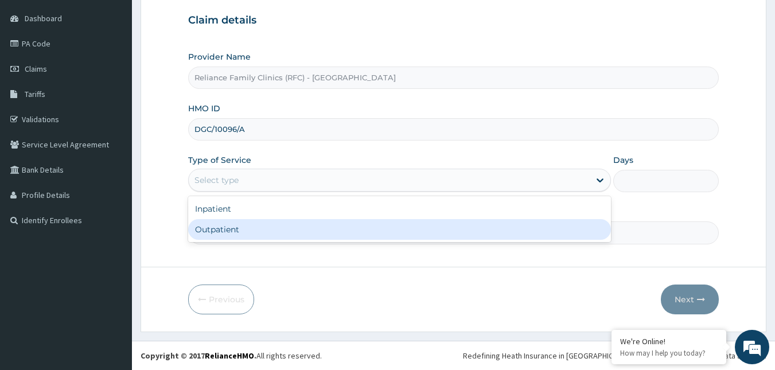
click at [246, 234] on div "Outpatient" at bounding box center [399, 229] width 423 height 21
type input "1"
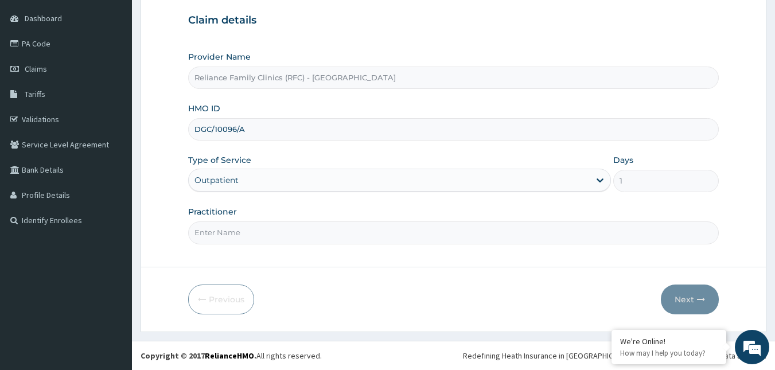
click at [246, 234] on input "Practitioner" at bounding box center [453, 232] width 531 height 22
type input "Alliyah"
click at [679, 292] on button "Next" at bounding box center [690, 300] width 58 height 30
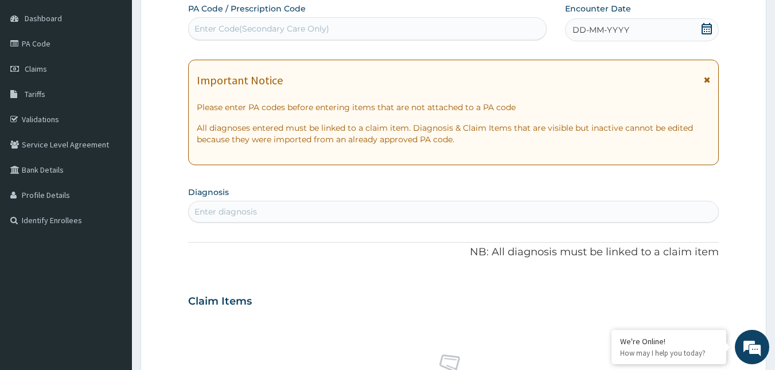
click at [703, 31] on icon at bounding box center [707, 28] width 10 height 11
click at [228, 211] on div "Enter diagnosis" at bounding box center [226, 211] width 63 height 11
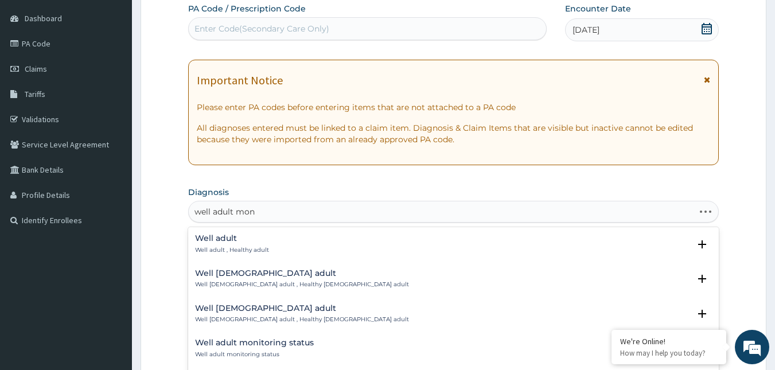
type input "well adult moni"
click at [220, 244] on div "Well adult monitoring status Well adult monitoring status" at bounding box center [254, 244] width 119 height 20
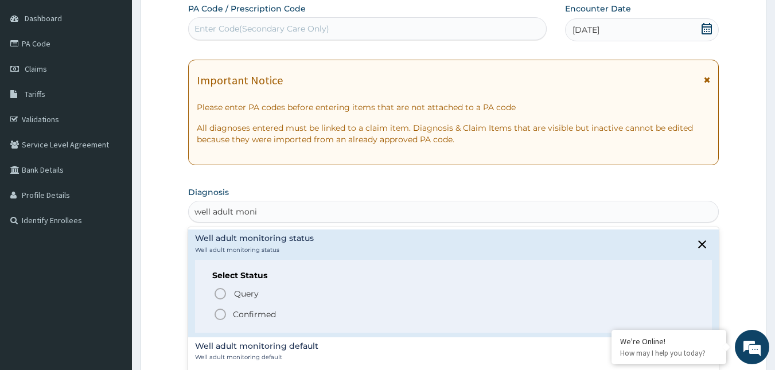
click at [220, 311] on icon "status option filled" at bounding box center [220, 315] width 14 height 14
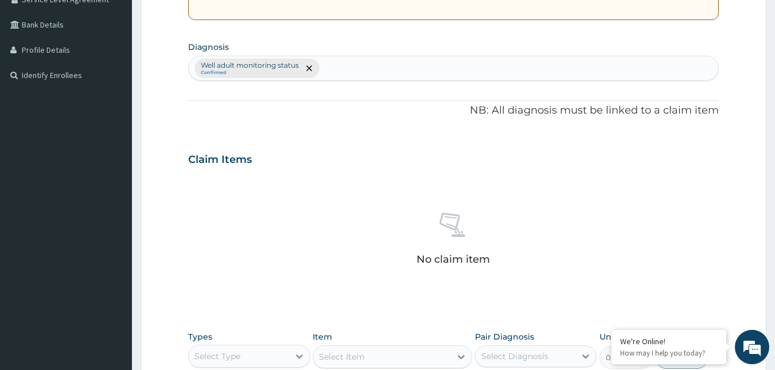
scroll to position [457, 0]
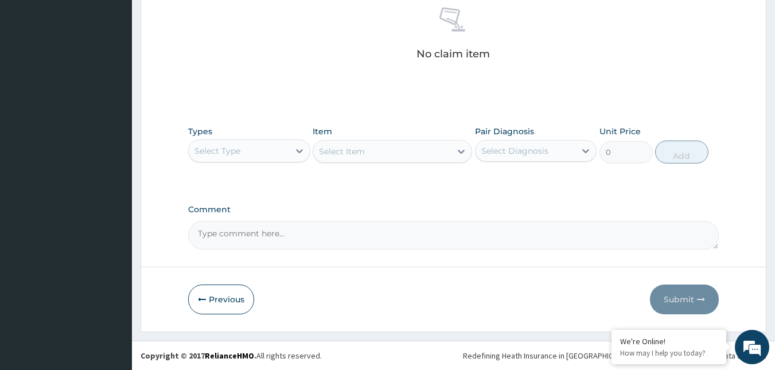
click at [265, 150] on div "Select Type" at bounding box center [239, 151] width 100 height 18
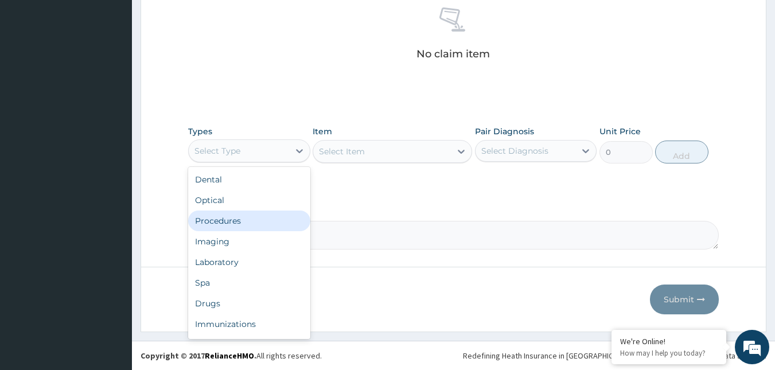
click at [231, 216] on div "Procedures" at bounding box center [249, 221] width 122 height 21
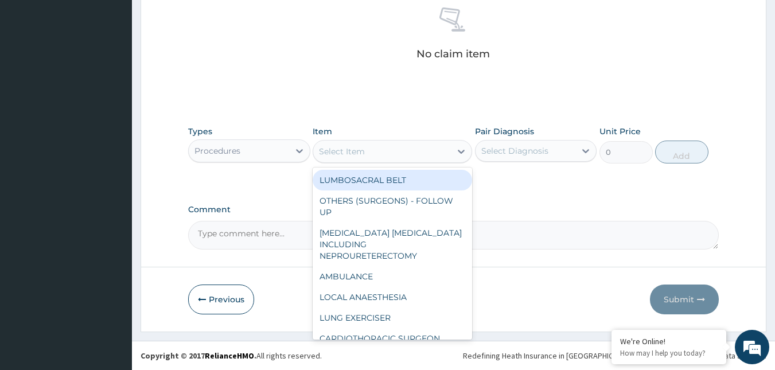
click at [383, 141] on div "Select Item" at bounding box center [393, 151] width 160 height 23
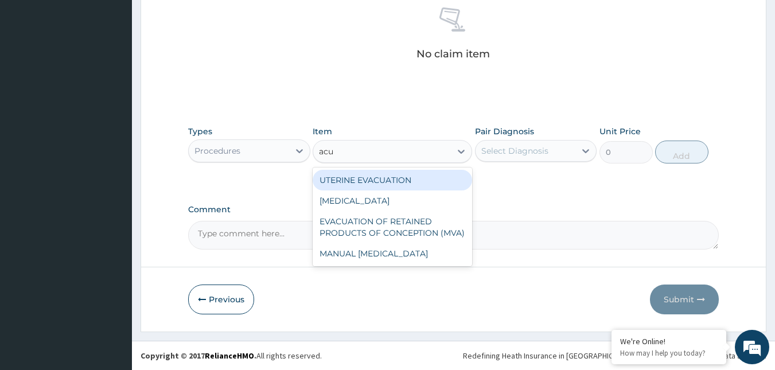
type input "acui"
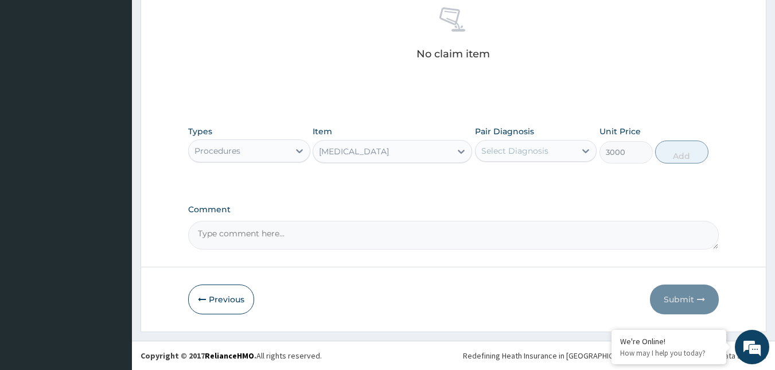
type input "3000"
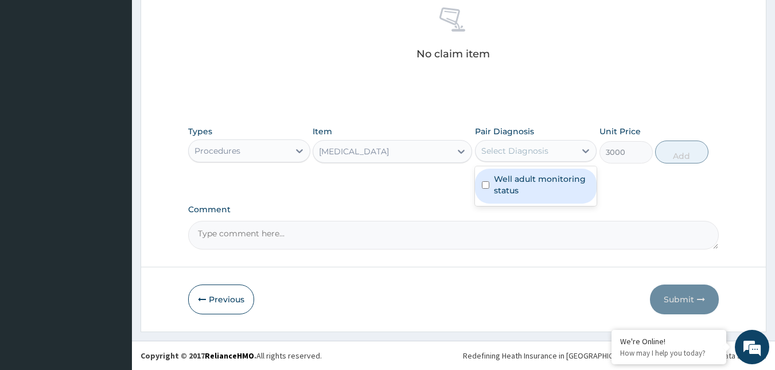
click at [519, 149] on div "Select Diagnosis" at bounding box center [514, 150] width 67 height 11
checkbox input "true"
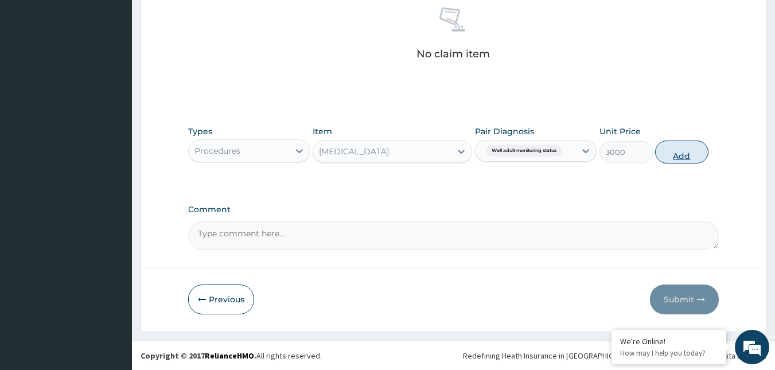
click at [686, 153] on button "Add" at bounding box center [681, 152] width 53 height 23
type input "0"
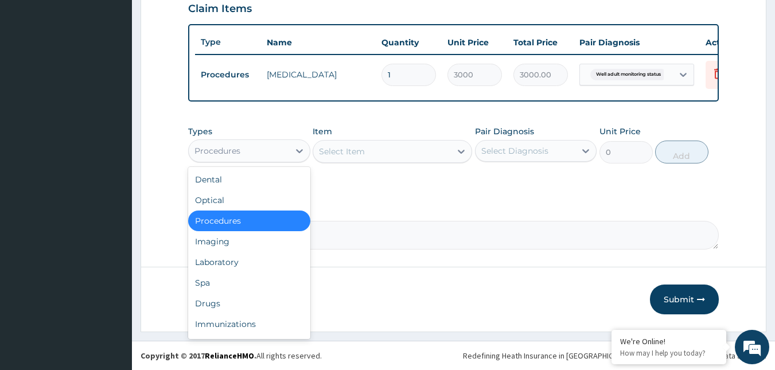
click at [255, 152] on div "Procedures" at bounding box center [239, 151] width 100 height 18
click at [208, 301] on div "Drugs" at bounding box center [249, 303] width 122 height 21
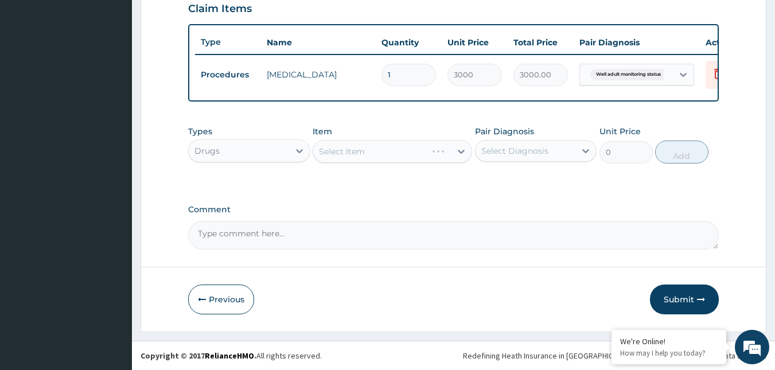
click at [387, 155] on div "Select Item" at bounding box center [393, 151] width 160 height 23
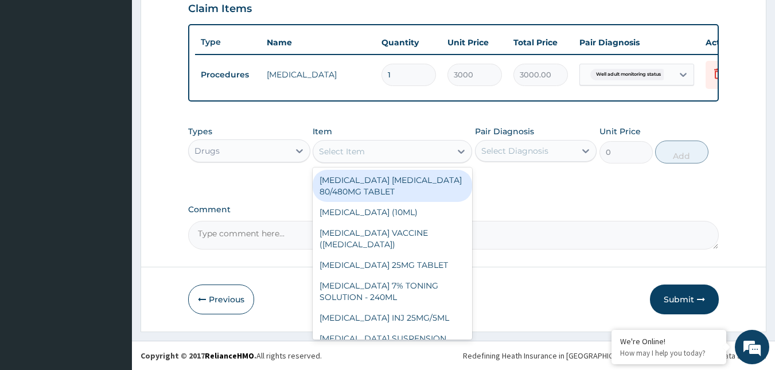
click at [387, 155] on div "Select Item" at bounding box center [382, 151] width 138 height 18
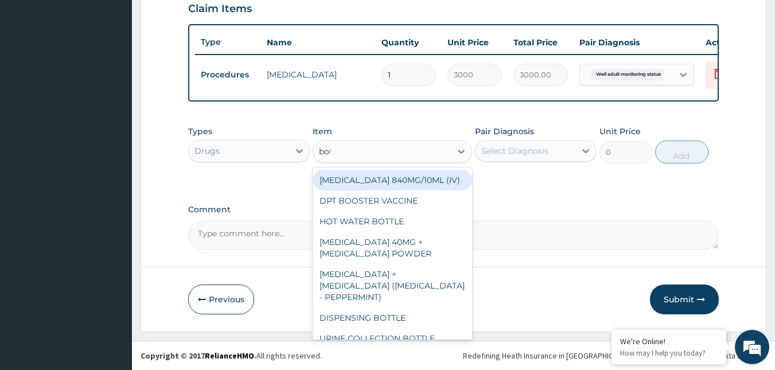
type input "bott"
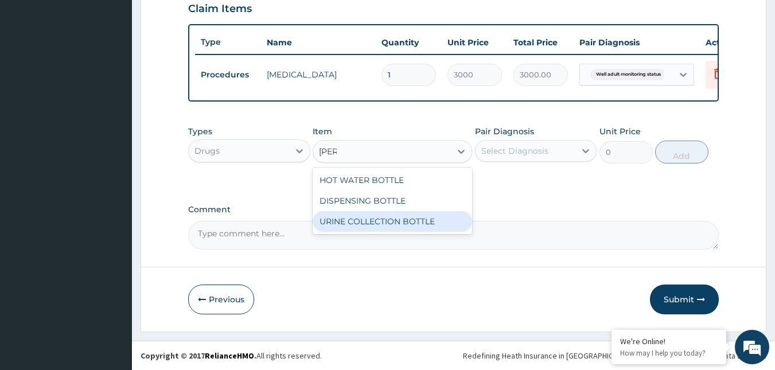
click at [406, 221] on div "URINE COLLECTION BOTTLE" at bounding box center [393, 221] width 160 height 21
type input "198"
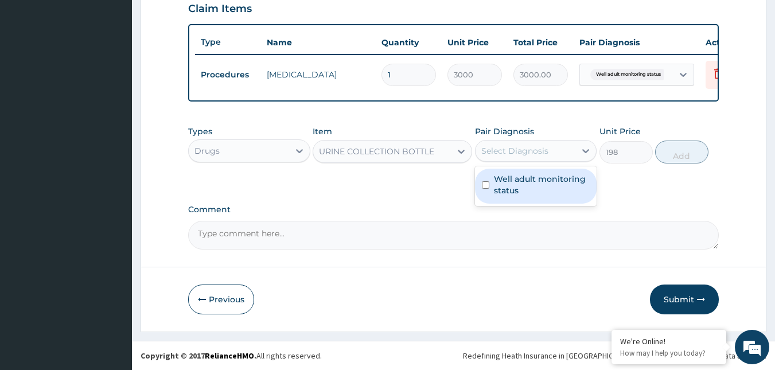
click at [563, 155] on div "Select Diagnosis" at bounding box center [526, 151] width 100 height 18
checkbox input "true"
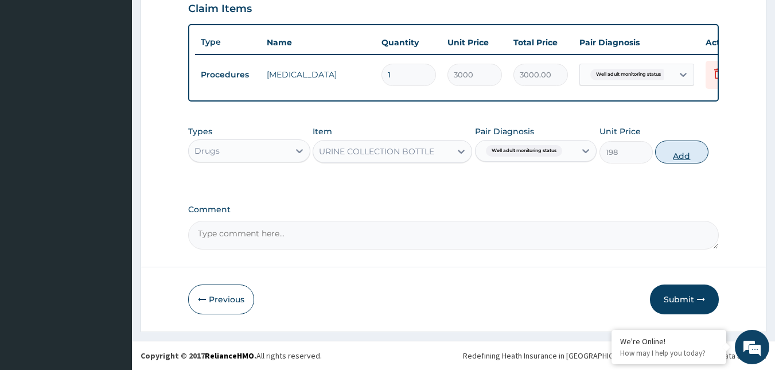
click at [682, 154] on button "Add" at bounding box center [681, 152] width 53 height 23
type input "0"
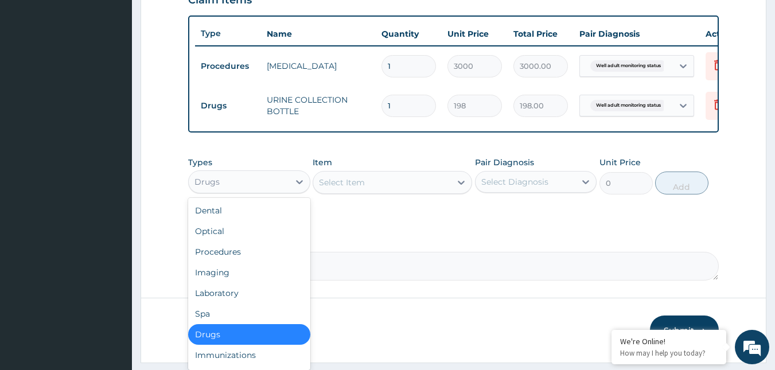
click at [265, 189] on div "Drugs" at bounding box center [239, 182] width 100 height 18
click at [220, 298] on div "Laboratory" at bounding box center [249, 293] width 122 height 21
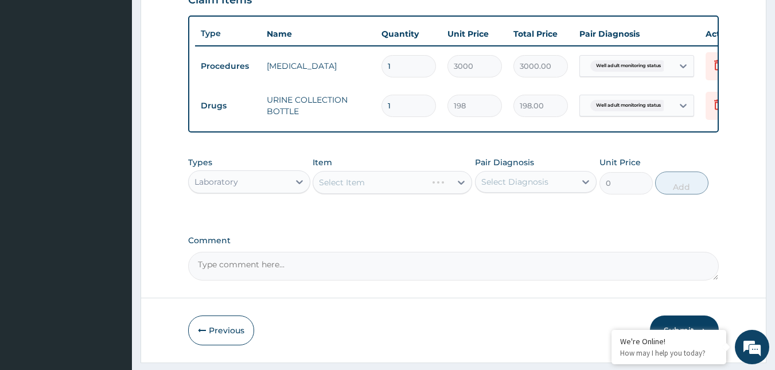
click at [399, 191] on div "Select Item" at bounding box center [393, 182] width 160 height 23
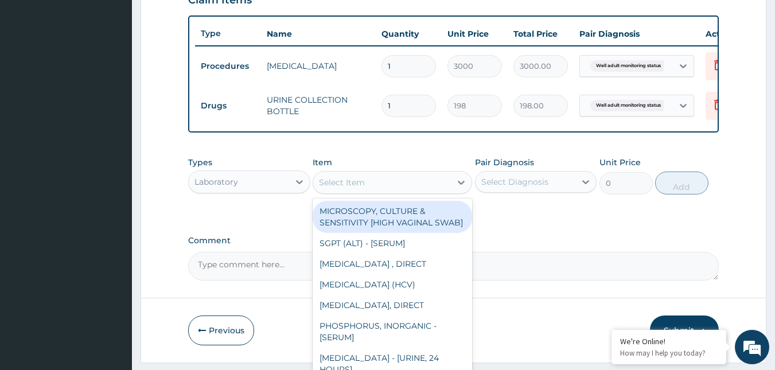
click at [399, 191] on div "Select Item" at bounding box center [382, 182] width 138 height 18
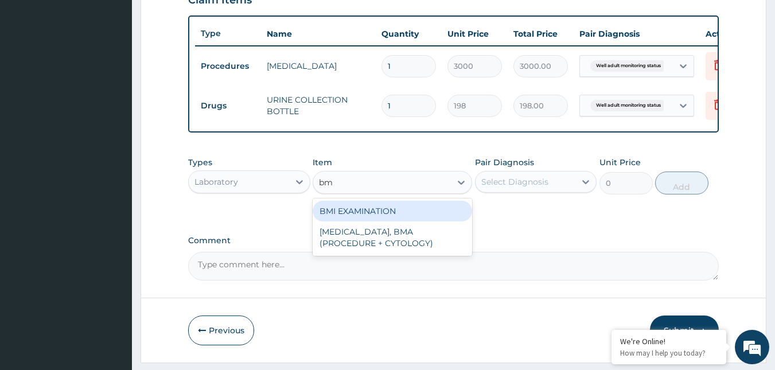
type input "bmi"
type input "1225.5"
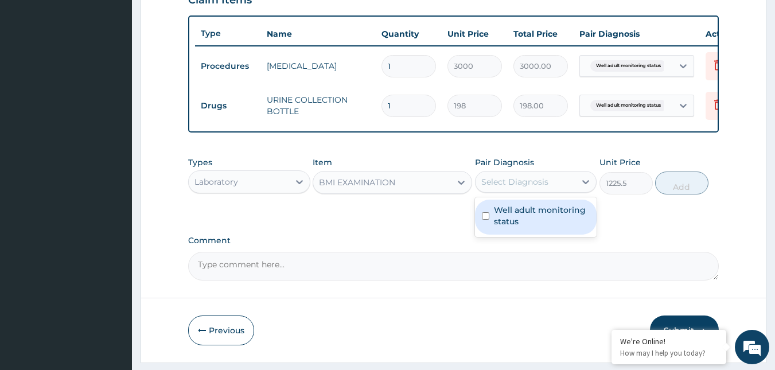
click at [548, 191] on div "Select Diagnosis" at bounding box center [526, 182] width 100 height 18
checkbox input "true"
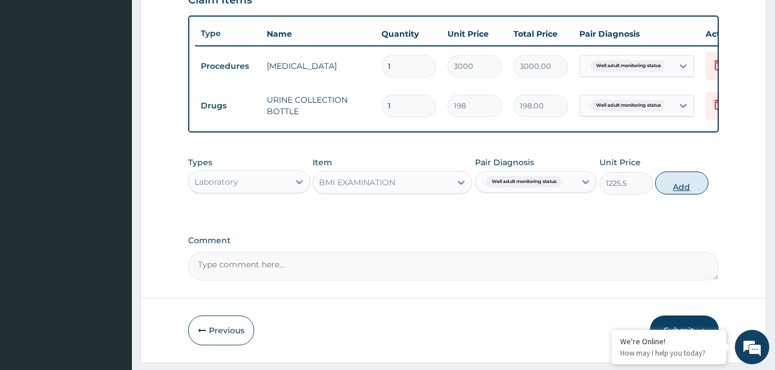
click at [678, 195] on button "Add" at bounding box center [681, 183] width 53 height 23
type input "0"
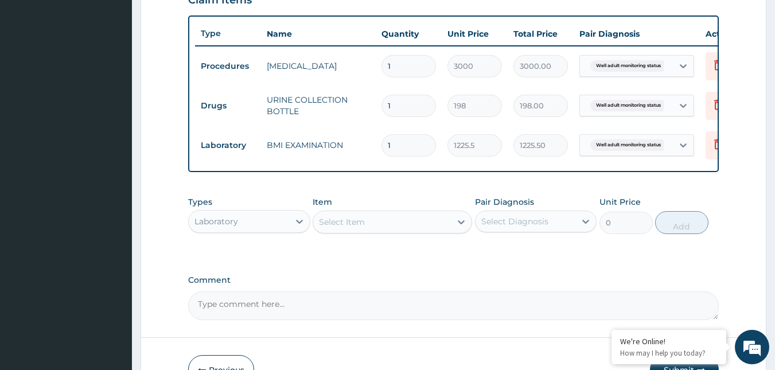
scroll to position [491, 0]
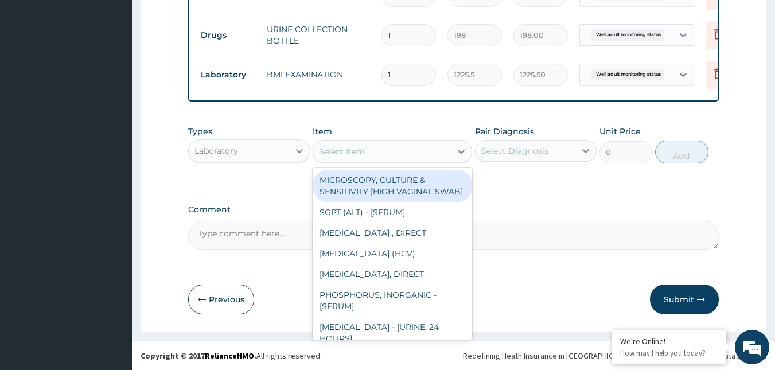
click at [417, 153] on div "Select Item" at bounding box center [382, 151] width 138 height 18
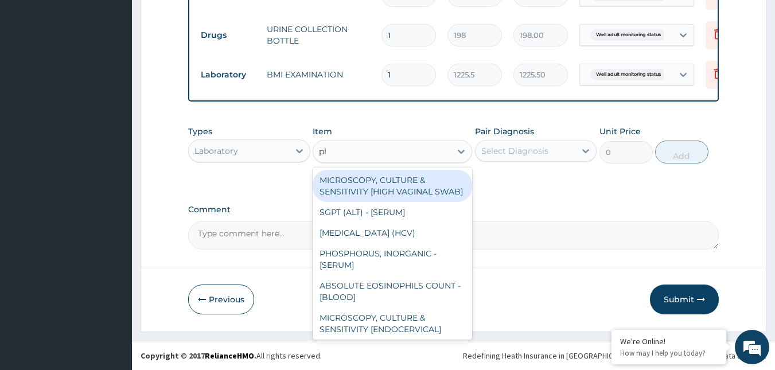
type input "phy"
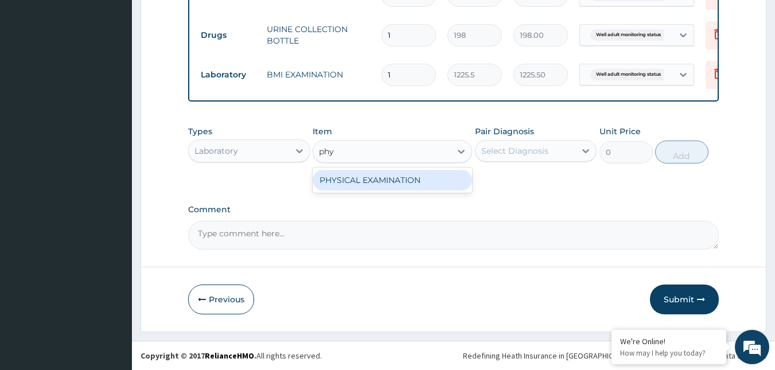
type input "1225.5"
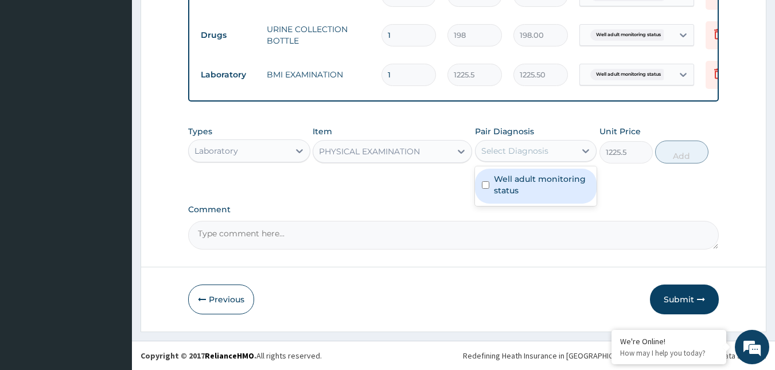
click at [534, 153] on div "Select Diagnosis" at bounding box center [514, 150] width 67 height 11
checkbox input "true"
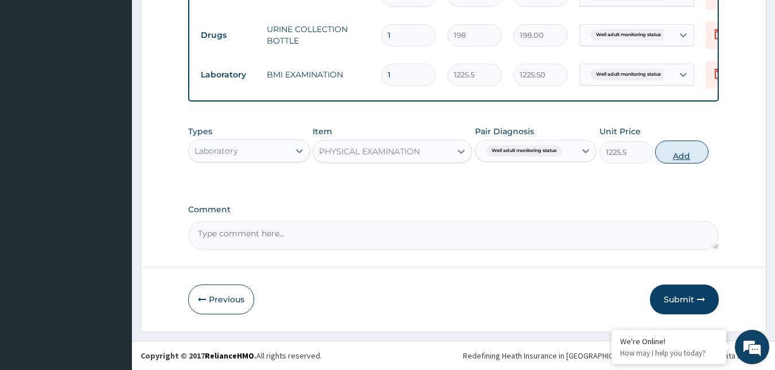
click at [687, 161] on button "Add" at bounding box center [681, 152] width 53 height 23
type input "0"
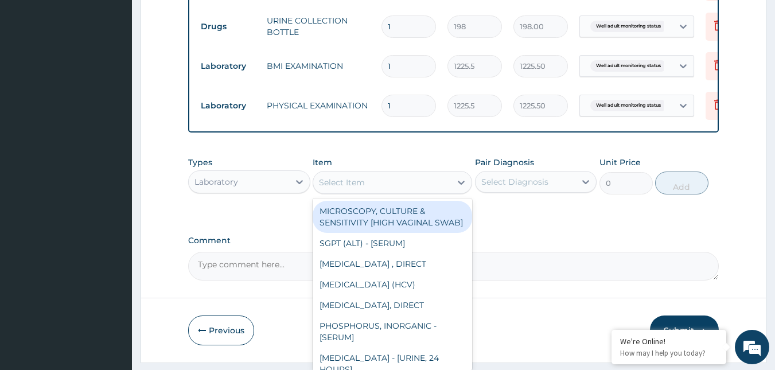
click at [399, 181] on div "Select Item" at bounding box center [382, 182] width 138 height 18
type input "["
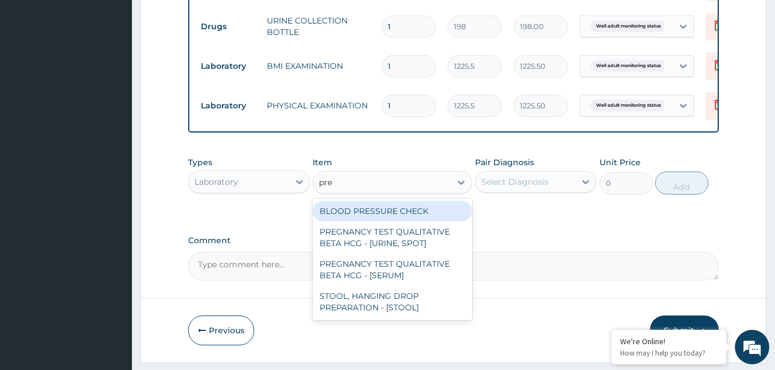
type input "pres"
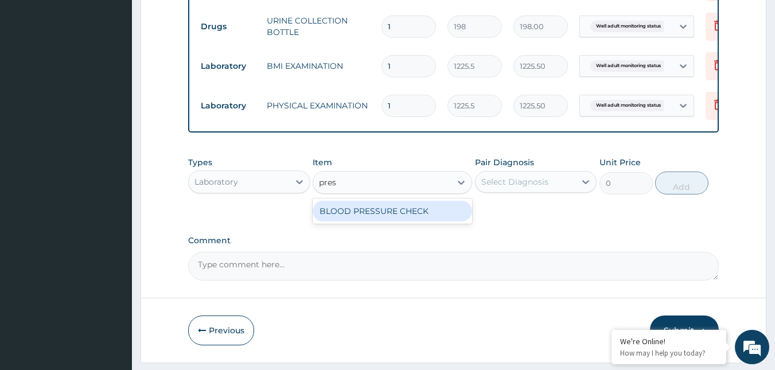
type input "1225.5"
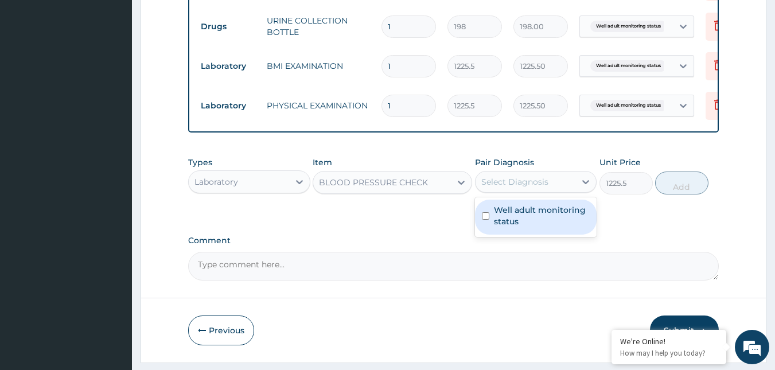
click at [512, 188] on div "Select Diagnosis" at bounding box center [514, 181] width 67 height 11
checkbox input "true"
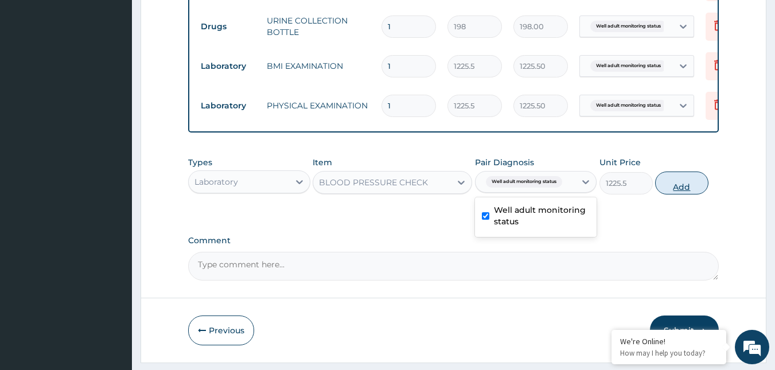
click at [686, 195] on button "Add" at bounding box center [681, 183] width 53 height 23
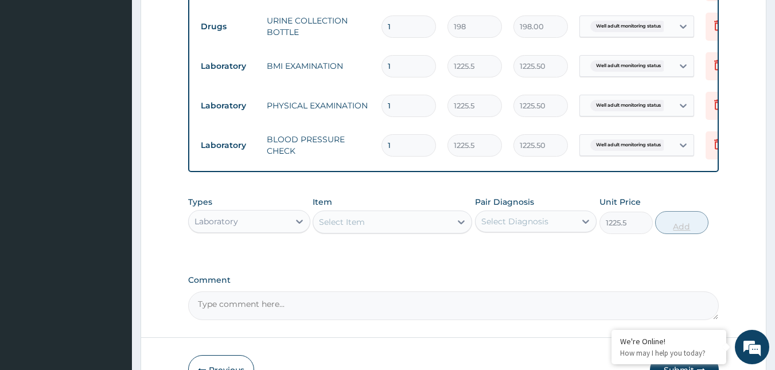
type input "0"
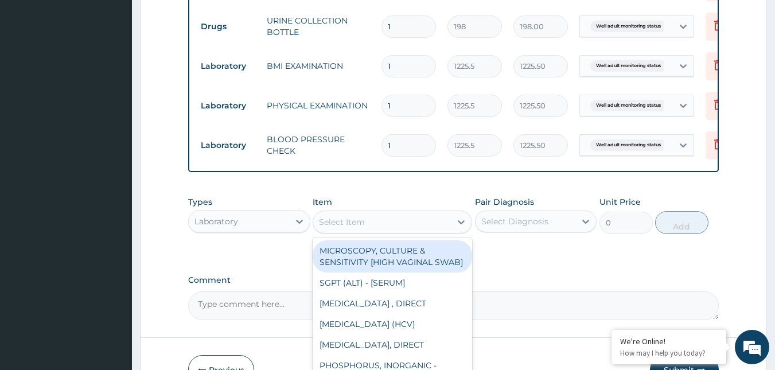
click at [390, 231] on div "Select Item" at bounding box center [382, 222] width 138 height 18
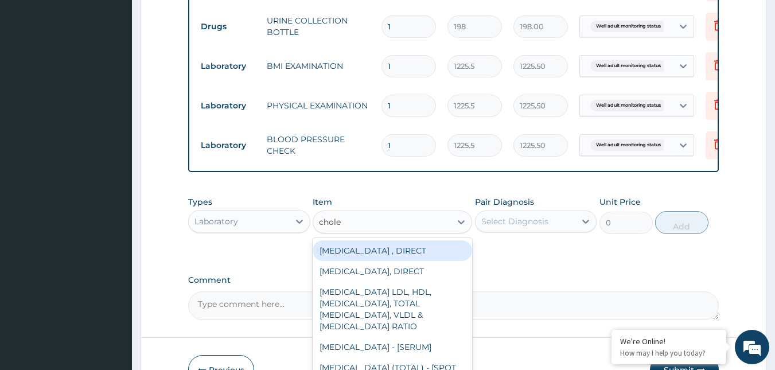
type input "choles"
type input "2880"
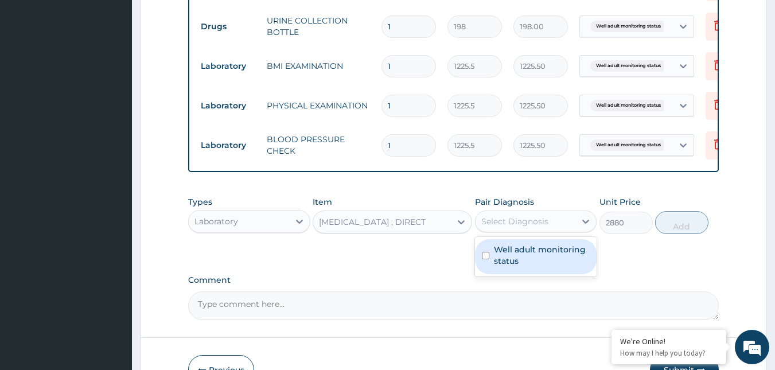
click at [546, 227] on div "Select Diagnosis" at bounding box center [514, 221] width 67 height 11
checkbox input "true"
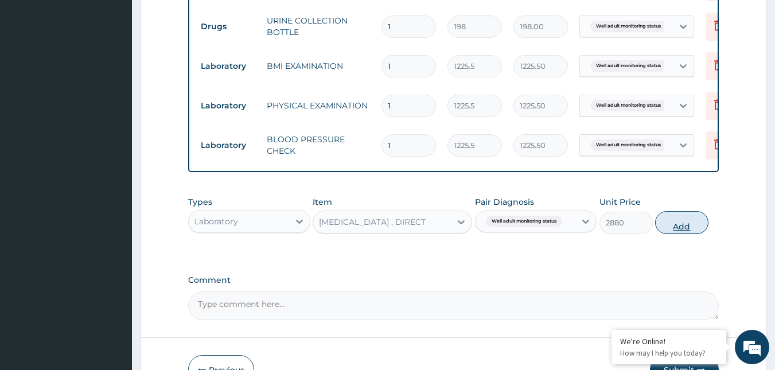
click at [682, 234] on button "Add" at bounding box center [681, 222] width 53 height 23
type input "0"
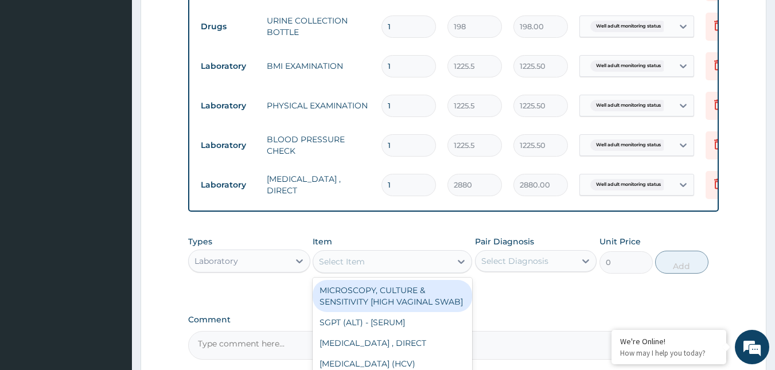
click at [414, 269] on div "Select Item" at bounding box center [382, 261] width 138 height 18
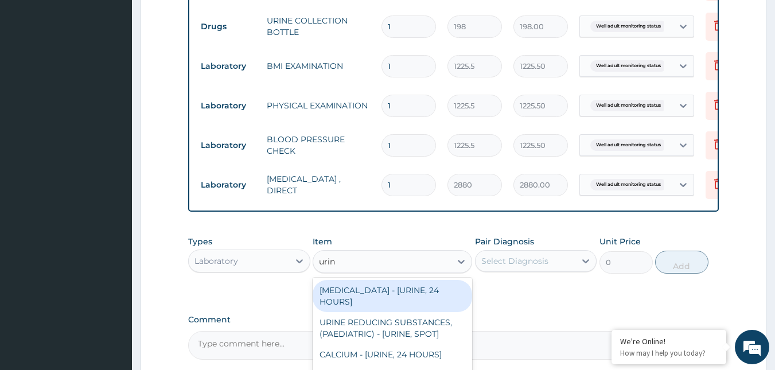
type input "urina"
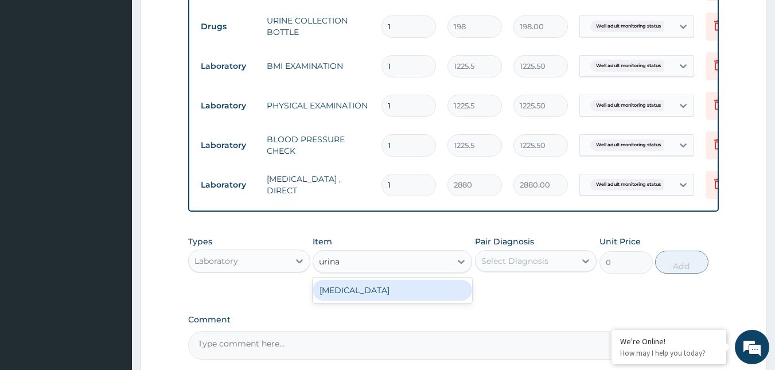
type input "1531.875"
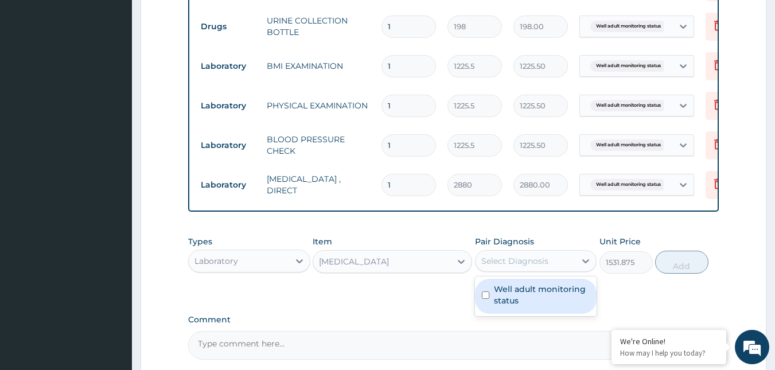
click at [534, 267] on div "Select Diagnosis" at bounding box center [514, 260] width 67 height 11
checkbox input "true"
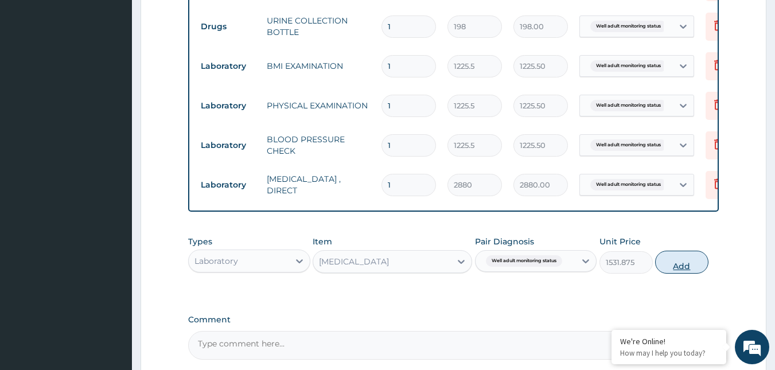
click at [679, 274] on button "Add" at bounding box center [681, 262] width 53 height 23
type input "0"
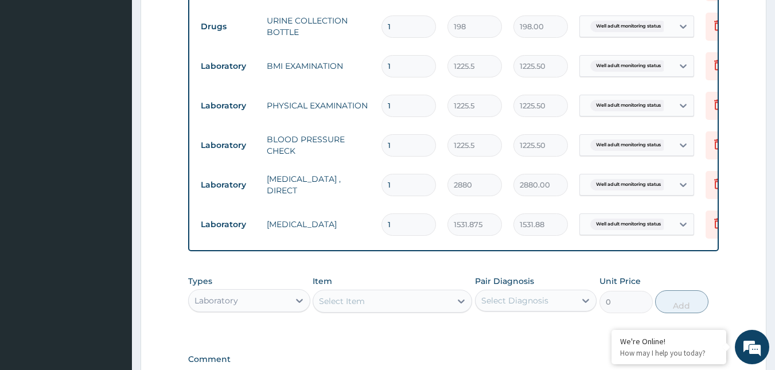
scroll to position [649, 0]
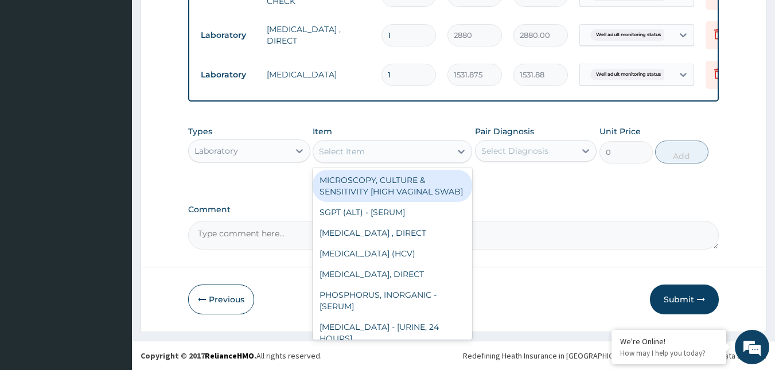
click at [399, 152] on div "Select Item" at bounding box center [382, 151] width 138 height 18
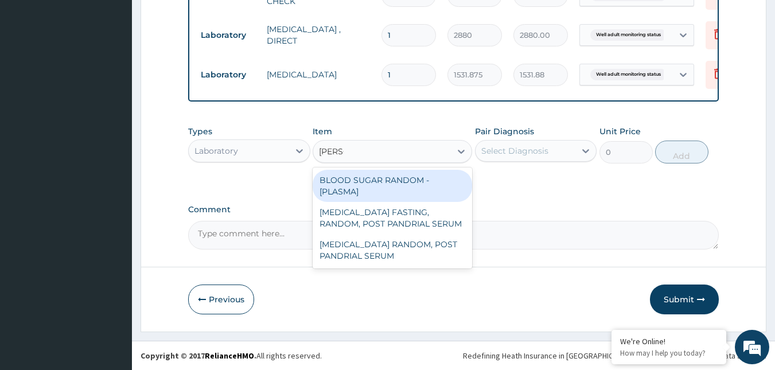
type input "random"
type input "1800"
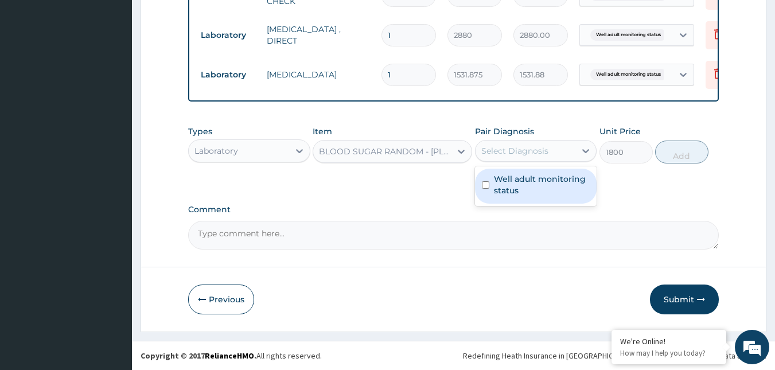
click at [522, 143] on div "Select Diagnosis" at bounding box center [526, 151] width 100 height 18
checkbox input "true"
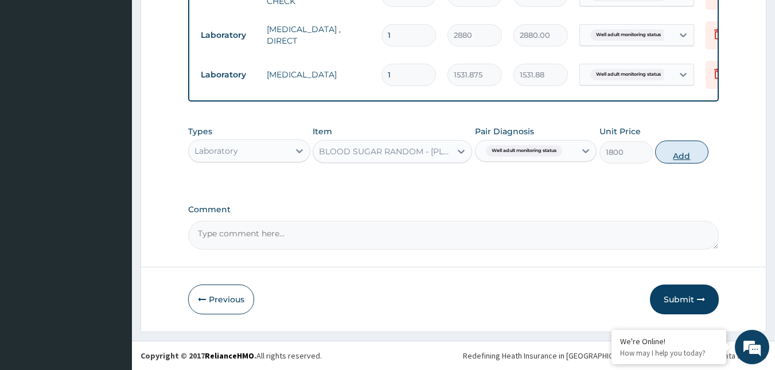
click at [683, 155] on button "Add" at bounding box center [681, 152] width 53 height 23
type input "0"
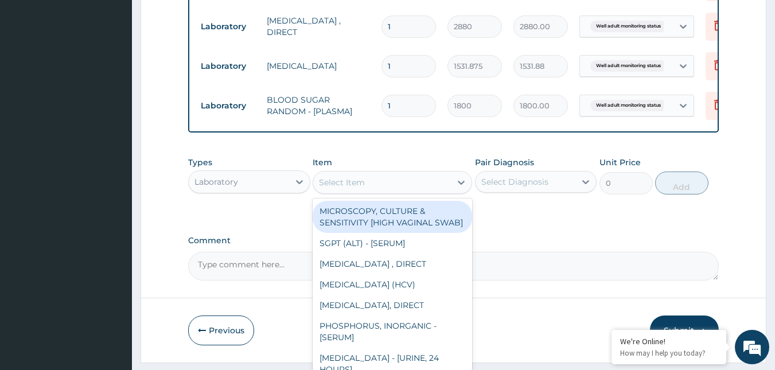
click at [419, 192] on div "Select Item" at bounding box center [382, 182] width 138 height 18
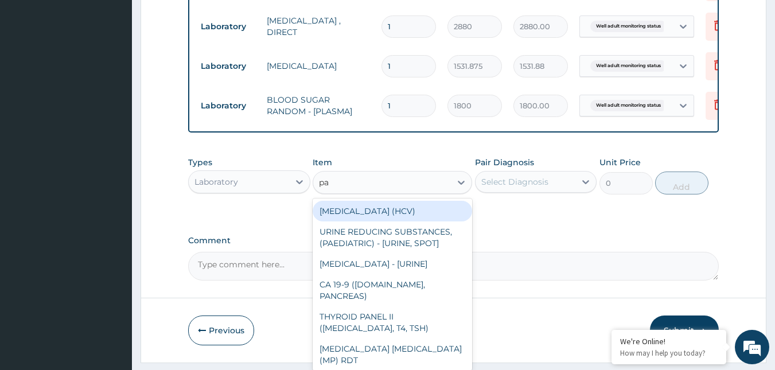
type input "pap"
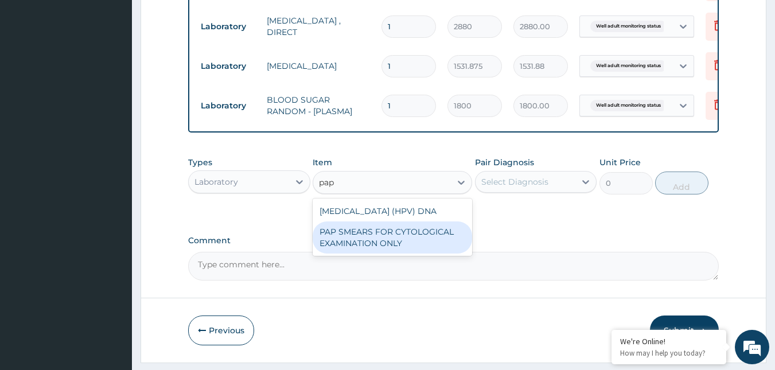
click at [386, 254] on div "PAP SMEARS FOR CYTOLOGICAL EXAMINATION ONLY" at bounding box center [393, 237] width 160 height 32
type input "18080"
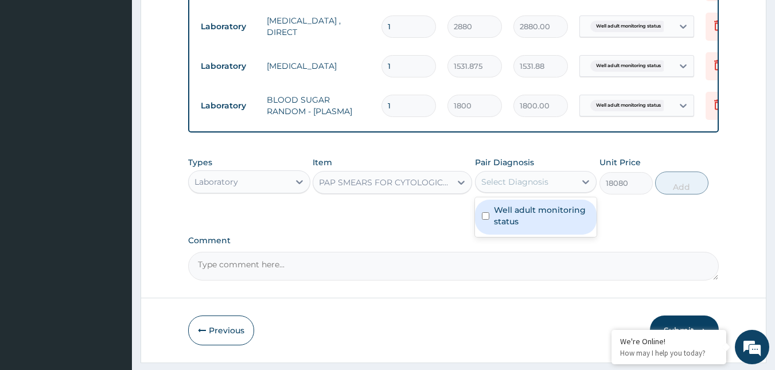
click at [535, 188] on div "Select Diagnosis" at bounding box center [514, 181] width 67 height 11
checkbox input "true"
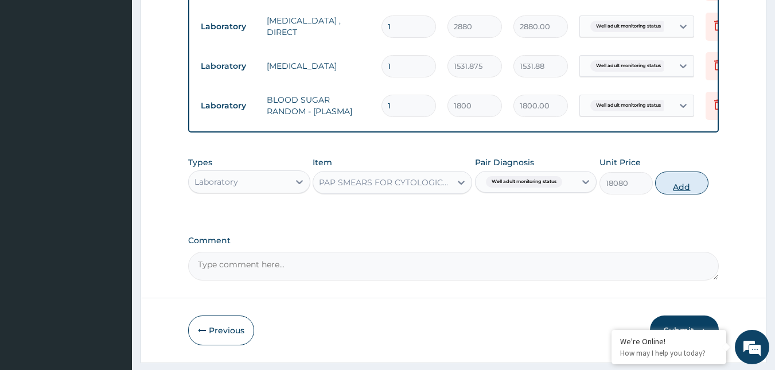
click at [688, 194] on button "Add" at bounding box center [681, 183] width 53 height 23
type input "0"
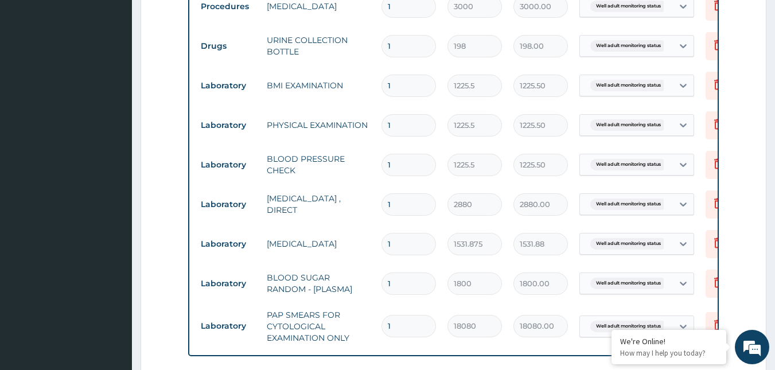
scroll to position [734, 0]
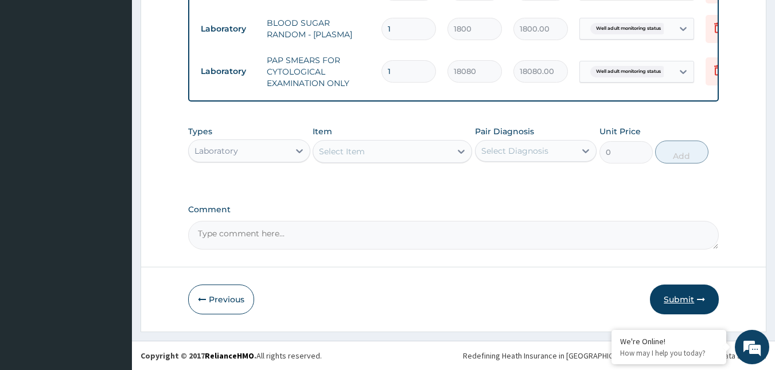
click at [684, 295] on button "Submit" at bounding box center [684, 300] width 69 height 30
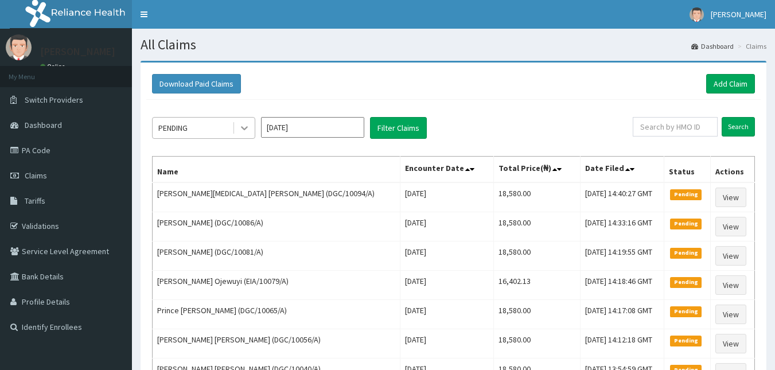
click at [237, 132] on div at bounding box center [244, 128] width 21 height 21
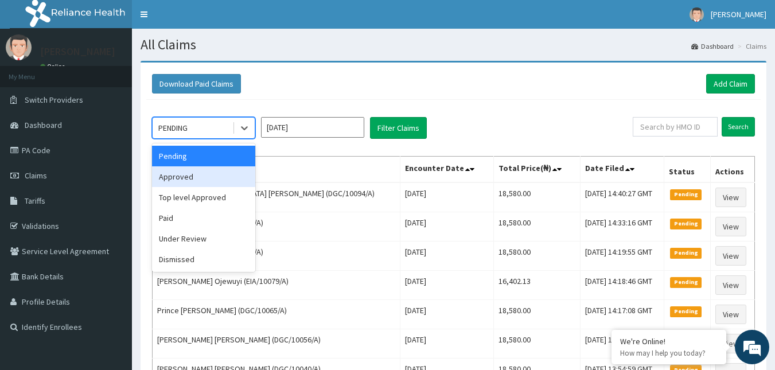
click at [185, 176] on div "Approved" at bounding box center [203, 176] width 103 height 21
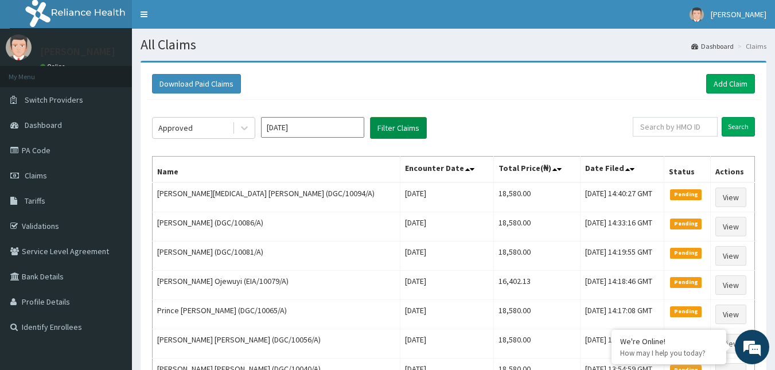
click at [396, 126] on button "Filter Claims" at bounding box center [398, 128] width 57 height 22
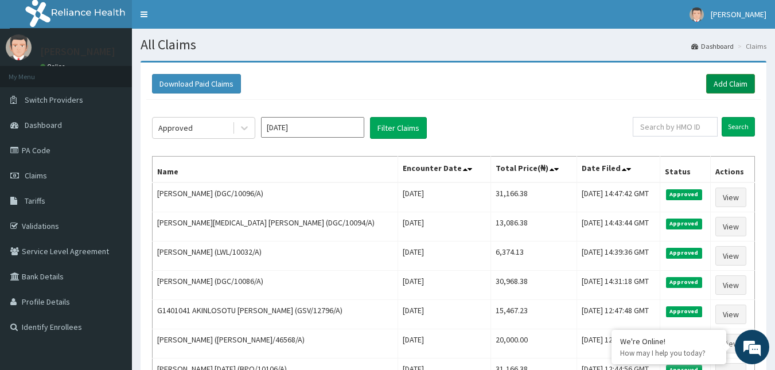
click at [722, 77] on link "Add Claim" at bounding box center [730, 84] width 49 height 20
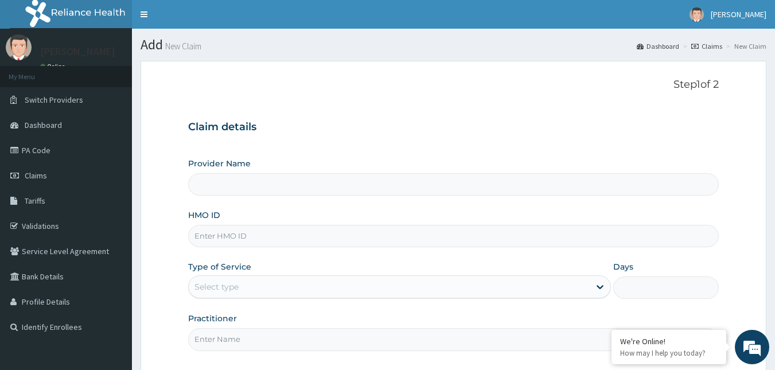
click at [217, 235] on input "HMO ID" at bounding box center [453, 236] width 531 height 22
paste input "DGC/10094/A"
type input "DGC/10094/A"
type input "Reliance Family Clinics (RFC) - [GEOGRAPHIC_DATA]"
click at [236, 237] on input "DGC/10094/A" at bounding box center [453, 236] width 531 height 22
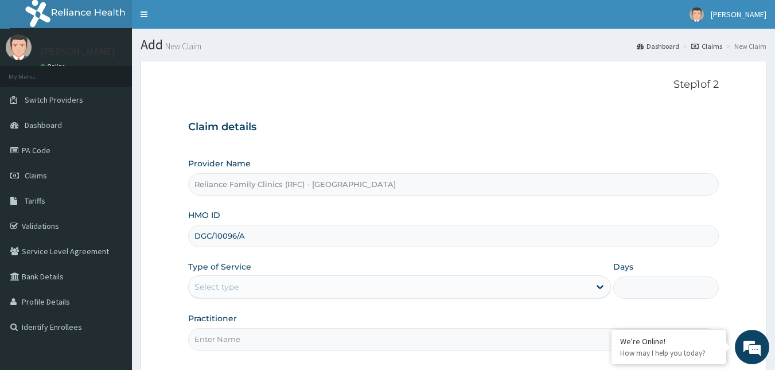
scroll to position [107, 0]
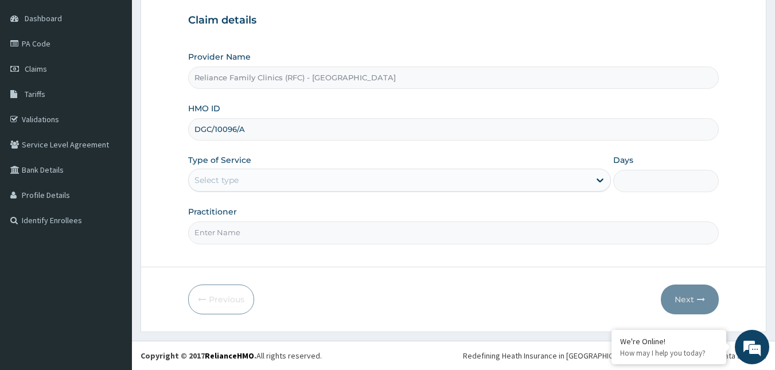
type input "DGC/10096/A"
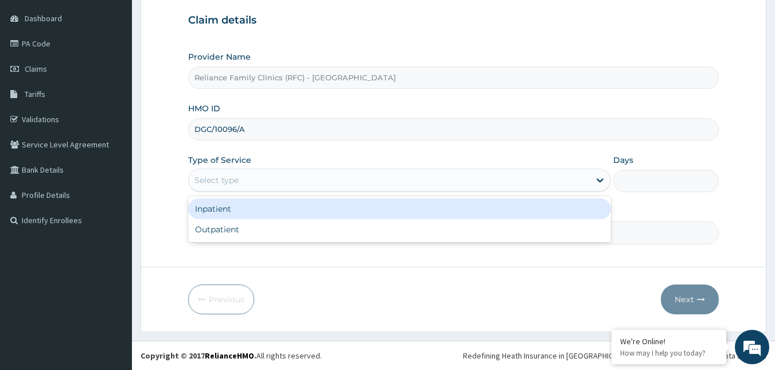
click at [224, 172] on div "Select type" at bounding box center [389, 180] width 401 height 18
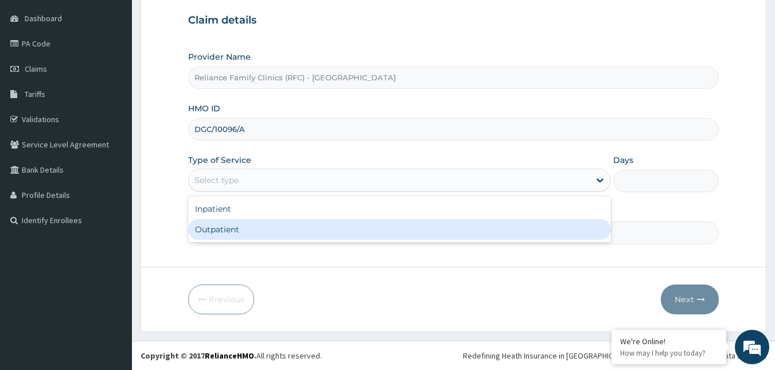
click at [220, 229] on div "Outpatient" at bounding box center [399, 229] width 423 height 21
type input "1"
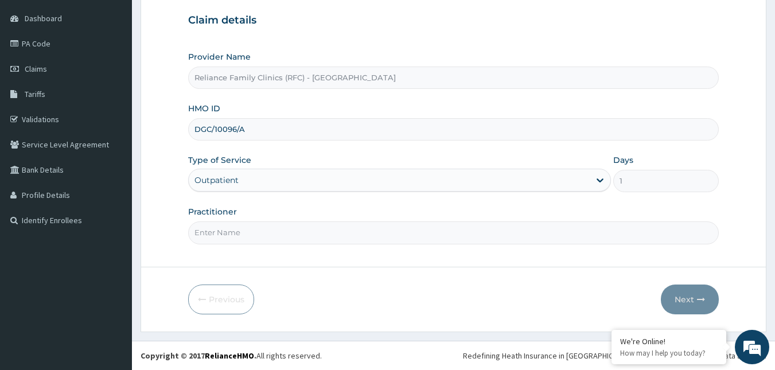
click at [220, 229] on input "Practitioner" at bounding box center [453, 232] width 531 height 22
type input "Alliyah"
click at [693, 301] on button "Next" at bounding box center [690, 300] width 58 height 30
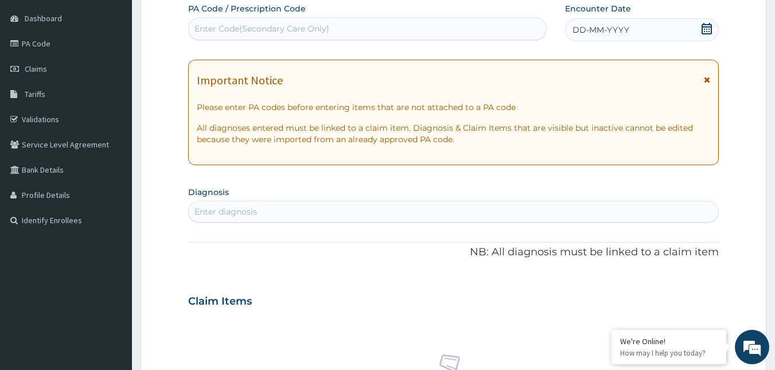
click at [704, 29] on icon at bounding box center [706, 28] width 11 height 11
click at [247, 217] on div "Enter diagnosis" at bounding box center [226, 211] width 63 height 11
type input "hepatitis b"
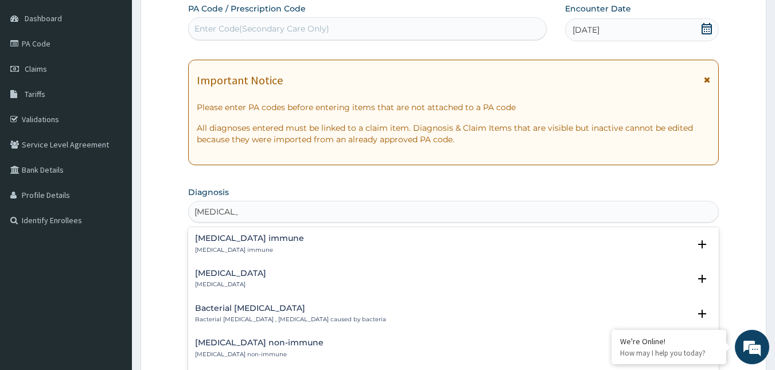
click at [223, 238] on h4 "Hepatitis B immune" at bounding box center [249, 238] width 109 height 9
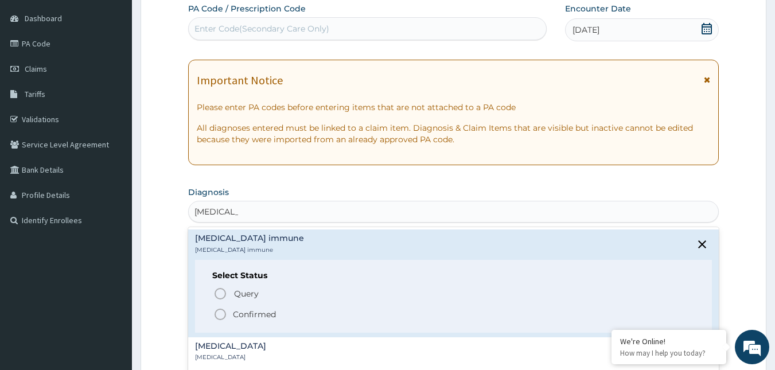
click at [220, 317] on icon "status option filled" at bounding box center [220, 315] width 14 height 14
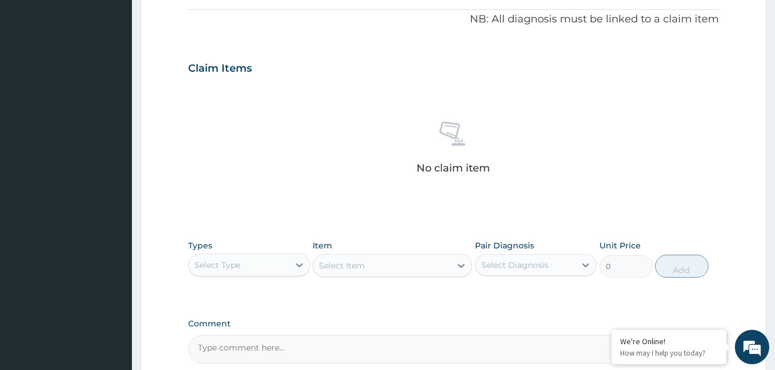
scroll to position [429, 0]
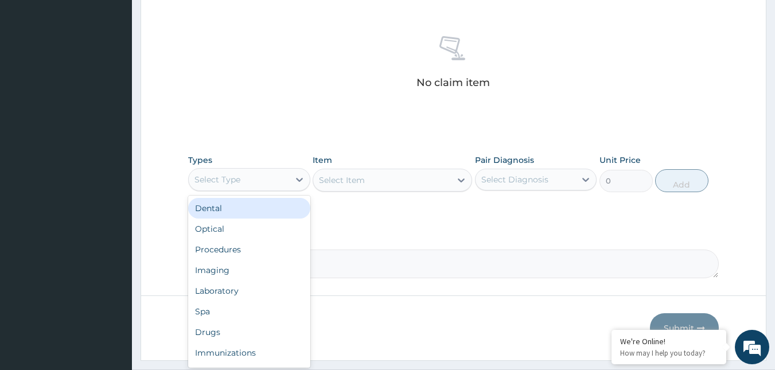
click at [274, 172] on div "Select Type" at bounding box center [239, 179] width 100 height 18
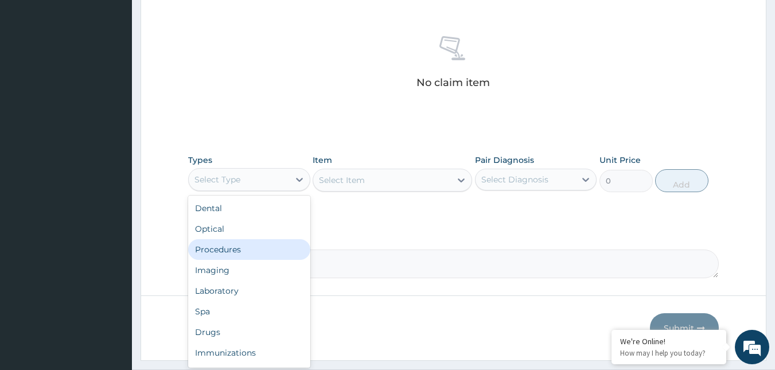
click at [241, 248] on div "Procedures" at bounding box center [249, 249] width 122 height 21
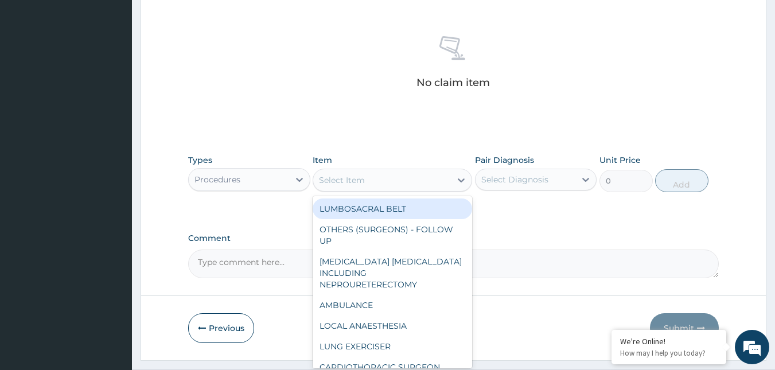
click at [379, 177] on div "Select Item" at bounding box center [382, 180] width 138 height 18
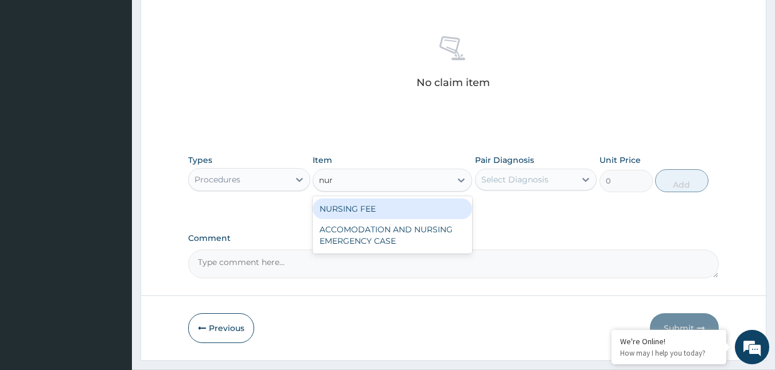
type input "nurs"
type input "1500"
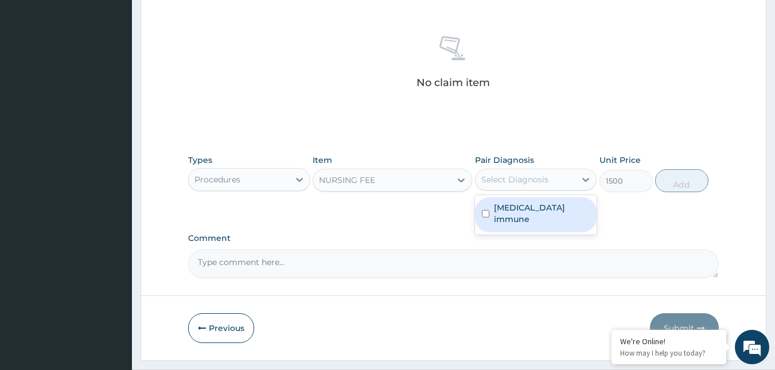
click at [530, 174] on div "Select Diagnosis" at bounding box center [514, 179] width 67 height 11
checkbox input "true"
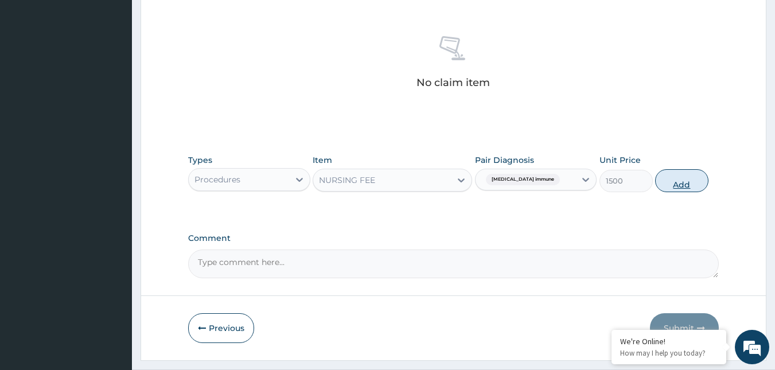
click at [682, 189] on button "Add" at bounding box center [681, 180] width 53 height 23
type input "0"
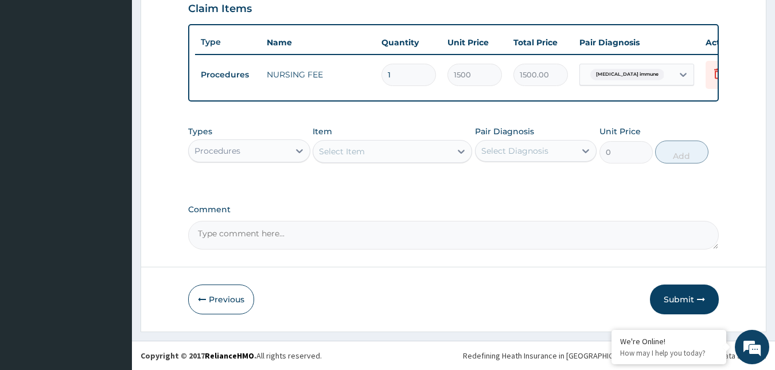
scroll to position [411, 0]
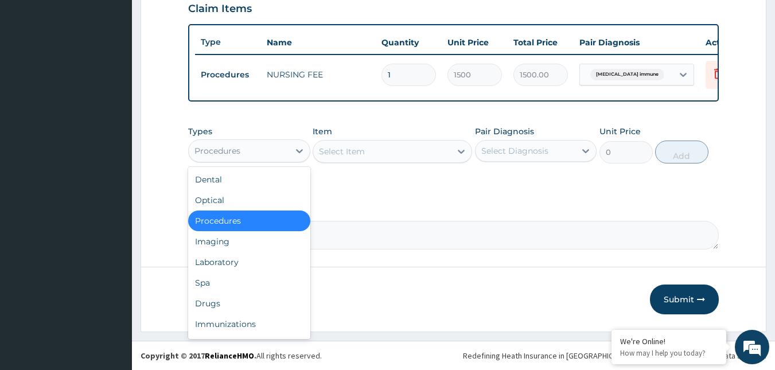
click at [258, 155] on div "Procedures" at bounding box center [239, 151] width 100 height 18
click at [242, 264] on div "Laboratory" at bounding box center [249, 262] width 122 height 21
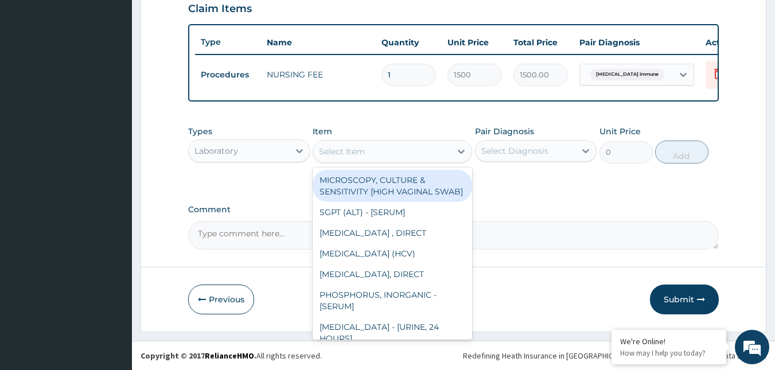
click at [412, 152] on div "Select Item" at bounding box center [382, 151] width 138 height 18
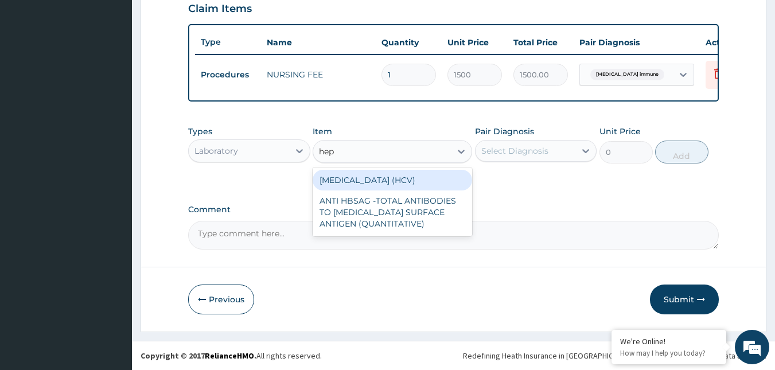
type input "hepa"
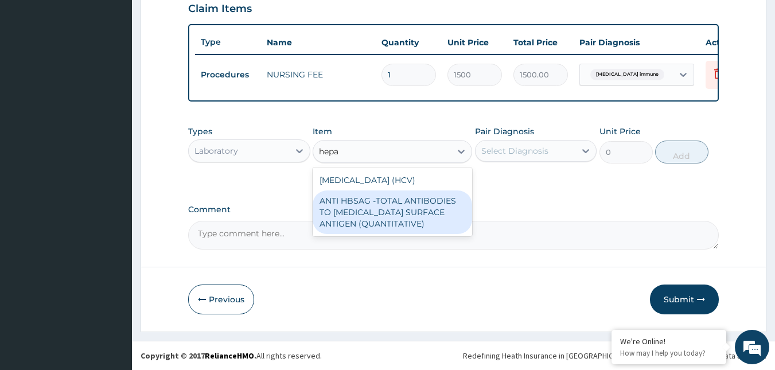
click at [416, 201] on div "ANTI HBSAG -TOTAL ANTIBODIES TO [MEDICAL_DATA] SURFACE ANTIGEN (QUANTITATIVE)" at bounding box center [393, 212] width 160 height 44
type input "4085"
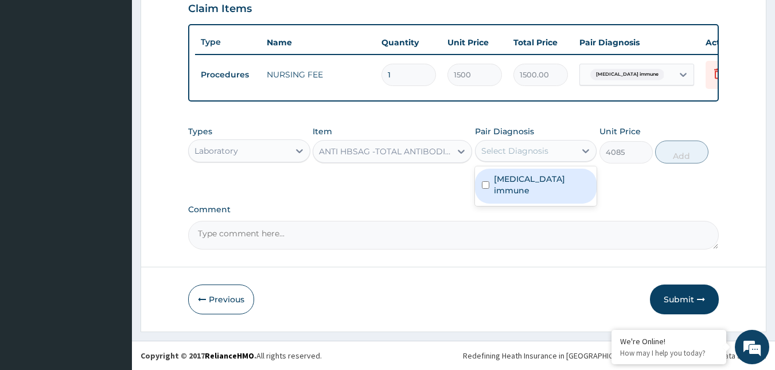
click at [539, 151] on div "Select Diagnosis" at bounding box center [514, 150] width 67 height 11
checkbox input "true"
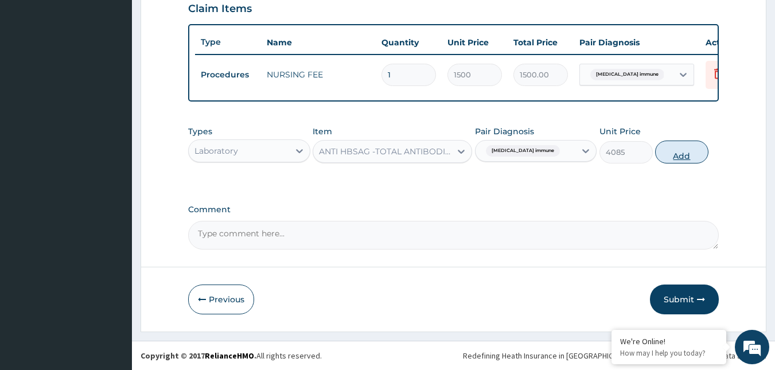
click at [671, 155] on button "Add" at bounding box center [681, 152] width 53 height 23
type input "0"
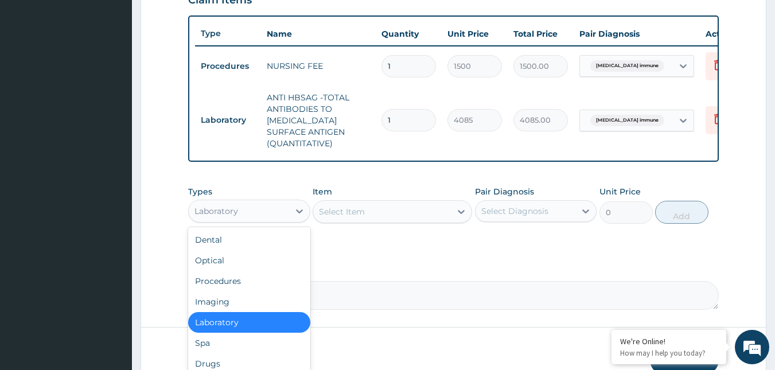
click at [267, 214] on div "Laboratory" at bounding box center [239, 211] width 100 height 18
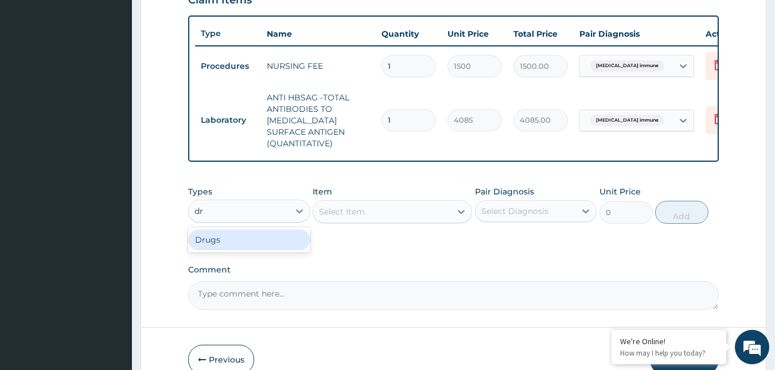
type input "dru"
click at [421, 215] on div "Select Item" at bounding box center [393, 211] width 160 height 23
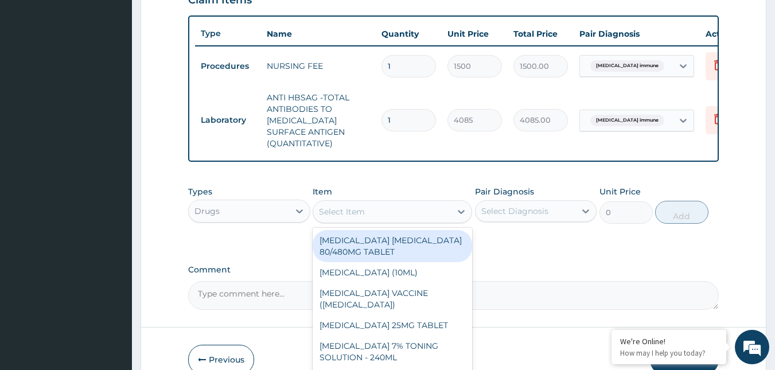
click at [421, 215] on div "Select Item" at bounding box center [382, 212] width 138 height 18
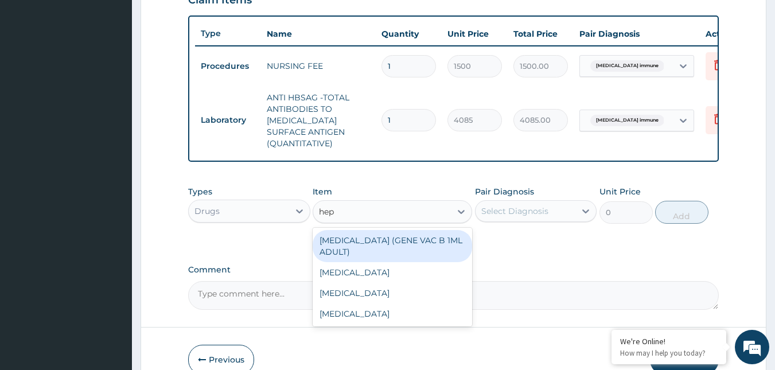
type input "hepa"
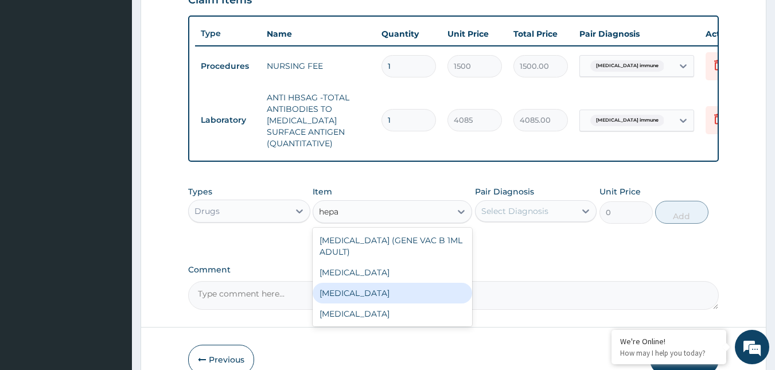
click at [370, 301] on div "[MEDICAL_DATA]" at bounding box center [393, 293] width 160 height 21
type input "12995"
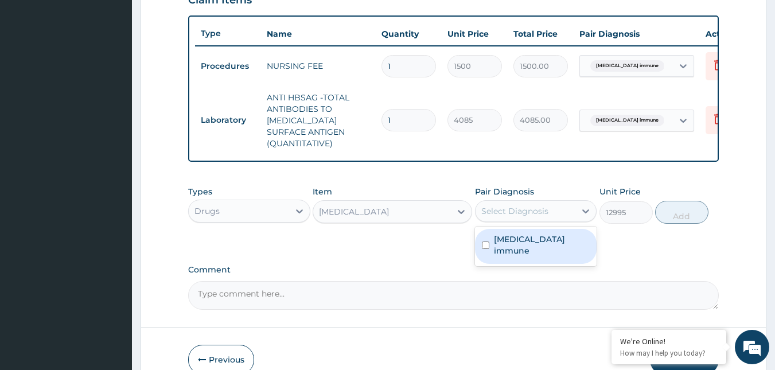
click at [509, 217] on div "Select Diagnosis" at bounding box center [514, 210] width 67 height 11
checkbox input "true"
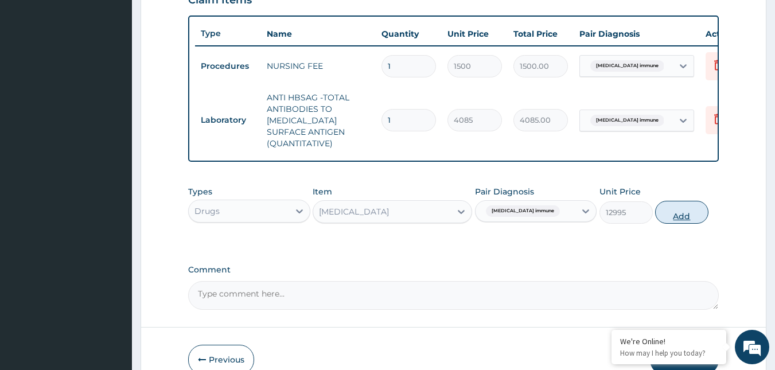
click at [674, 223] on button "Add" at bounding box center [681, 212] width 53 height 23
type input "0"
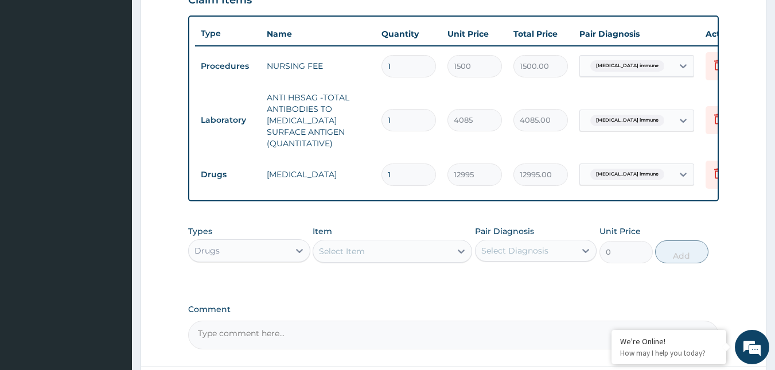
scroll to position [520, 0]
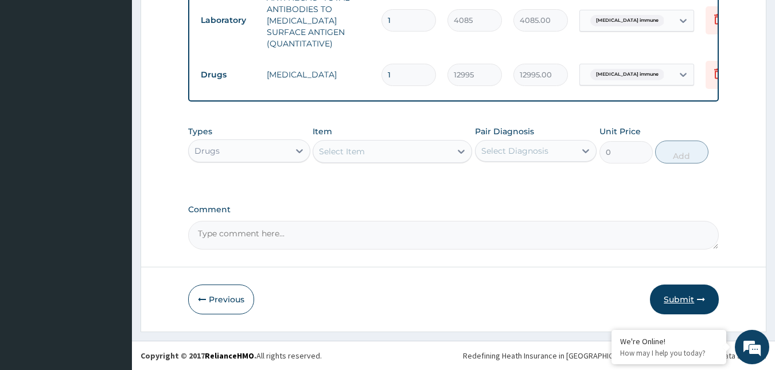
click at [684, 301] on button "Submit" at bounding box center [684, 300] width 69 height 30
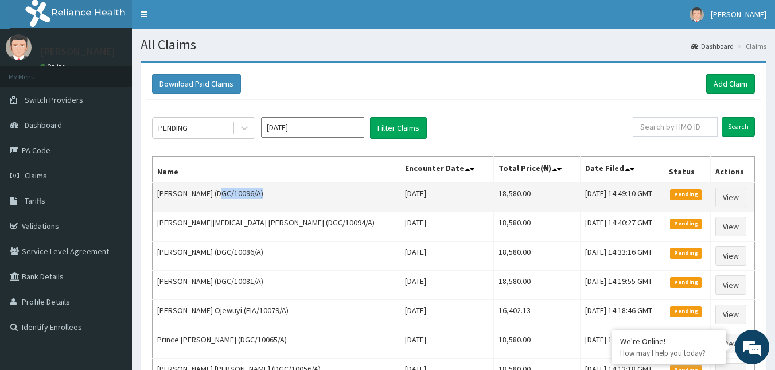
drag, startPoint x: 205, startPoint y: 196, endPoint x: 250, endPoint y: 199, distance: 44.9
click at [250, 199] on td "[PERSON_NAME] (DGC/10096/A)" at bounding box center [277, 197] width 248 height 30
copy td "DGC/10096/A"
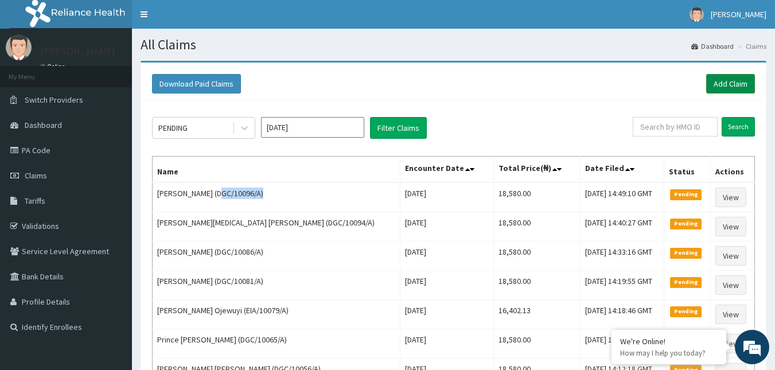
click at [728, 83] on link "Add Claim" at bounding box center [730, 84] width 49 height 20
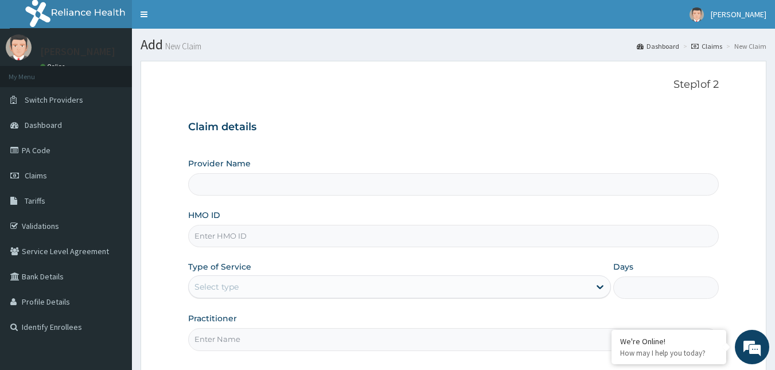
type input "Reliance Family Clinics (RFC) - [GEOGRAPHIC_DATA]"
click at [216, 235] on input "HMO ID" at bounding box center [453, 236] width 531 height 22
paste input "DGC/10096/A"
click at [237, 237] on input "DGC/10096/A" at bounding box center [453, 236] width 531 height 22
click at [232, 237] on input "DGC/10098/A" at bounding box center [453, 236] width 531 height 22
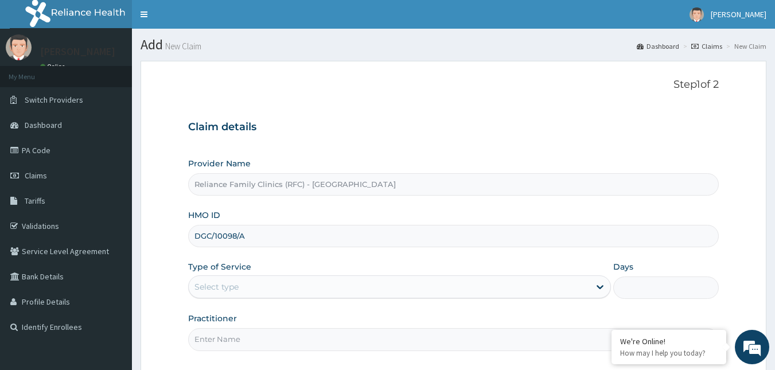
click at [231, 238] on input "DGC/10098/A" at bounding box center [453, 236] width 531 height 22
click at [231, 237] on input "DGC/10098/A" at bounding box center [453, 236] width 531 height 22
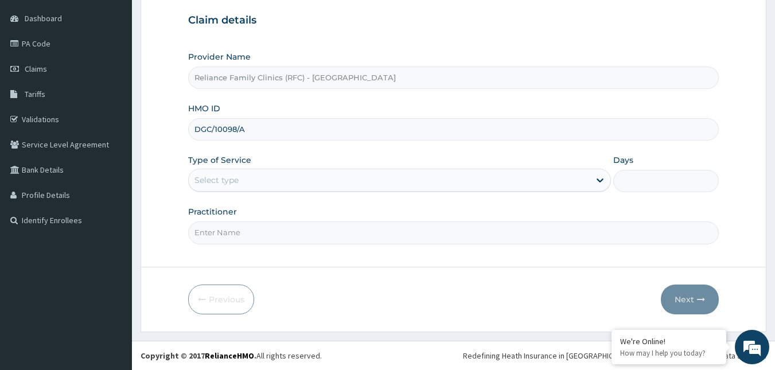
type input "DGC/10098/A"
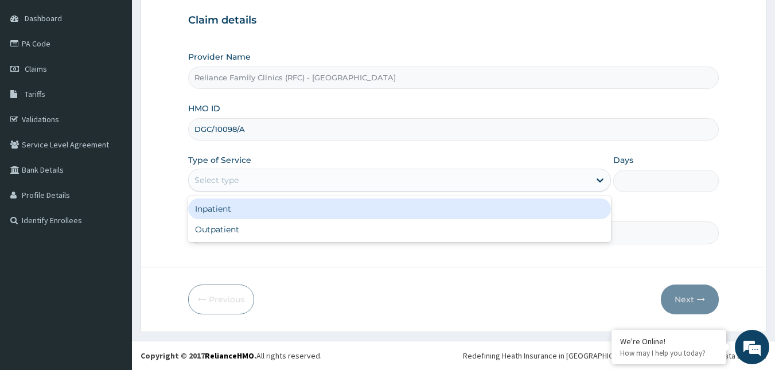
click at [371, 186] on div "Select type" at bounding box center [389, 180] width 401 height 18
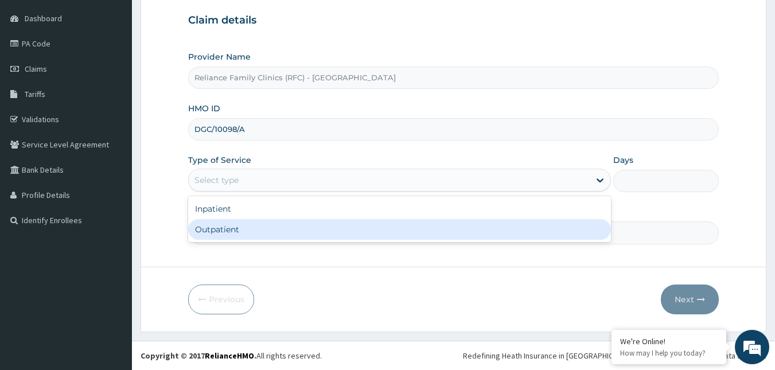
click at [266, 227] on div "Outpatient" at bounding box center [399, 229] width 423 height 21
type input "1"
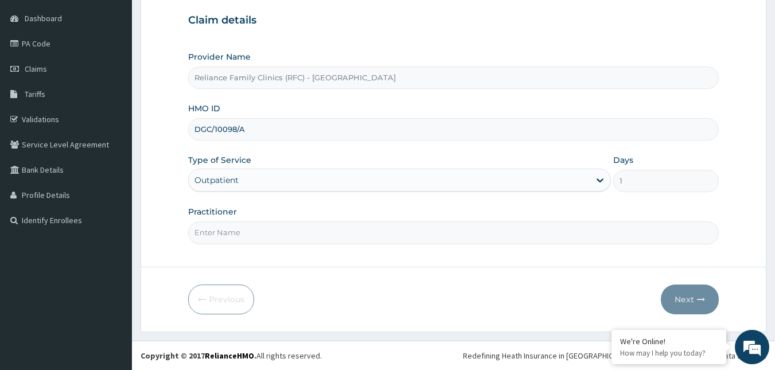
click at [260, 232] on input "Practitioner" at bounding box center [453, 232] width 531 height 22
type input "Alliyah"
click at [679, 305] on button "Next" at bounding box center [690, 300] width 58 height 30
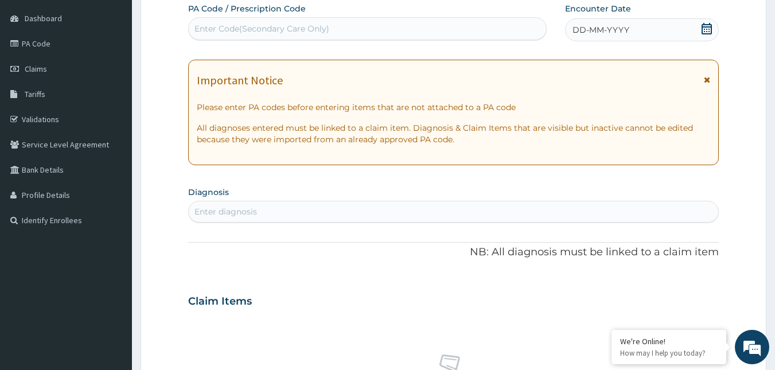
click at [705, 21] on div "DD-MM-YYYY" at bounding box center [642, 29] width 154 height 23
click at [306, 220] on div "Enter diagnosis" at bounding box center [454, 212] width 530 height 18
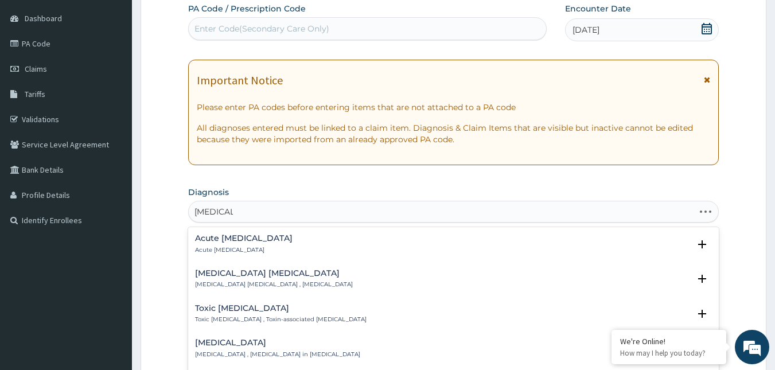
type input "[MEDICAL_DATA]"
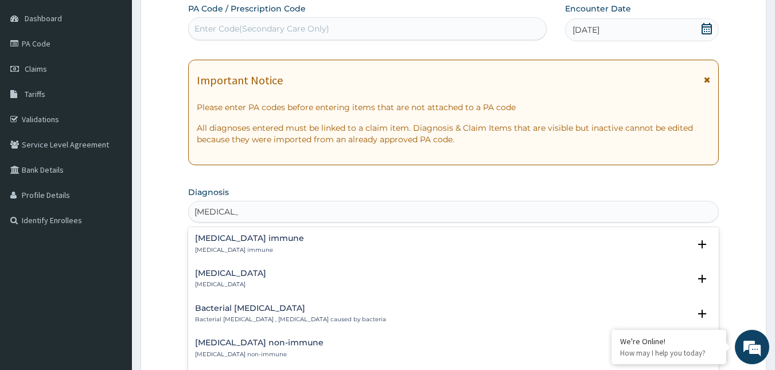
click at [230, 243] on div "[MEDICAL_DATA] immune [MEDICAL_DATA] immune" at bounding box center [249, 244] width 109 height 20
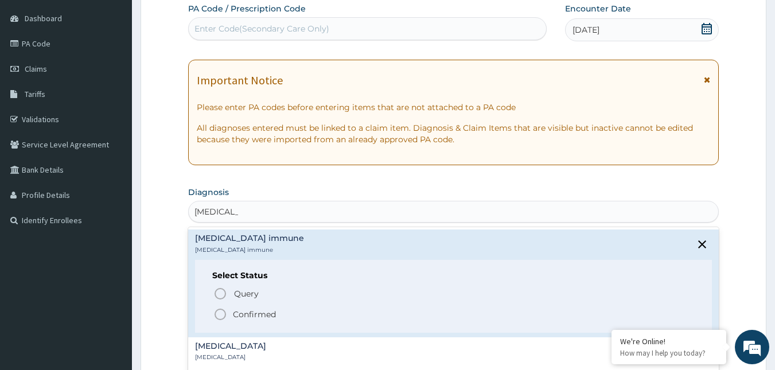
click at [212, 312] on div "Query Query covers suspected (?), Keep in view (kiv), Ruled out (r/o) Confirmed" at bounding box center [453, 303] width 483 height 35
click at [220, 314] on icon "status option filled" at bounding box center [220, 315] width 14 height 14
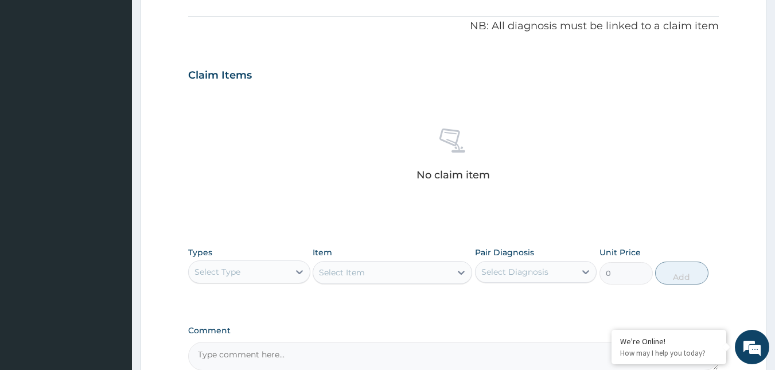
scroll to position [451, 0]
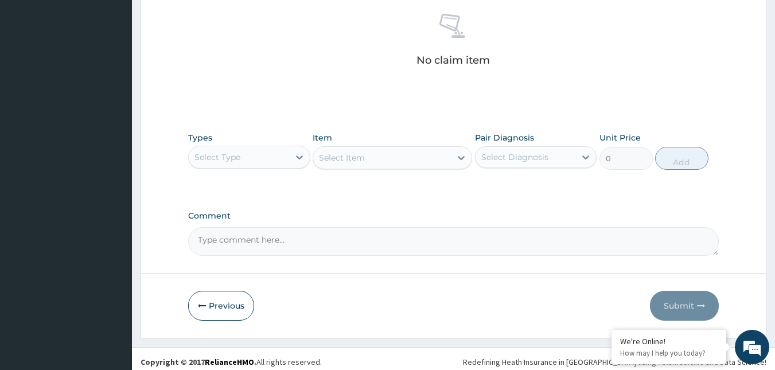
drag, startPoint x: 255, startPoint y: 155, endPoint x: 248, endPoint y: 151, distance: 7.7
click at [254, 154] on div "Select Type" at bounding box center [239, 157] width 100 height 18
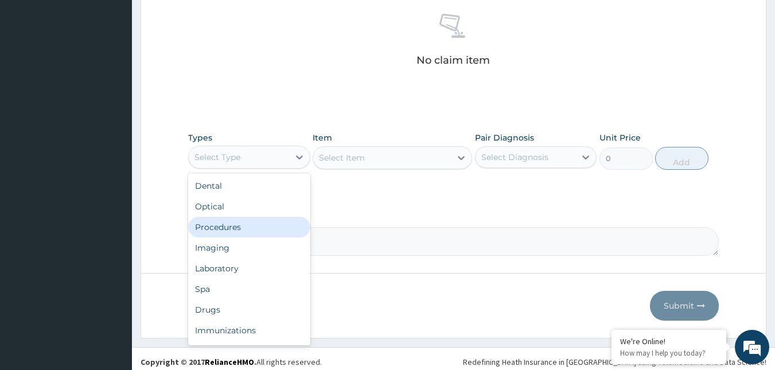
click at [217, 226] on div "Procedures" at bounding box center [249, 227] width 122 height 21
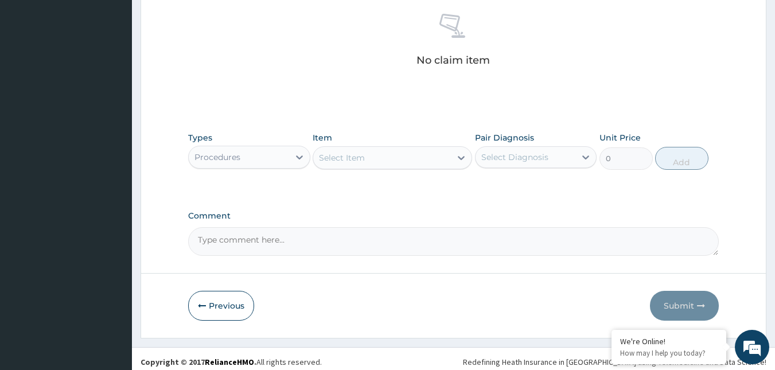
click at [390, 154] on div "Select Item" at bounding box center [382, 158] width 138 height 18
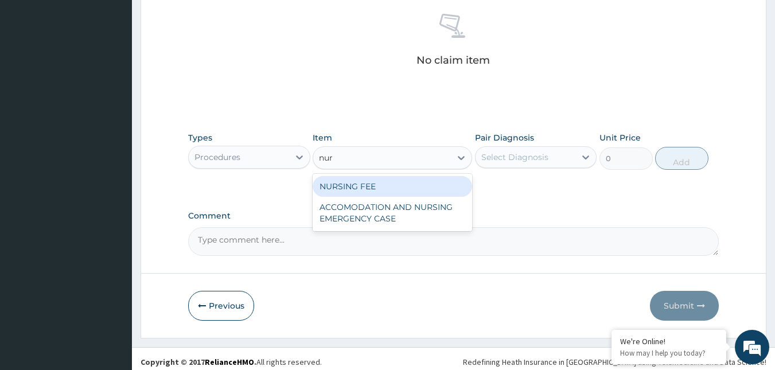
type input "nurs"
type input "1500"
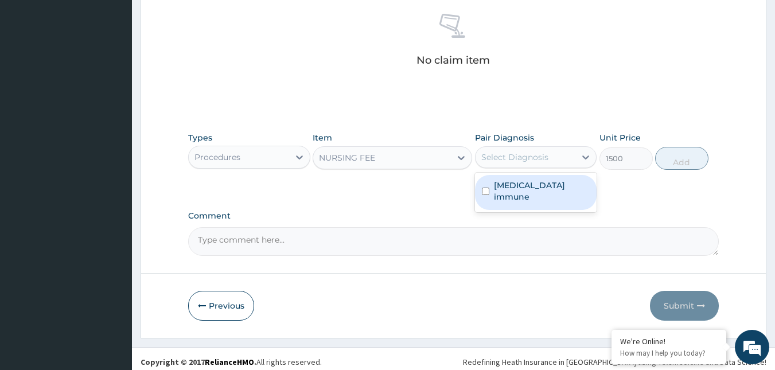
click at [540, 151] on div "Select Diagnosis" at bounding box center [514, 156] width 67 height 11
checkbox input "true"
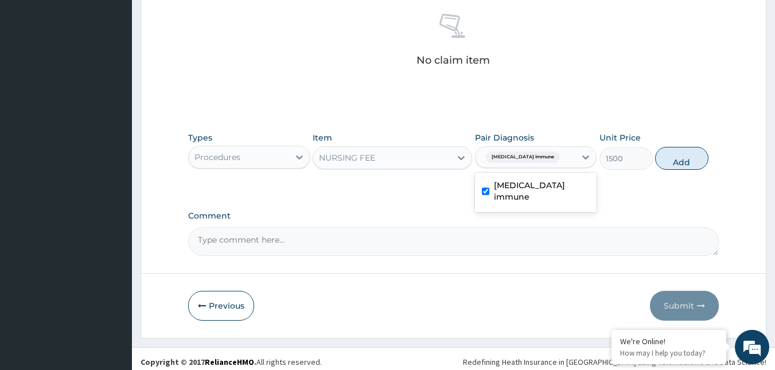
drag, startPoint x: 687, startPoint y: 164, endPoint x: 636, endPoint y: 166, distance: 51.7
click at [687, 163] on button "Add" at bounding box center [681, 158] width 53 height 23
type input "0"
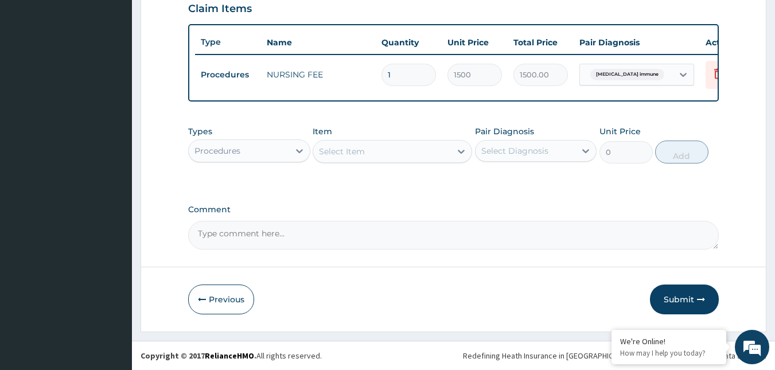
scroll to position [411, 0]
click at [258, 152] on div "Procedures" at bounding box center [239, 151] width 100 height 18
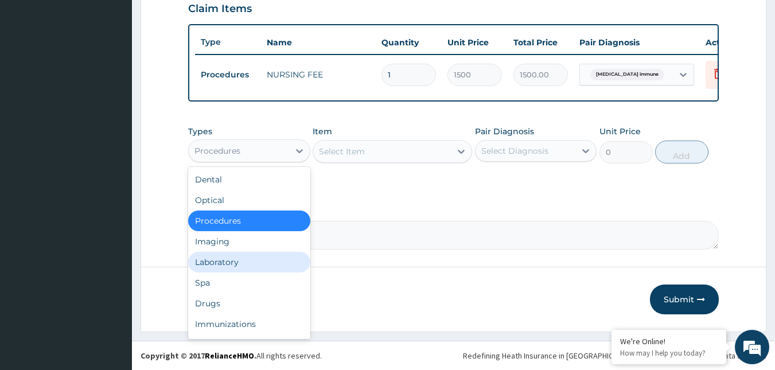
click at [213, 258] on div "Laboratory" at bounding box center [249, 262] width 122 height 21
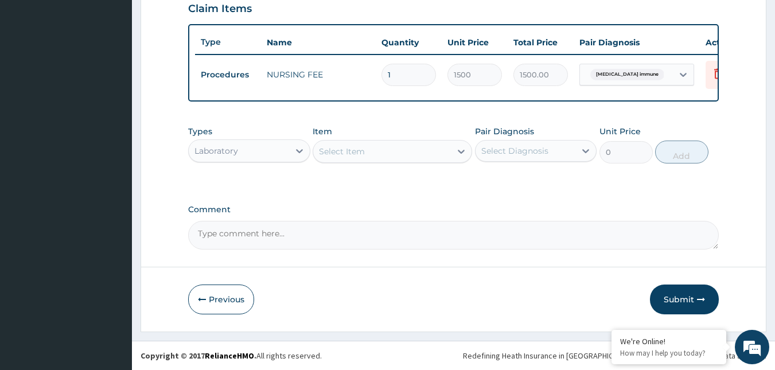
click at [435, 153] on div "Select Item" at bounding box center [382, 151] width 138 height 18
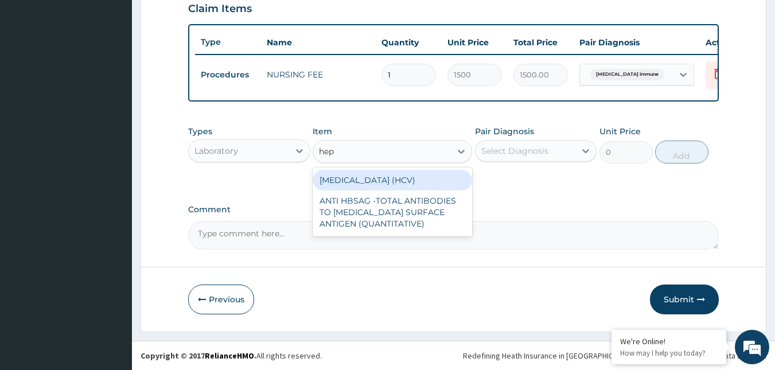
type input "hepa"
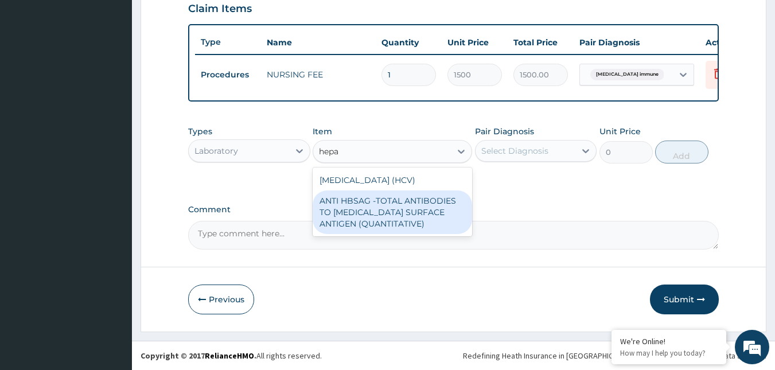
click at [429, 197] on div "ANTI HBSAG -TOTAL ANTIBODIES TO [MEDICAL_DATA] SURFACE ANTIGEN (QUANTITATIVE)" at bounding box center [393, 212] width 160 height 44
type input "4085"
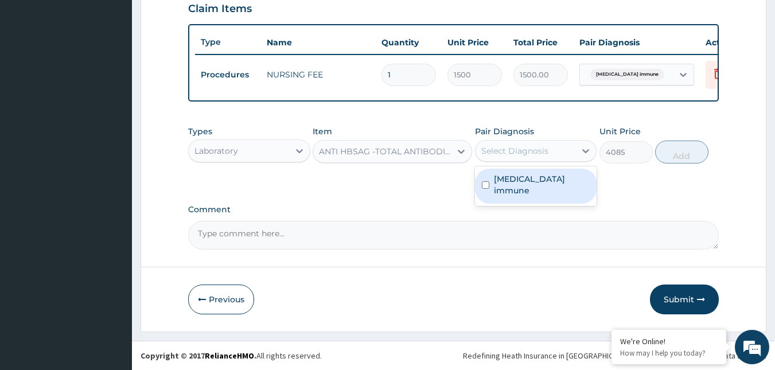
click at [539, 150] on div "Select Diagnosis" at bounding box center [514, 150] width 67 height 11
checkbox input "true"
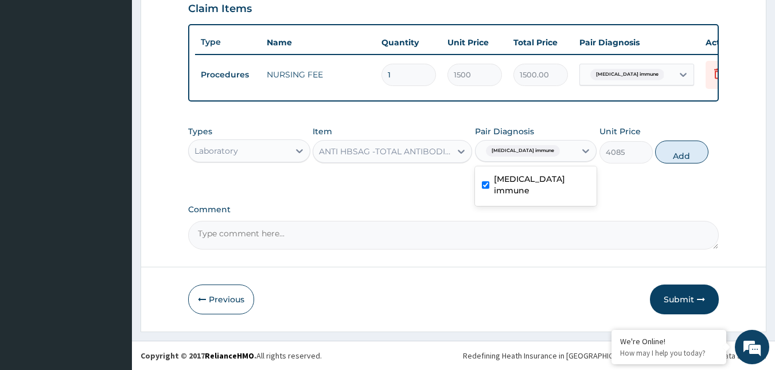
drag, startPoint x: 679, startPoint y: 161, endPoint x: 656, endPoint y: 160, distance: 23.0
click at [678, 161] on button "Add" at bounding box center [681, 152] width 53 height 23
type input "0"
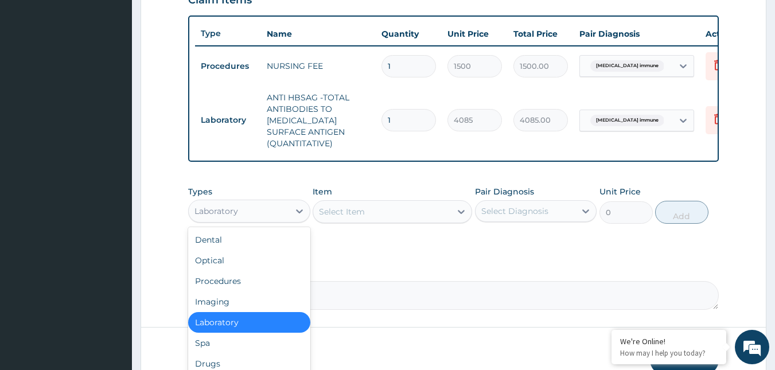
click at [225, 213] on div "Laboratory" at bounding box center [239, 211] width 100 height 18
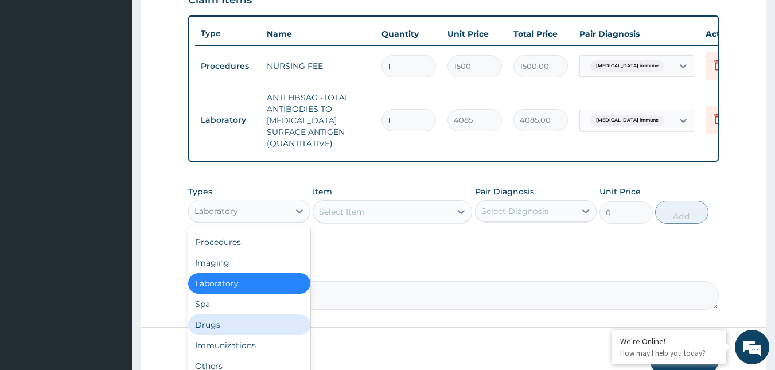
click at [230, 330] on div "Drugs" at bounding box center [249, 324] width 122 height 21
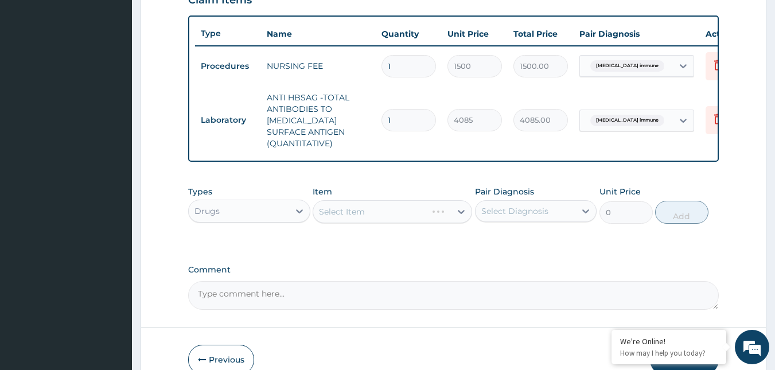
click at [422, 218] on div "Select Item" at bounding box center [393, 211] width 160 height 23
click at [421, 218] on div "Select Item" at bounding box center [393, 211] width 160 height 23
click at [418, 220] on div "Select Item" at bounding box center [382, 212] width 138 height 18
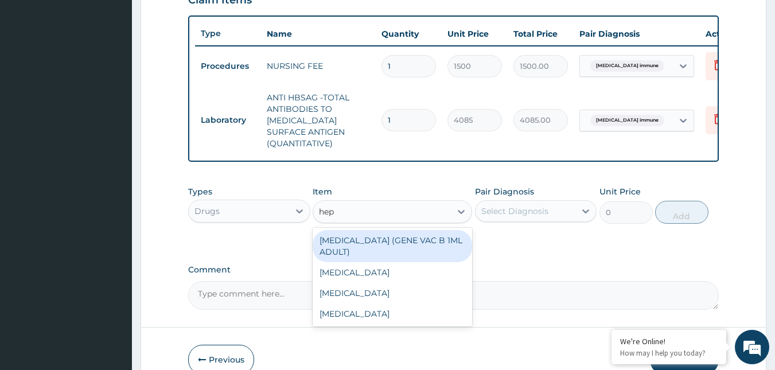
type input "hepa"
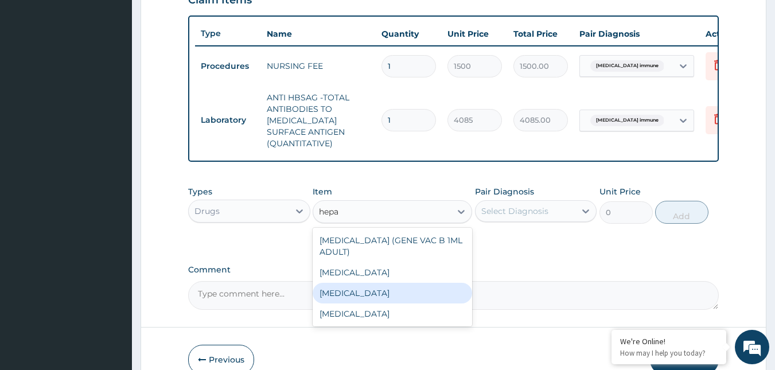
drag, startPoint x: 427, startPoint y: 298, endPoint x: 455, endPoint y: 286, distance: 29.8
click at [433, 296] on div "[MEDICAL_DATA]" at bounding box center [393, 293] width 160 height 21
type input "12995"
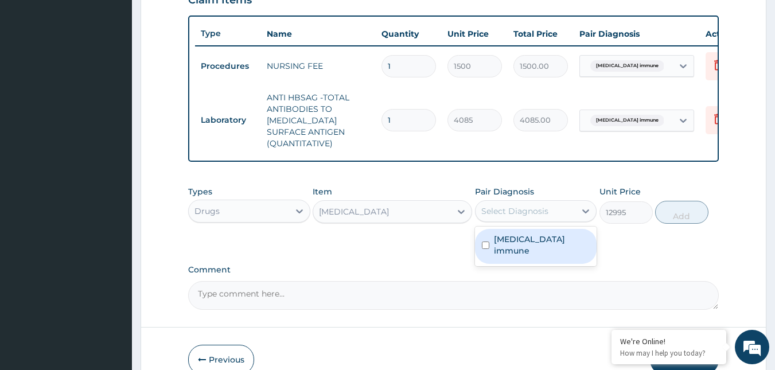
drag, startPoint x: 532, startPoint y: 223, endPoint x: 534, endPoint y: 233, distance: 9.9
click at [532, 217] on div "Select Diagnosis" at bounding box center [514, 210] width 67 height 11
click at [534, 245] on label "[MEDICAL_DATA] immune" at bounding box center [542, 245] width 96 height 23
checkbox input "true"
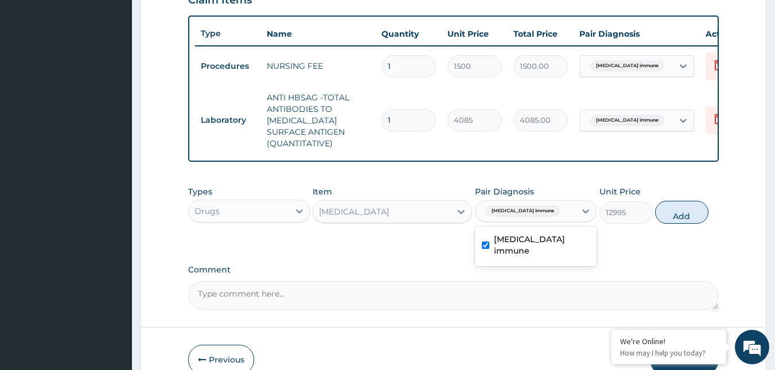
click at [670, 224] on button "Add" at bounding box center [681, 212] width 53 height 23
type input "0"
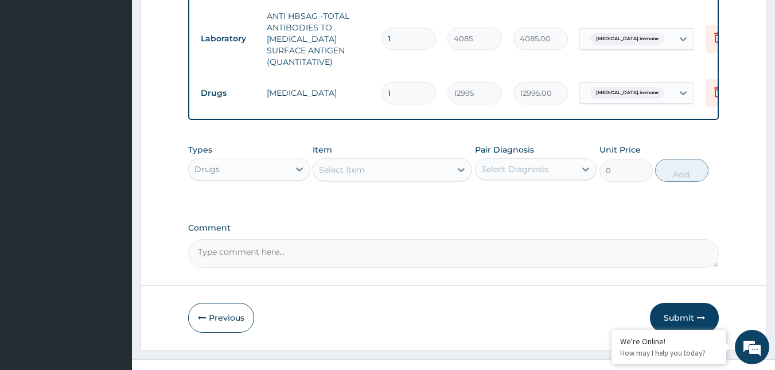
scroll to position [520, 0]
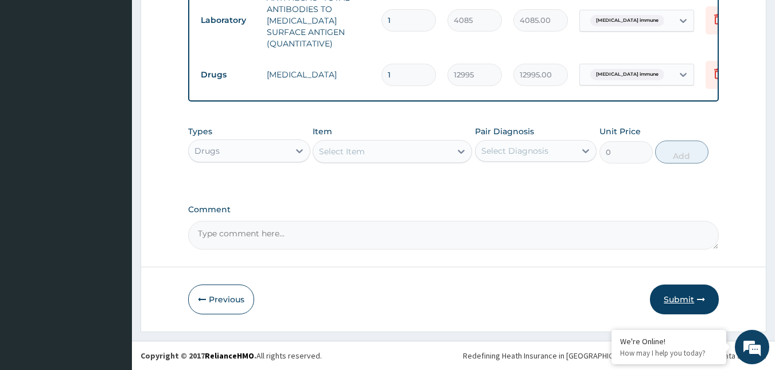
click at [665, 294] on button "Submit" at bounding box center [684, 300] width 69 height 30
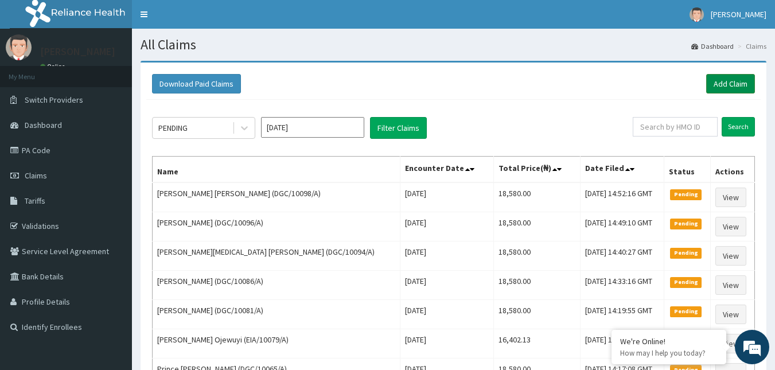
click at [724, 79] on link "Add Claim" at bounding box center [730, 84] width 49 height 20
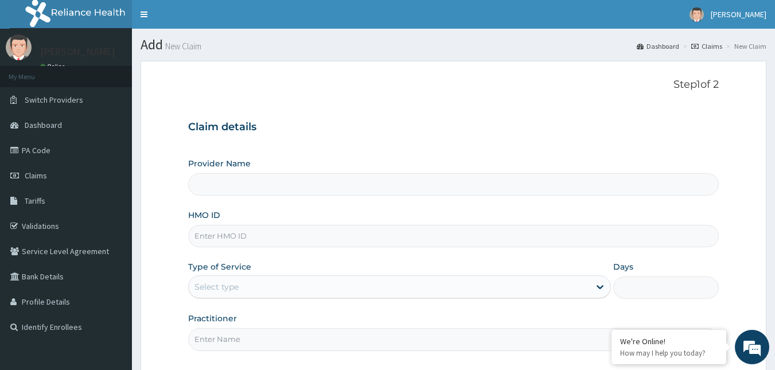
click at [206, 230] on input "HMO ID" at bounding box center [453, 236] width 531 height 22
paste input "DGC/10098/A"
type input "DGC/10098/A"
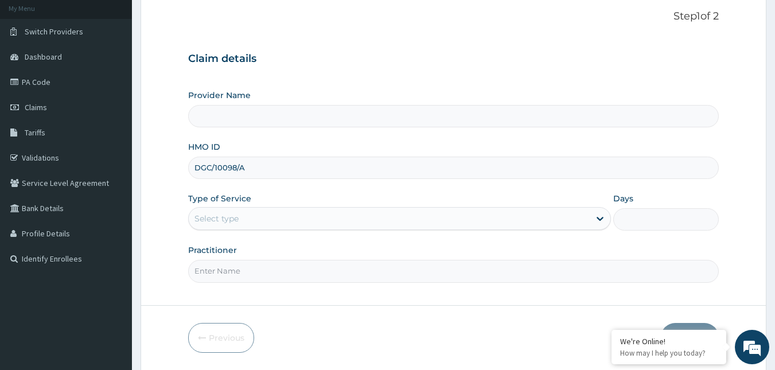
type input "Reliance Family Clinics (RFC) - [GEOGRAPHIC_DATA]"
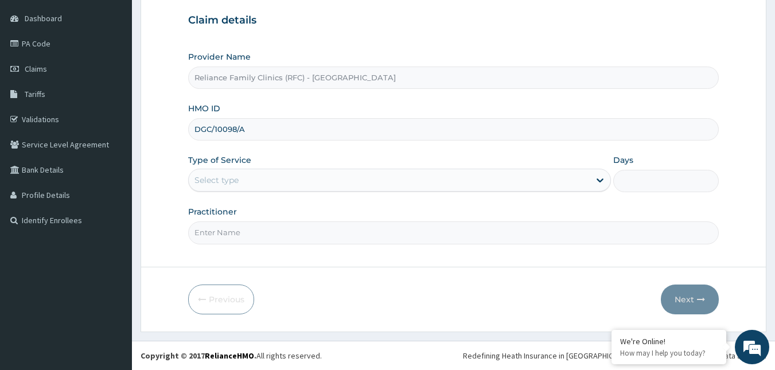
type input "DGC/10098/A"
click at [312, 184] on div "Select type" at bounding box center [389, 180] width 401 height 18
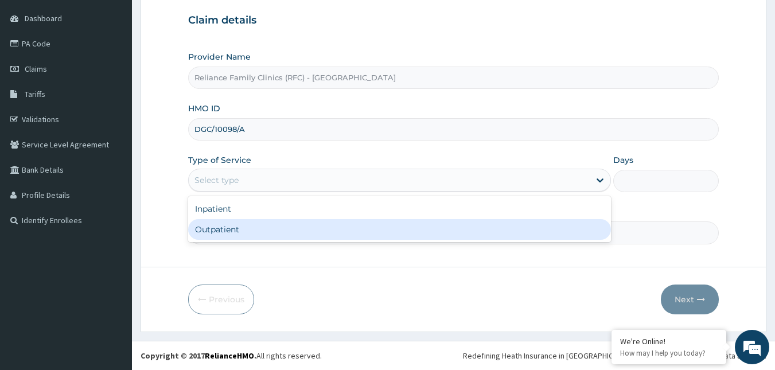
click at [243, 226] on div "Outpatient" at bounding box center [399, 229] width 423 height 21
type input "1"
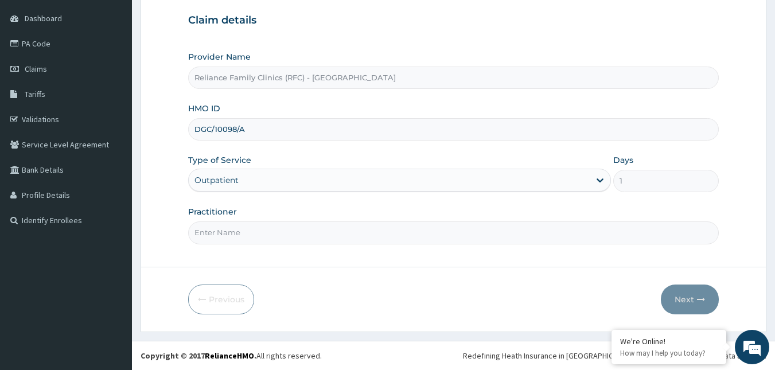
click at [236, 232] on input "Practitioner" at bounding box center [453, 232] width 531 height 22
type input "Alliyah"
click at [694, 300] on button "Next" at bounding box center [690, 300] width 58 height 30
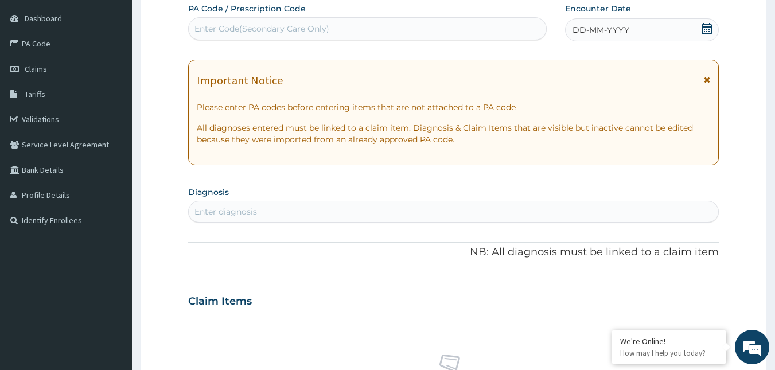
scroll to position [0, 0]
click at [707, 29] on icon at bounding box center [707, 28] width 10 height 11
click at [263, 217] on div "Enter diagnosis" at bounding box center [454, 212] width 530 height 18
type input "well adult moni"
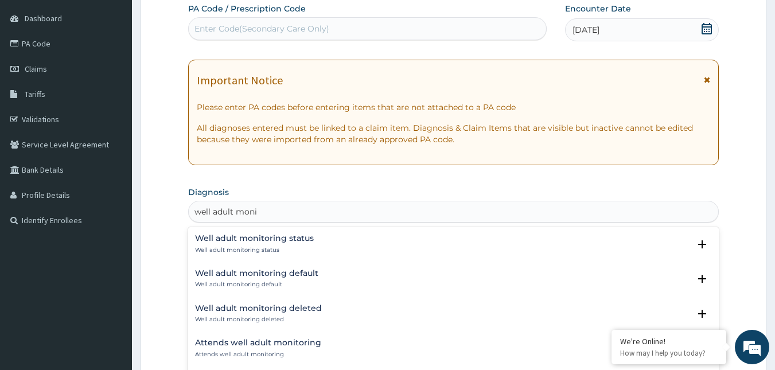
click at [250, 246] on p "Well adult monitoring status" at bounding box center [254, 250] width 119 height 8
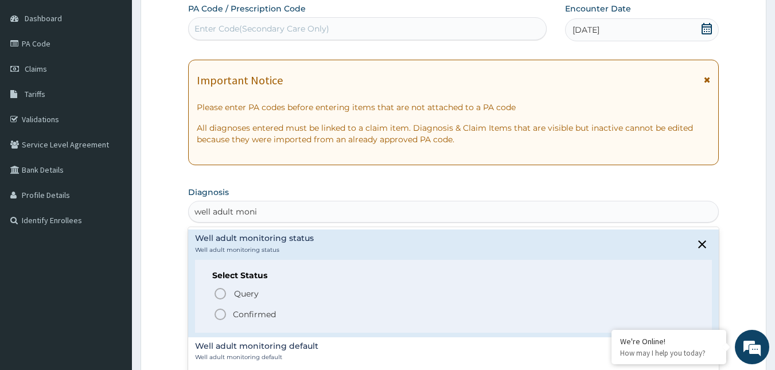
drag, startPoint x: 215, startPoint y: 316, endPoint x: 219, endPoint y: 308, distance: 9.0
click at [216, 316] on icon "status option filled" at bounding box center [220, 315] width 14 height 14
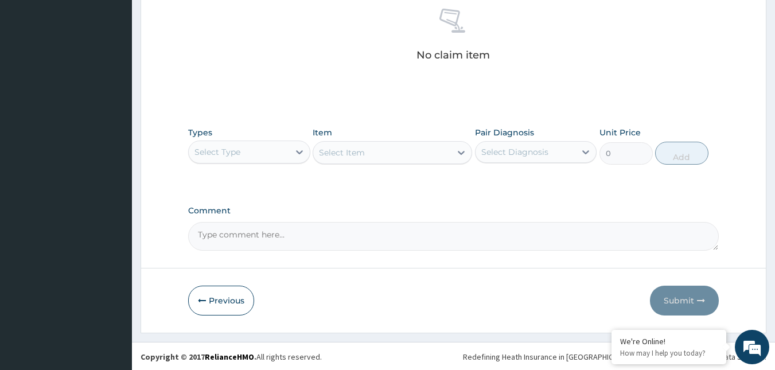
scroll to position [457, 0]
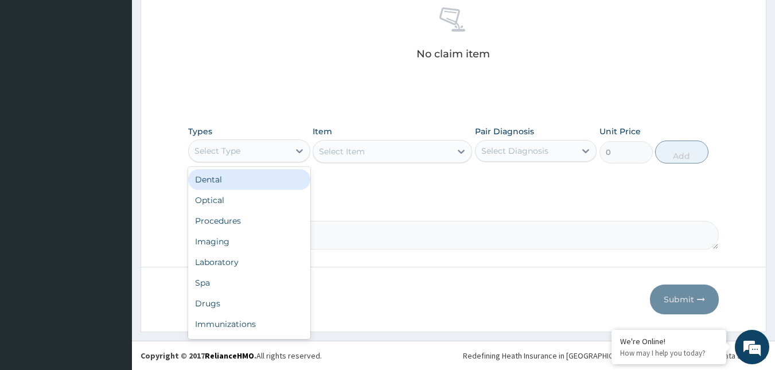
click at [269, 145] on div "Select Type" at bounding box center [239, 151] width 100 height 18
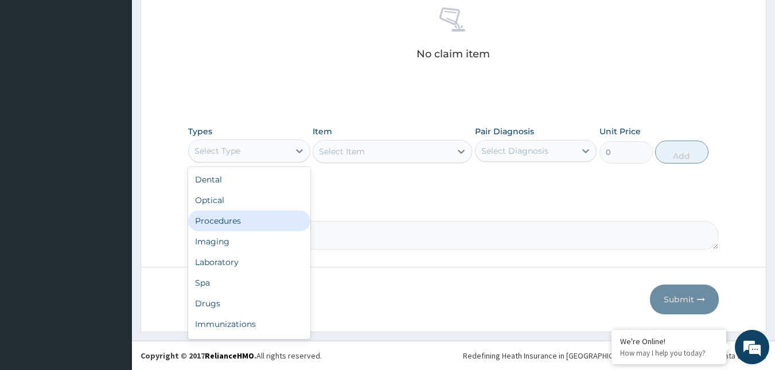
click at [222, 225] on div "Procedures" at bounding box center [249, 221] width 122 height 21
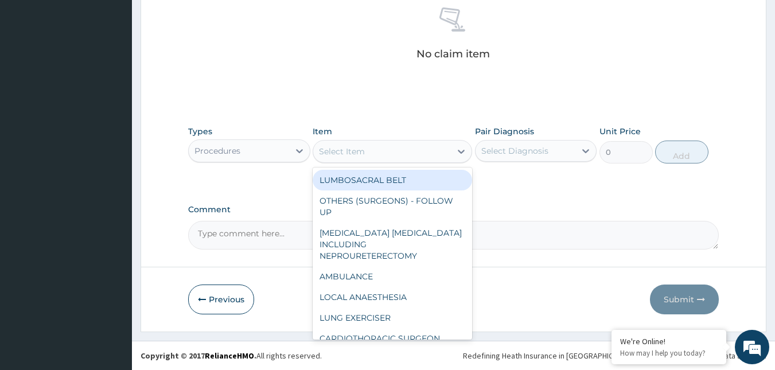
click at [430, 153] on div "Select Item" at bounding box center [382, 151] width 138 height 18
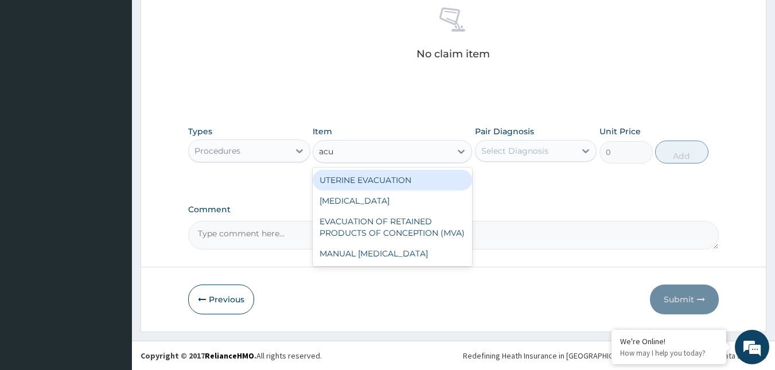
type input "acui"
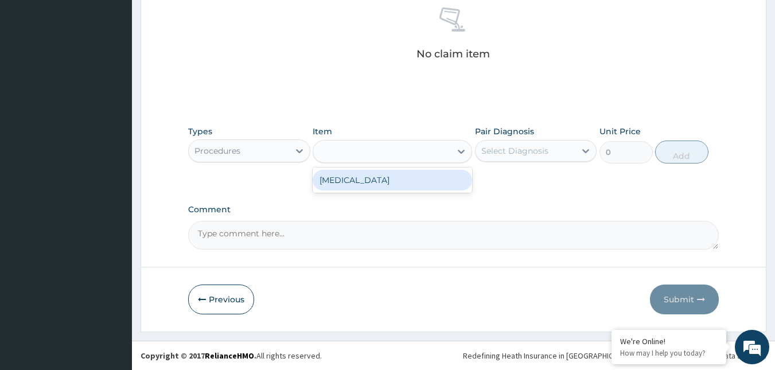
type input "3000"
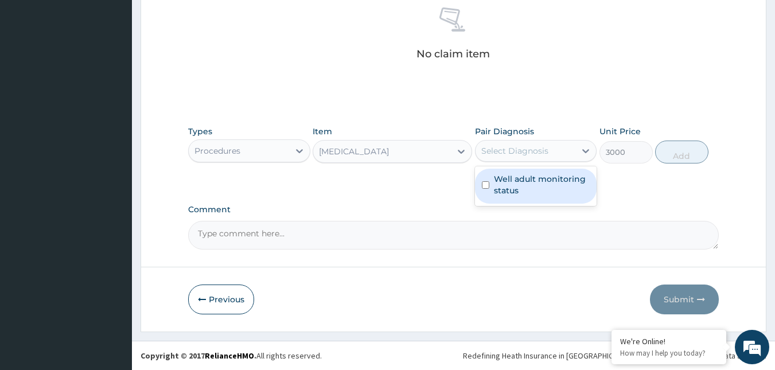
click at [570, 151] on div "Select Diagnosis" at bounding box center [526, 151] width 100 height 18
checkbox input "true"
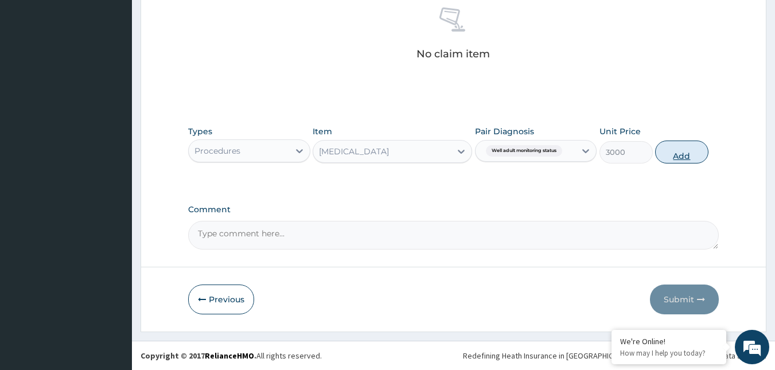
click at [682, 159] on button "Add" at bounding box center [681, 152] width 53 height 23
type input "0"
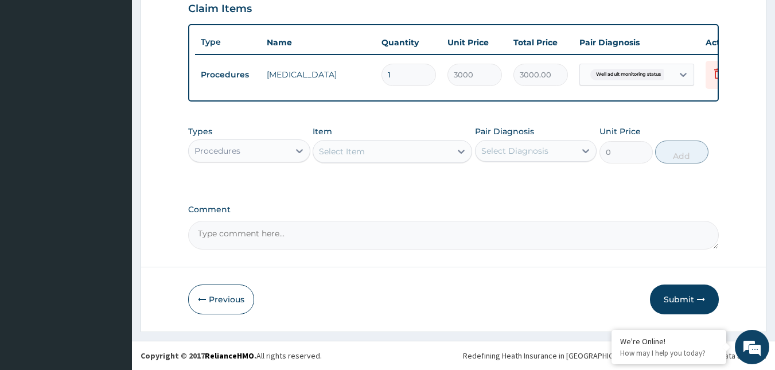
click at [274, 153] on div "Procedures" at bounding box center [239, 151] width 100 height 18
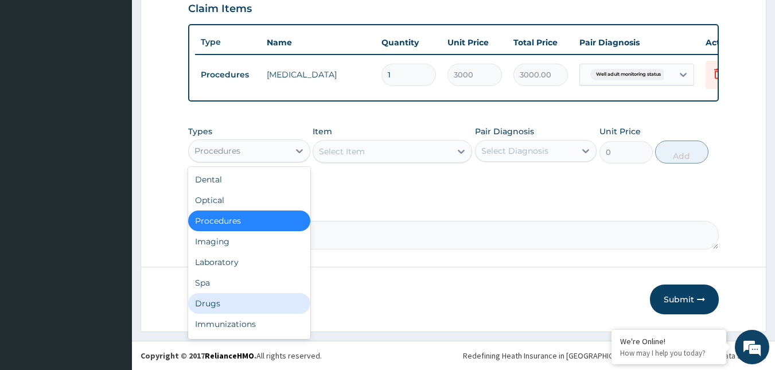
click at [208, 302] on div "Drugs" at bounding box center [249, 303] width 122 height 21
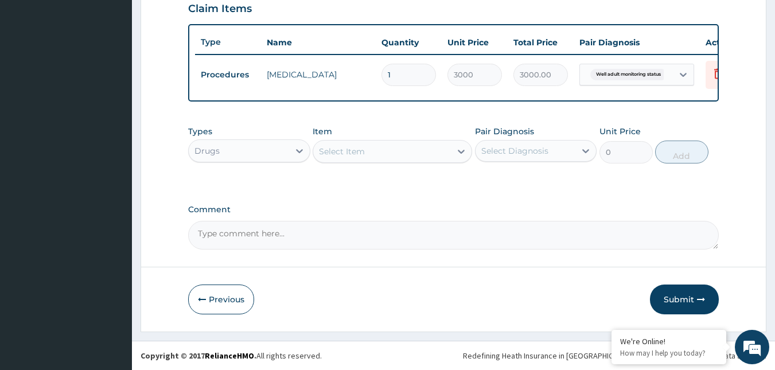
click at [395, 146] on div "Select Item" at bounding box center [382, 151] width 138 height 18
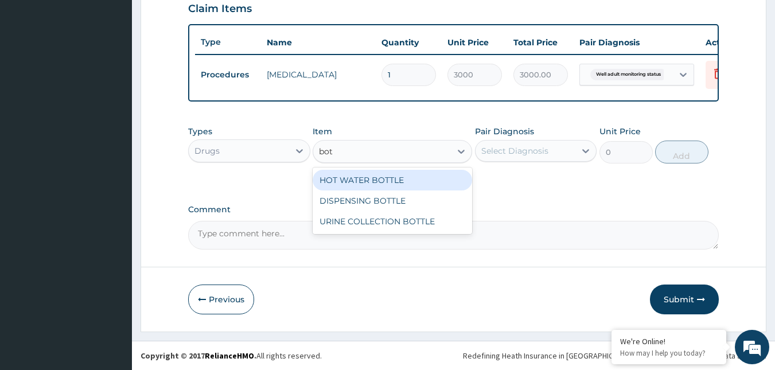
type input "[PERSON_NAME]"
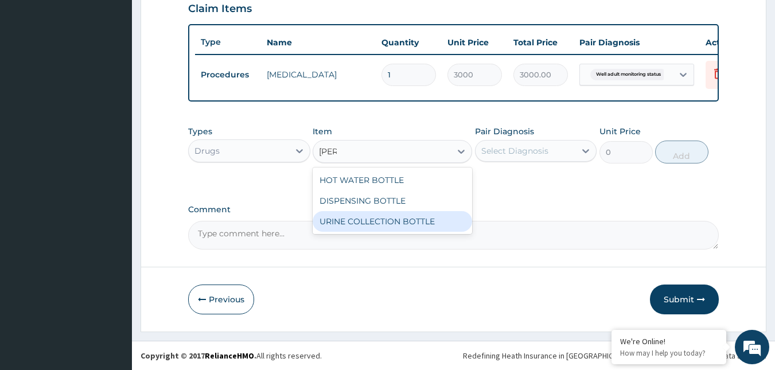
click at [405, 214] on div "URINE COLLECTION BOTTLE" at bounding box center [393, 221] width 160 height 21
type input "198"
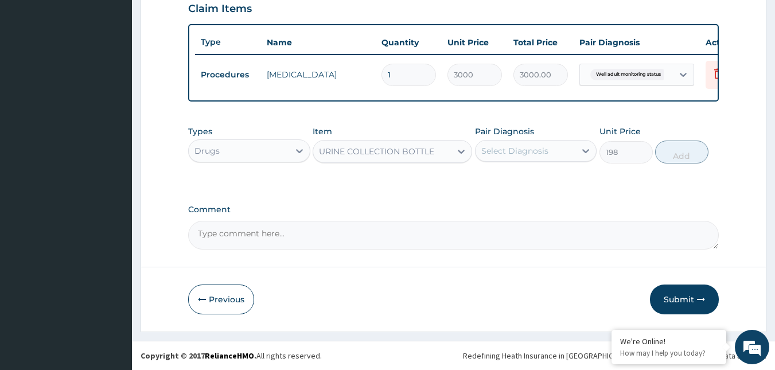
click at [570, 147] on div "Select Diagnosis" at bounding box center [526, 151] width 100 height 18
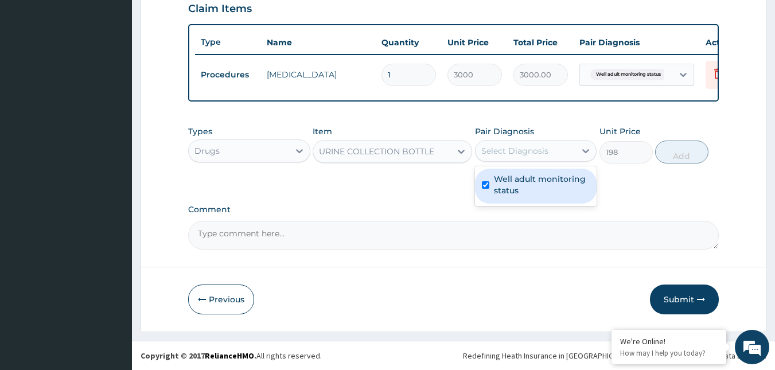
checkbox input "true"
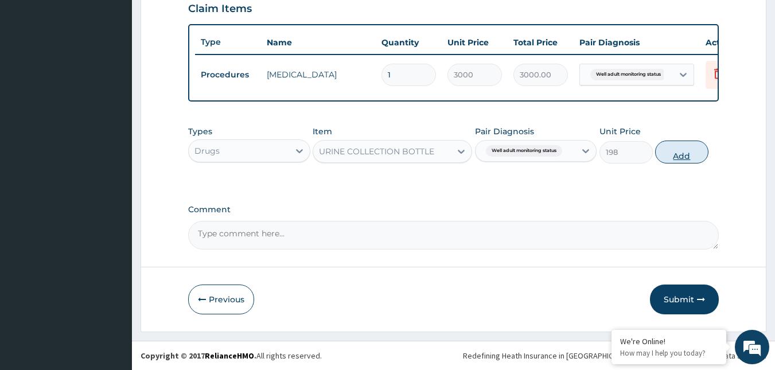
click at [670, 157] on button "Add" at bounding box center [681, 152] width 53 height 23
type input "0"
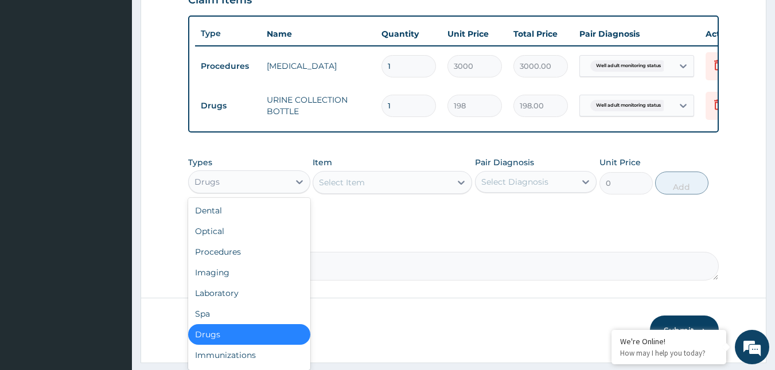
drag, startPoint x: 274, startPoint y: 188, endPoint x: 275, endPoint y: 194, distance: 5.9
click at [275, 191] on div "Drugs" at bounding box center [239, 182] width 100 height 18
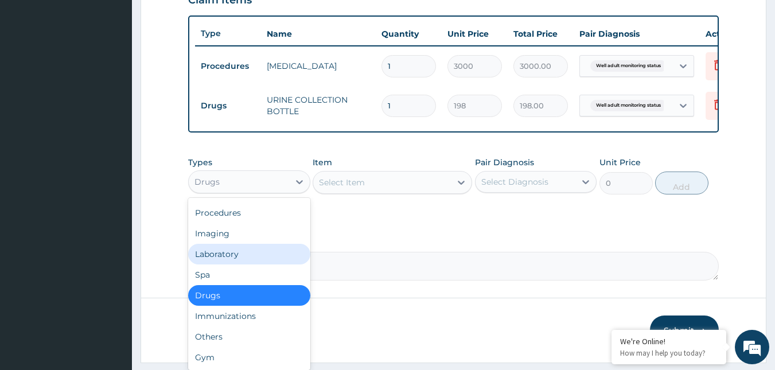
click at [243, 265] on div "Laboratory" at bounding box center [249, 254] width 122 height 21
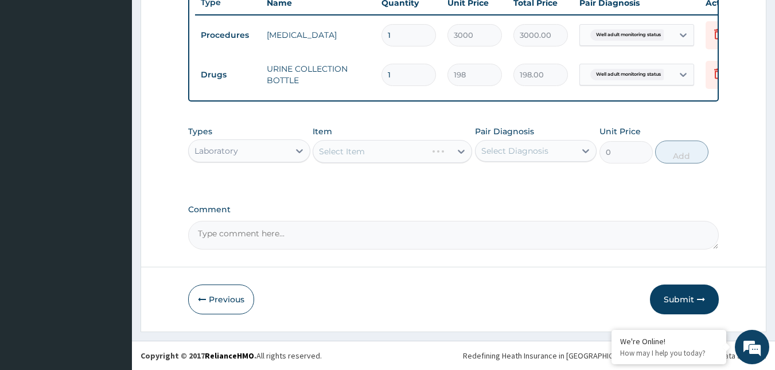
scroll to position [451, 0]
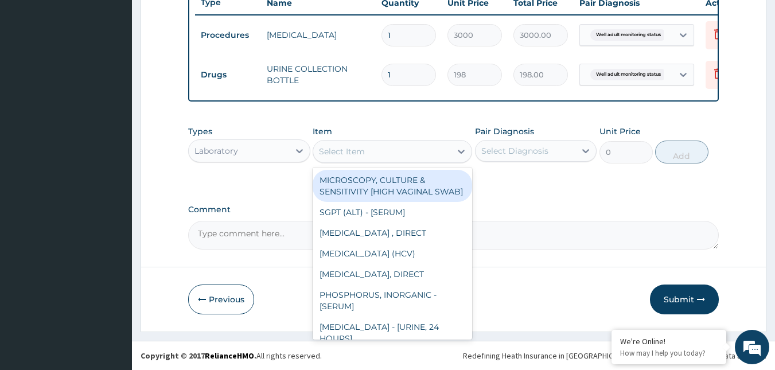
click at [374, 153] on div "Select Item" at bounding box center [382, 151] width 138 height 18
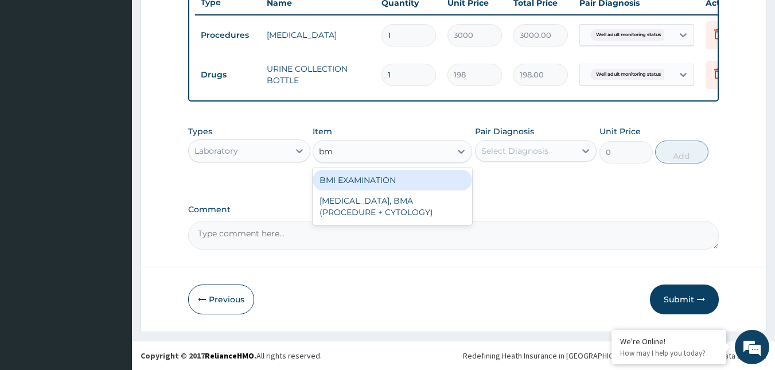
type input "bmi"
type input "1225.5"
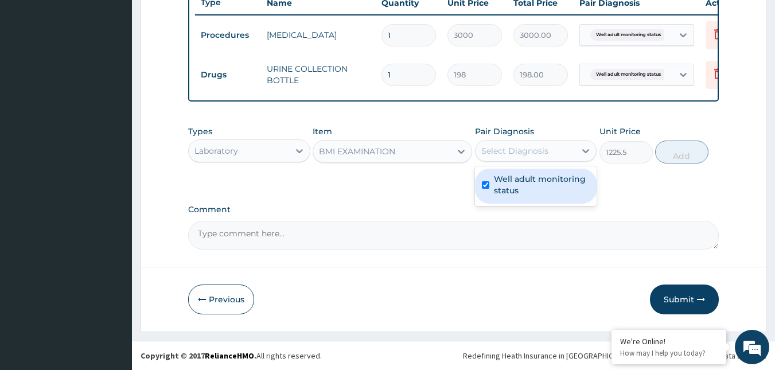
checkbox input "true"
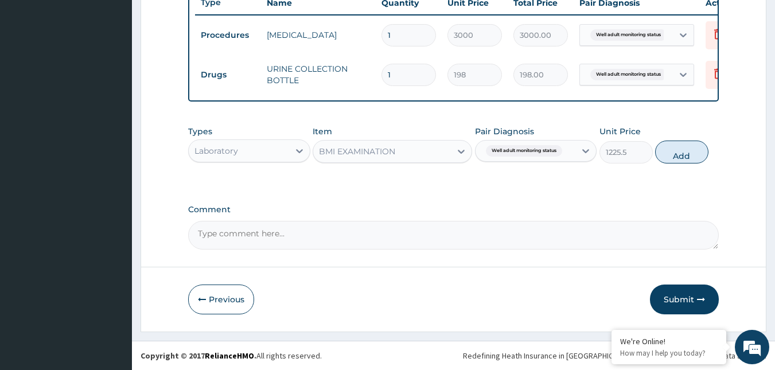
drag, startPoint x: 685, startPoint y: 155, endPoint x: 651, endPoint y: 160, distance: 34.7
click at [651, 160] on div "Types Laboratory Item BMI EXAMINATION Pair Diagnosis Well adult monitoring stat…" at bounding box center [453, 144] width 531 height 49
click at [682, 150] on button "Add" at bounding box center [681, 152] width 53 height 23
type input "0"
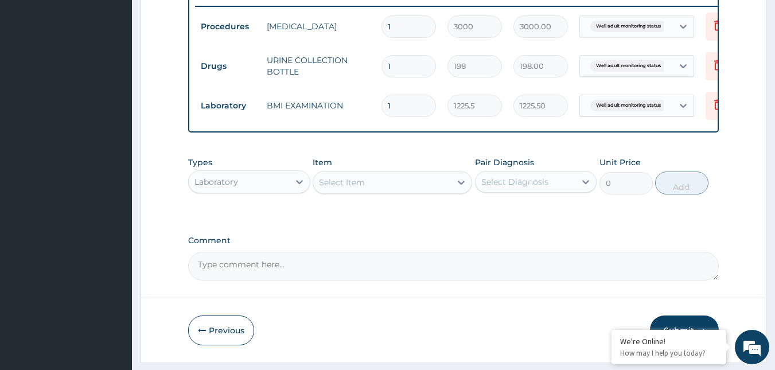
click at [435, 190] on div "Select Item" at bounding box center [382, 182] width 138 height 18
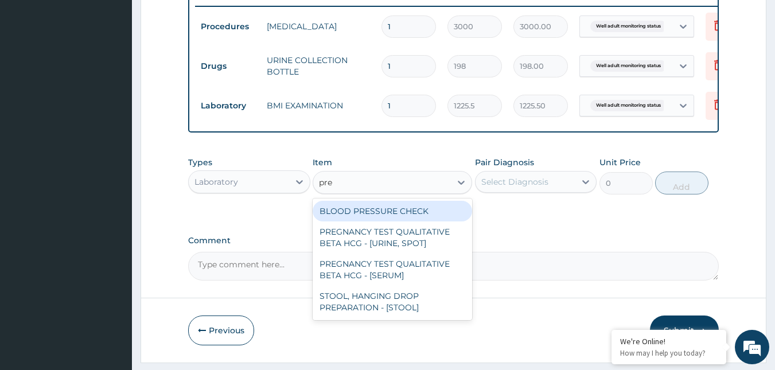
type input "pres"
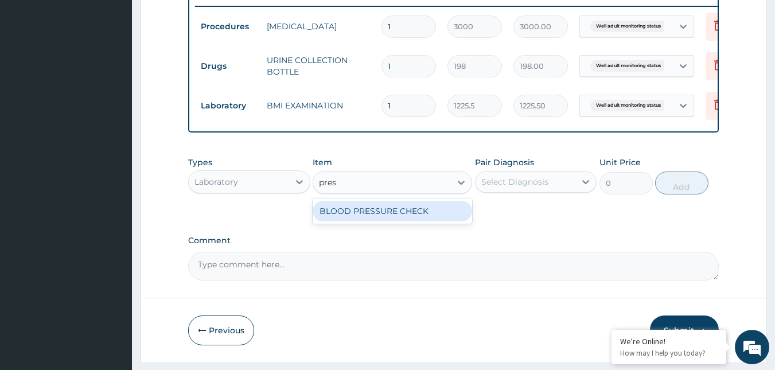
type input "1225.5"
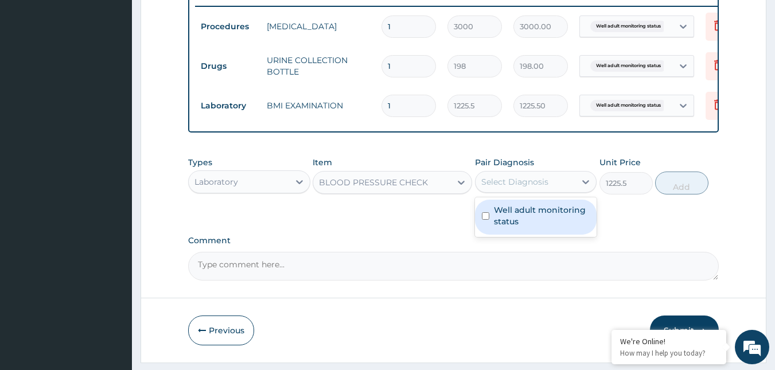
click at [546, 188] on div "Select Diagnosis" at bounding box center [514, 181] width 67 height 11
checkbox input "true"
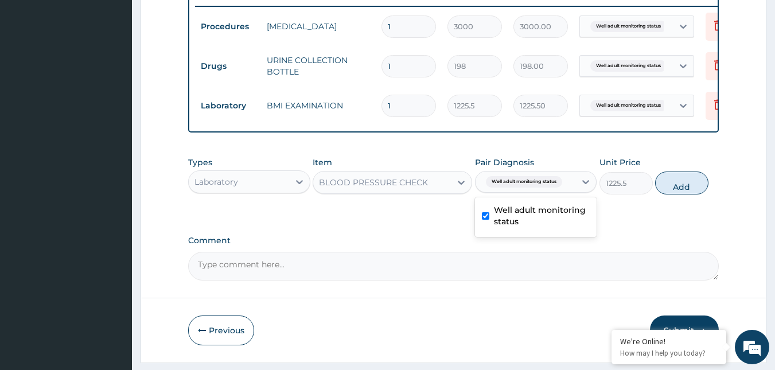
drag, startPoint x: 673, startPoint y: 198, endPoint x: 665, endPoint y: 200, distance: 8.4
click at [674, 195] on button "Add" at bounding box center [681, 183] width 53 height 23
type input "0"
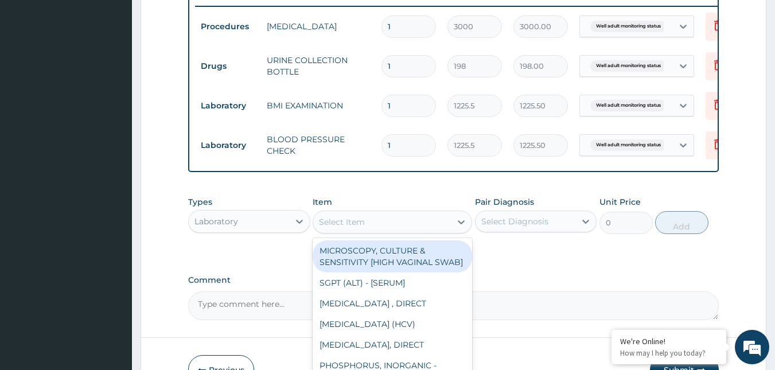
click at [410, 227] on div "Select Item" at bounding box center [382, 222] width 138 height 18
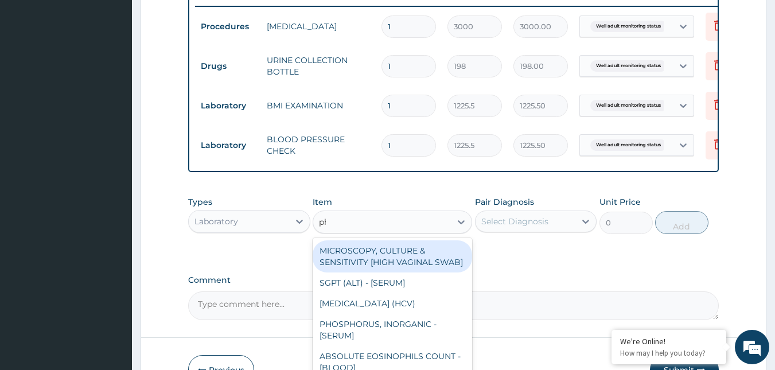
type input "phy"
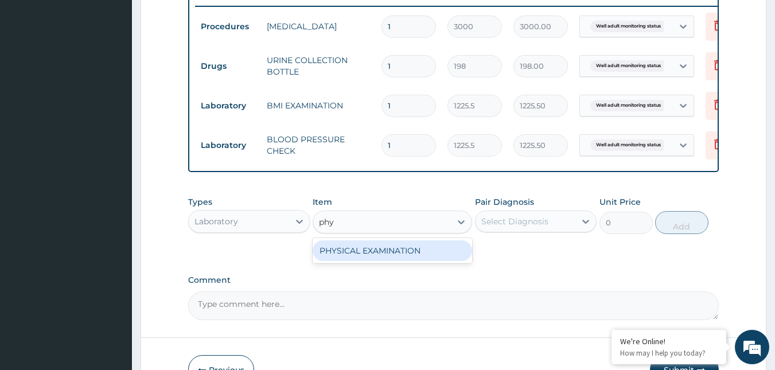
type input "1225.5"
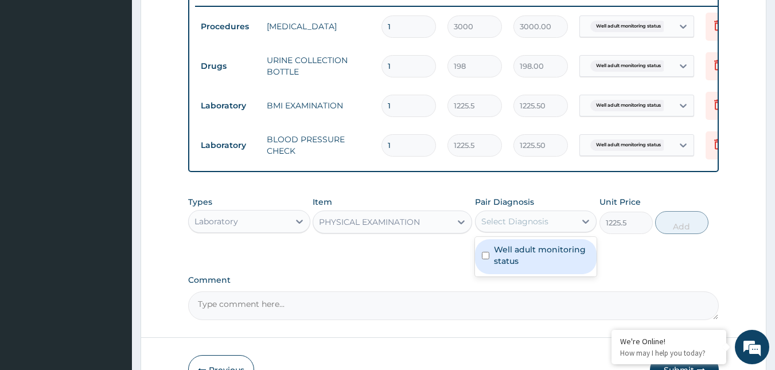
click at [538, 227] on div "Select Diagnosis" at bounding box center [514, 221] width 67 height 11
checkbox input "true"
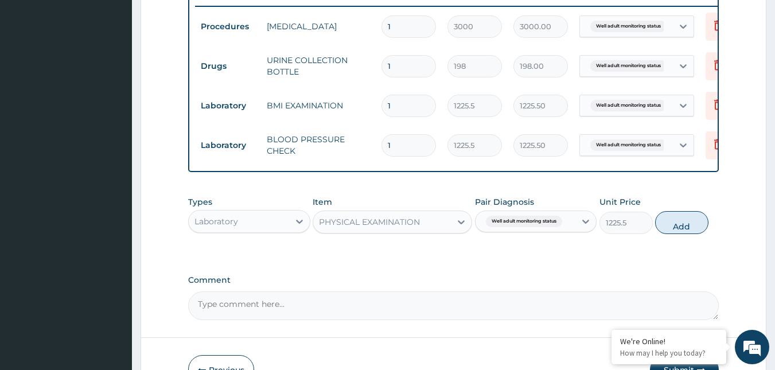
drag, startPoint x: 684, startPoint y: 236, endPoint x: 433, endPoint y: 237, distance: 250.7
click at [652, 237] on div "Types Laboratory Item PHYSICAL EXAMINATION Pair Diagnosis Well adult monitoring…" at bounding box center [453, 214] width 531 height 49
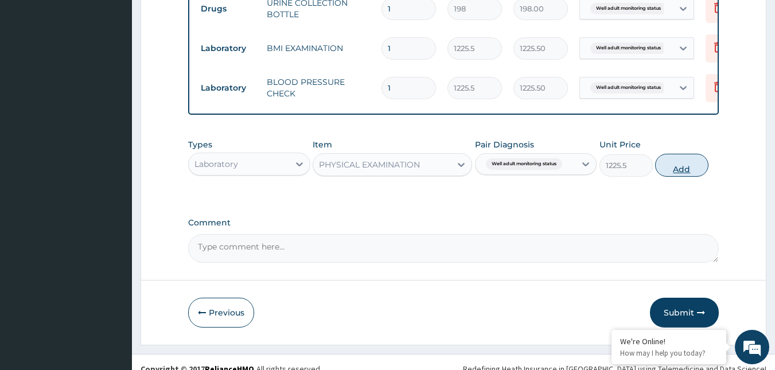
click at [678, 171] on button "Add" at bounding box center [681, 165] width 53 height 23
type input "0"
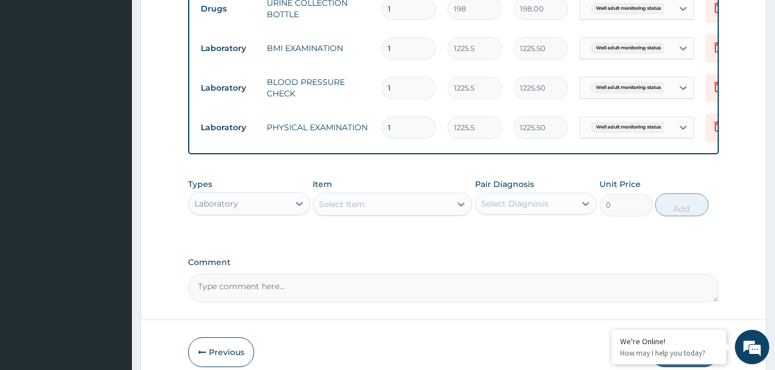
click at [392, 209] on div "Select Item" at bounding box center [382, 204] width 138 height 18
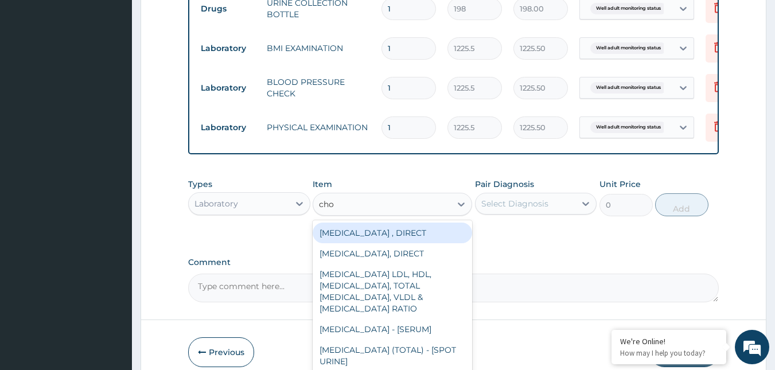
type input "chol"
type input "2880"
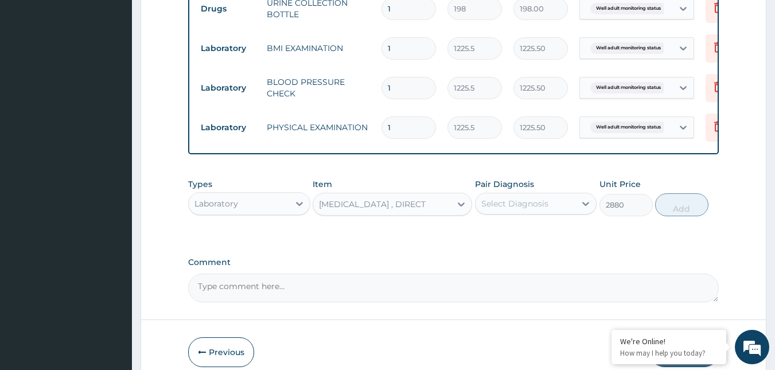
click at [498, 209] on div "Select Diagnosis" at bounding box center [514, 203] width 67 height 11
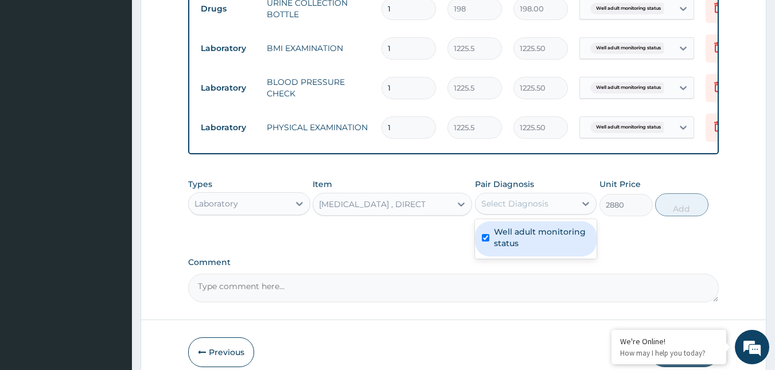
checkbox input "true"
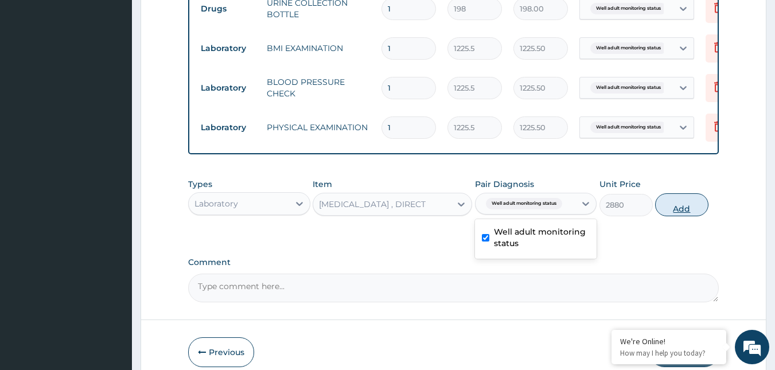
click at [678, 215] on button "Add" at bounding box center [681, 204] width 53 height 23
type input "0"
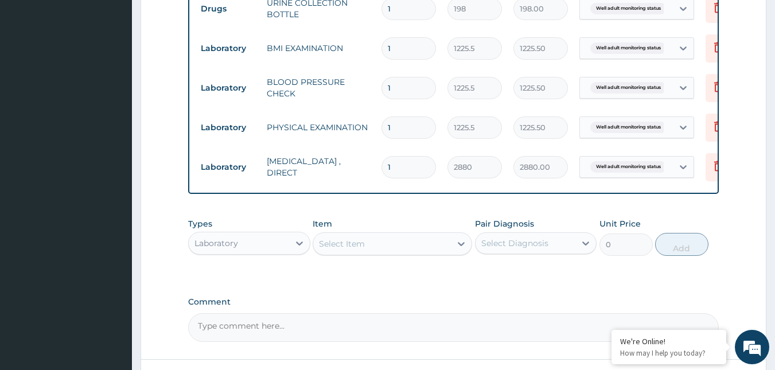
click at [416, 251] on div "Select Item" at bounding box center [382, 244] width 138 height 18
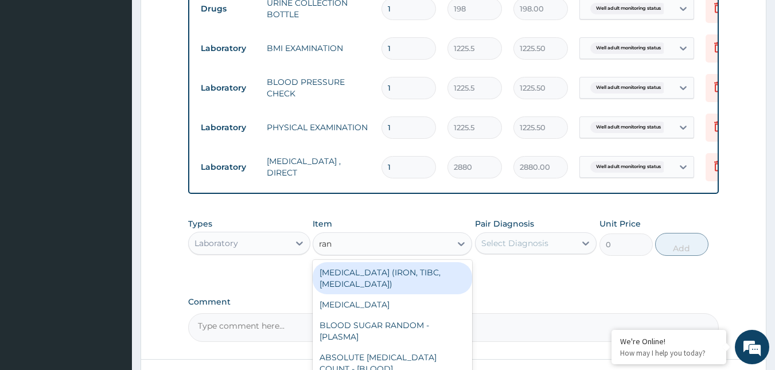
type input "rand"
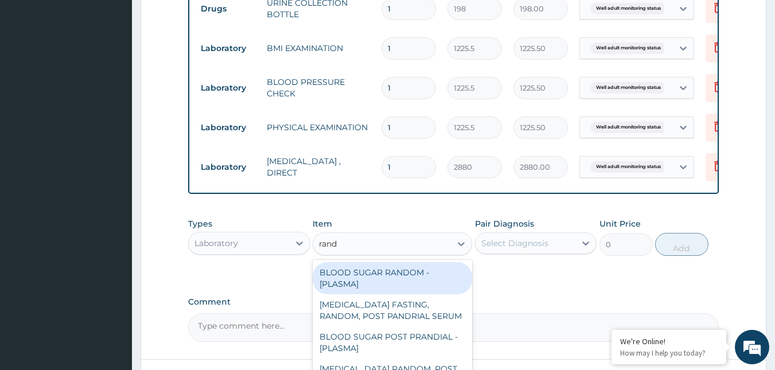
type input "1800"
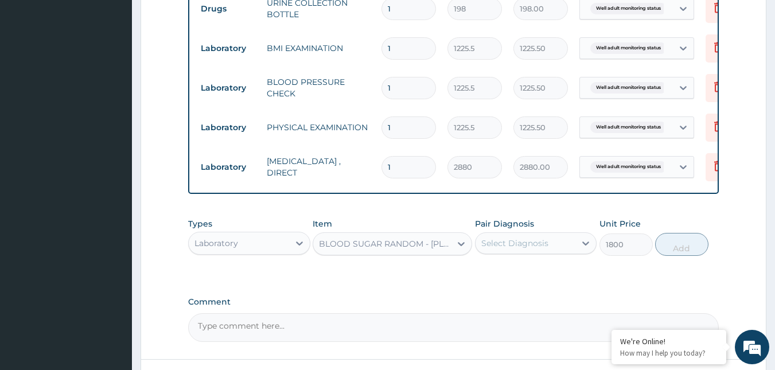
click at [516, 249] on div "Select Diagnosis" at bounding box center [514, 243] width 67 height 11
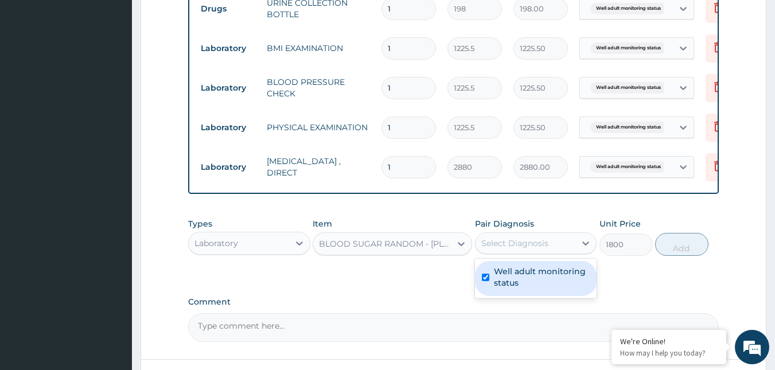
checkbox input "true"
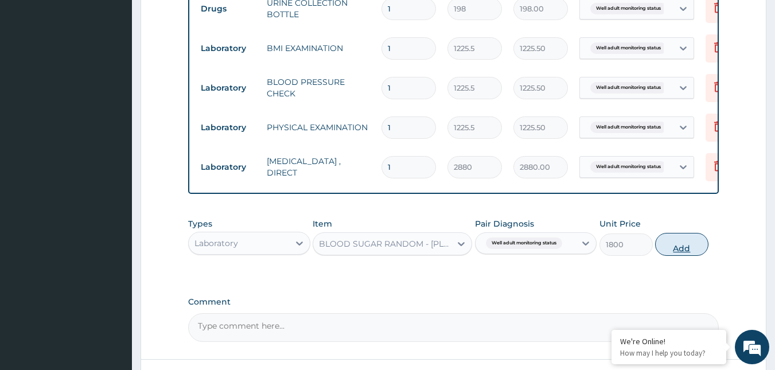
drag, startPoint x: 670, startPoint y: 256, endPoint x: 555, endPoint y: 259, distance: 115.4
click at [670, 256] on button "Add" at bounding box center [681, 244] width 53 height 23
type input "0"
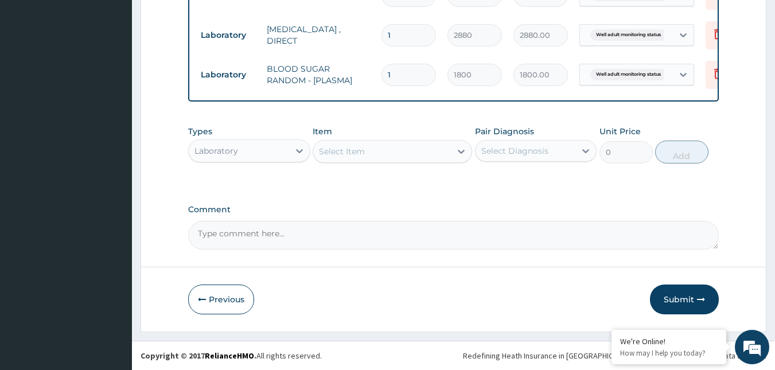
scroll to position [649, 0]
click at [400, 146] on div "Select Item" at bounding box center [382, 151] width 138 height 18
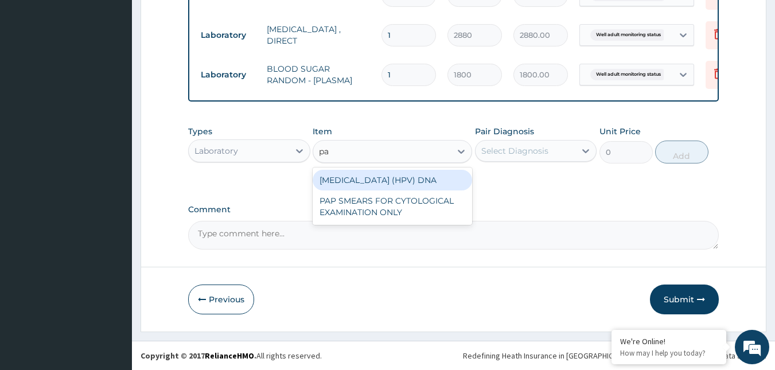
type input "pap"
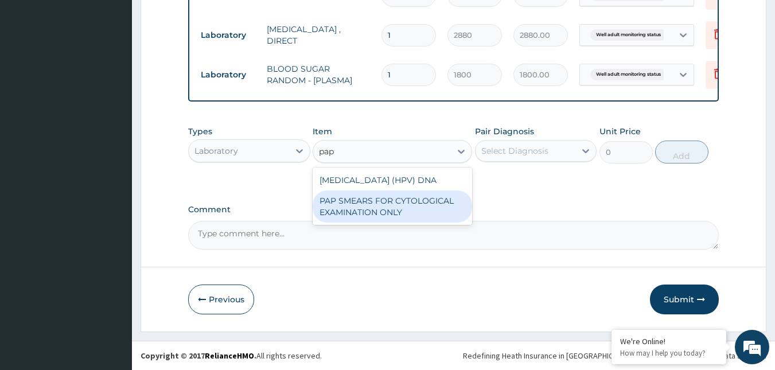
click at [390, 223] on div "PAP SMEARS FOR CYTOLOGICAL EXAMINATION ONLY" at bounding box center [393, 206] width 160 height 32
type input "18080"
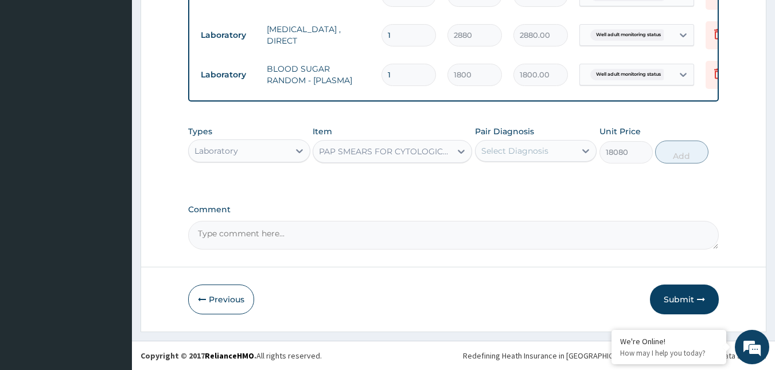
click at [547, 166] on div "Types Laboratory Item option PAP SMEARS FOR CYTOLOGICAL EXAMINATION ONLY, selec…" at bounding box center [453, 144] width 531 height 49
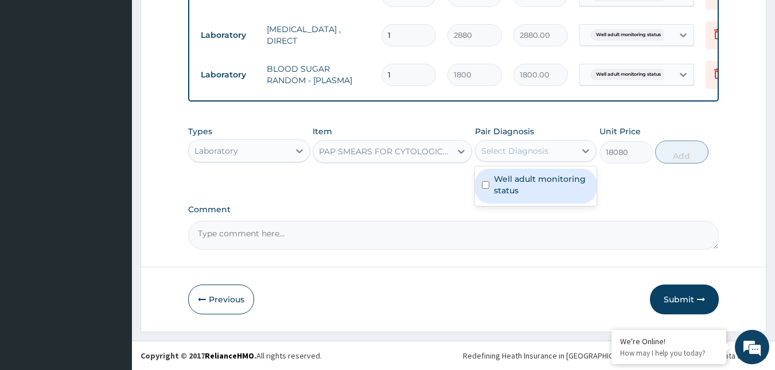
click at [551, 157] on div "Select Diagnosis" at bounding box center [526, 151] width 100 height 18
type input "p"
checkbox input "true"
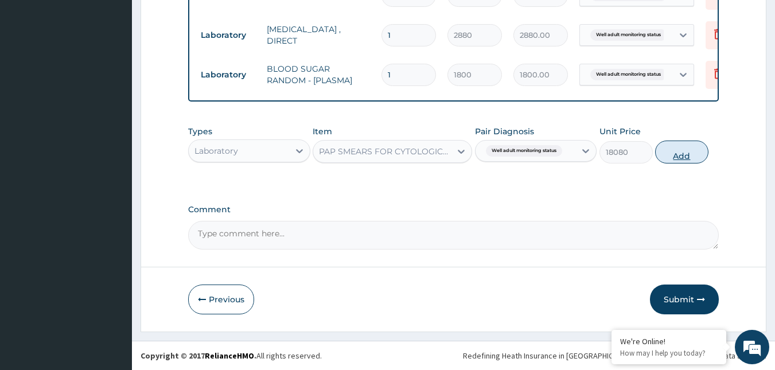
click at [690, 157] on button "Add" at bounding box center [681, 152] width 53 height 23
type input "0"
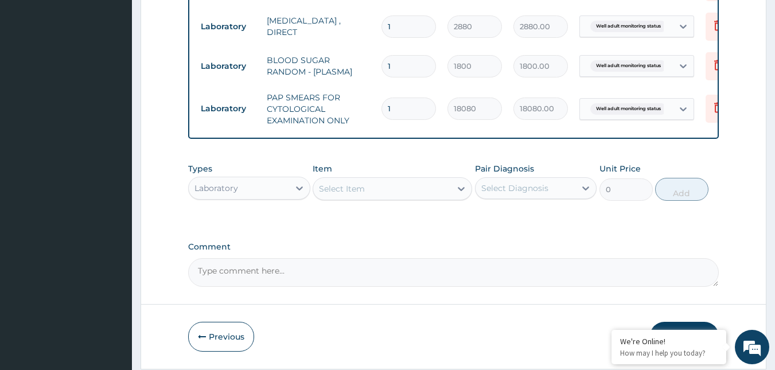
click at [392, 195] on div "Select Item" at bounding box center [382, 189] width 138 height 18
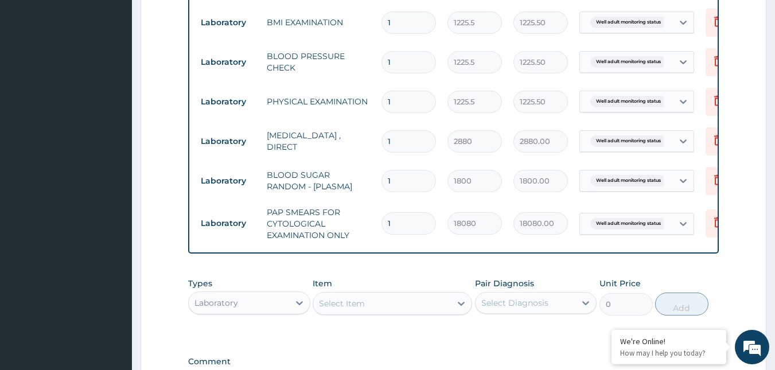
scroll to position [592, 0]
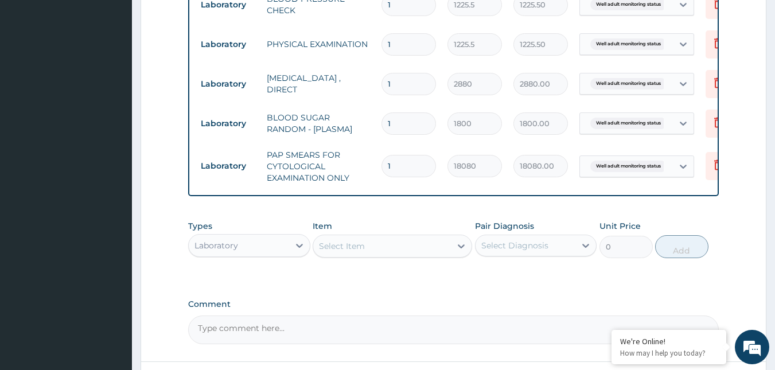
click at [429, 252] on div "Select Item" at bounding box center [382, 246] width 138 height 18
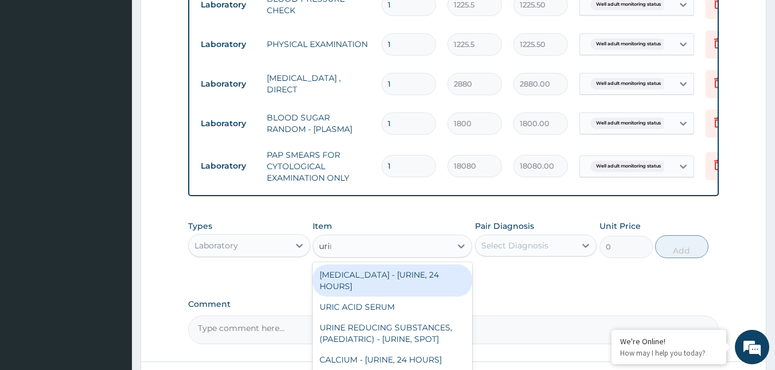
type input "urina"
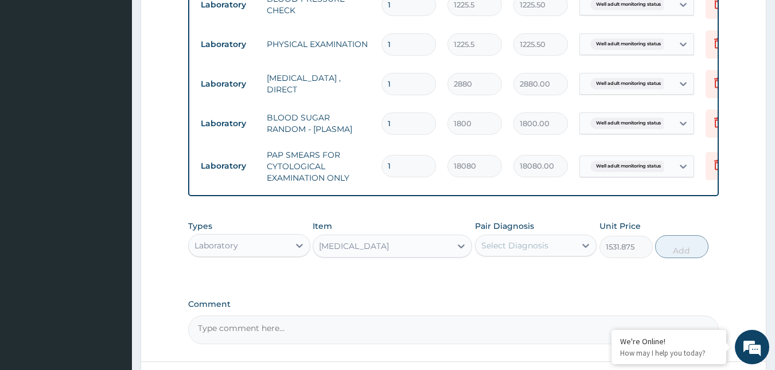
click at [546, 250] on div "Select Diagnosis" at bounding box center [514, 245] width 67 height 11
click at [655, 255] on button "Add" at bounding box center [681, 246] width 53 height 23
type input "0"
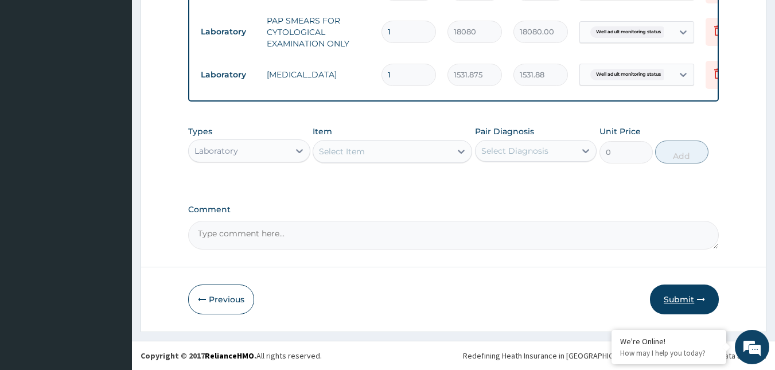
click at [678, 294] on button "Submit" at bounding box center [684, 300] width 69 height 30
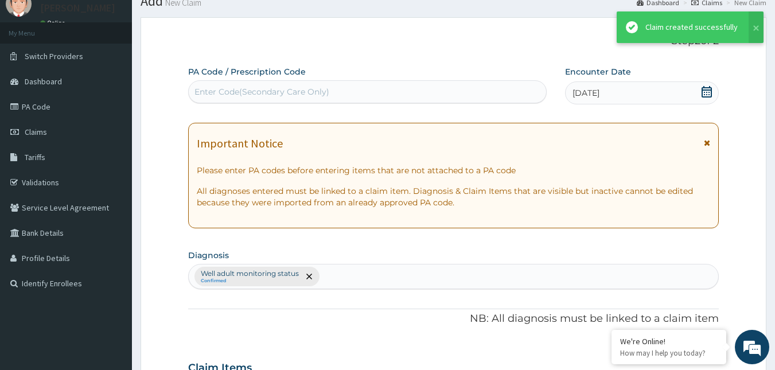
scroll to position [734, 0]
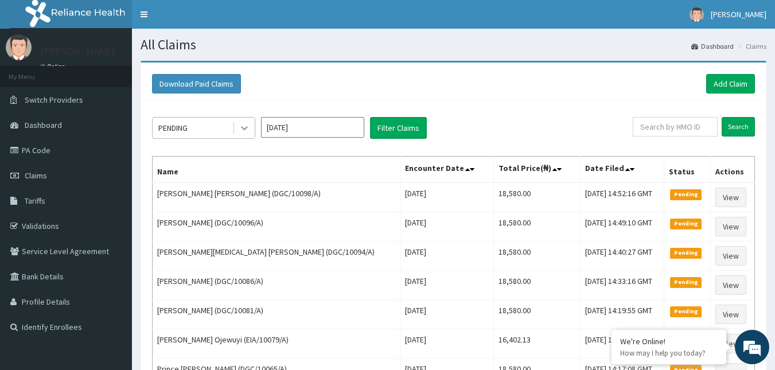
click at [243, 130] on icon at bounding box center [244, 127] width 11 height 11
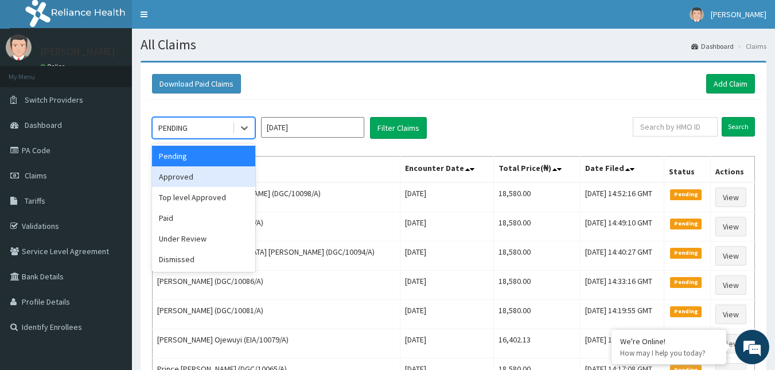
click at [188, 172] on div "Approved" at bounding box center [203, 176] width 103 height 21
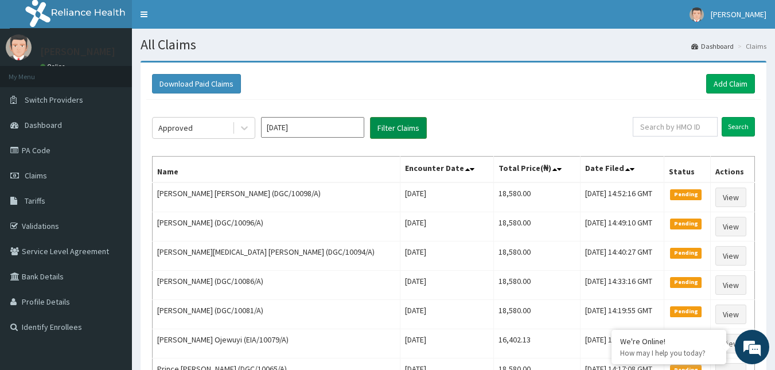
click at [404, 133] on button "Filter Claims" at bounding box center [398, 128] width 57 height 22
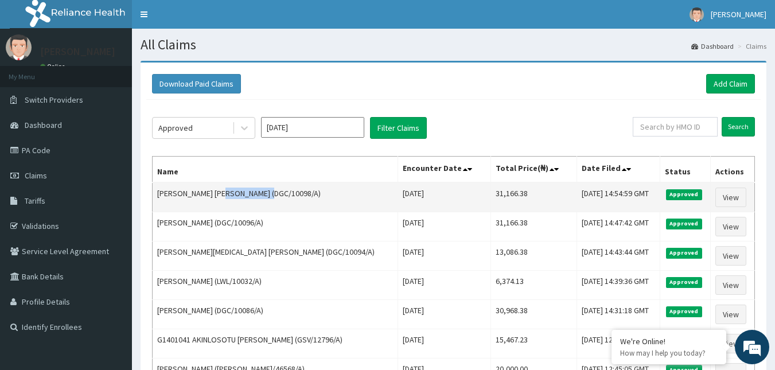
drag, startPoint x: 212, startPoint y: 193, endPoint x: 260, endPoint y: 196, distance: 47.7
click at [260, 196] on td "[PERSON_NAME] [PERSON_NAME] (DGC/10098/A)" at bounding box center [276, 197] width 246 height 30
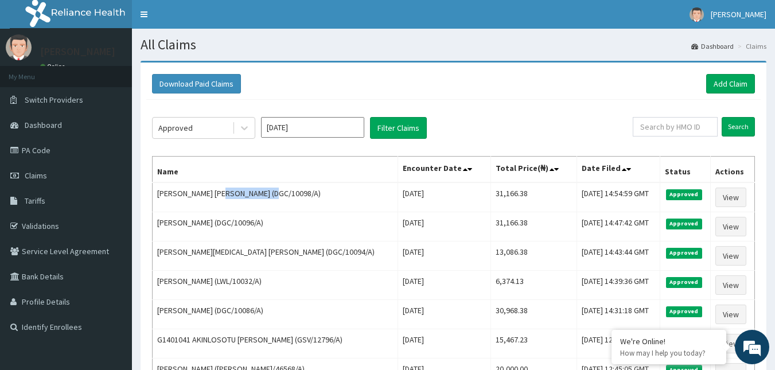
copy td "(DGC/10098/A)"
click at [722, 83] on link "Add Claim" at bounding box center [730, 84] width 49 height 20
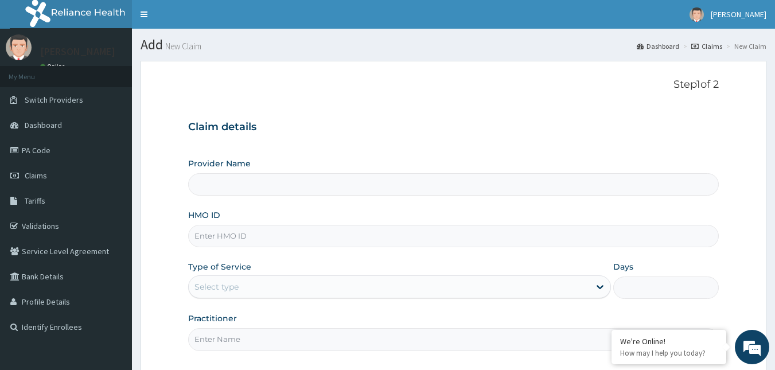
click at [233, 239] on input "HMO ID" at bounding box center [453, 236] width 531 height 22
type input "Reliance Family Clinics (RFC) - [GEOGRAPHIC_DATA]"
paste input "(DGC/10098/A)"
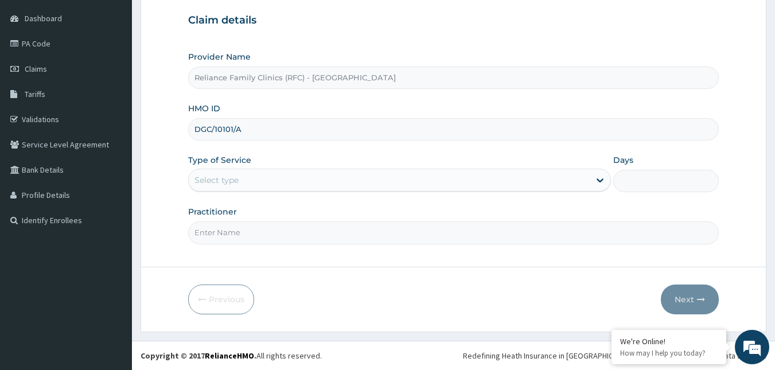
click at [234, 136] on input "DGC/10101/A" at bounding box center [453, 129] width 531 height 22
click at [233, 135] on input "DGC/10101/A" at bounding box center [453, 129] width 531 height 22
type input "DGC/10101/A"
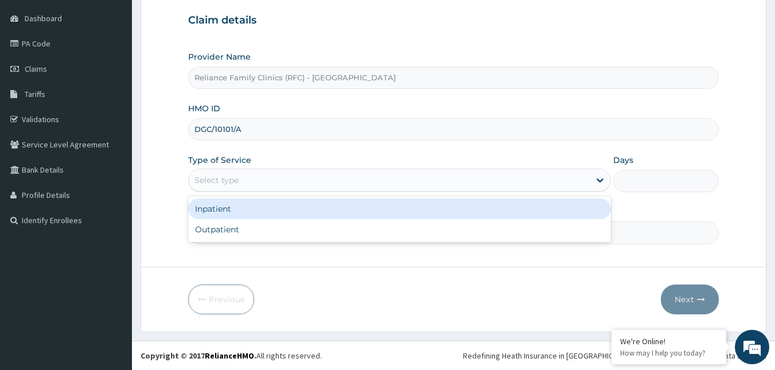
click at [262, 175] on div "Select type" at bounding box center [389, 180] width 401 height 18
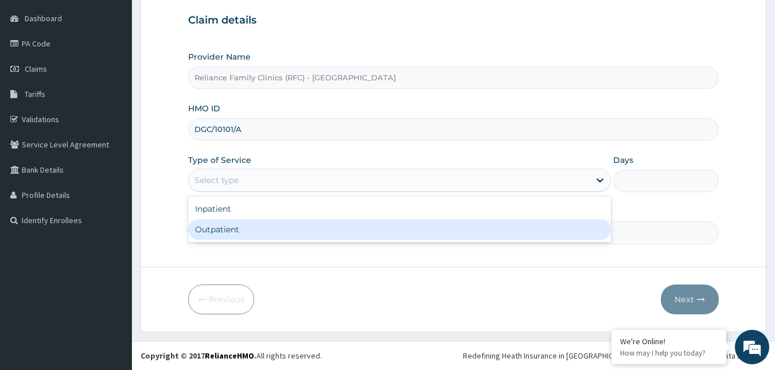
click at [236, 227] on div "Outpatient" at bounding box center [399, 229] width 423 height 21
type input "1"
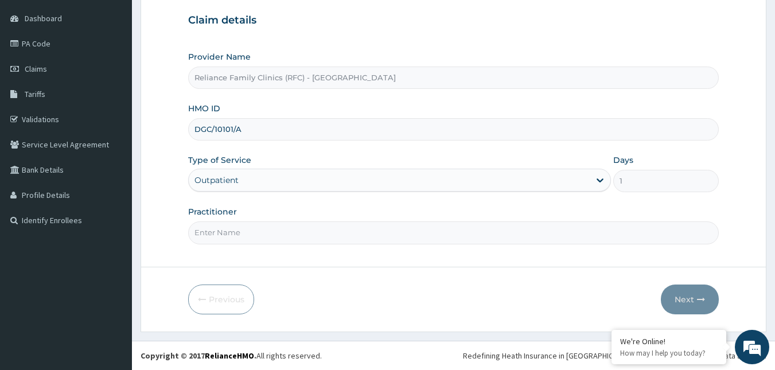
click at [236, 227] on input "Practitioner" at bounding box center [453, 232] width 531 height 22
type input "Alliyah"
click at [687, 300] on button "Next" at bounding box center [690, 300] width 58 height 30
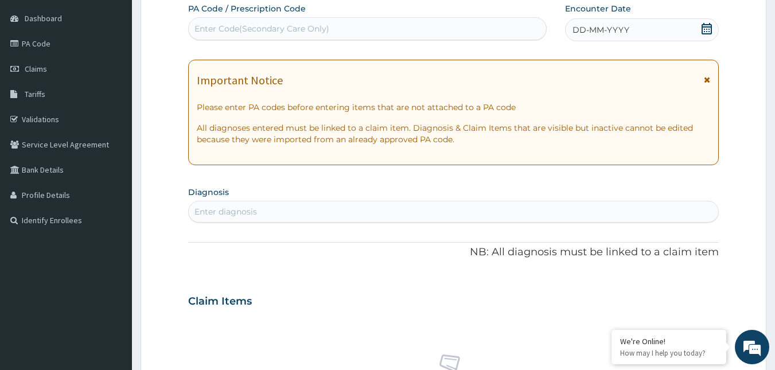
click at [700, 30] on div "DD-MM-YYYY" at bounding box center [642, 29] width 154 height 23
click at [287, 215] on div "Enter diagnosis" at bounding box center [454, 212] width 530 height 18
type input "[MEDICAL_DATA]"
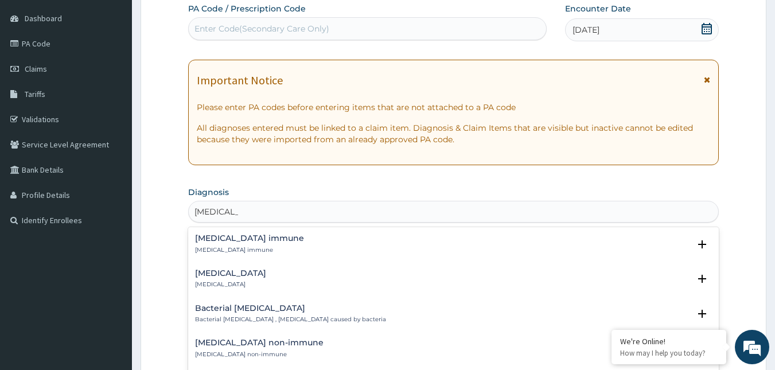
click at [214, 237] on h4 "[MEDICAL_DATA] immune" at bounding box center [249, 238] width 109 height 9
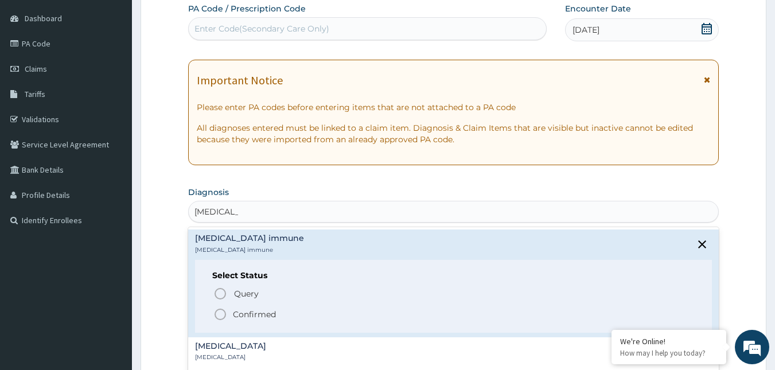
drag, startPoint x: 216, startPoint y: 312, endPoint x: 296, endPoint y: 304, distance: 80.7
click at [217, 312] on icon "status option filled" at bounding box center [220, 315] width 14 height 14
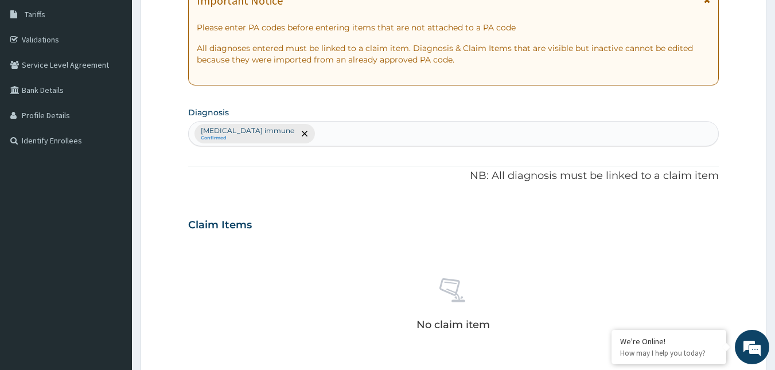
scroll to position [394, 0]
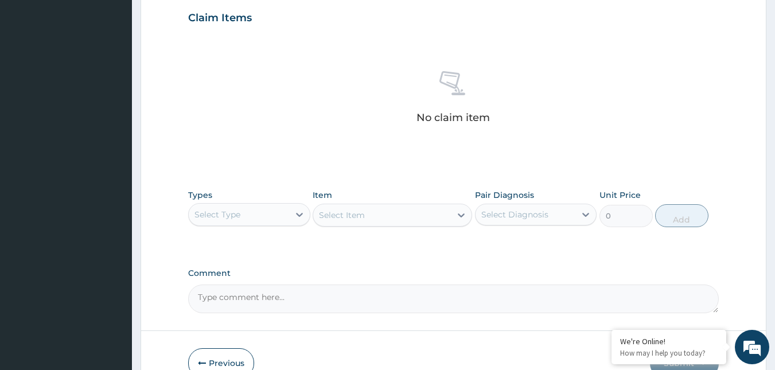
drag, startPoint x: 258, startPoint y: 212, endPoint x: 259, endPoint y: 227, distance: 15.0
click at [258, 216] on div "Select Type" at bounding box center [239, 214] width 100 height 18
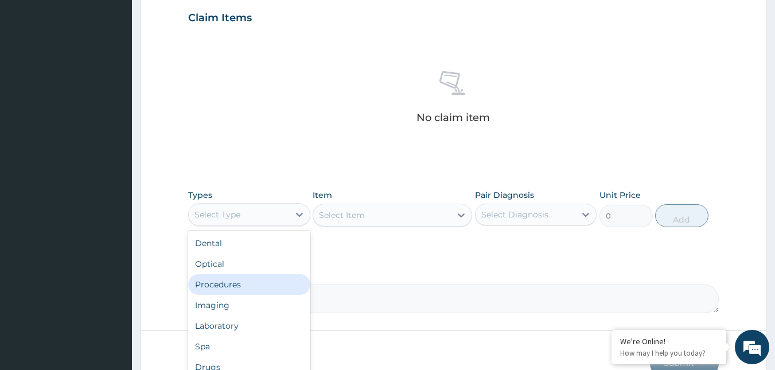
click at [245, 281] on div "Procedures" at bounding box center [249, 284] width 122 height 21
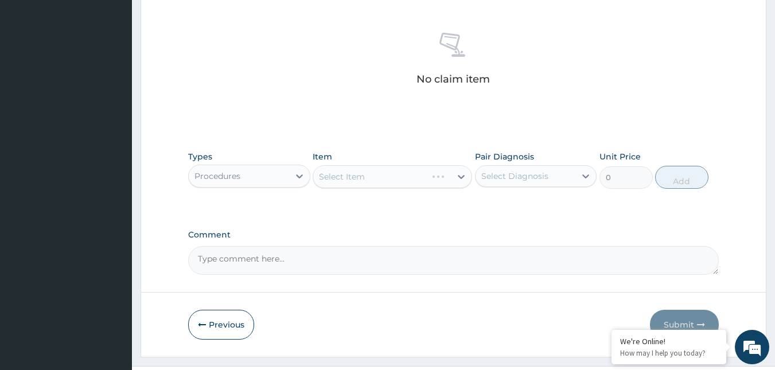
scroll to position [457, 0]
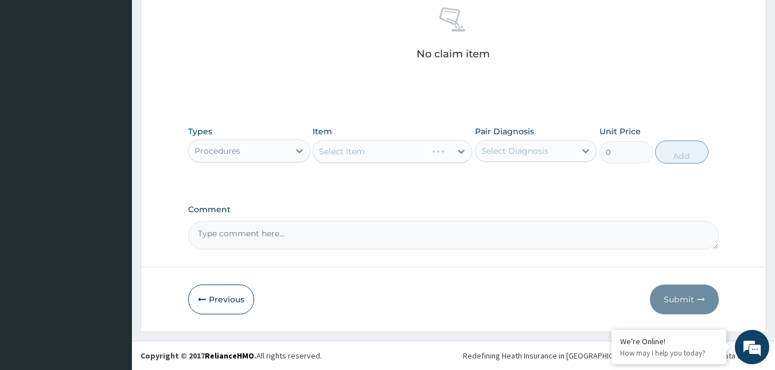
click at [378, 147] on div "Select Item" at bounding box center [393, 151] width 160 height 23
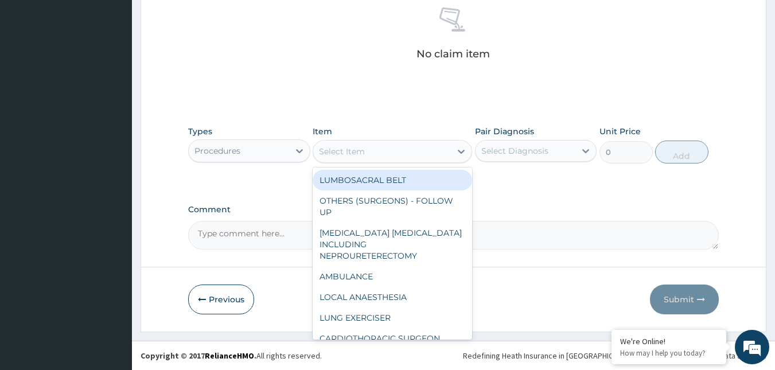
click at [380, 147] on div "Select Item" at bounding box center [382, 151] width 138 height 18
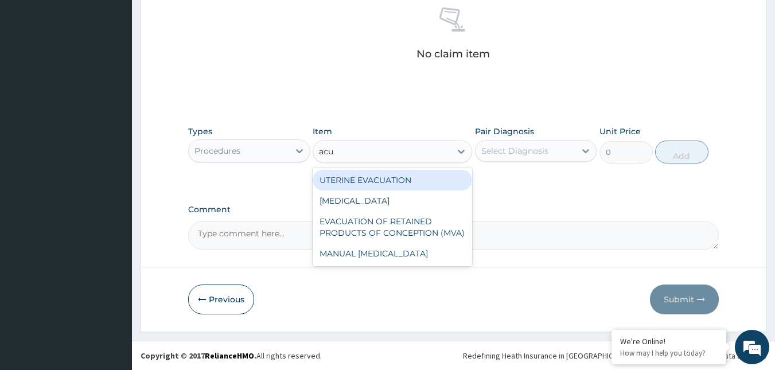
type input "acui"
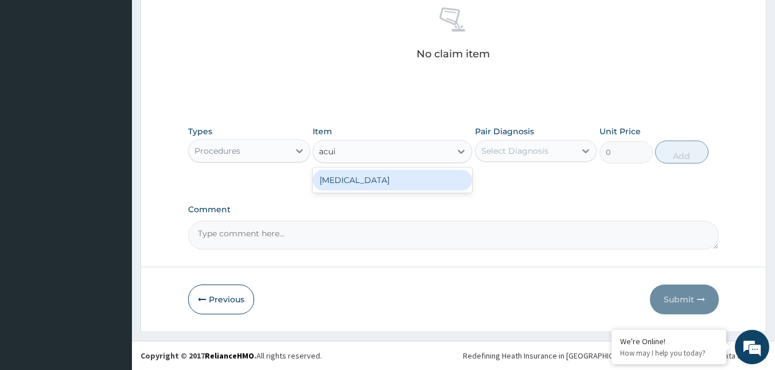
type input "3000"
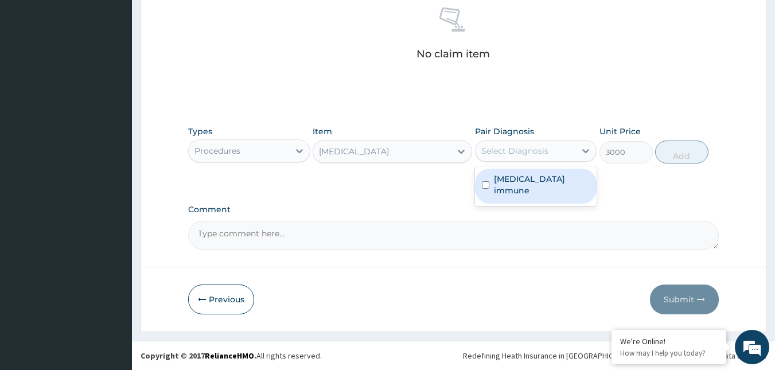
click at [509, 157] on div "Select Diagnosis" at bounding box center [526, 151] width 100 height 18
checkbox input "true"
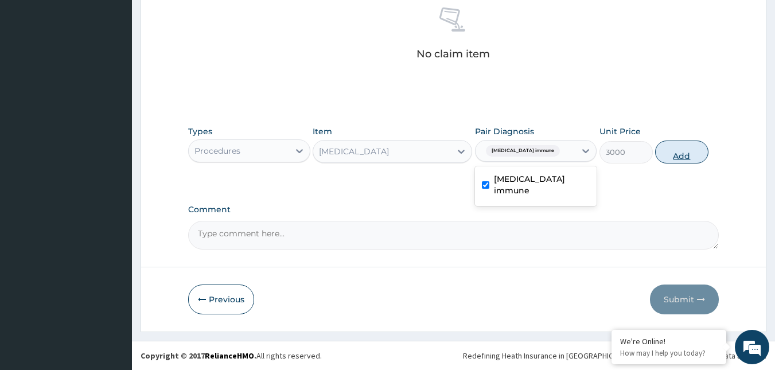
click at [684, 160] on button "Add" at bounding box center [681, 152] width 53 height 23
type input "0"
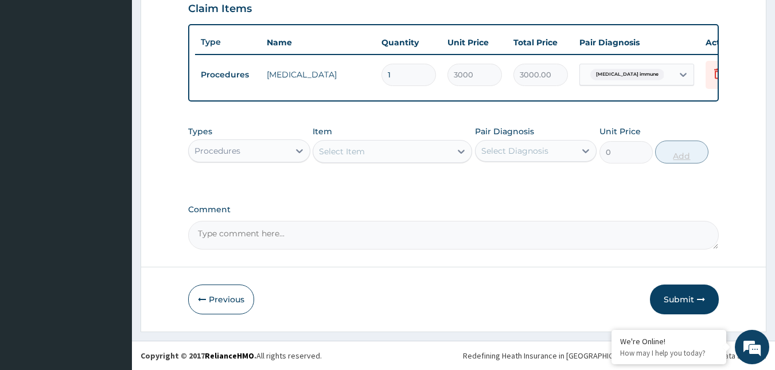
scroll to position [411, 0]
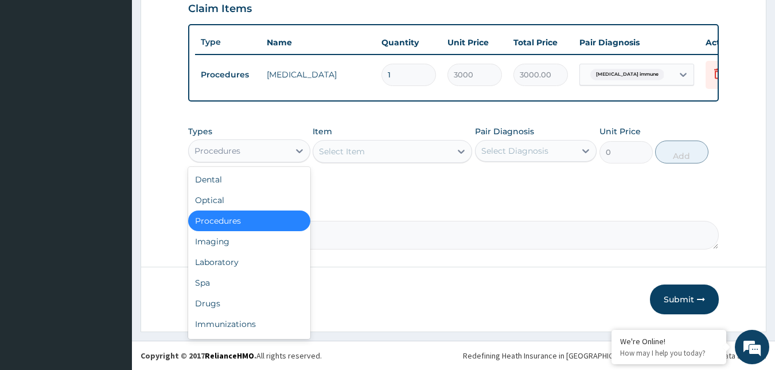
click at [262, 146] on div "Procedures" at bounding box center [239, 151] width 100 height 18
click at [200, 301] on div "Drugs" at bounding box center [249, 303] width 122 height 21
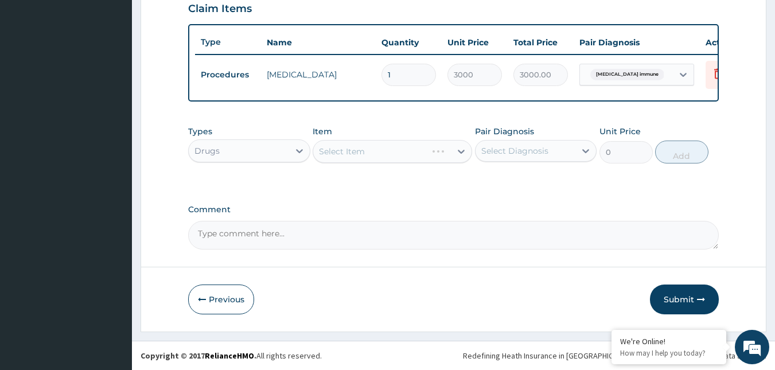
click at [374, 152] on div "Select Item" at bounding box center [393, 151] width 160 height 23
click at [376, 151] on div "Select Item" at bounding box center [393, 151] width 160 height 23
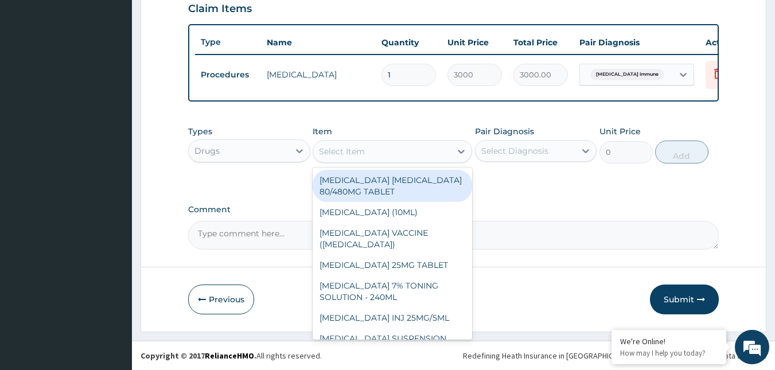
click at [389, 145] on div "Select Item" at bounding box center [382, 151] width 138 height 18
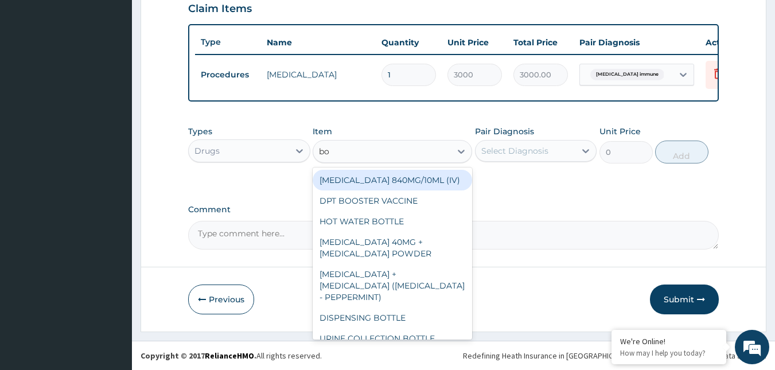
type input "bot"
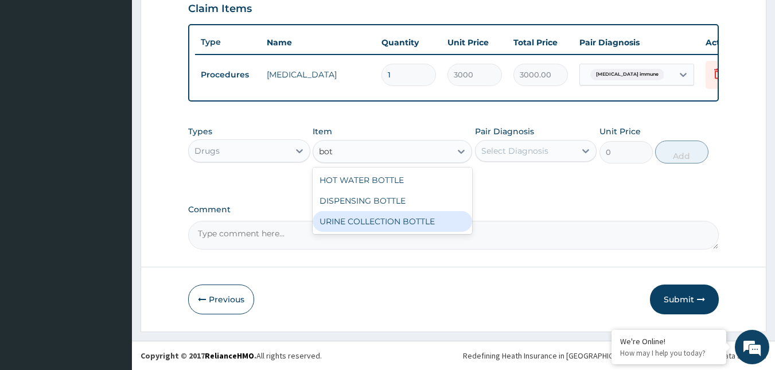
drag, startPoint x: 404, startPoint y: 213, endPoint x: 454, endPoint y: 205, distance: 50.6
click at [411, 212] on div "URINE COLLECTION BOTTLE" at bounding box center [393, 221] width 160 height 21
type input "198"
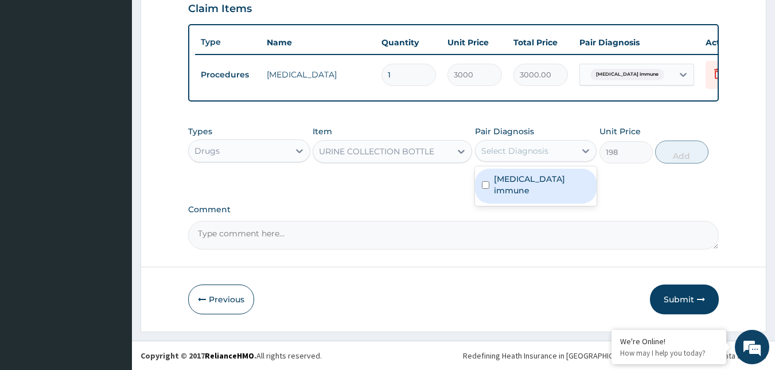
click at [567, 150] on div "Select Diagnosis" at bounding box center [526, 151] width 100 height 18
checkbox input "true"
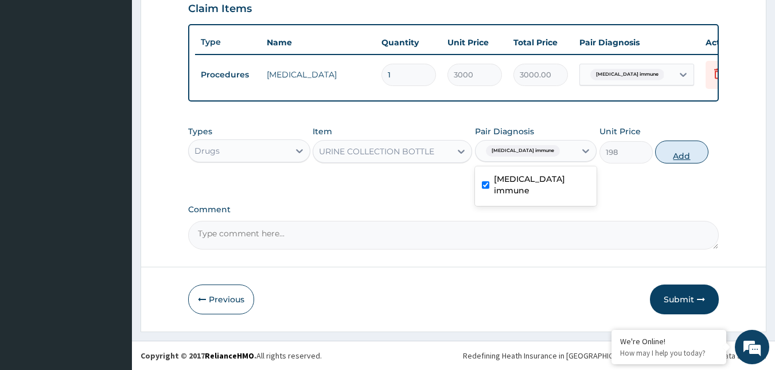
click at [674, 157] on button "Add" at bounding box center [681, 152] width 53 height 23
type input "0"
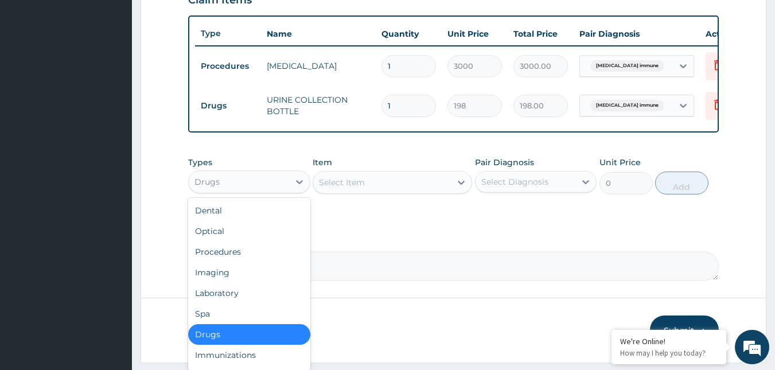
click at [271, 186] on div "Drugs" at bounding box center [239, 182] width 100 height 18
click at [204, 295] on div "Laboratory" at bounding box center [249, 293] width 122 height 21
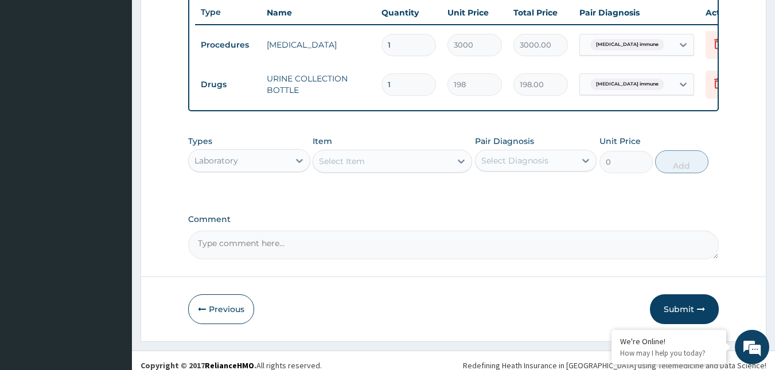
scroll to position [451, 0]
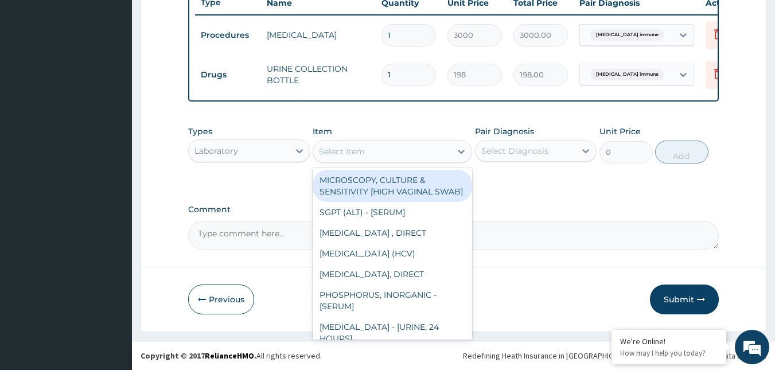
click at [402, 152] on div "Select Item" at bounding box center [382, 151] width 138 height 18
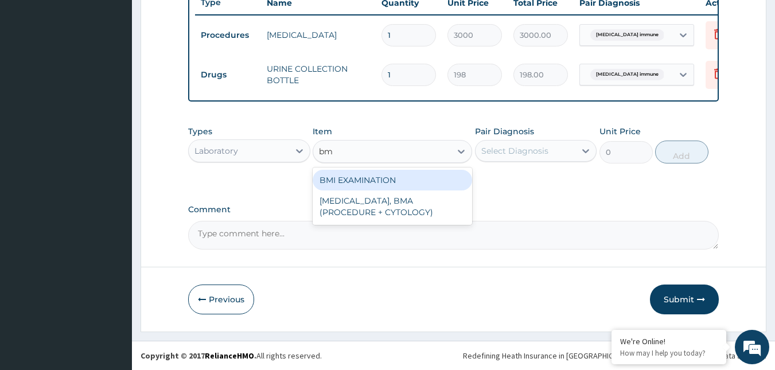
type input "bmi"
type input "1225.5"
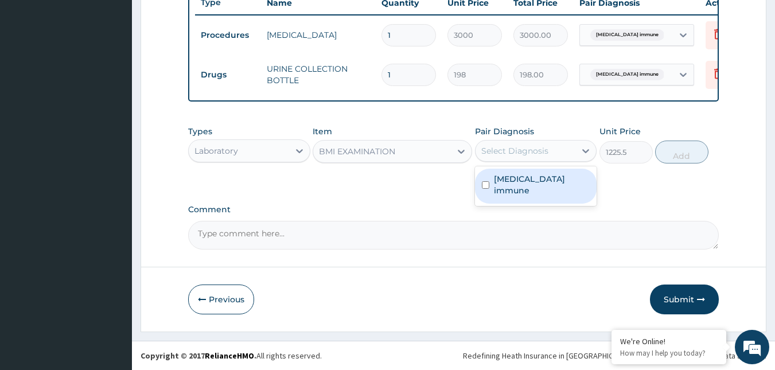
click at [534, 155] on div "Select Diagnosis" at bounding box center [514, 150] width 67 height 11
checkbox input "true"
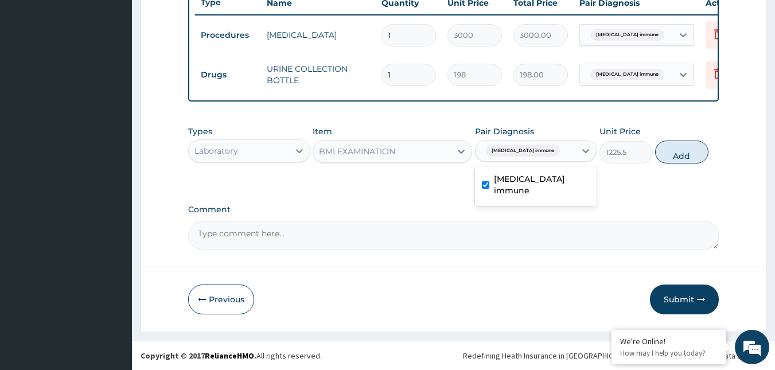
drag, startPoint x: 693, startPoint y: 157, endPoint x: 684, endPoint y: 155, distance: 8.7
click at [693, 156] on button "Add" at bounding box center [681, 152] width 53 height 23
type input "0"
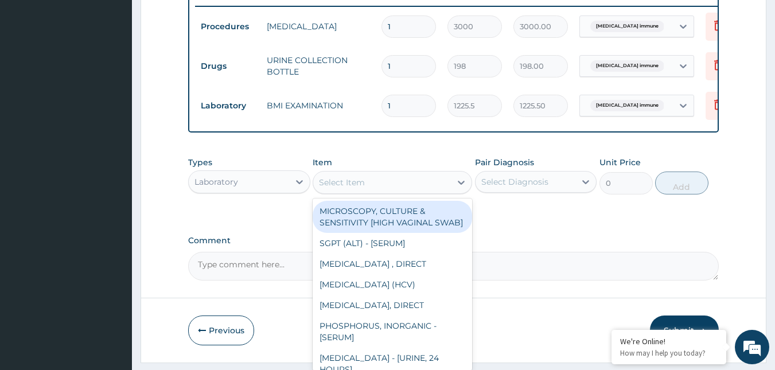
click at [422, 192] on div "Select Item" at bounding box center [382, 182] width 138 height 18
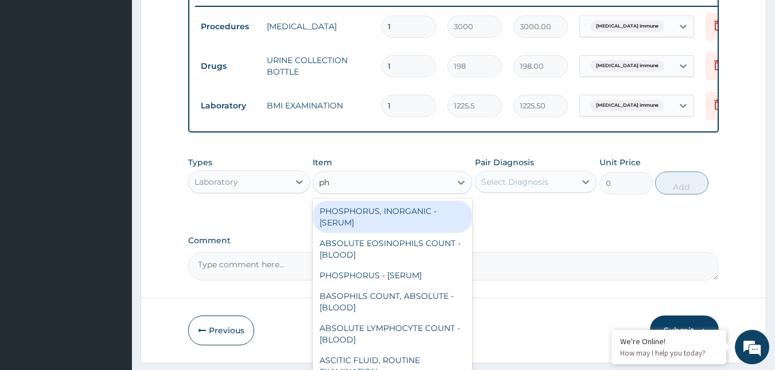
type input "phy"
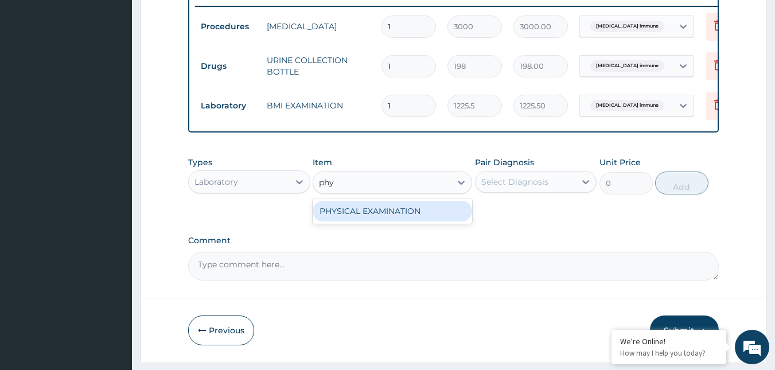
type input "1225.5"
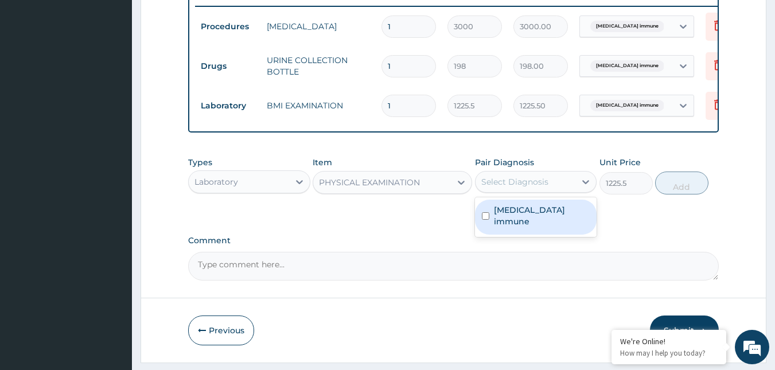
click at [523, 186] on div "Select Diagnosis" at bounding box center [514, 181] width 67 height 11
checkbox input "true"
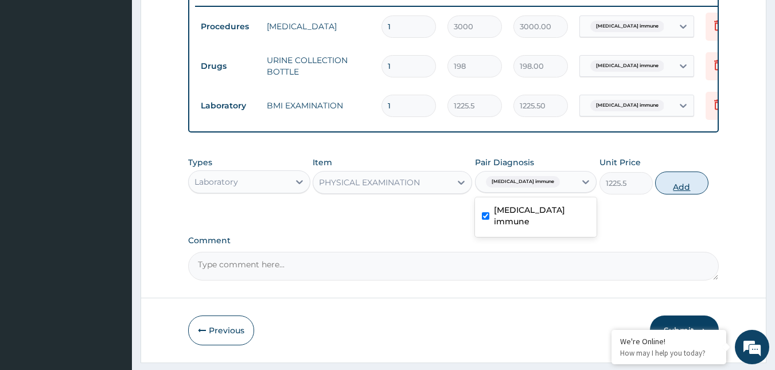
click at [662, 193] on button "Add" at bounding box center [681, 183] width 53 height 23
type input "0"
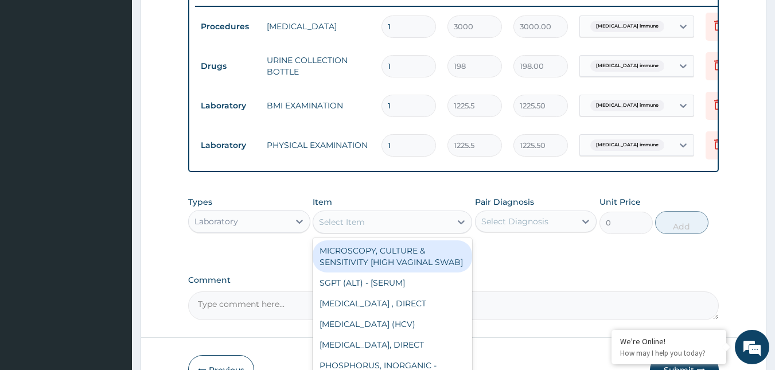
click at [382, 230] on div "Select Item" at bounding box center [382, 222] width 138 height 18
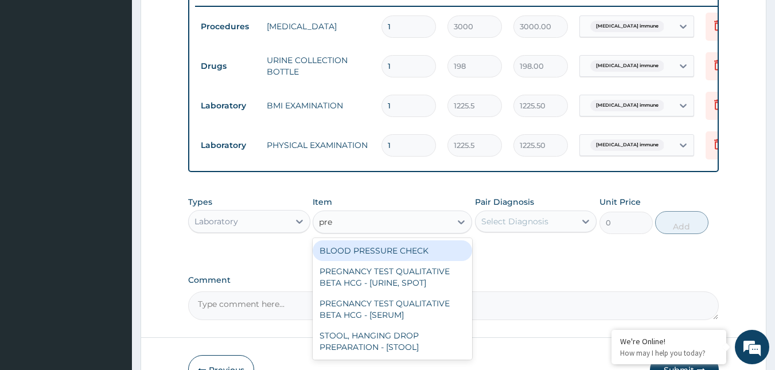
type input "pres"
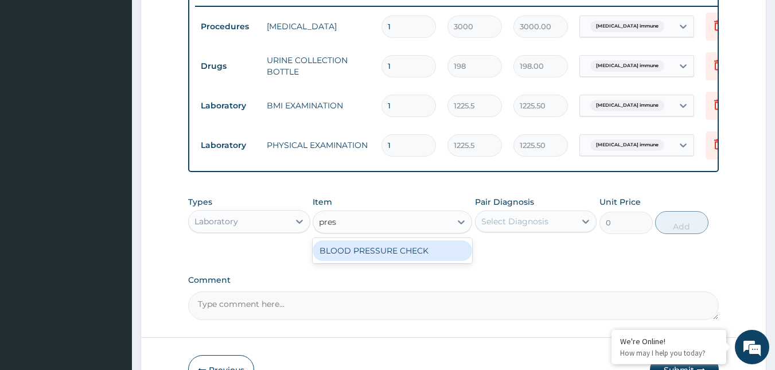
type input "1225.5"
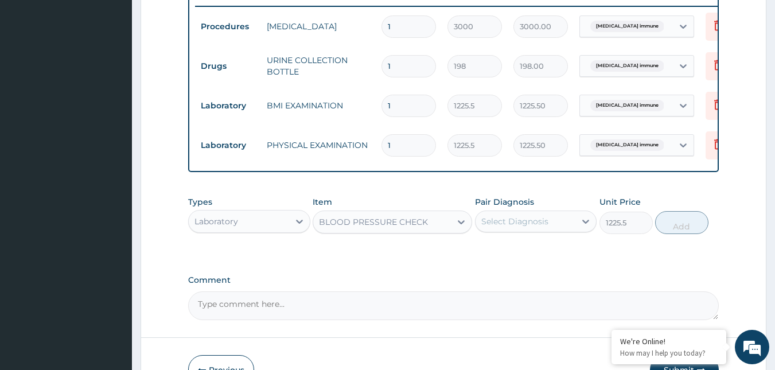
click at [512, 227] on div "Select Diagnosis" at bounding box center [514, 221] width 67 height 11
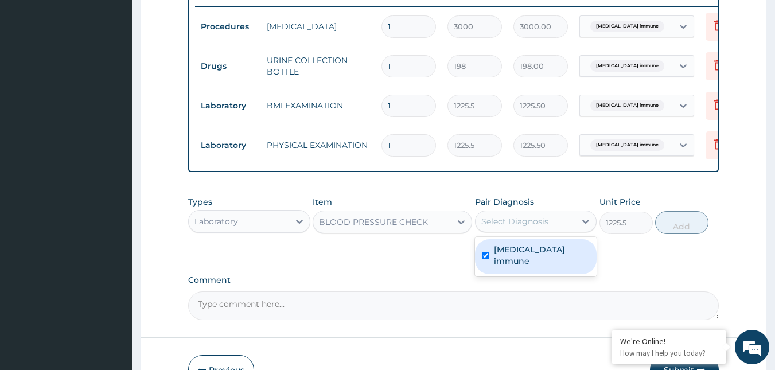
checkbox input "true"
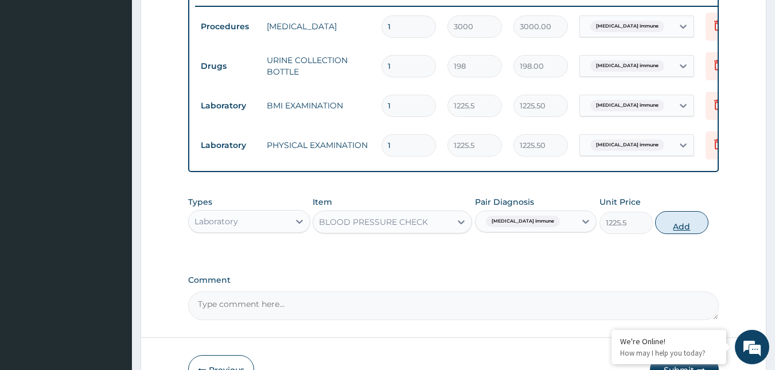
click at [688, 234] on button "Add" at bounding box center [681, 222] width 53 height 23
type input "0"
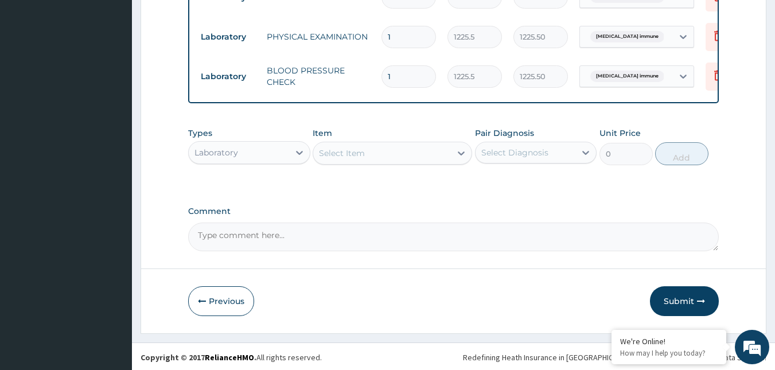
scroll to position [570, 0]
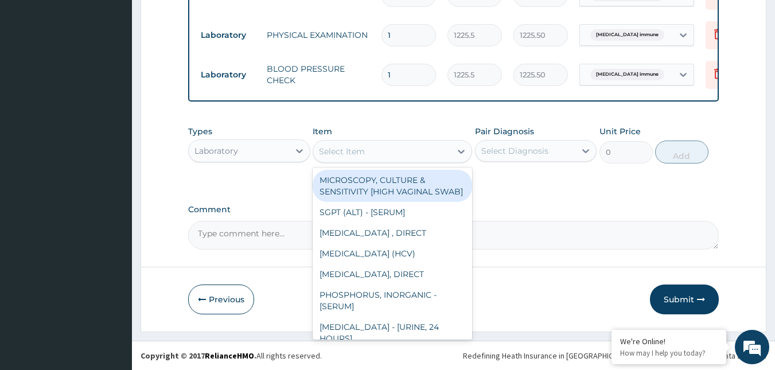
click at [429, 160] on div "Select Item" at bounding box center [382, 151] width 138 height 18
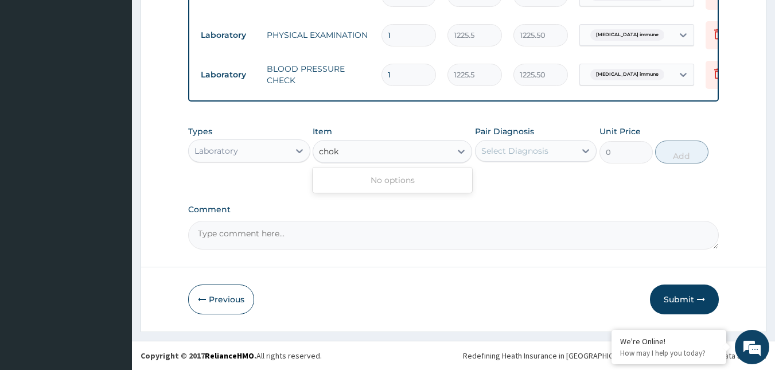
type input "cho"
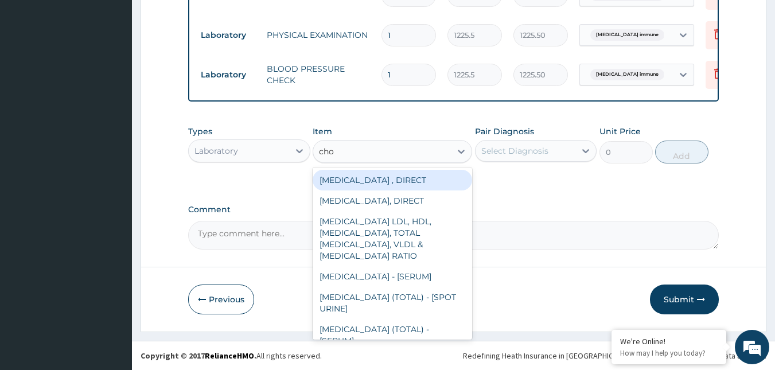
type input "2880"
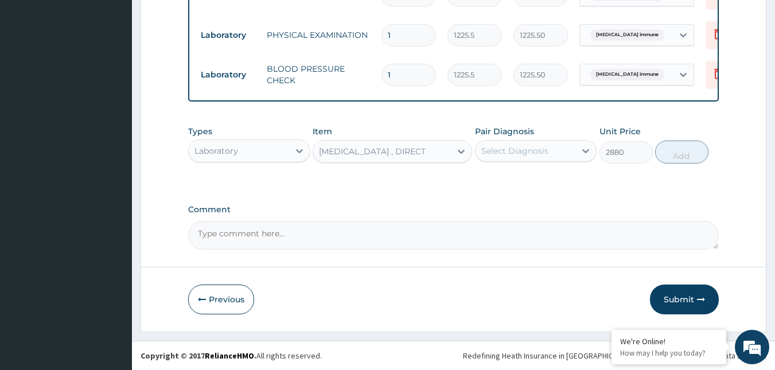
click at [548, 157] on div "Select Diagnosis" at bounding box center [526, 151] width 100 height 18
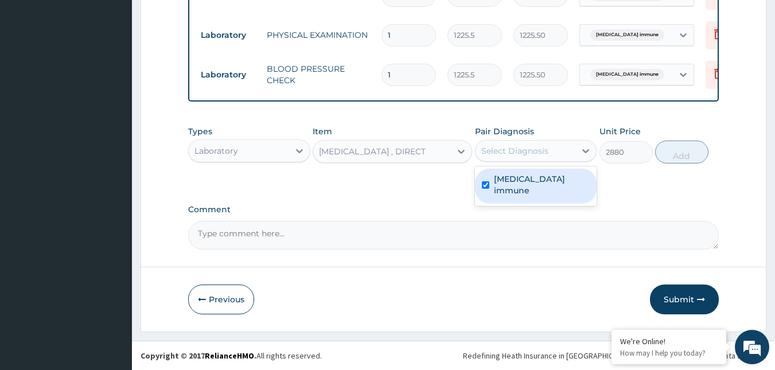
checkbox input "true"
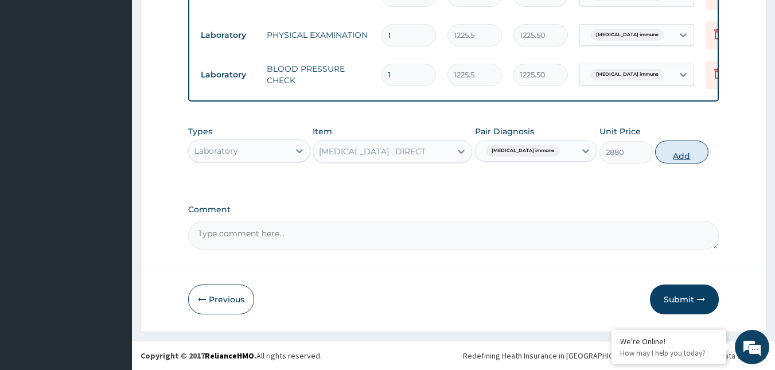
click at [700, 153] on button "Add" at bounding box center [681, 152] width 53 height 23
type input "0"
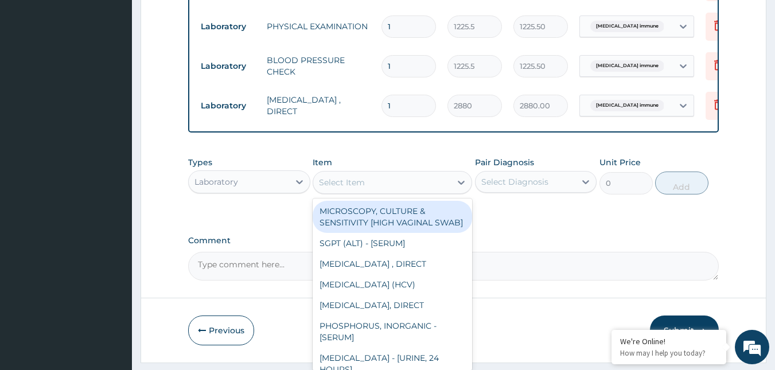
click at [418, 192] on div "Select Item" at bounding box center [382, 182] width 138 height 18
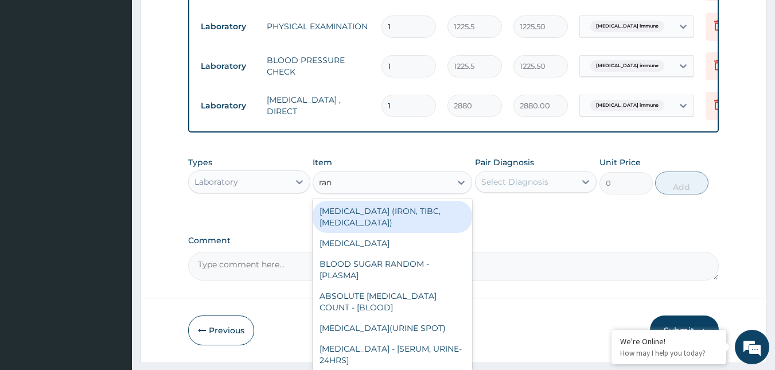
type input "rand"
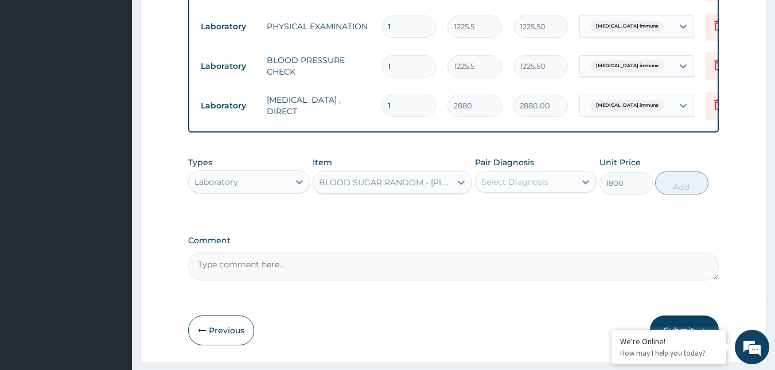
click at [519, 188] on div "Select Diagnosis" at bounding box center [514, 181] width 67 height 11
click at [686, 195] on button "Add" at bounding box center [681, 183] width 53 height 23
type input "0"
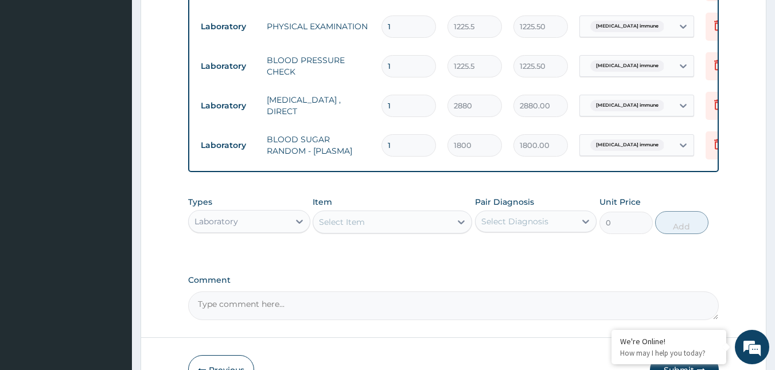
scroll to position [649, 0]
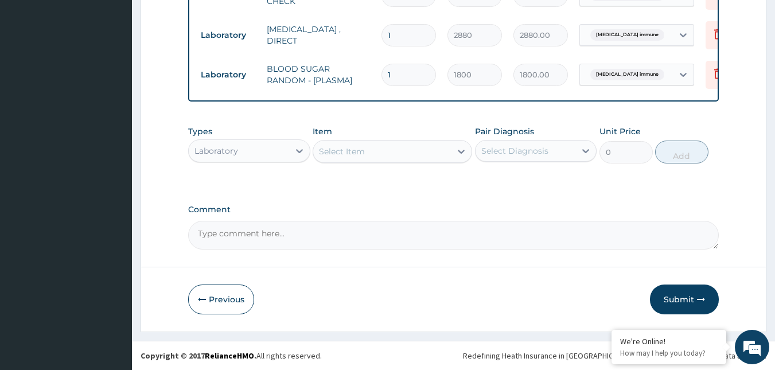
click at [410, 158] on div "Select Item" at bounding box center [382, 151] width 138 height 18
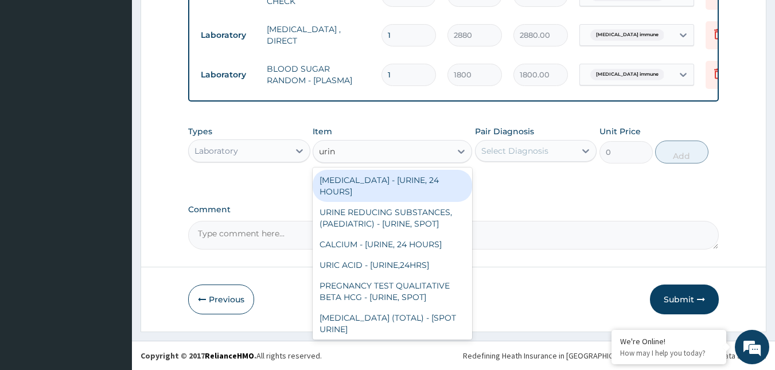
type input "urina"
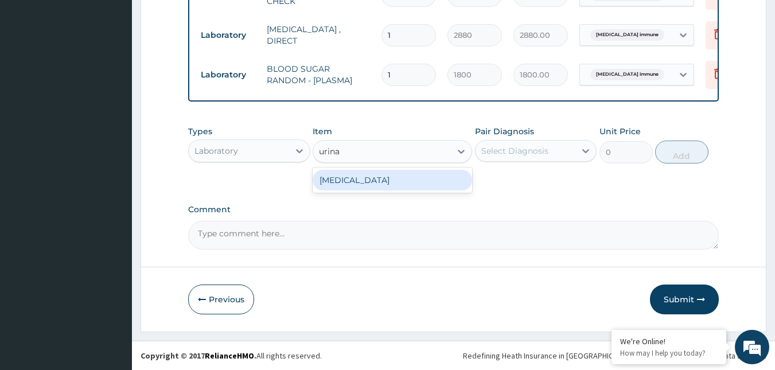
type input "1531.875"
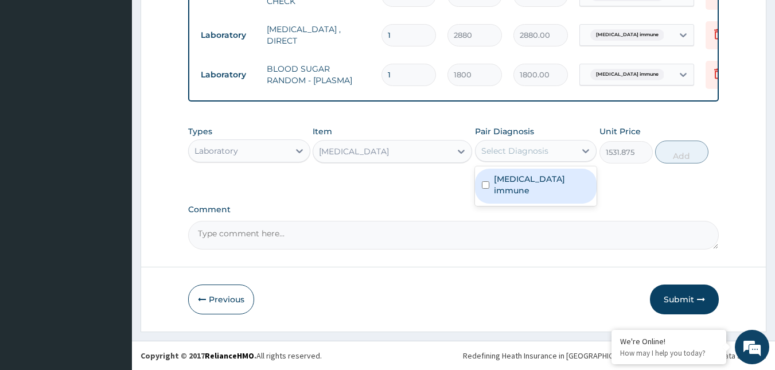
click at [518, 152] on div "Select Diagnosis" at bounding box center [514, 150] width 67 height 11
checkbox input "true"
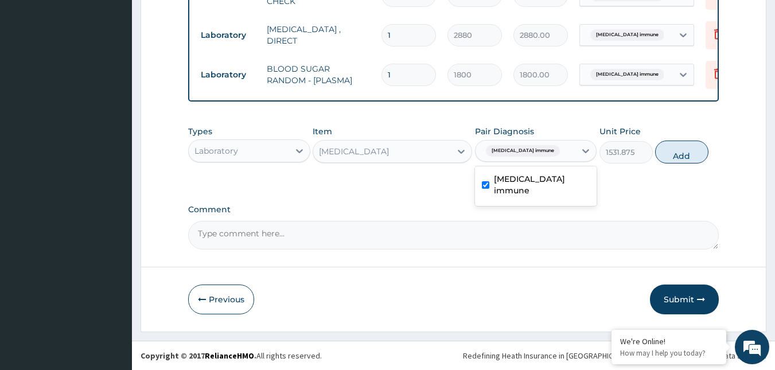
click at [683, 155] on button "Add" at bounding box center [681, 152] width 53 height 23
type input "0"
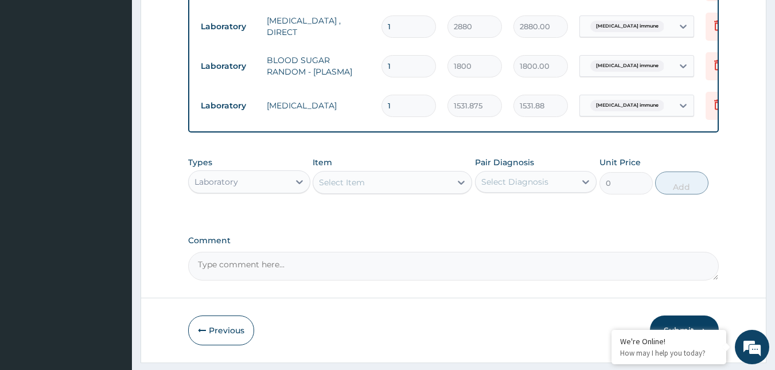
click at [417, 186] on div "Select Item" at bounding box center [382, 182] width 138 height 18
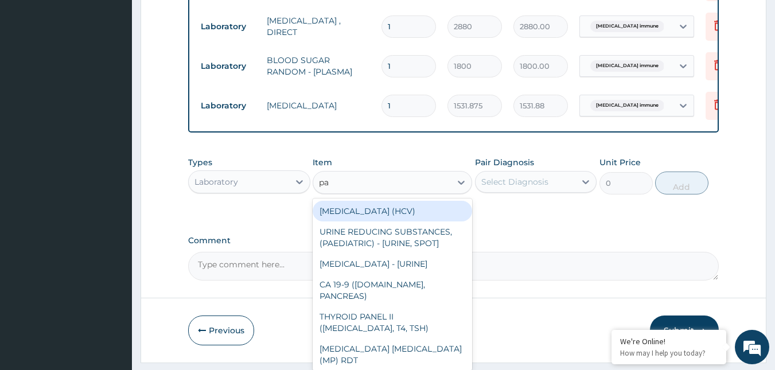
type input "pap"
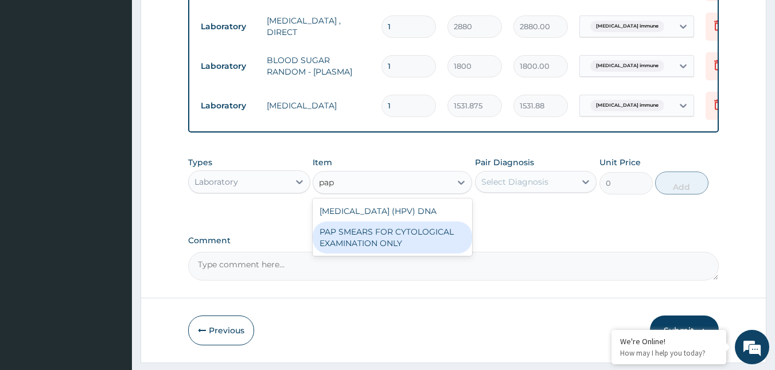
click at [398, 247] on div "PAP SMEARS FOR CYTOLOGICAL EXAMINATION ONLY" at bounding box center [393, 237] width 160 height 32
type input "18080"
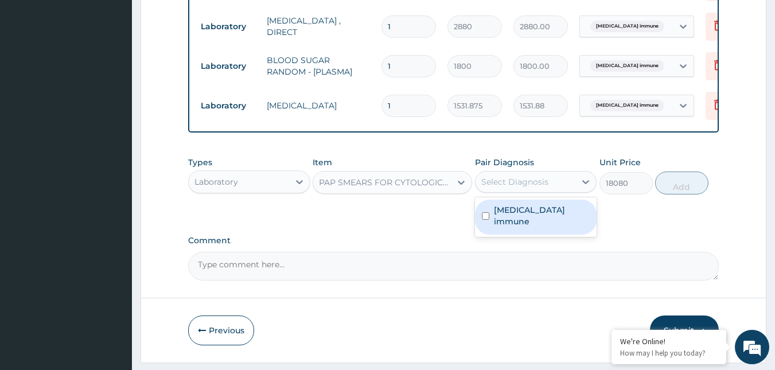
click at [556, 191] on div "Select Diagnosis" at bounding box center [526, 182] width 100 height 18
checkbox input "true"
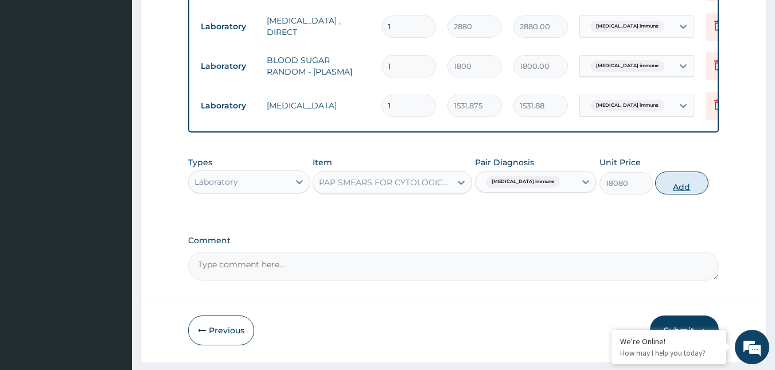
drag, startPoint x: 692, startPoint y: 196, endPoint x: 538, endPoint y: 214, distance: 154.8
click at [691, 195] on button "Add" at bounding box center [681, 183] width 53 height 23
type input "0"
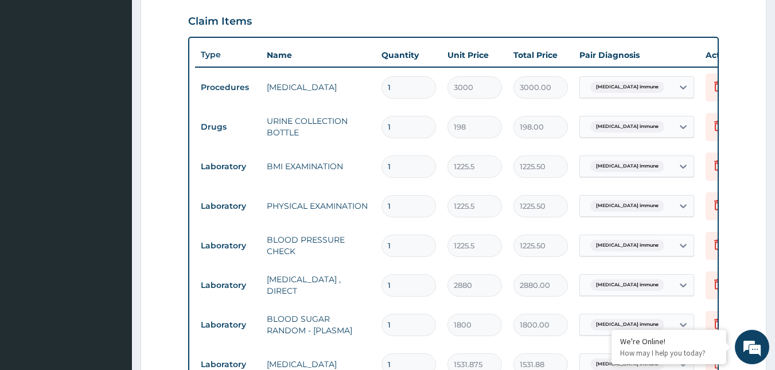
scroll to position [46, 0]
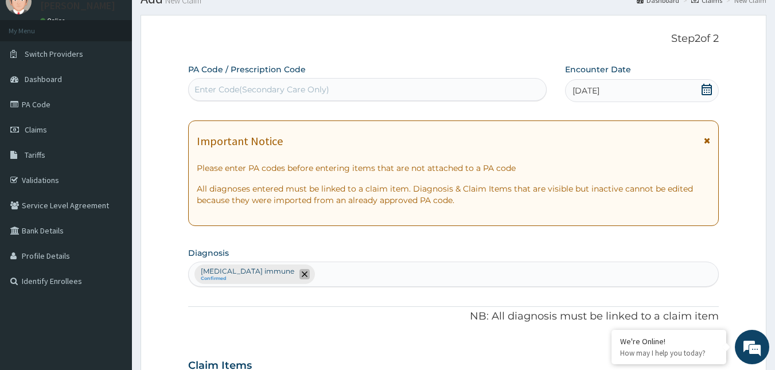
click at [302, 273] on icon "remove selection option" at bounding box center [305, 274] width 6 height 6
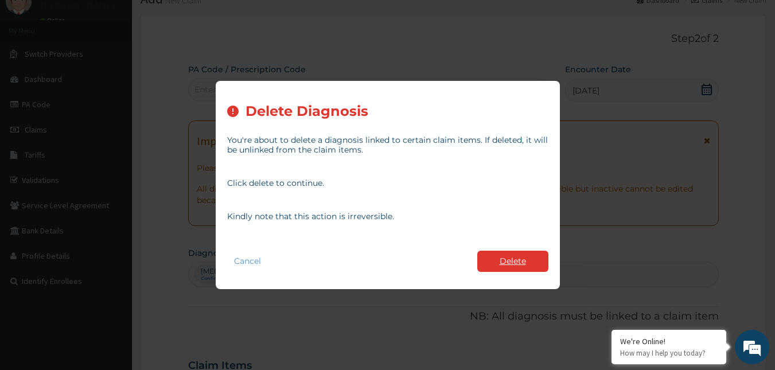
click at [507, 255] on button "Delete" at bounding box center [512, 261] width 71 height 21
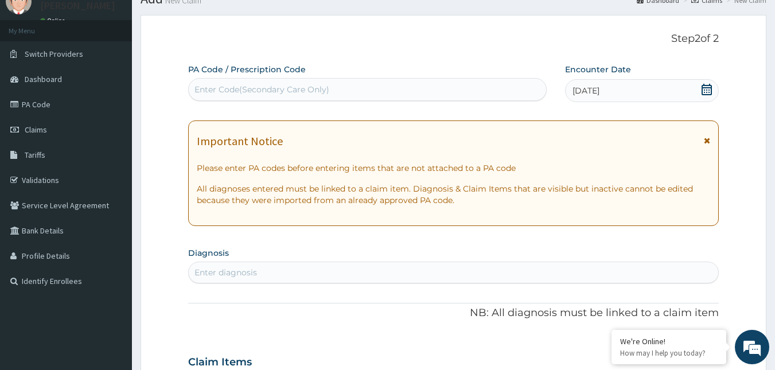
click at [301, 269] on div "Enter diagnosis" at bounding box center [454, 272] width 530 height 18
type input "well adult moni"
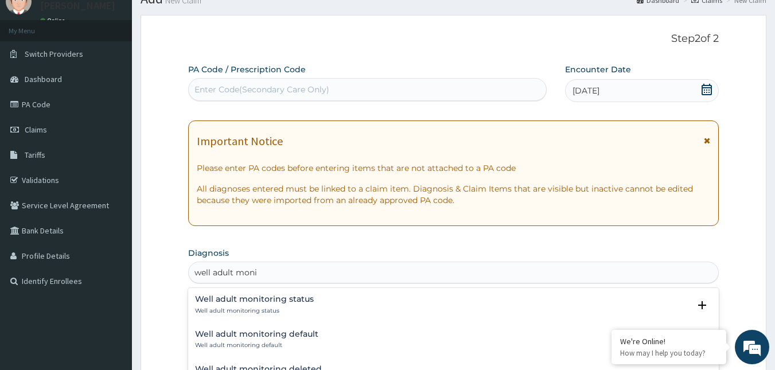
click at [254, 310] on p "Well adult monitoring status" at bounding box center [254, 311] width 119 height 8
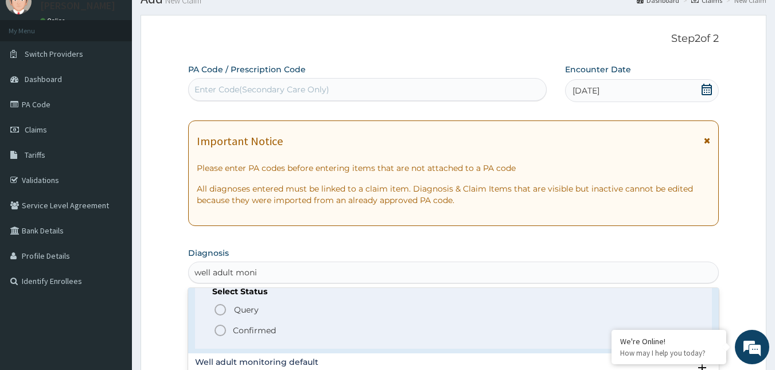
scroll to position [57, 0]
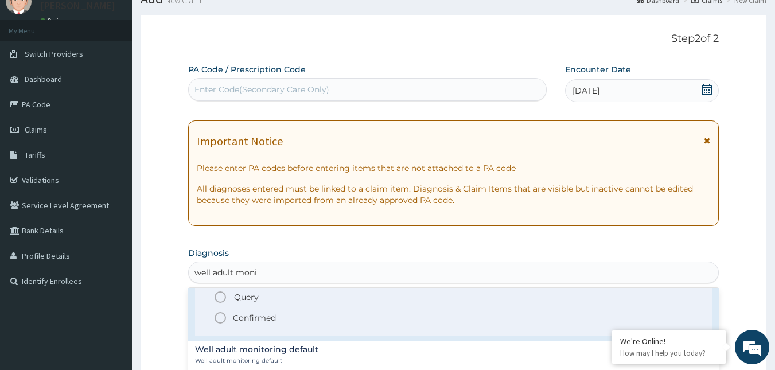
drag, startPoint x: 216, startPoint y: 314, endPoint x: 226, endPoint y: 304, distance: 13.8
click at [217, 314] on circle "status option filled" at bounding box center [220, 318] width 10 height 10
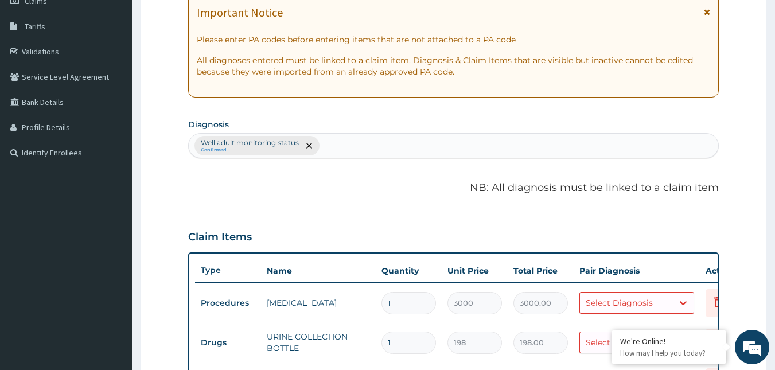
scroll to position [333, 0]
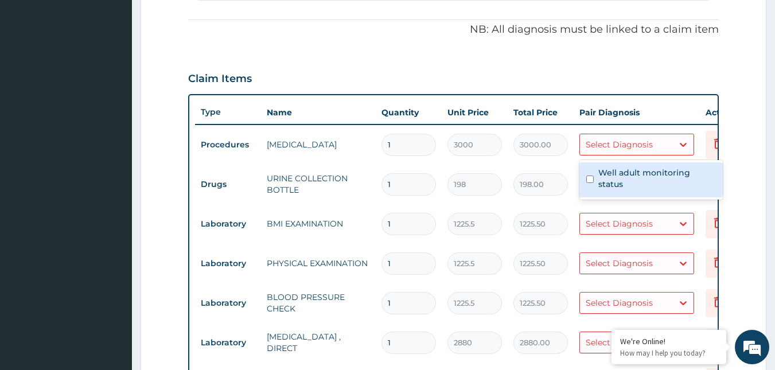
drag, startPoint x: 647, startPoint y: 145, endPoint x: 637, endPoint y: 162, distance: 19.8
click at [647, 146] on div "Select Diagnosis" at bounding box center [619, 144] width 67 height 11
drag, startPoint x: 627, startPoint y: 173, endPoint x: 631, endPoint y: 196, distance: 23.8
click at [628, 177] on label "Well adult monitoring status" at bounding box center [657, 178] width 118 height 23
checkbox input "true"
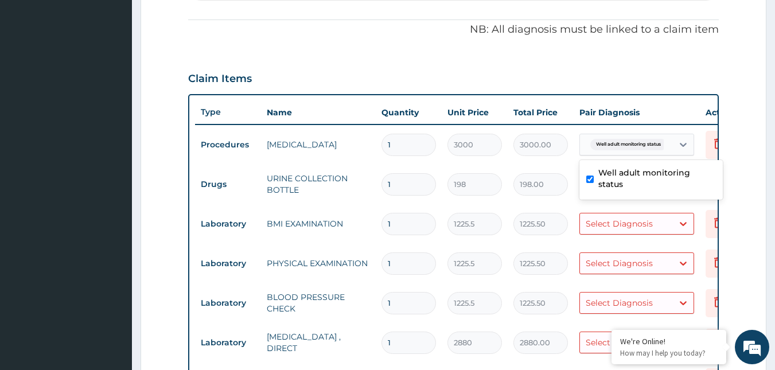
drag, startPoint x: 632, startPoint y: 220, endPoint x: 632, endPoint y: 232, distance: 12.6
click at [632, 223] on div "Select Diagnosis" at bounding box center [619, 223] width 67 height 11
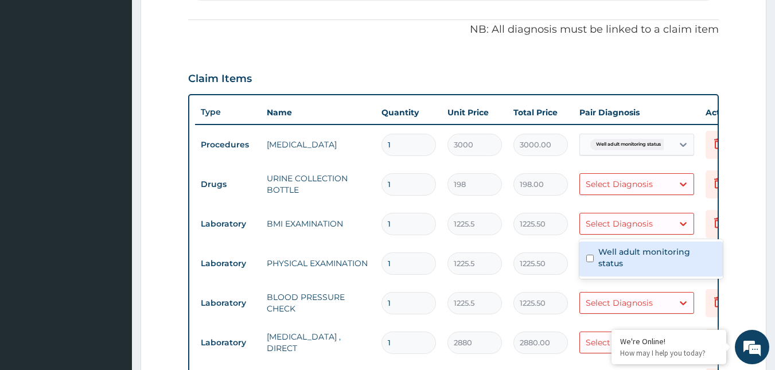
click at [626, 246] on div "Well adult monitoring status" at bounding box center [650, 259] width 143 height 35
checkbox input "true"
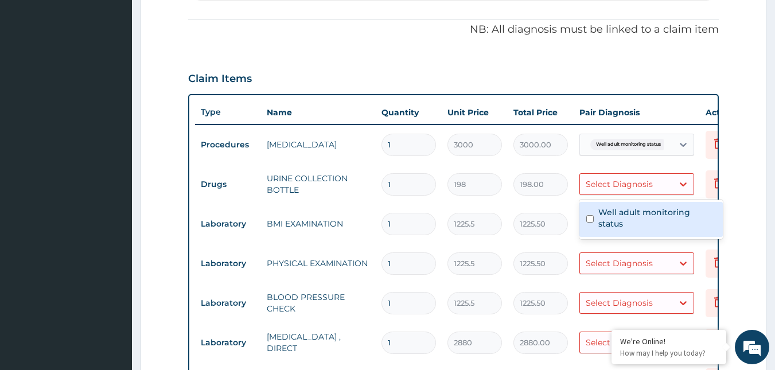
drag, startPoint x: 623, startPoint y: 186, endPoint x: 631, endPoint y: 215, distance: 29.6
click at [625, 191] on div "Select Diagnosis" at bounding box center [626, 184] width 93 height 18
click at [631, 221] on div "Well adult monitoring status" at bounding box center [650, 219] width 143 height 35
checkbox input "true"
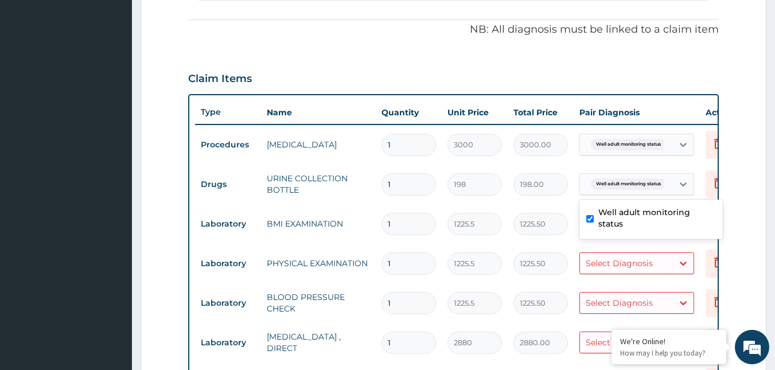
drag, startPoint x: 645, startPoint y: 268, endPoint x: 641, endPoint y: 278, distance: 10.8
click at [643, 273] on div "Select Diagnosis" at bounding box center [636, 263] width 115 height 22
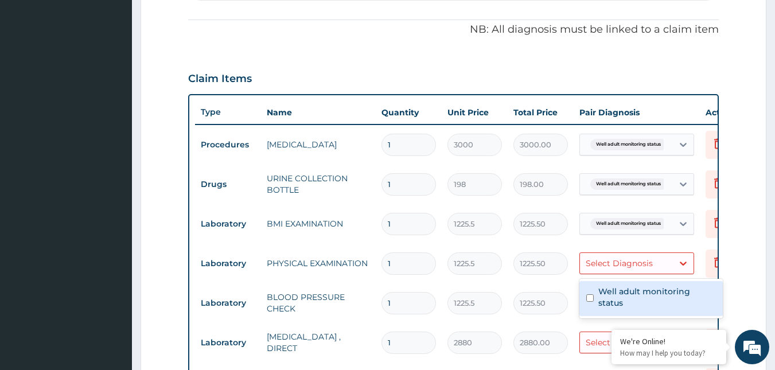
drag, startPoint x: 635, startPoint y: 293, endPoint x: 635, endPoint y: 285, distance: 8.0
click at [635, 291] on label "Well adult monitoring status" at bounding box center [657, 297] width 118 height 23
checkbox input "true"
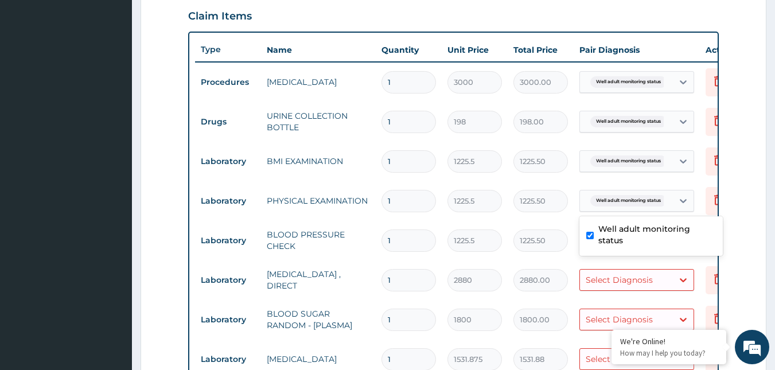
scroll to position [505, 0]
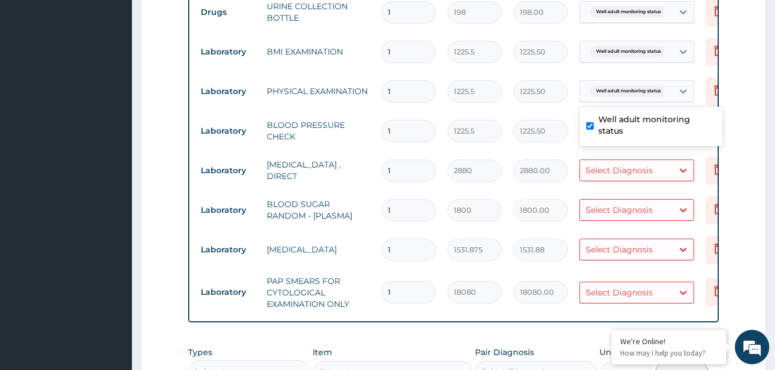
drag, startPoint x: 647, startPoint y: 253, endPoint x: 647, endPoint y: 262, distance: 8.6
click at [647, 254] on div "Select Diagnosis" at bounding box center [619, 249] width 67 height 11
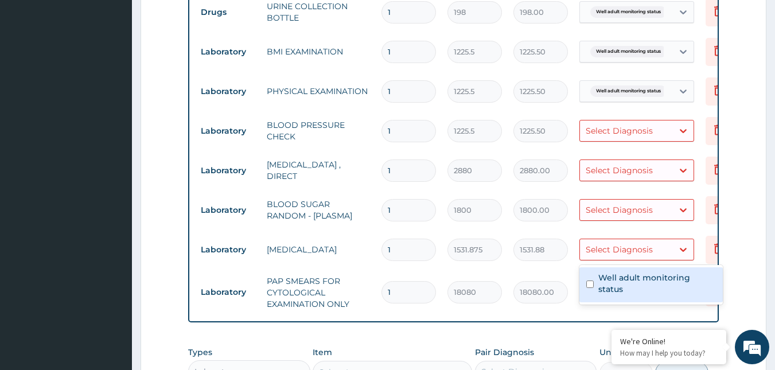
click at [645, 277] on label "Well adult monitoring status" at bounding box center [657, 283] width 118 height 23
checkbox input "true"
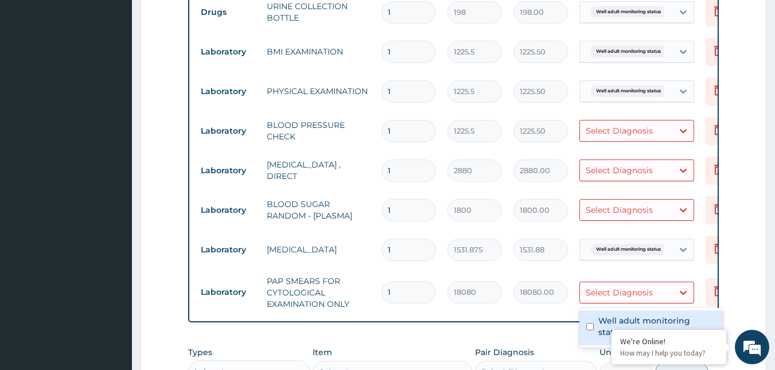
click at [643, 294] on div "Select Diagnosis" at bounding box center [619, 292] width 67 height 11
drag, startPoint x: 620, startPoint y: 317, endPoint x: 616, endPoint y: 321, distance: 6.5
click at [616, 321] on label "Well adult monitoring status" at bounding box center [657, 326] width 118 height 23
checkbox input "true"
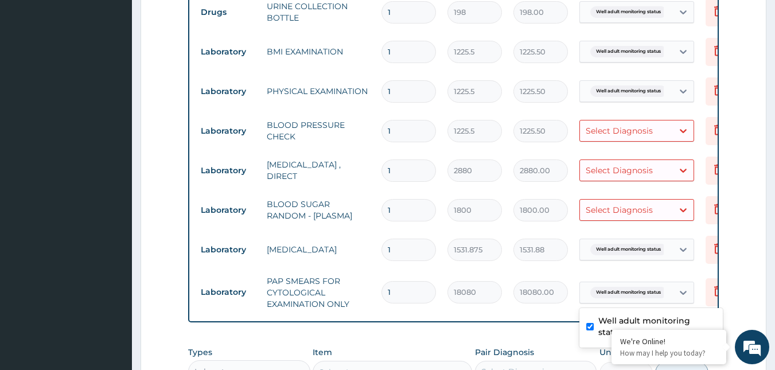
click at [645, 215] on div "Select Diagnosis" at bounding box center [619, 209] width 67 height 11
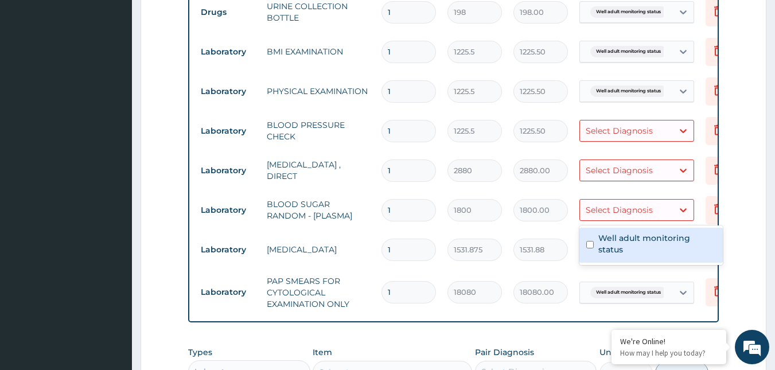
drag, startPoint x: 647, startPoint y: 241, endPoint x: 627, endPoint y: 159, distance: 84.3
click at [644, 234] on label "Well adult monitoring status" at bounding box center [657, 243] width 118 height 23
checkbox input "true"
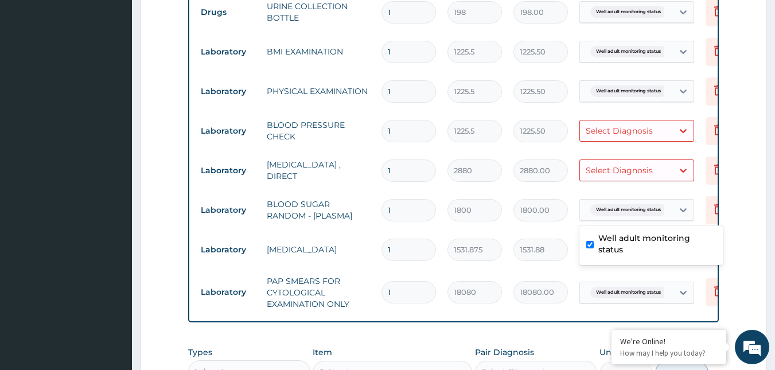
click at [623, 169] on div "Select Diagnosis" at bounding box center [619, 170] width 67 height 11
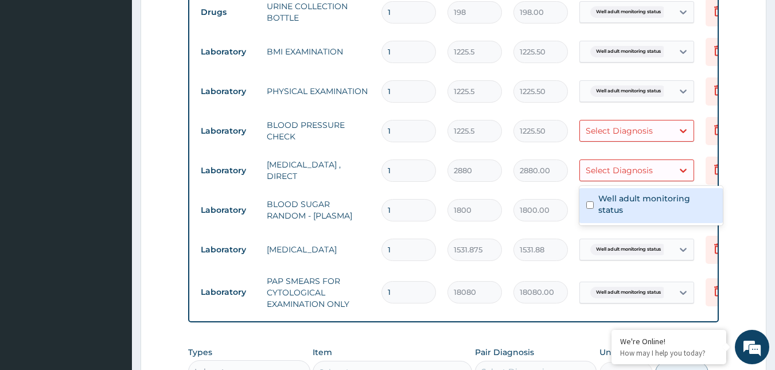
click at [631, 192] on div "Well adult monitoring status" at bounding box center [650, 205] width 143 height 35
checkbox input "true"
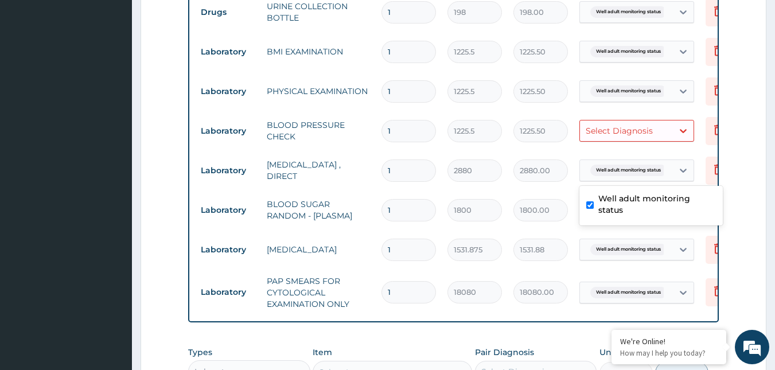
click at [644, 133] on div "Select Diagnosis" at bounding box center [619, 130] width 67 height 11
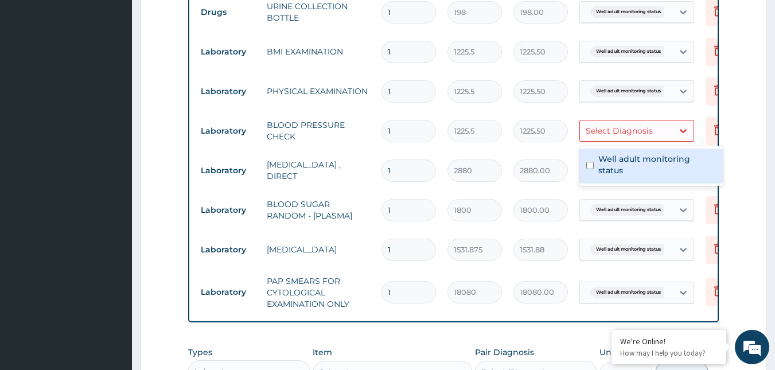
click at [646, 156] on label "Well adult monitoring status" at bounding box center [657, 164] width 118 height 23
checkbox input "true"
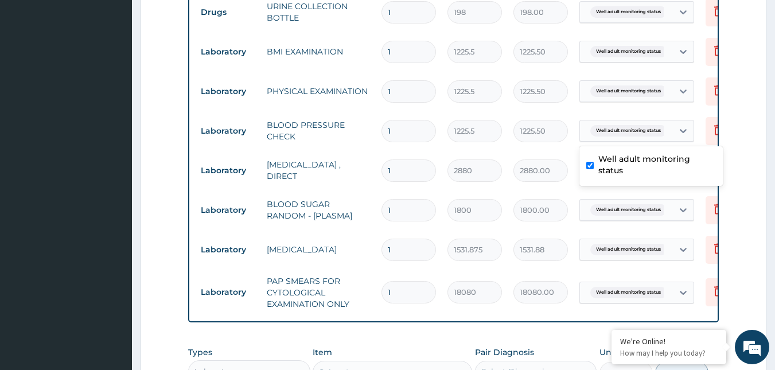
click at [729, 207] on form "Step 2 of 2 PA Code / Prescription Code Enter Code(Secondary Care Only) Encount…" at bounding box center [454, 54] width 626 height 997
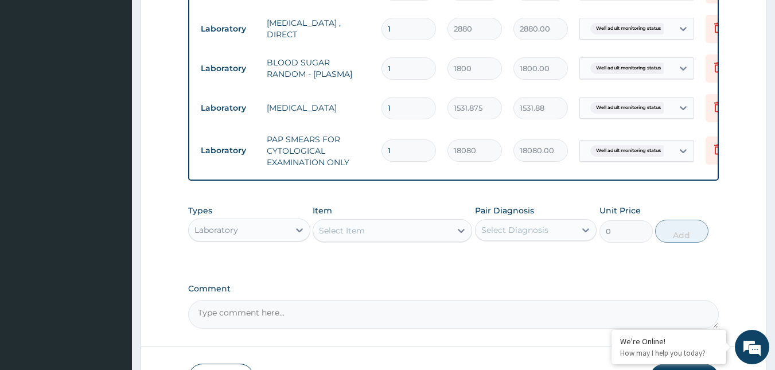
scroll to position [734, 0]
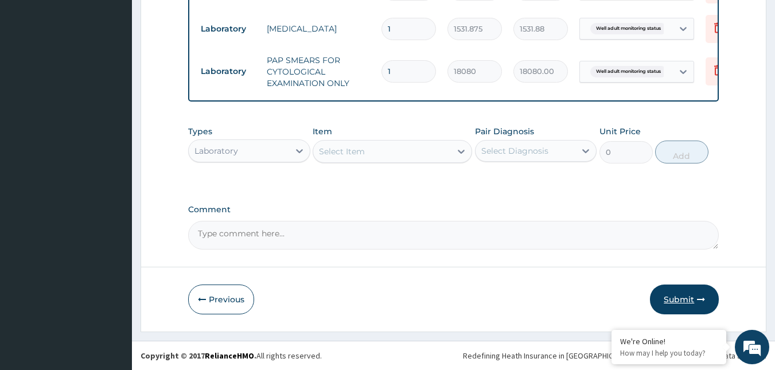
click at [668, 295] on button "Submit" at bounding box center [684, 300] width 69 height 30
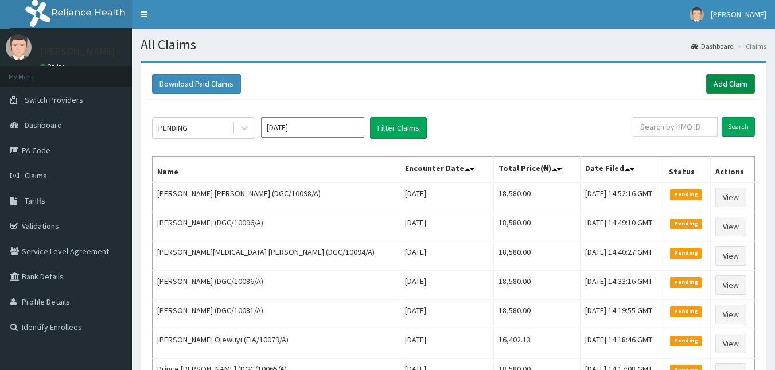
click at [724, 84] on link "Add Claim" at bounding box center [730, 84] width 49 height 20
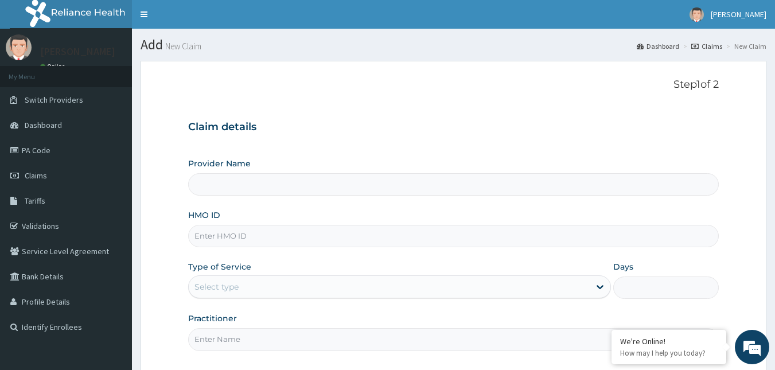
click at [209, 232] on input "HMO ID" at bounding box center [453, 236] width 531 height 22
paste input "DGC/10101/A"
type input "DGC/10101/A"
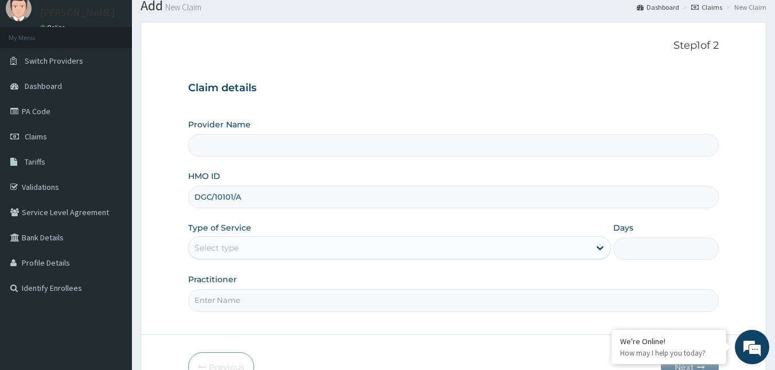
scroll to position [107, 0]
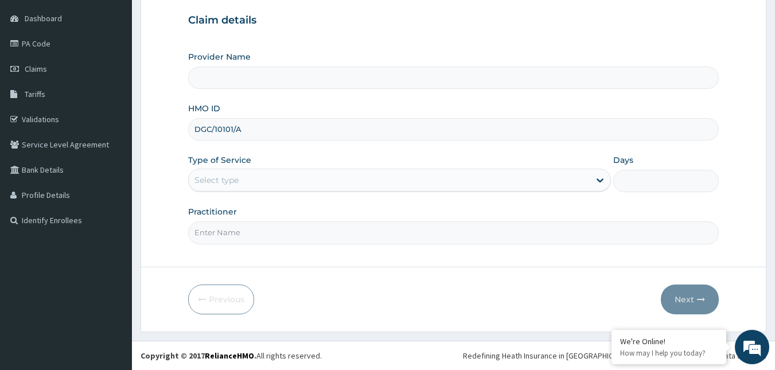
type input "Reliance Family Clinics (RFC) - [GEOGRAPHIC_DATA]"
type input "DGC/10101/A"
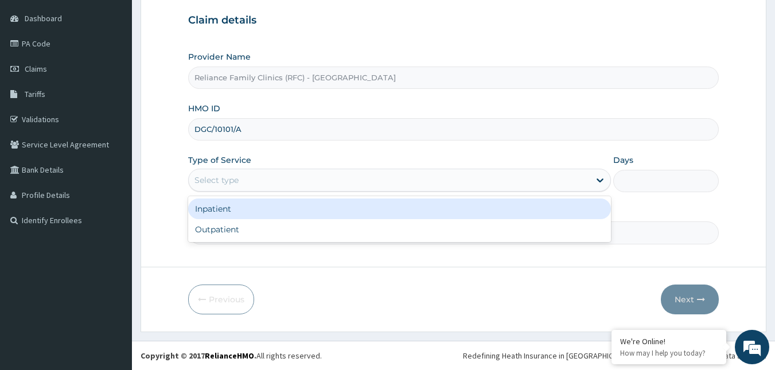
click at [289, 179] on div "Select type" at bounding box center [389, 180] width 401 height 18
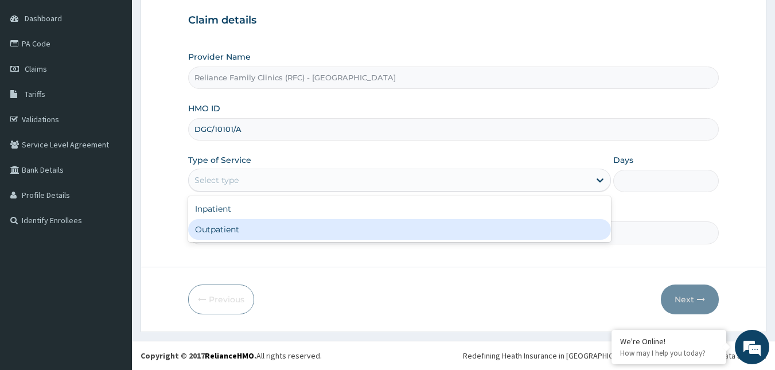
drag, startPoint x: 240, startPoint y: 225, endPoint x: 240, endPoint y: 232, distance: 6.9
click at [240, 226] on div "Outpatient" at bounding box center [399, 229] width 423 height 21
type input "1"
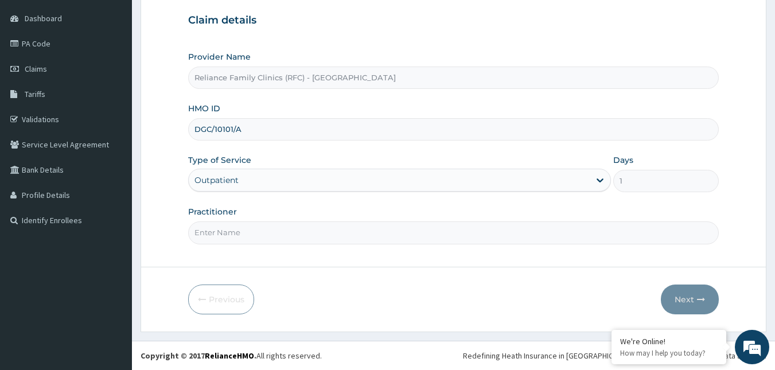
click at [240, 232] on input "Practitioner" at bounding box center [453, 232] width 531 height 22
type input "Alliyah"
click at [688, 297] on button "Next" at bounding box center [690, 300] width 58 height 30
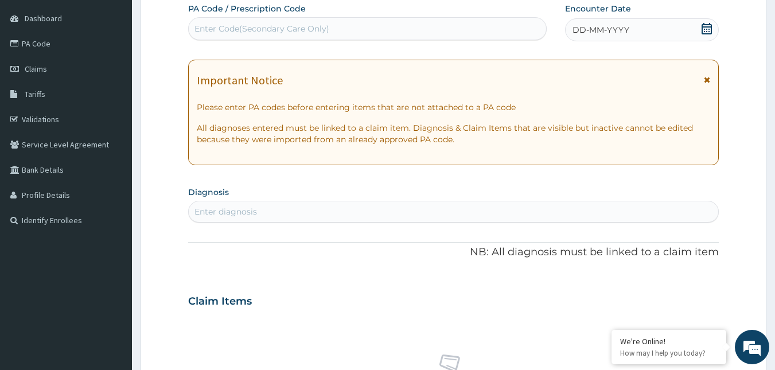
drag, startPoint x: 707, startPoint y: 29, endPoint x: 707, endPoint y: 12, distance: 16.6
click at [707, 28] on icon at bounding box center [706, 28] width 11 height 11
click at [229, 221] on div "Enter diagnosis" at bounding box center [453, 212] width 531 height 22
type input "hepatitis b"
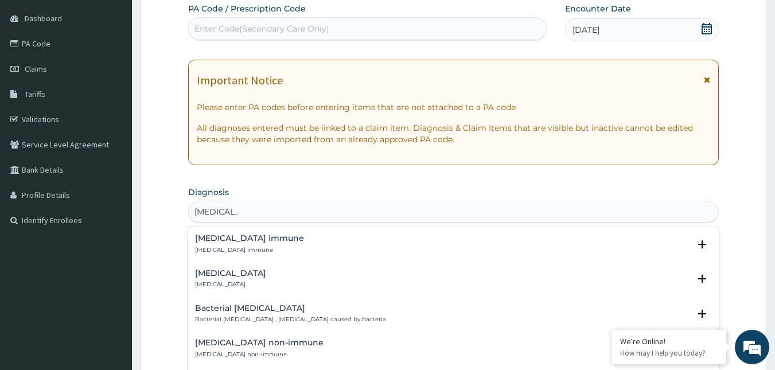
click at [248, 245] on div "Hepatitis B immune Hepatitis B immune" at bounding box center [249, 244] width 109 height 20
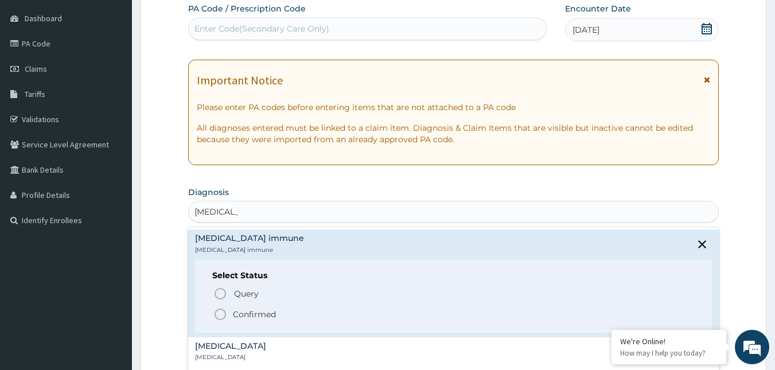
click at [224, 313] on icon "status option filled" at bounding box center [220, 315] width 14 height 14
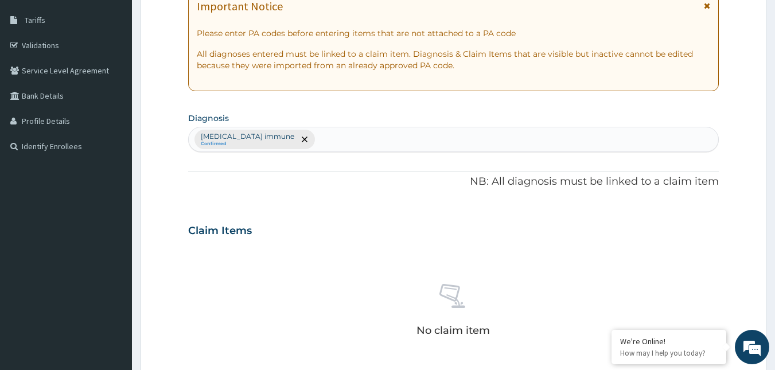
scroll to position [451, 0]
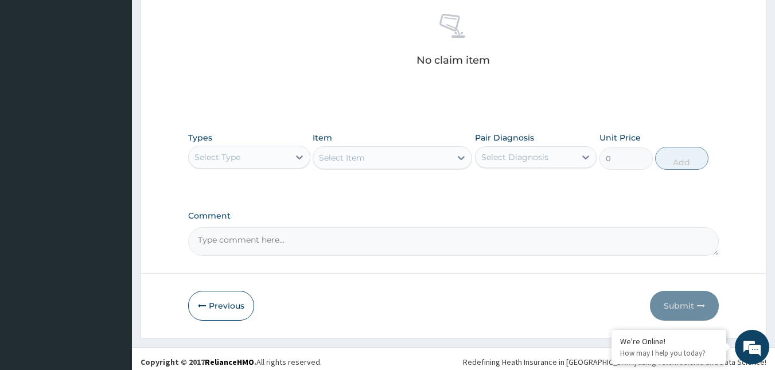
click at [255, 149] on div "Select Type" at bounding box center [239, 157] width 100 height 18
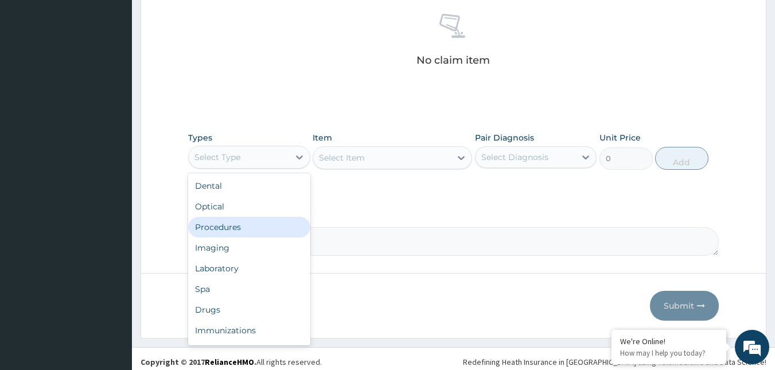
click at [223, 226] on div "Procedures" at bounding box center [249, 227] width 122 height 21
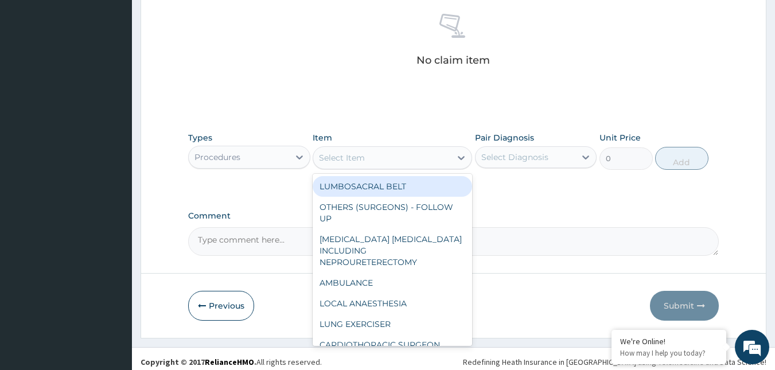
click at [434, 158] on div "Select Item" at bounding box center [382, 158] width 138 height 18
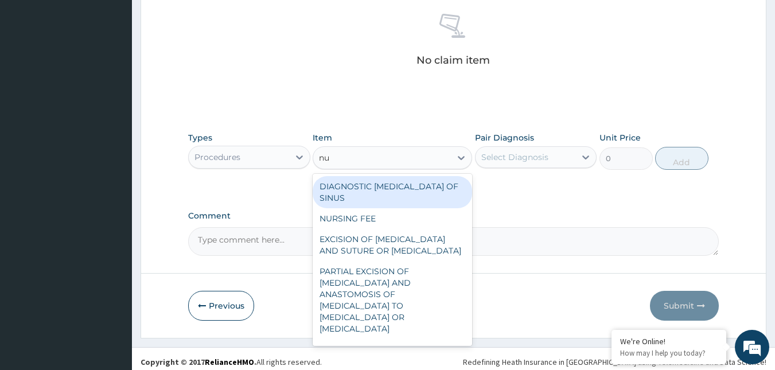
type input "nur"
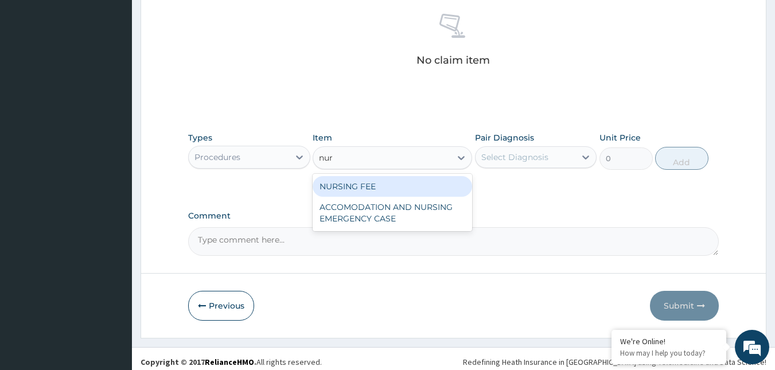
drag, startPoint x: 421, startPoint y: 188, endPoint x: 490, endPoint y: 172, distance: 70.7
click at [421, 187] on div "NURSING FEE" at bounding box center [393, 186] width 160 height 21
type input "1500"
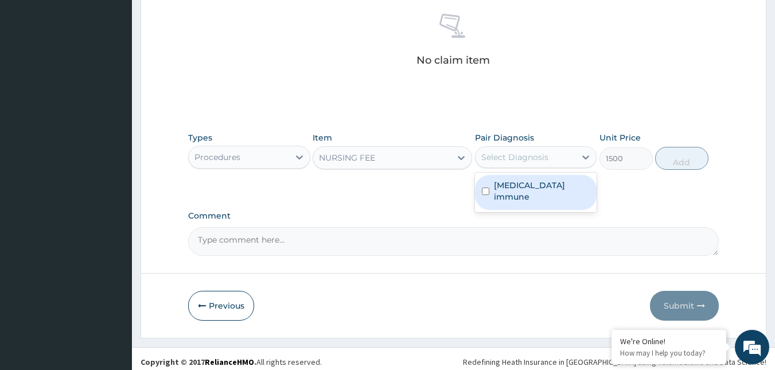
drag, startPoint x: 508, startPoint y: 164, endPoint x: 510, endPoint y: 178, distance: 14.4
click at [508, 169] on div "Pair Diagnosis option Hepatitis B immune focused, 1 of 1. 1 result available. U…" at bounding box center [536, 151] width 122 height 38
click at [510, 178] on div "Hepatitis B immune" at bounding box center [536, 192] width 122 height 35
checkbox input "true"
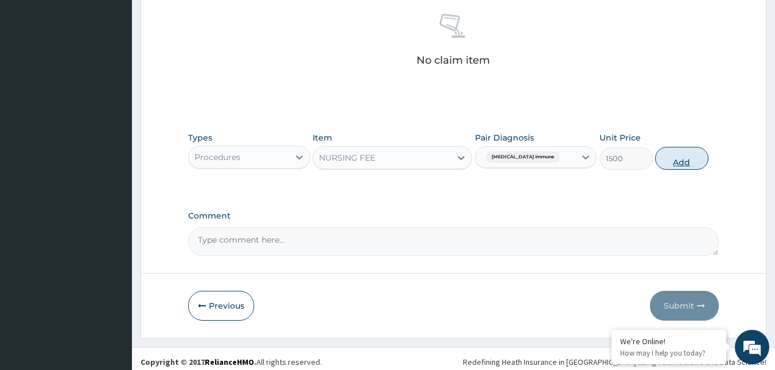
click at [693, 154] on button "Add" at bounding box center [681, 158] width 53 height 23
type input "0"
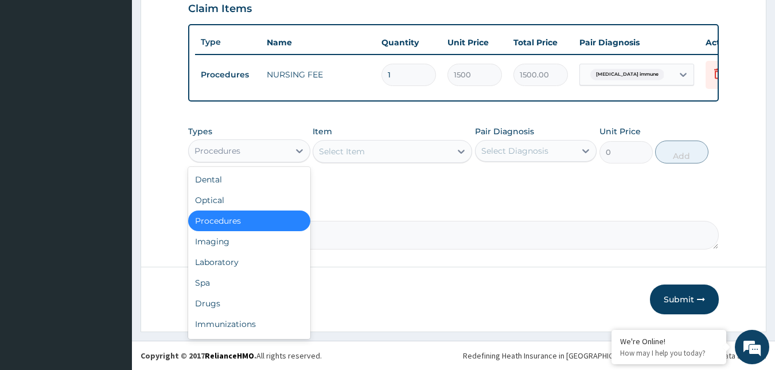
drag, startPoint x: 242, startPoint y: 141, endPoint x: 232, endPoint y: 203, distance: 62.2
click at [242, 142] on div "Procedures" at bounding box center [239, 151] width 100 height 18
click at [220, 258] on div "Laboratory" at bounding box center [249, 262] width 122 height 21
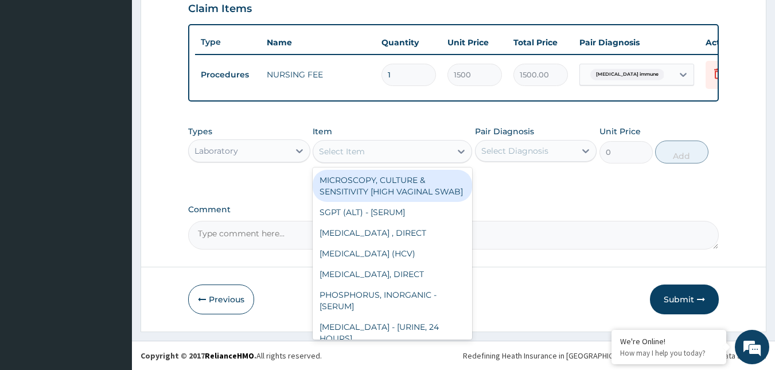
click at [412, 154] on div "Select Item" at bounding box center [382, 151] width 138 height 18
type input "b"
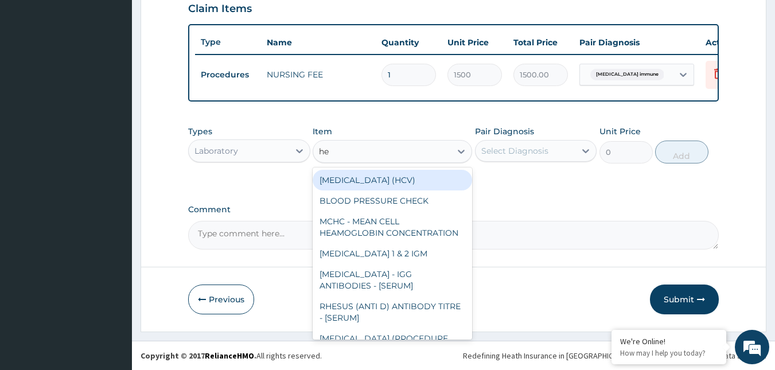
type input "hep"
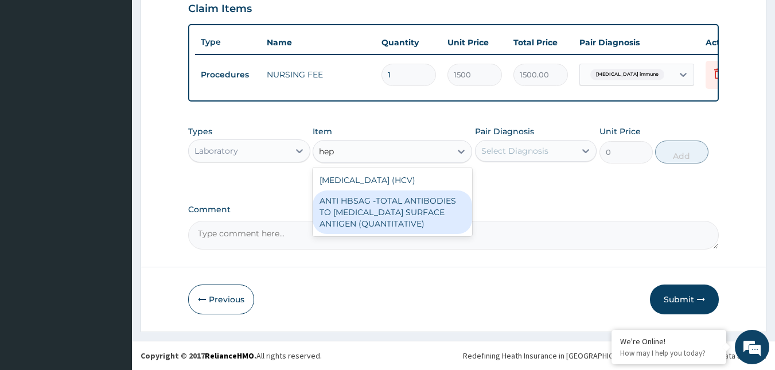
drag, startPoint x: 418, startPoint y: 210, endPoint x: 515, endPoint y: 189, distance: 99.3
click at [418, 211] on div "ANTI HBSAG -TOTAL ANTIBODIES TO HEPATITIS B SURFACE ANTIGEN (QUANTITATIVE)" at bounding box center [393, 212] width 160 height 44
type input "4085"
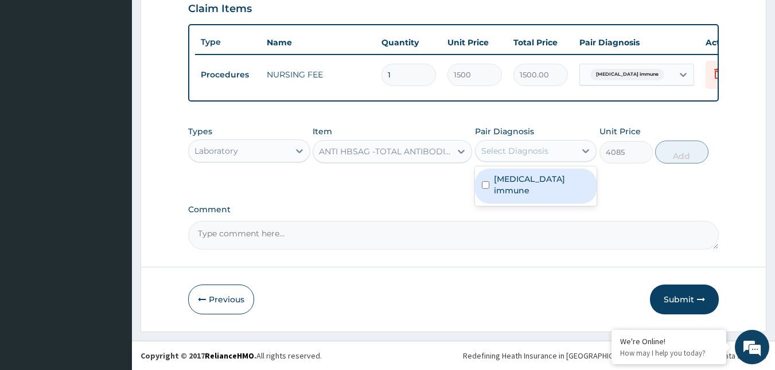
drag, startPoint x: 557, startPoint y: 156, endPoint x: 571, endPoint y: 182, distance: 29.5
click at [561, 161] on div "Select Diagnosis" at bounding box center [536, 151] width 122 height 22
drag, startPoint x: 572, startPoint y: 182, endPoint x: 611, endPoint y: 177, distance: 39.4
click at [574, 182] on label "Hepatitis B immune" at bounding box center [542, 184] width 96 height 23
checkbox input "true"
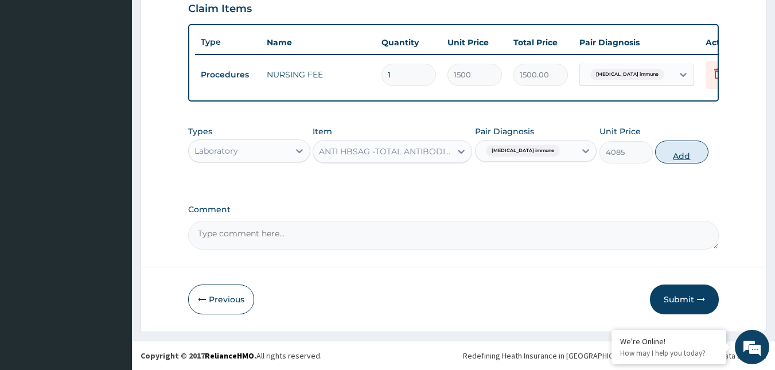
click at [691, 152] on button "Add" at bounding box center [681, 152] width 53 height 23
type input "0"
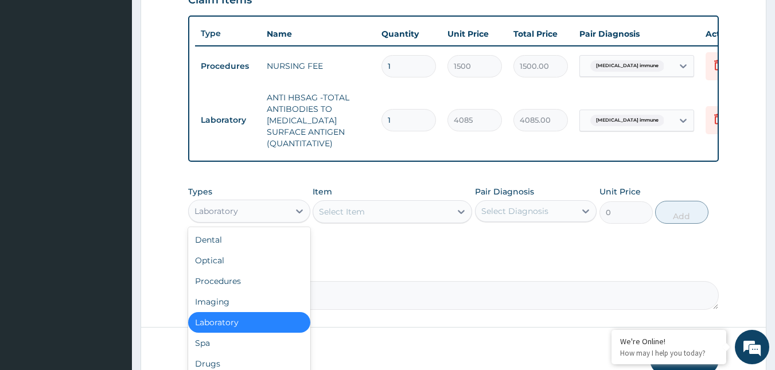
click at [264, 213] on div "Laboratory" at bounding box center [239, 211] width 100 height 18
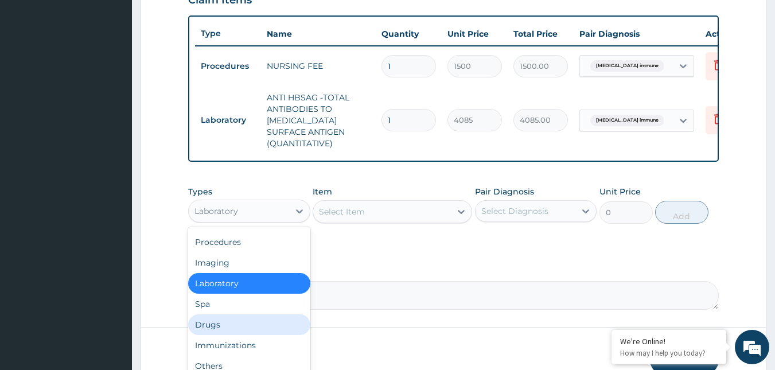
click at [217, 335] on div "Drugs" at bounding box center [249, 324] width 122 height 21
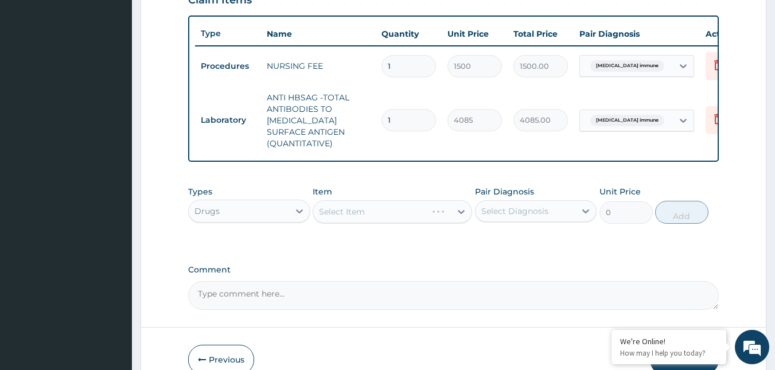
click at [412, 218] on div "Select Item" at bounding box center [393, 211] width 160 height 23
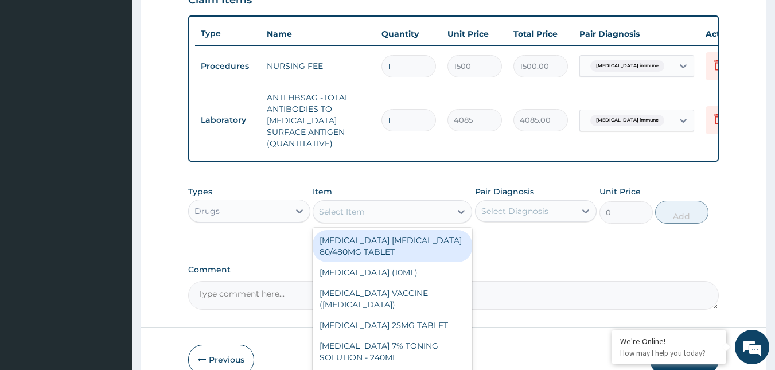
click at [412, 218] on div "Select Item" at bounding box center [382, 212] width 138 height 18
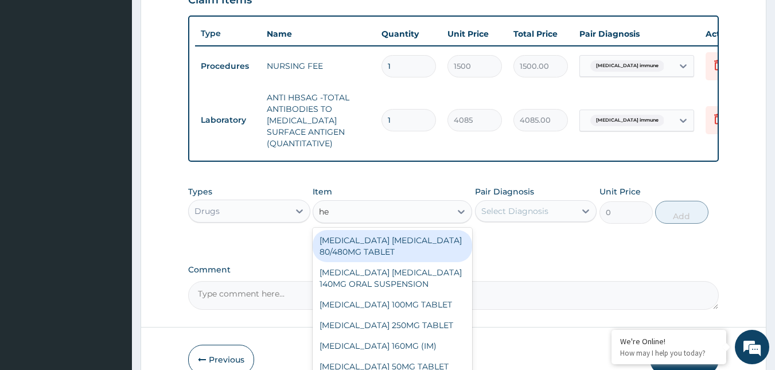
type input "hep"
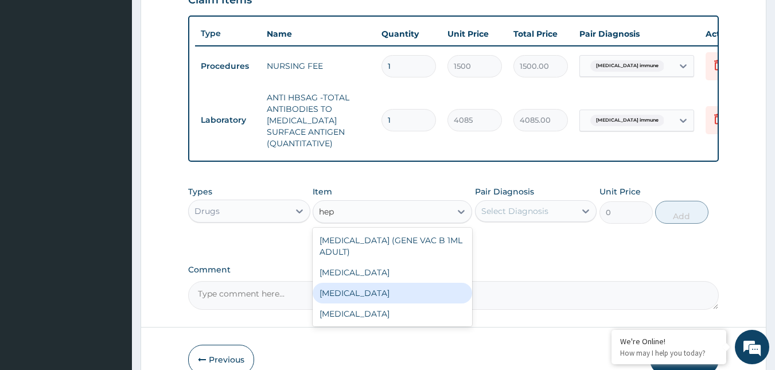
click at [396, 293] on div "HEPATITIS B VACCINE" at bounding box center [393, 293] width 160 height 21
type input "12995"
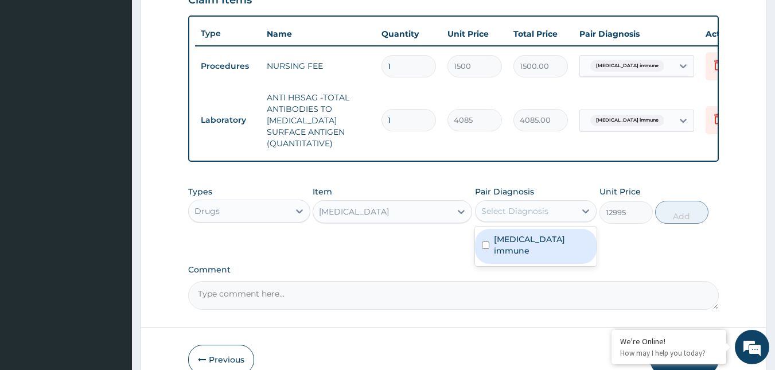
click at [561, 219] on div "Select Diagnosis" at bounding box center [526, 211] width 100 height 18
checkbox input "true"
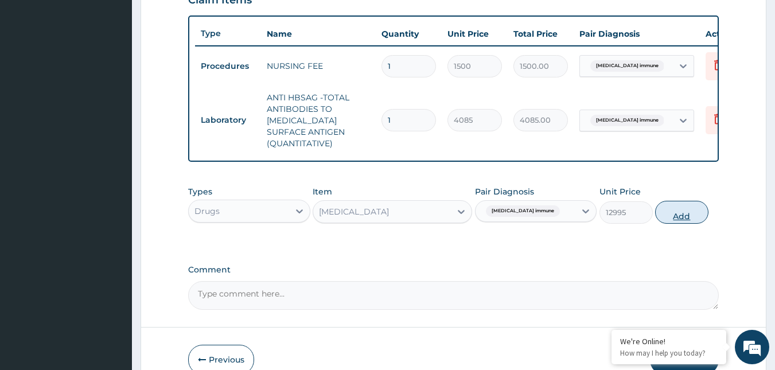
click at [666, 221] on button "Add" at bounding box center [681, 212] width 53 height 23
type input "0"
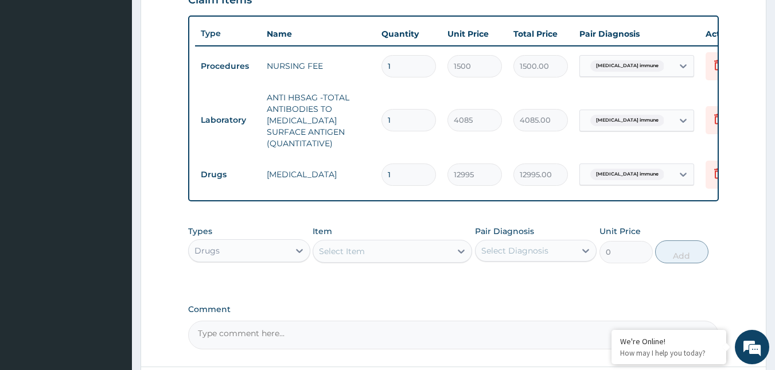
scroll to position [520, 0]
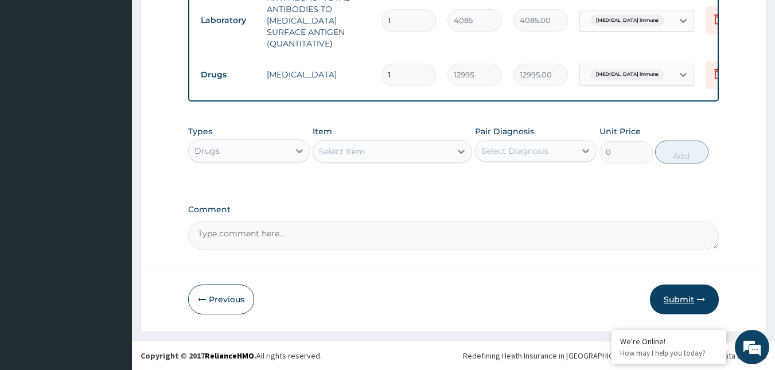
click at [679, 292] on button "Submit" at bounding box center [684, 300] width 69 height 30
